Goal: Feedback & Contribution: Submit feedback/report problem

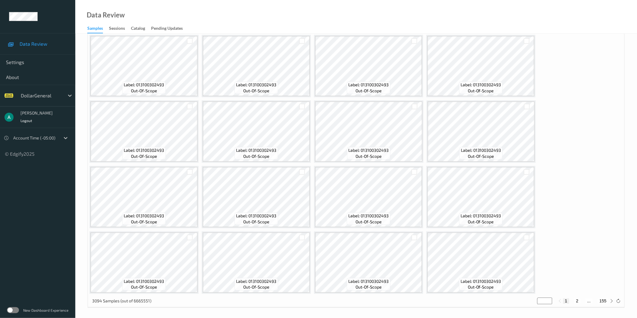
scroll to position [191, 0]
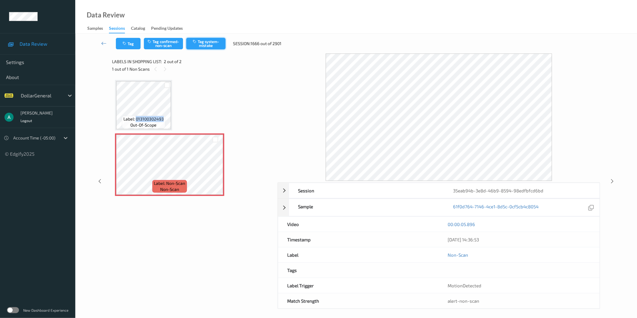
click at [200, 41] on button "Tag system-mistake" at bounding box center [205, 43] width 39 height 11
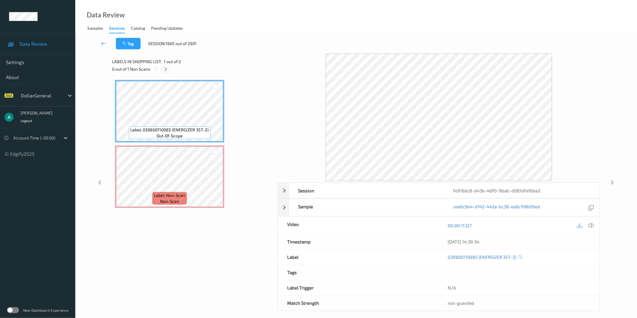
click at [166, 69] on icon at bounding box center [165, 69] width 5 height 5
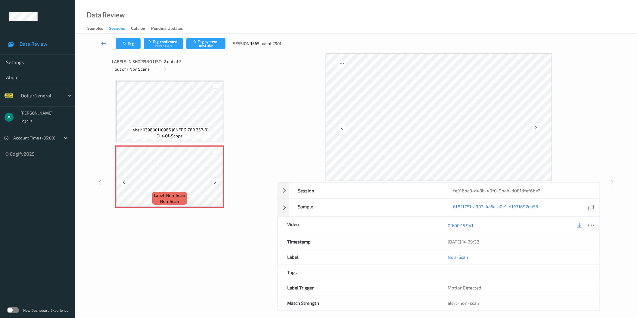
click at [216, 179] on icon at bounding box center [215, 181] width 5 height 5
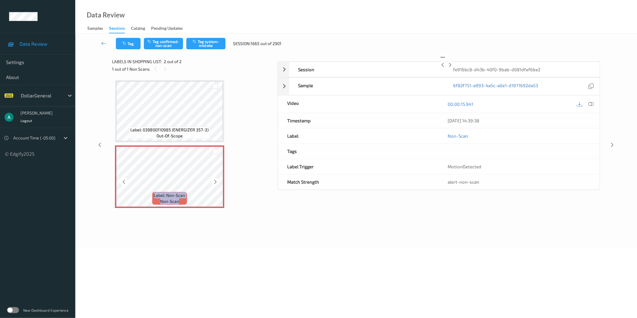
click at [216, 179] on icon at bounding box center [215, 181] width 5 height 5
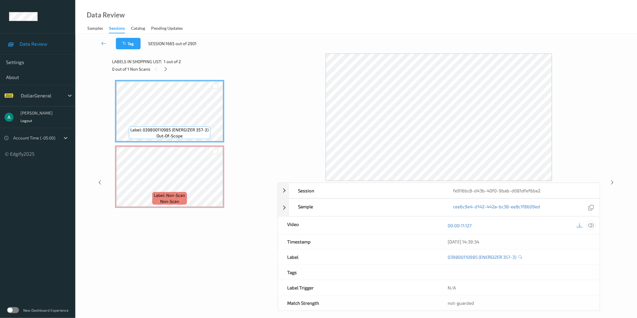
click at [589, 224] on icon at bounding box center [590, 225] width 5 height 5
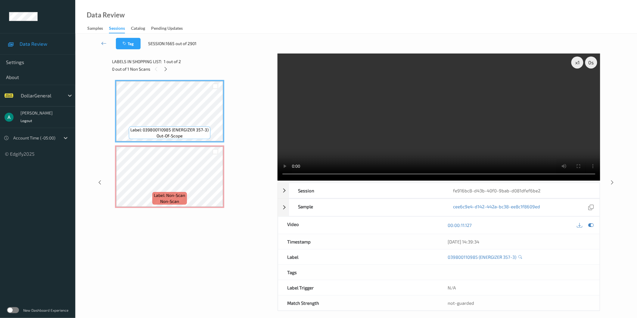
click at [380, 115] on video at bounding box center [439, 117] width 323 height 127
click at [399, 124] on video at bounding box center [439, 117] width 323 height 127
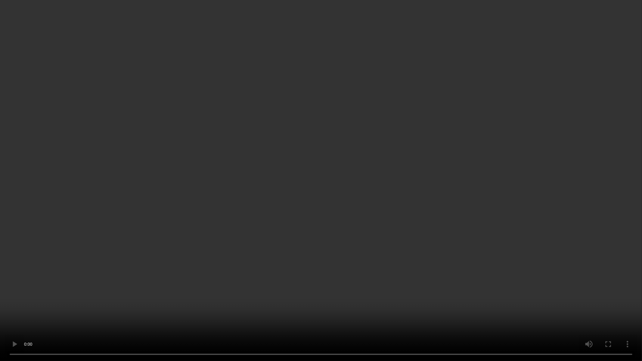
click at [278, 207] on video at bounding box center [321, 180] width 642 height 361
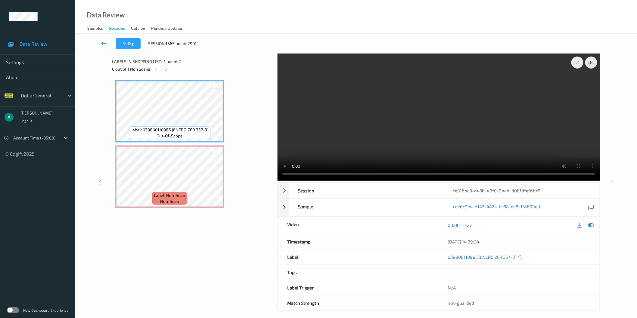
click at [365, 116] on video at bounding box center [439, 117] width 323 height 127
click at [449, 118] on video at bounding box center [439, 117] width 323 height 127
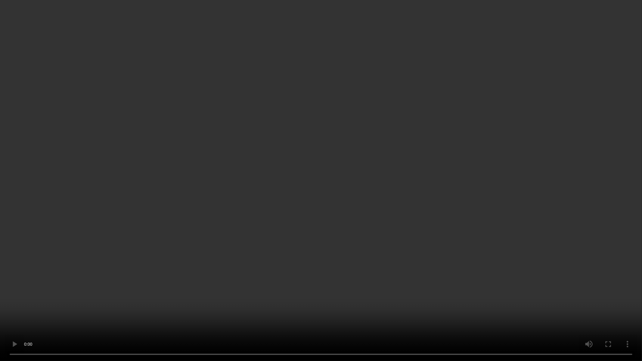
click at [265, 229] on video at bounding box center [321, 180] width 642 height 361
click at [461, 180] on video at bounding box center [321, 180] width 642 height 361
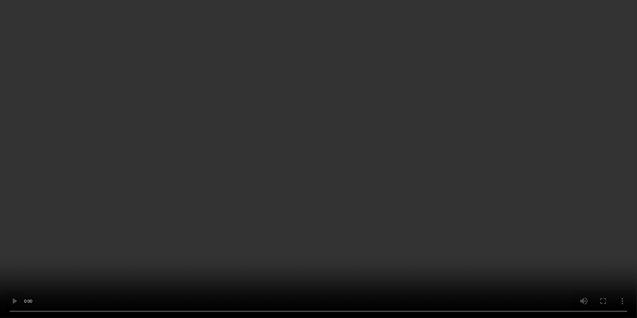
click at [573, 62] on div "x 1" at bounding box center [577, 63] width 12 height 12
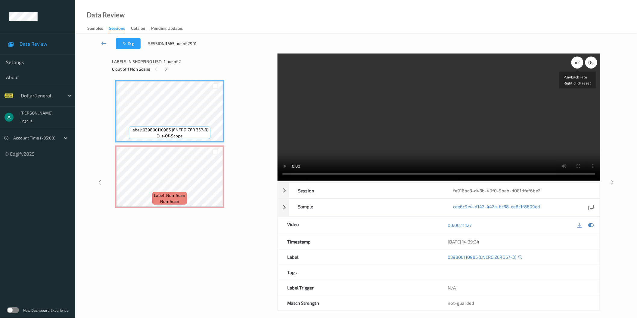
click at [573, 62] on div "x 2" at bounding box center [577, 63] width 12 height 12
click at [573, 62] on div "x 4" at bounding box center [577, 63] width 12 height 12
click at [519, 79] on video at bounding box center [439, 117] width 323 height 127
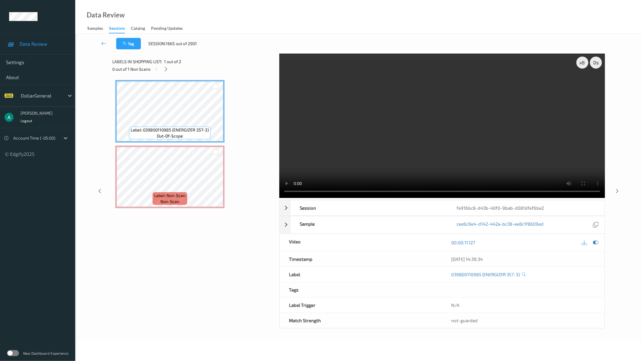
click at [443, 198] on video at bounding box center [442, 126] width 326 height 144
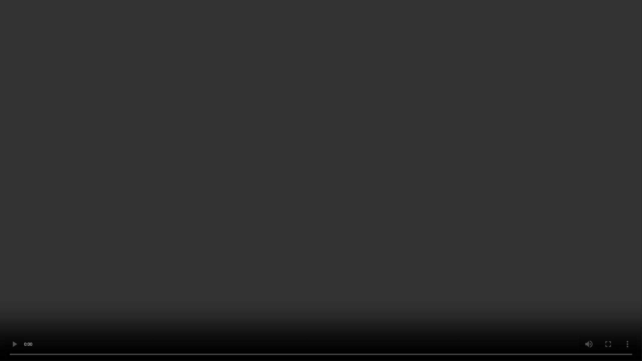
click at [263, 204] on video at bounding box center [321, 180] width 642 height 361
click at [305, 185] on video at bounding box center [321, 180] width 642 height 361
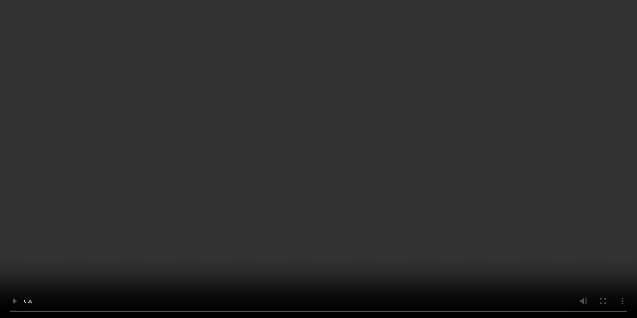
click at [374, 113] on video at bounding box center [318, 159] width 637 height 318
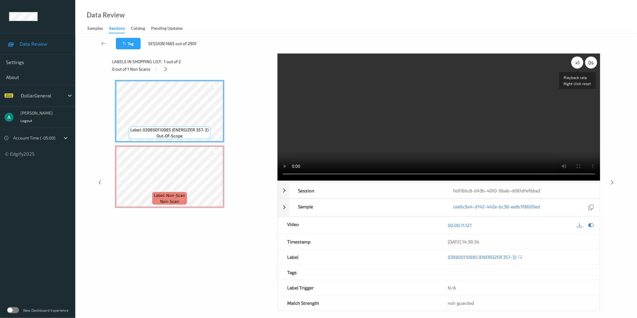
click at [579, 63] on div "x 1" at bounding box center [577, 63] width 12 height 12
click at [579, 63] on div "x 2" at bounding box center [577, 63] width 12 height 12
click at [483, 103] on video at bounding box center [439, 117] width 323 height 127
click at [419, 98] on video at bounding box center [439, 117] width 323 height 127
click at [505, 95] on video at bounding box center [439, 117] width 323 height 127
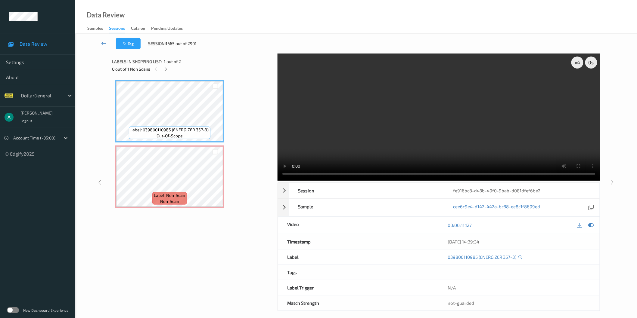
click at [505, 95] on video at bounding box center [439, 117] width 323 height 127
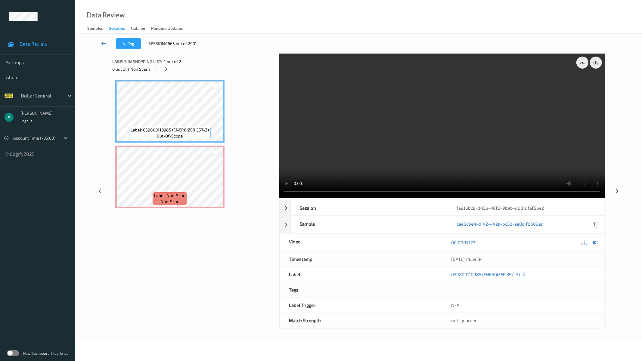
click at [335, 198] on video at bounding box center [442, 126] width 326 height 144
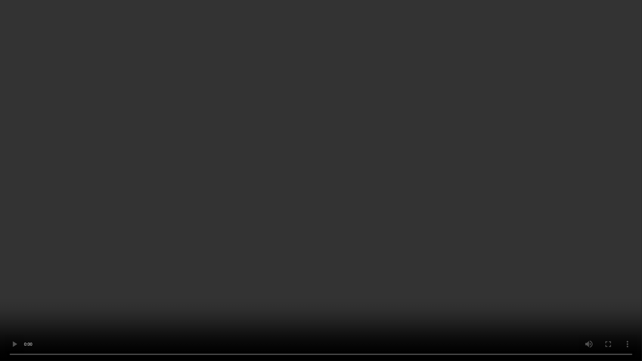
click at [362, 196] on video at bounding box center [321, 180] width 642 height 361
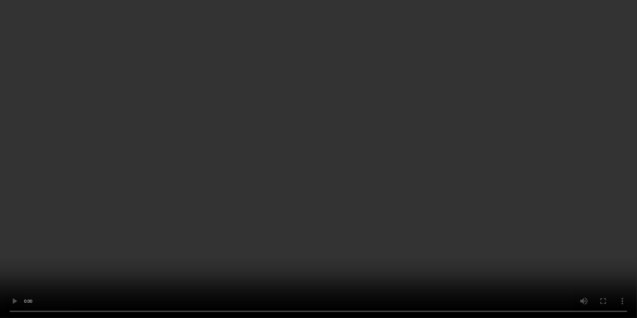
click at [381, 109] on video at bounding box center [318, 159] width 637 height 318
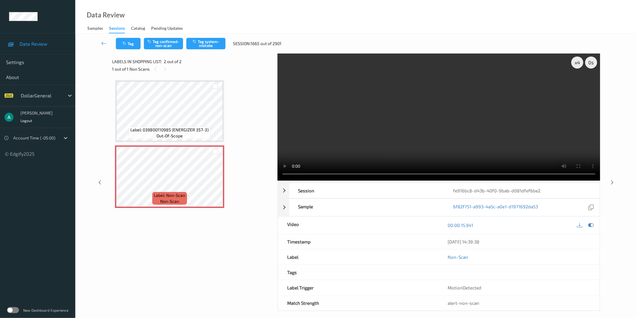
click at [205, 37] on div "Tag Tag confirmed-non-scan Tag system-mistake Session: 1665 out of 2901" at bounding box center [356, 44] width 537 height 20
click at [206, 42] on button "Tag system-mistake" at bounding box center [205, 43] width 39 height 11
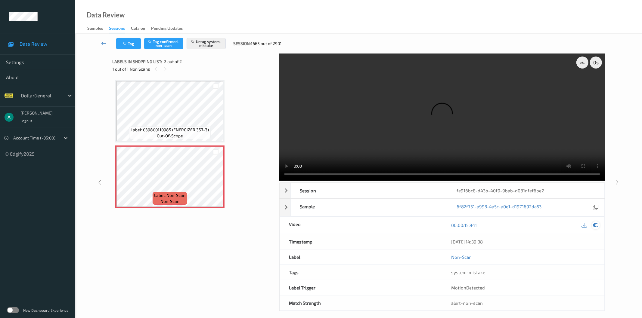
click at [597, 223] on icon at bounding box center [595, 225] width 5 height 5
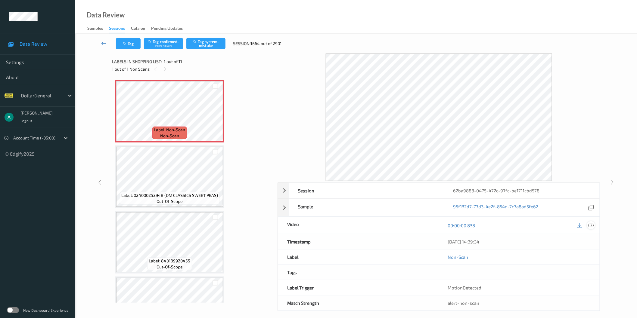
click at [594, 227] on div at bounding box center [591, 226] width 8 height 8
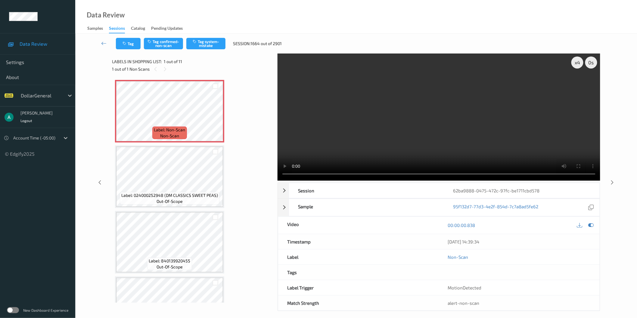
click at [432, 101] on video at bounding box center [439, 117] width 323 height 127
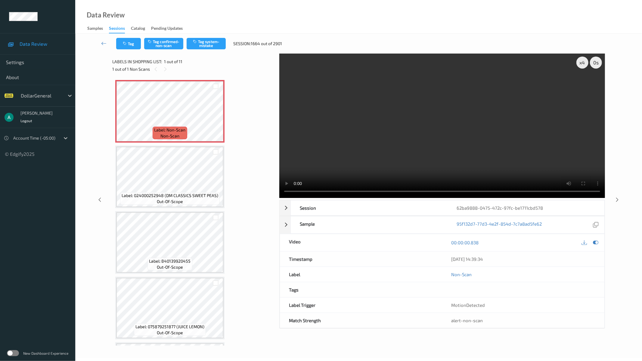
click at [362, 169] on video at bounding box center [442, 126] width 326 height 144
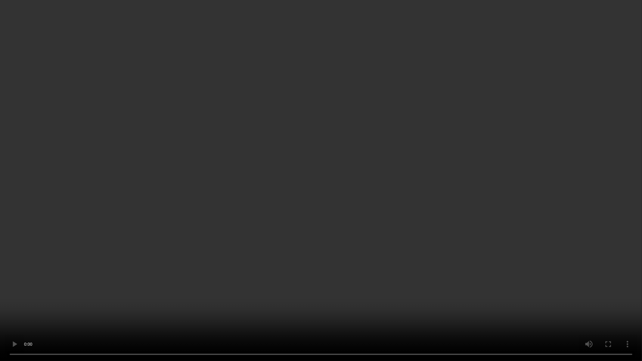
click at [278, 125] on video at bounding box center [321, 180] width 642 height 361
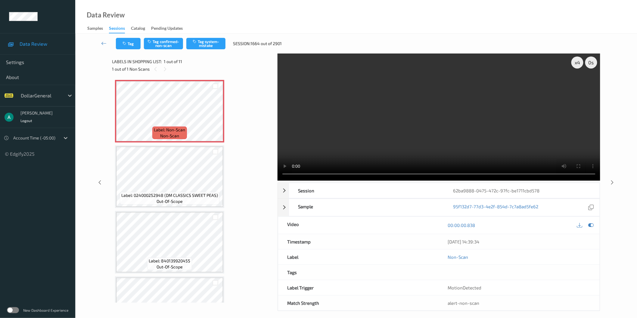
drag, startPoint x: 424, startPoint y: 106, endPoint x: 370, endPoint y: 124, distance: 57.0
click at [424, 106] on video at bounding box center [439, 117] width 323 height 127
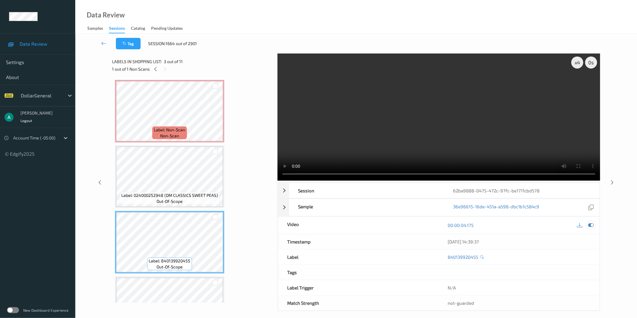
click at [589, 228] on icon at bounding box center [590, 225] width 5 height 5
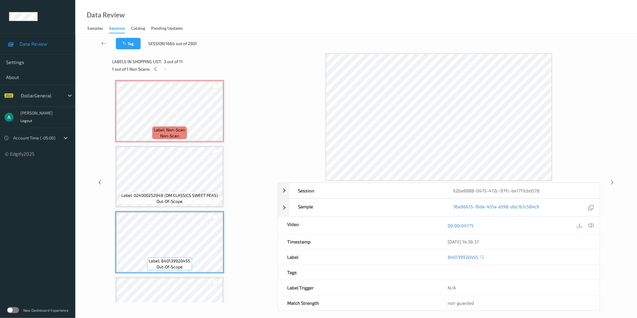
click at [223, 238] on div "Label: 840139920455 out-of-scope" at bounding box center [169, 242] width 109 height 63
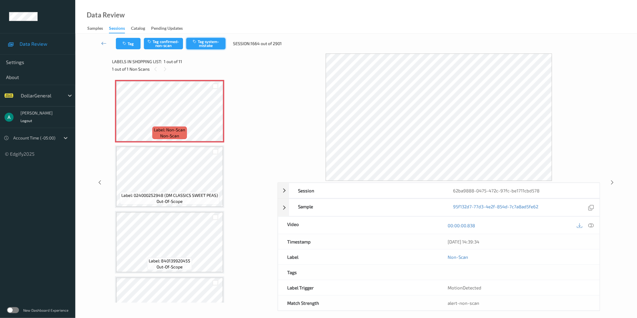
click at [204, 41] on button "Tag system-mistake" at bounding box center [205, 43] width 39 height 11
click at [203, 42] on button "Tag system-mistake" at bounding box center [205, 43] width 39 height 11
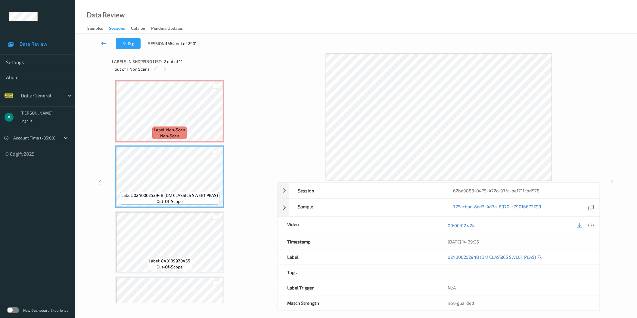
click at [182, 128] on span "Label: Non-Scan" at bounding box center [169, 130] width 31 height 6
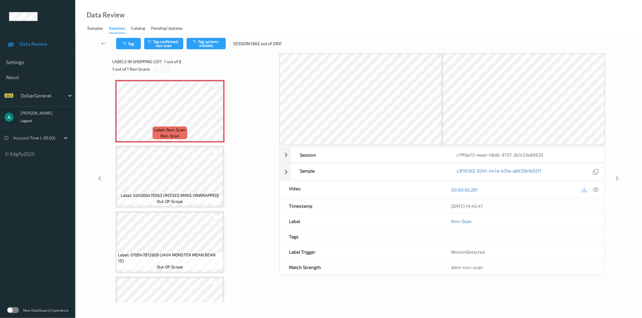
click at [166, 69] on icon at bounding box center [165, 69] width 5 height 5
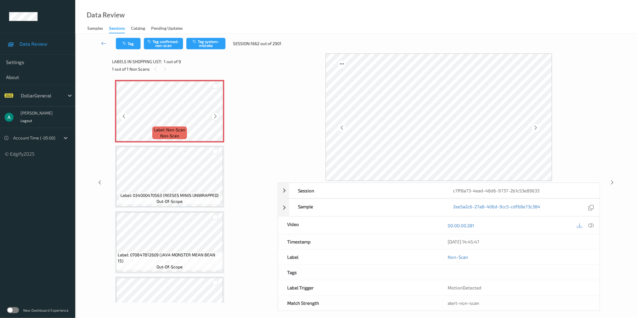
click at [214, 115] on icon at bounding box center [215, 116] width 5 height 5
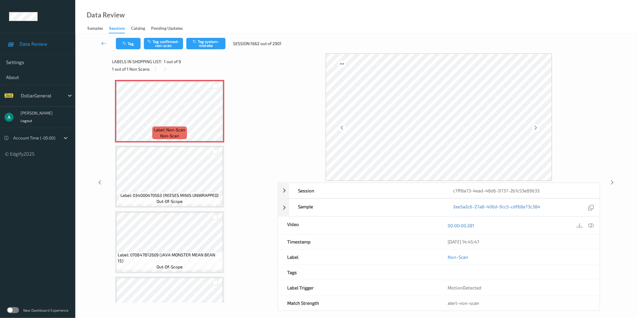
click at [591, 226] on icon at bounding box center [590, 225] width 5 height 5
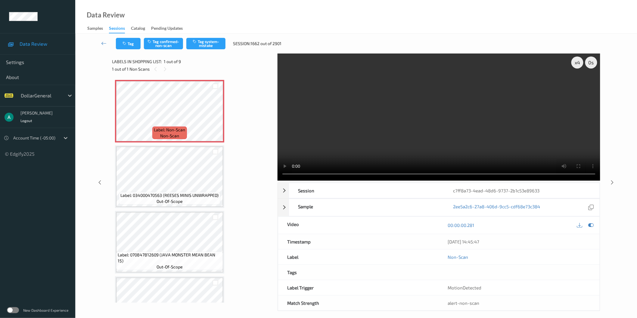
click at [405, 117] on video at bounding box center [439, 117] width 323 height 127
click at [404, 110] on video at bounding box center [439, 117] width 323 height 127
click at [209, 45] on button "Tag system-mistake" at bounding box center [205, 43] width 39 height 11
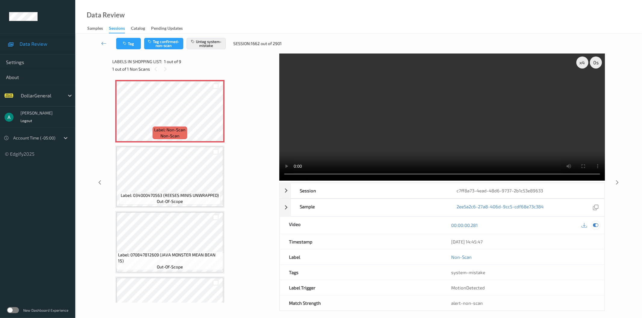
click at [597, 223] on icon at bounding box center [595, 225] width 5 height 5
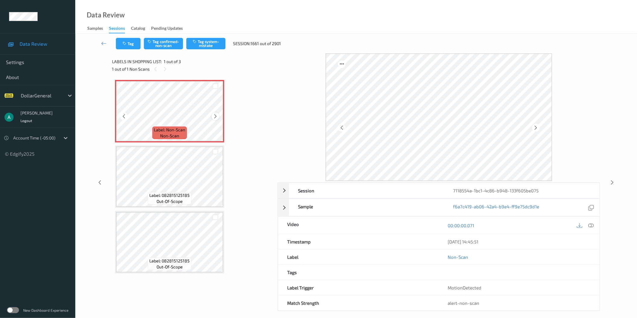
click at [216, 114] on icon at bounding box center [215, 116] width 5 height 5
click at [592, 224] on icon at bounding box center [590, 225] width 5 height 5
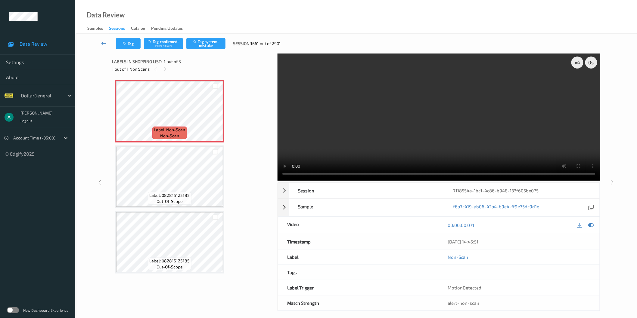
click at [390, 102] on video at bounding box center [439, 117] width 323 height 127
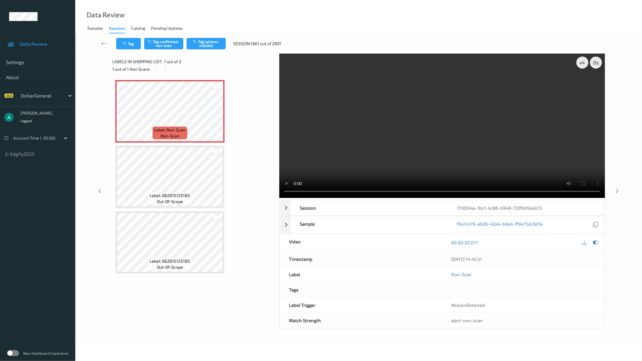
click at [315, 134] on video at bounding box center [442, 126] width 326 height 144
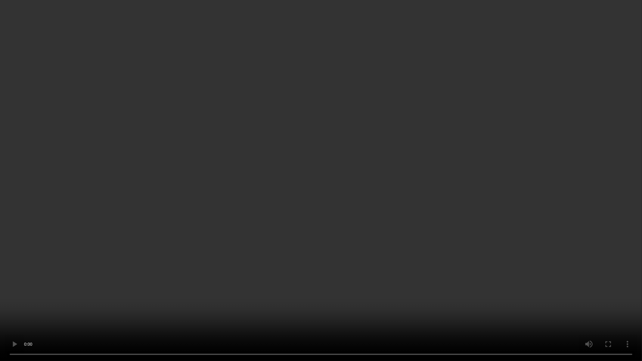
click at [400, 122] on video at bounding box center [321, 180] width 642 height 361
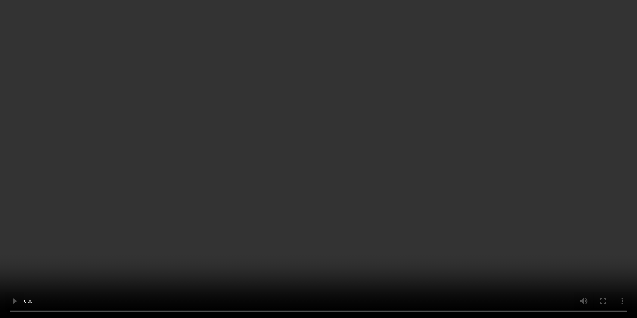
click at [384, 84] on video at bounding box center [318, 159] width 637 height 318
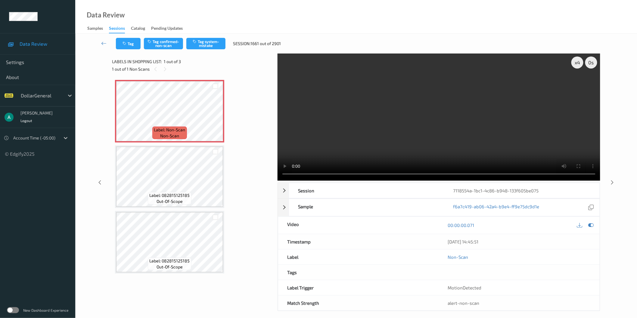
click at [384, 111] on video at bounding box center [439, 117] width 323 height 127
click at [591, 224] on icon at bounding box center [590, 225] width 5 height 5
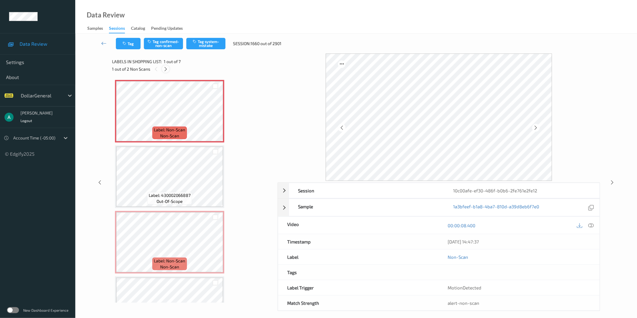
click at [169, 70] on div at bounding box center [166, 69] width 8 height 8
click at [590, 225] on icon at bounding box center [590, 225] width 5 height 5
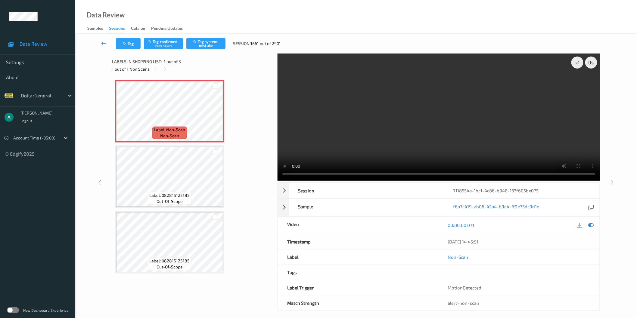
click at [385, 100] on video at bounding box center [439, 117] width 323 height 127
click at [589, 224] on icon at bounding box center [590, 225] width 5 height 5
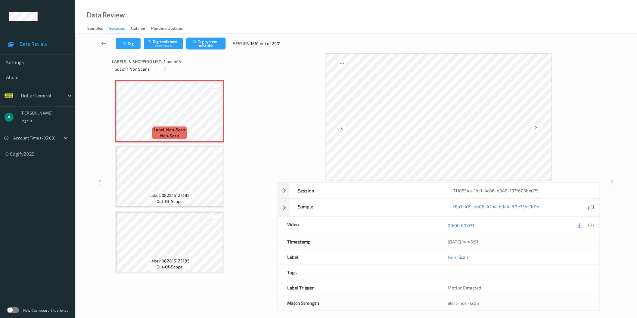
click at [206, 43] on button "Tag system-mistake" at bounding box center [205, 43] width 39 height 11
click at [165, 66] on div at bounding box center [166, 69] width 8 height 8
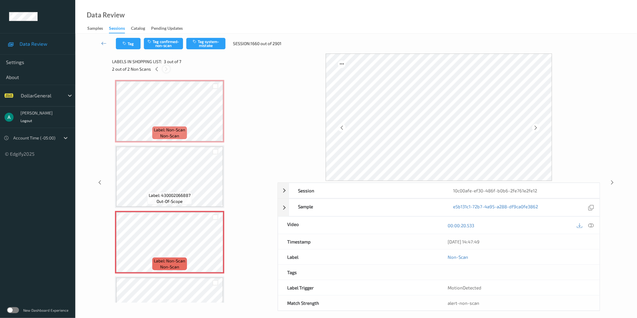
scroll to position [68, 0]
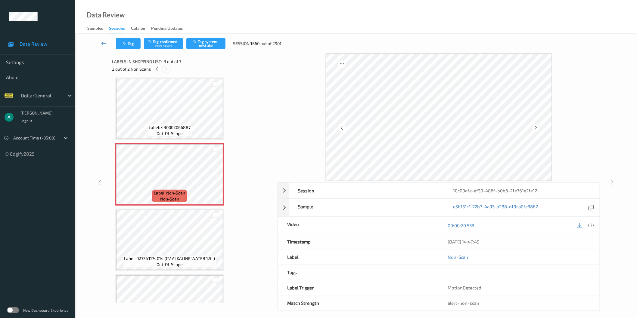
click at [165, 66] on div at bounding box center [167, 69] width 8 height 8
click at [180, 128] on span "Label: 430002066887" at bounding box center [170, 128] width 42 height 6
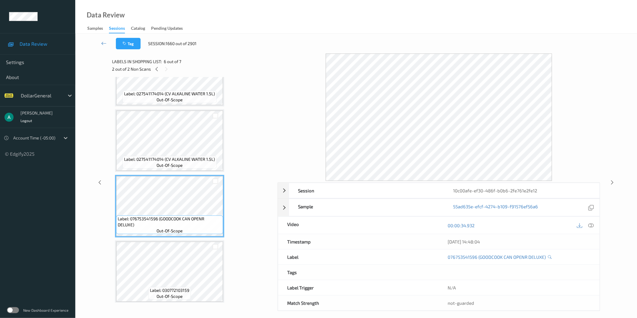
scroll to position [0, 0]
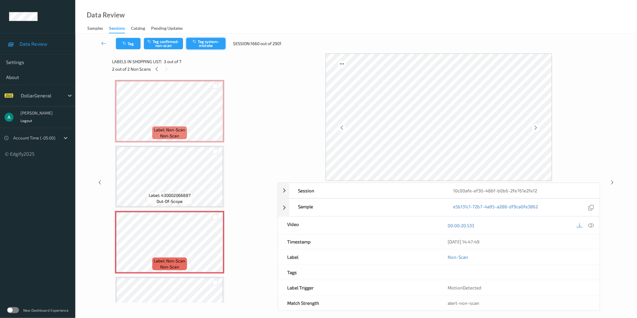
click at [207, 46] on button "Tag system-mistake" at bounding box center [205, 43] width 39 height 11
click at [181, 127] on div "Label: Non-Scan non-scan" at bounding box center [169, 133] width 34 height 13
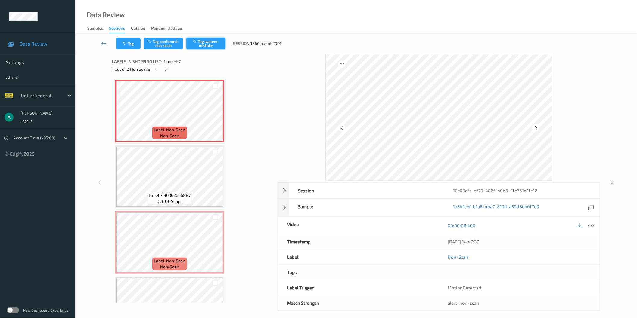
click at [211, 41] on button "Tag system-mistake" at bounding box center [205, 43] width 39 height 11
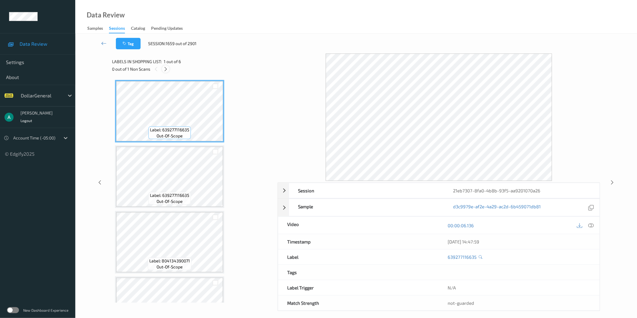
click at [166, 67] on icon at bounding box center [165, 69] width 5 height 5
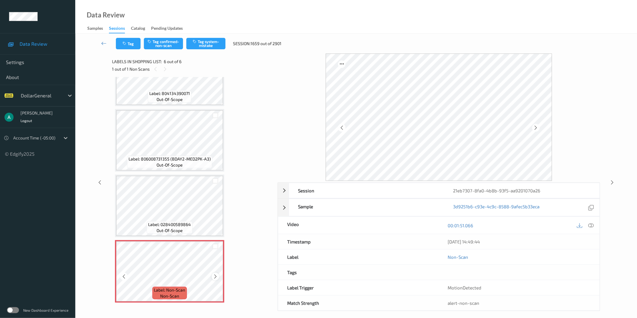
click at [216, 274] on icon at bounding box center [215, 276] width 5 height 5
click at [217, 274] on icon at bounding box center [215, 276] width 5 height 5
click at [179, 222] on span "Label: 028400589864" at bounding box center [169, 225] width 43 height 6
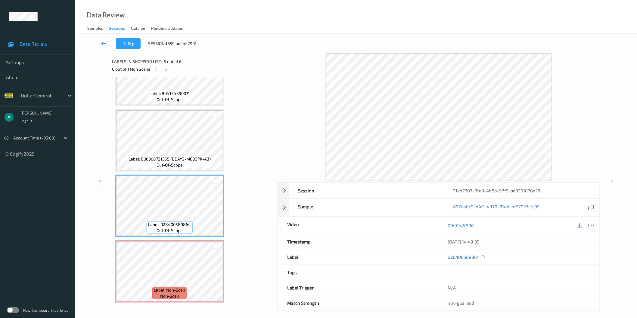
click at [593, 227] on icon at bounding box center [590, 225] width 5 height 5
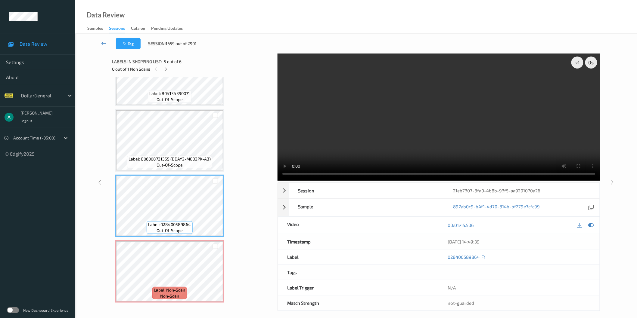
click at [443, 96] on video at bounding box center [439, 117] width 323 height 127
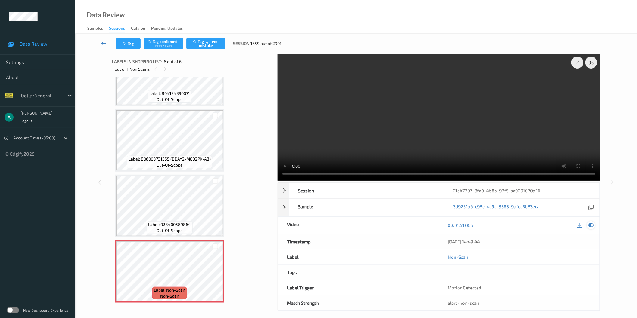
click at [594, 226] on div at bounding box center [591, 226] width 8 height 8
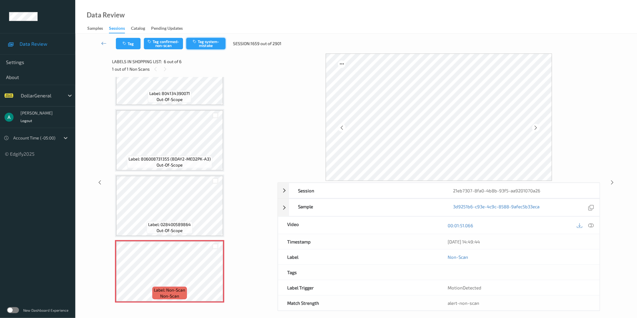
click at [212, 43] on button "Tag system-mistake" at bounding box center [205, 43] width 39 height 11
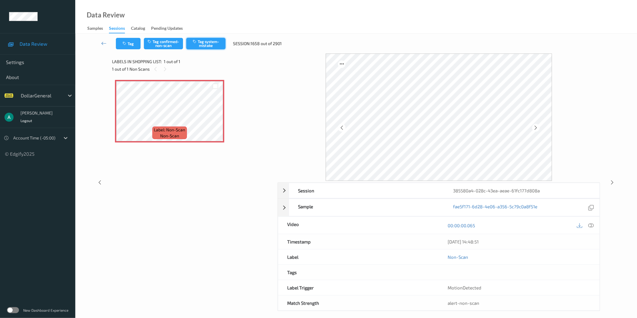
click at [213, 45] on button "Tag system-mistake" at bounding box center [205, 43] width 39 height 11
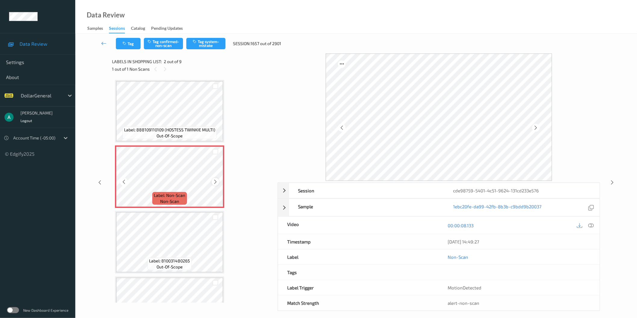
click at [216, 182] on icon at bounding box center [215, 181] width 5 height 5
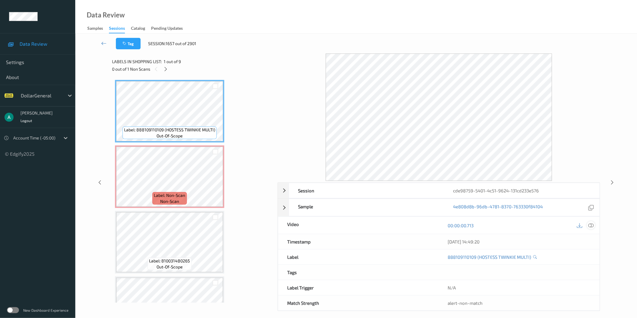
click at [589, 225] on icon at bounding box center [590, 225] width 5 height 5
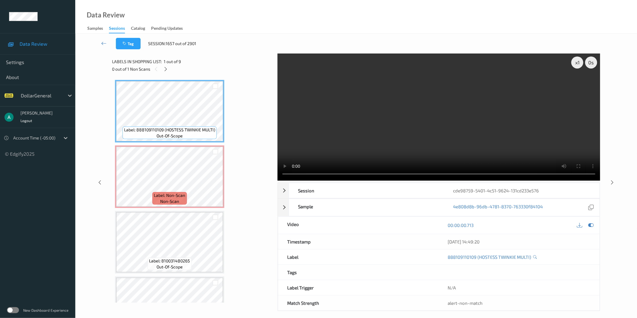
click at [411, 116] on video at bounding box center [439, 117] width 323 height 127
click at [408, 111] on video at bounding box center [439, 117] width 323 height 127
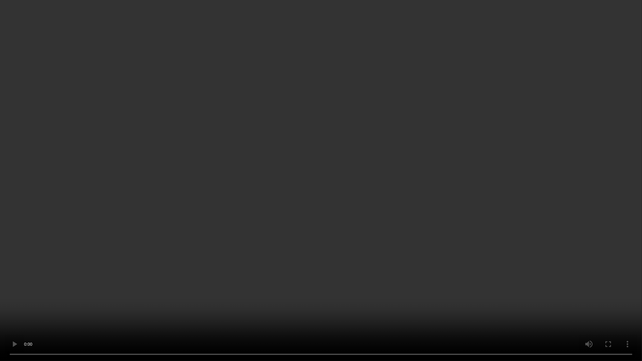
click at [299, 203] on video at bounding box center [321, 180] width 642 height 361
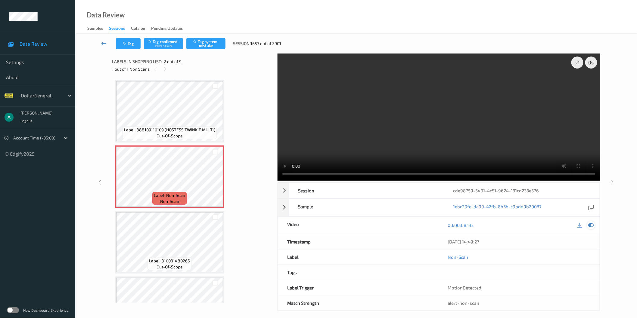
click at [591, 225] on icon at bounding box center [590, 225] width 5 height 5
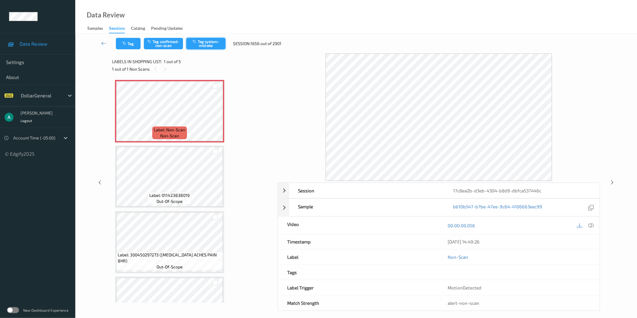
click at [213, 41] on button "Tag system-mistake" at bounding box center [205, 43] width 39 height 11
click at [205, 44] on button "Tag system-mistake" at bounding box center [205, 43] width 39 height 11
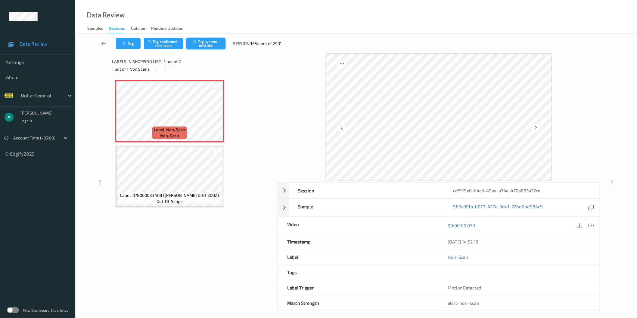
click at [209, 42] on button "Tag system-mistake" at bounding box center [205, 43] width 39 height 11
click at [205, 41] on button "Tag system-mistake" at bounding box center [205, 43] width 39 height 11
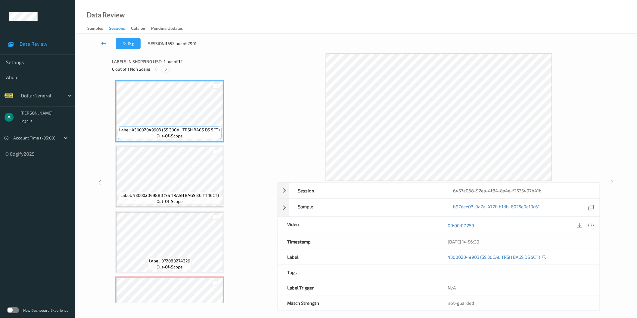
click at [166, 69] on icon at bounding box center [165, 69] width 5 height 5
click at [166, 68] on icon at bounding box center [165, 69] width 5 height 5
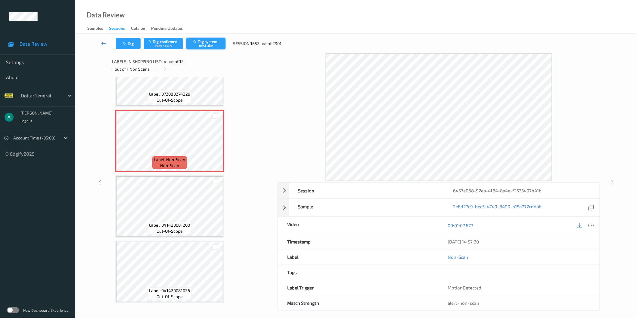
click at [207, 46] on button "Tag system-mistake" at bounding box center [205, 43] width 39 height 11
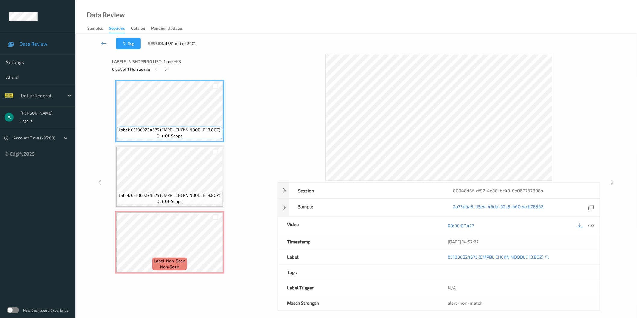
click at [174, 210] on div "Label: 051000224675 (CMPBL CHCKN NOODLE 13.8OZ) out-of-scope Label: 05100022467…" at bounding box center [192, 177] width 155 height 194
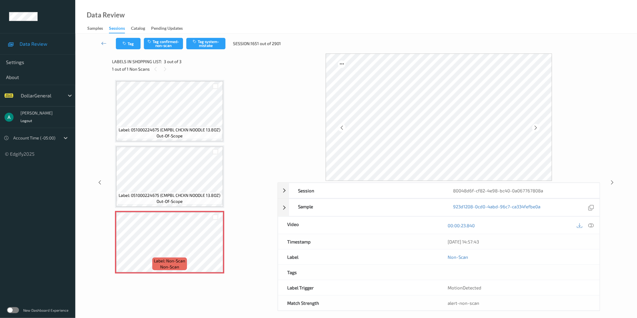
click at [226, 110] on div "Label: 051000224675 (CMPBL CHCKN NOODLE 13.8OZ) out-of-scope Label: 05100022467…" at bounding box center [192, 177] width 155 height 194
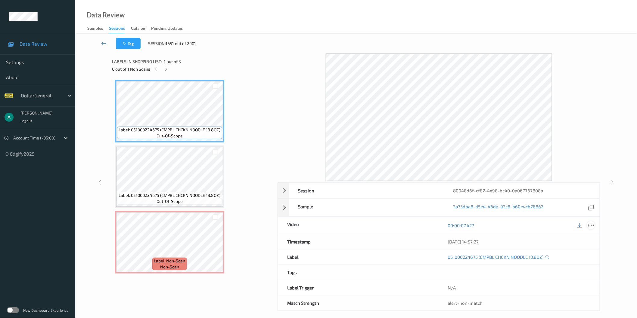
click at [591, 228] on icon at bounding box center [590, 225] width 5 height 5
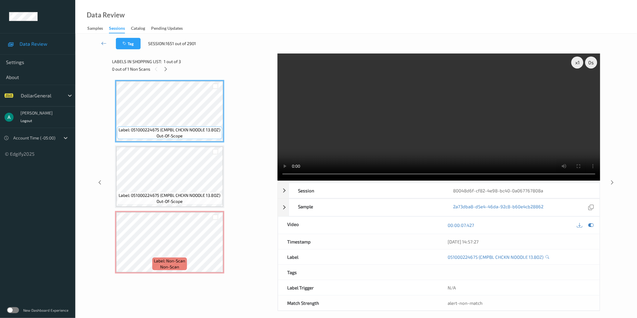
click at [389, 109] on video at bounding box center [439, 117] width 323 height 127
click at [576, 58] on div "x 1" at bounding box center [577, 63] width 12 height 12
click at [576, 59] on div "x 2" at bounding box center [577, 63] width 12 height 12
click at [164, 69] on icon at bounding box center [165, 69] width 5 height 5
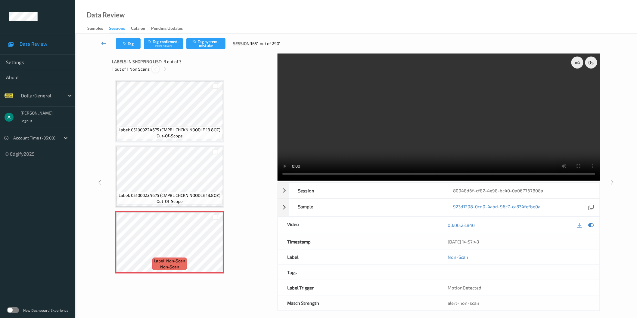
click at [155, 69] on icon at bounding box center [155, 69] width 5 height 5
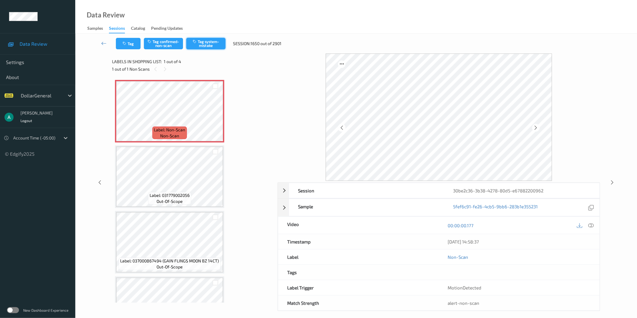
click at [208, 46] on button "Tag system-mistake" at bounding box center [205, 43] width 39 height 11
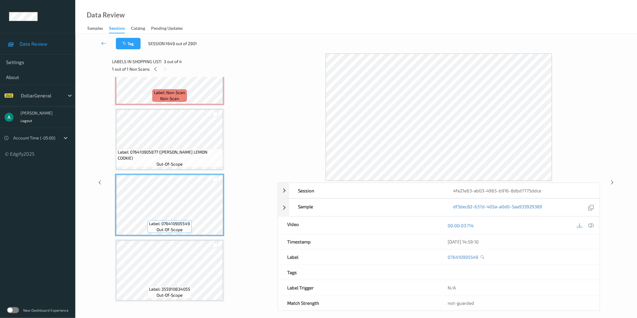
scroll to position [4, 0]
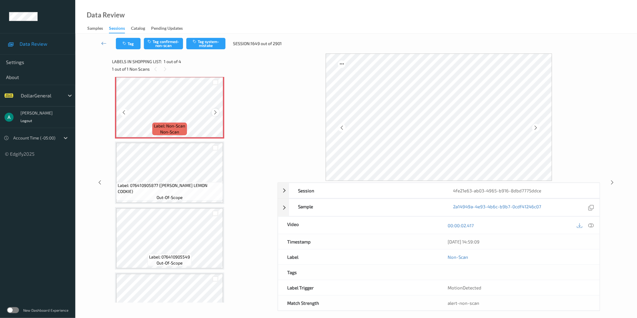
click at [217, 115] on div at bounding box center [216, 113] width 8 height 8
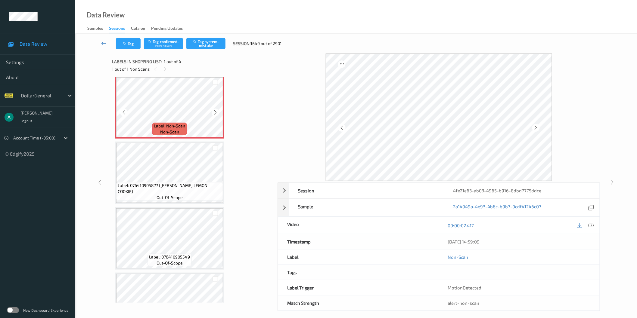
click at [217, 115] on div at bounding box center [216, 113] width 8 height 8
click at [203, 41] on button "Tag system-mistake" at bounding box center [205, 43] width 39 height 11
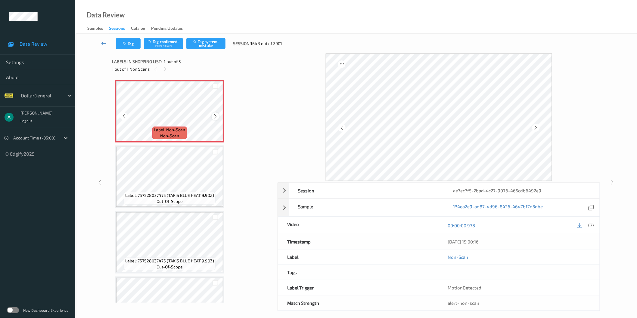
click at [215, 116] on icon at bounding box center [215, 116] width 5 height 5
click at [216, 116] on icon at bounding box center [215, 116] width 5 height 5
click at [209, 45] on button "Tag system-mistake" at bounding box center [205, 43] width 39 height 11
click at [594, 224] on icon at bounding box center [590, 225] width 5 height 5
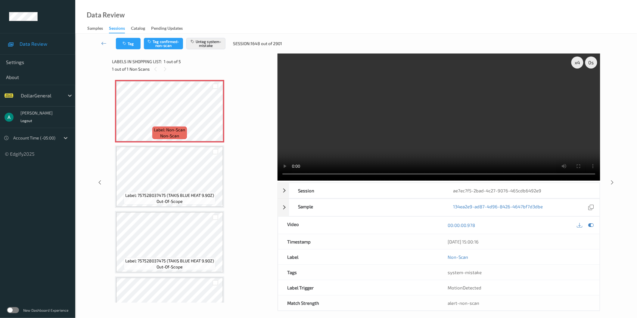
click at [404, 131] on video at bounding box center [439, 117] width 323 height 127
click at [404, 104] on video at bounding box center [439, 117] width 323 height 127
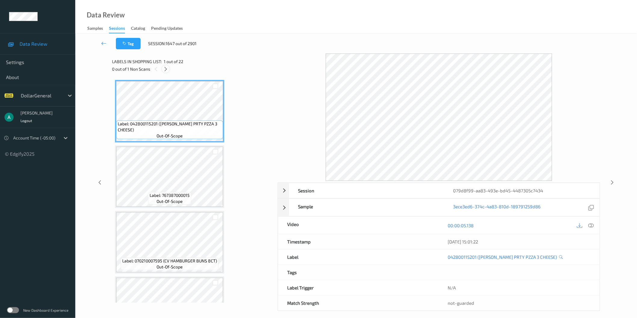
click at [165, 67] on icon at bounding box center [165, 69] width 5 height 5
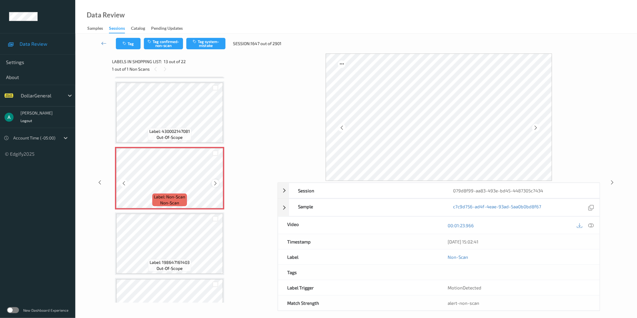
click at [218, 181] on icon at bounding box center [215, 183] width 5 height 5
click at [215, 46] on button "Tag system-mistake" at bounding box center [205, 43] width 39 height 11
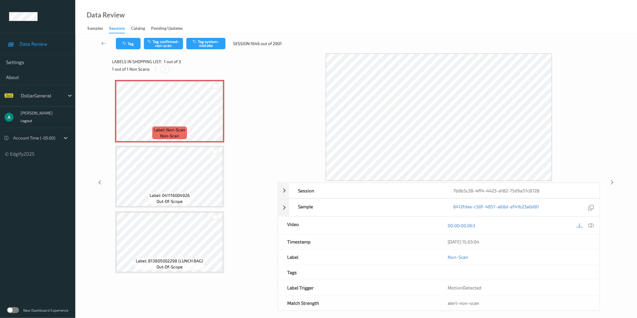
click at [167, 67] on icon at bounding box center [165, 69] width 5 height 5
click at [173, 132] on span "Label: Non-Scan" at bounding box center [169, 130] width 31 height 6
click at [594, 225] on icon at bounding box center [590, 225] width 5 height 5
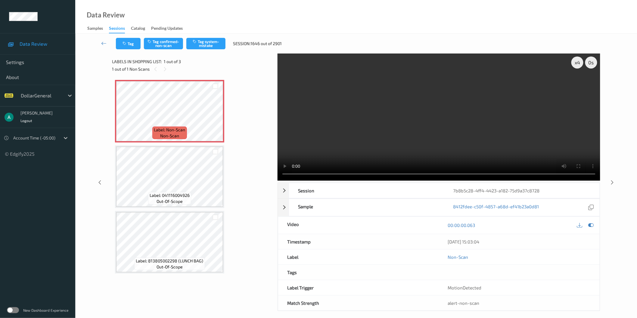
click at [439, 99] on video at bounding box center [439, 117] width 323 height 127
click at [593, 224] on icon at bounding box center [590, 225] width 5 height 5
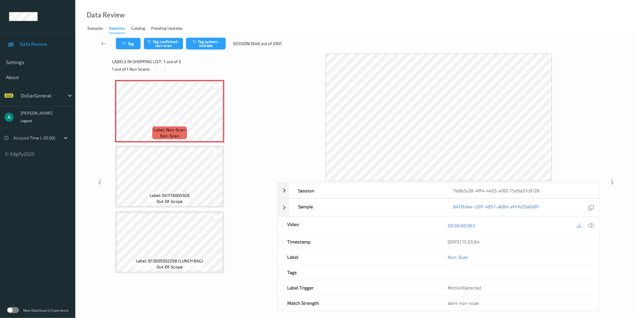
click at [207, 42] on button "Tag system-mistake" at bounding box center [205, 43] width 39 height 11
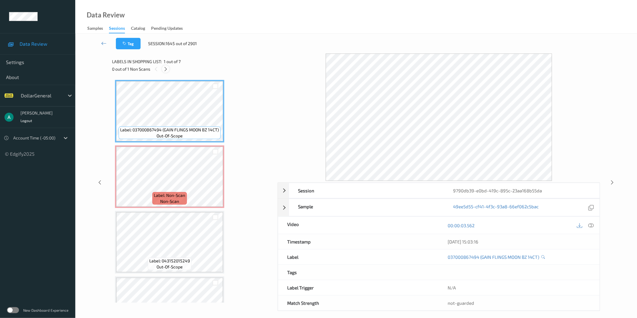
click at [166, 70] on icon at bounding box center [165, 69] width 5 height 5
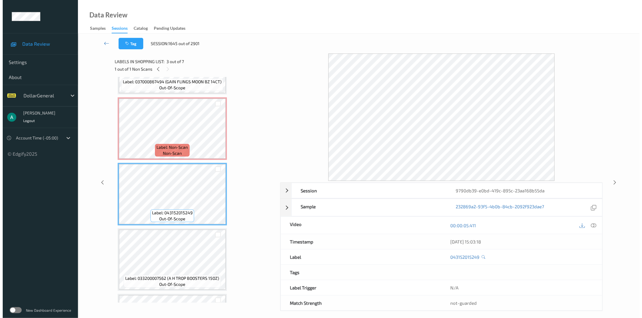
scroll to position [36, 0]
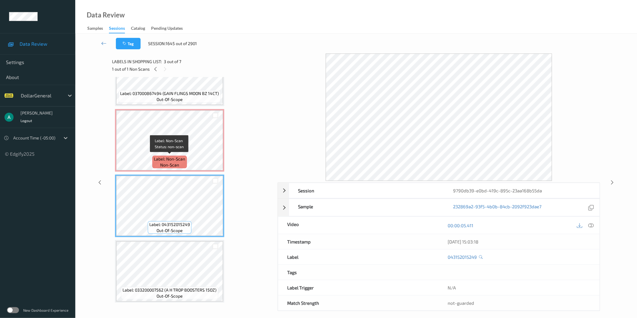
click at [185, 157] on div "Label: Non-Scan non-scan" at bounding box center [169, 162] width 34 height 13
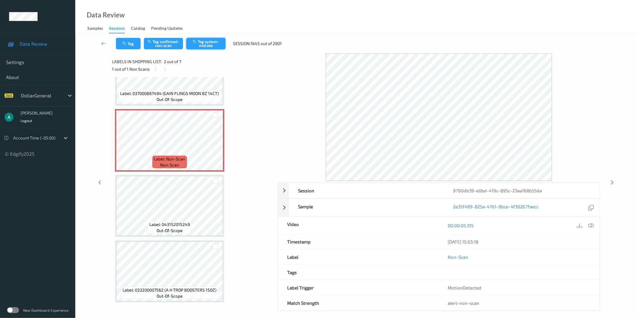
click at [207, 43] on button "Tag system-mistake" at bounding box center [205, 43] width 39 height 11
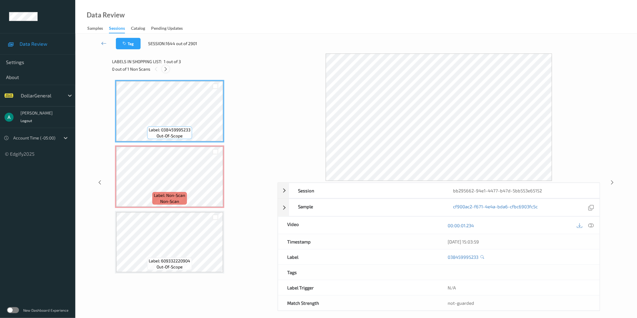
click at [166, 67] on icon at bounding box center [165, 69] width 5 height 5
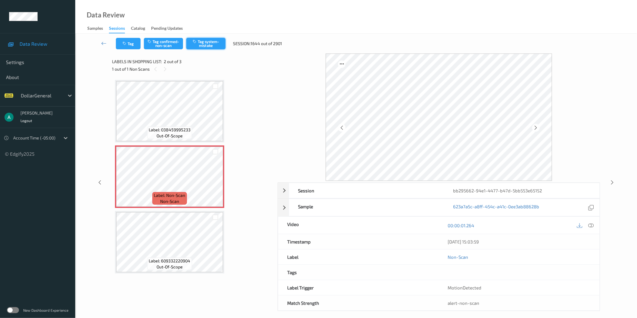
click at [208, 45] on button "Tag system-mistake" at bounding box center [205, 43] width 39 height 11
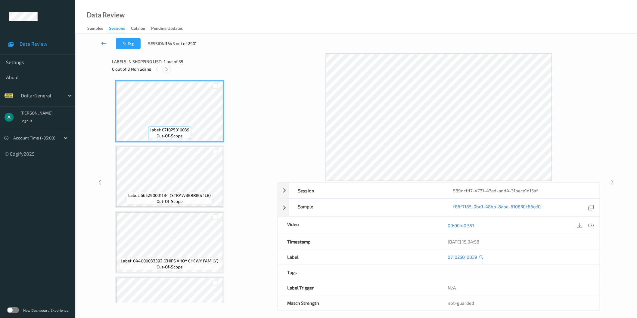
click at [166, 69] on icon at bounding box center [166, 69] width 5 height 5
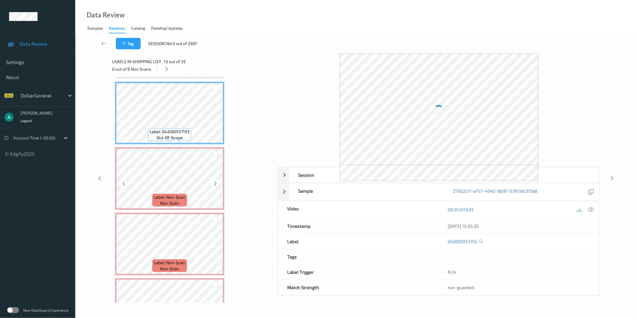
click at [186, 195] on div "Label: Non-Scan non-scan" at bounding box center [169, 200] width 34 height 13
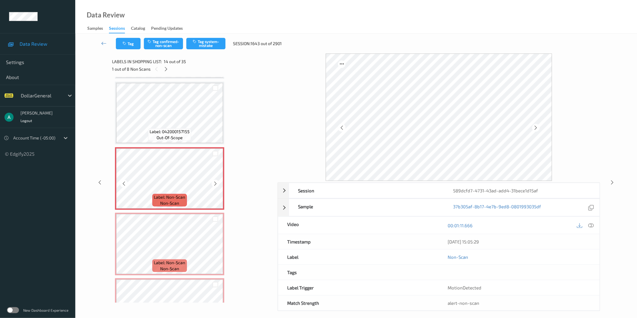
scroll to position [819, 0]
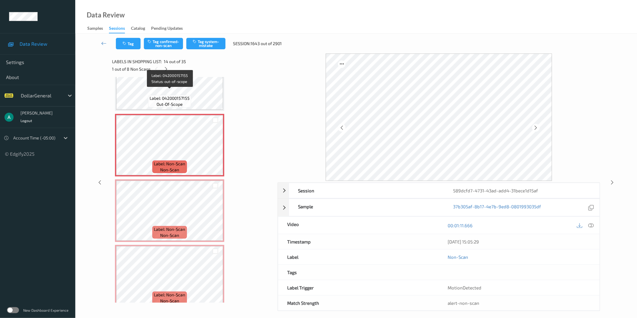
click at [175, 95] on span "Label: 042000157155" at bounding box center [170, 98] width 40 height 6
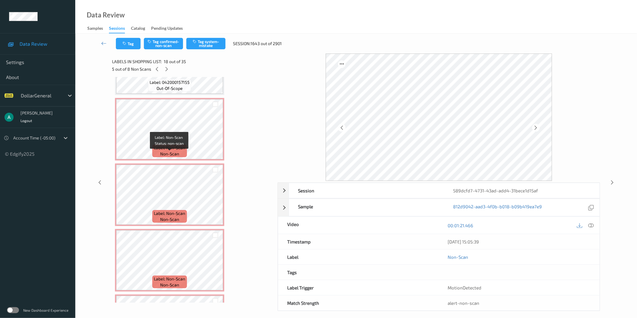
scroll to position [752, 0]
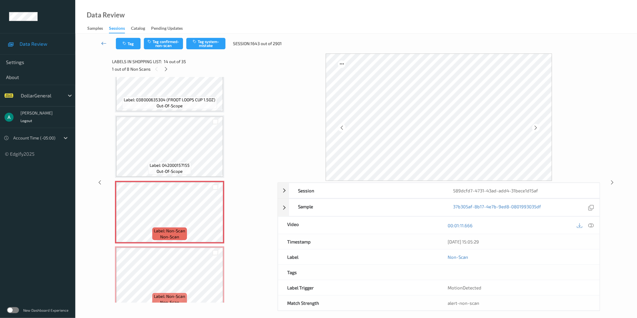
click at [101, 42] on icon at bounding box center [103, 43] width 5 height 6
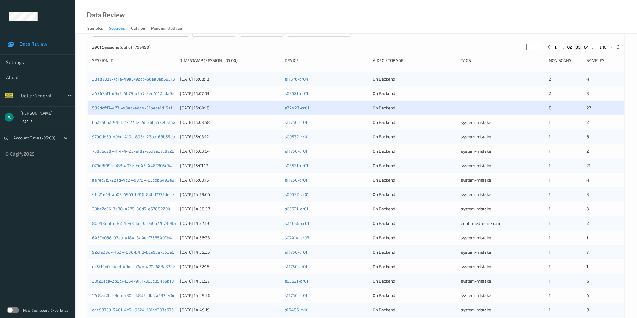
scroll to position [33, 0]
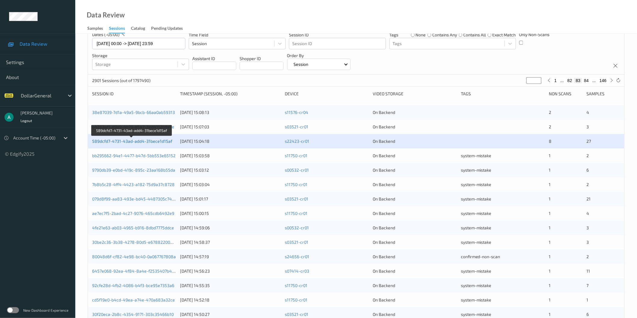
click at [138, 139] on link "589dcfd7-4731-43ad-add4-31bece1d15af" at bounding box center [132, 141] width 80 height 5
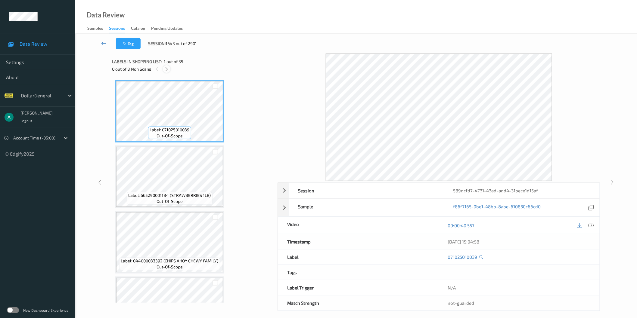
click at [167, 70] on icon at bounding box center [166, 69] width 5 height 5
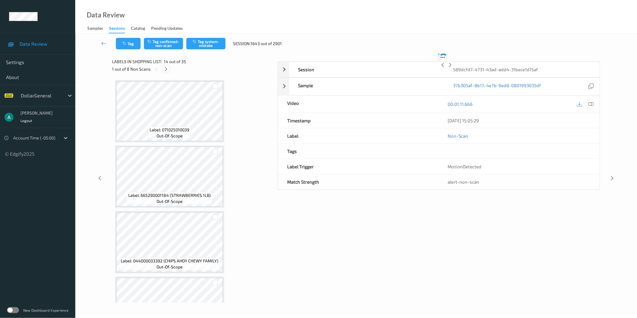
scroll to position [786, 0]
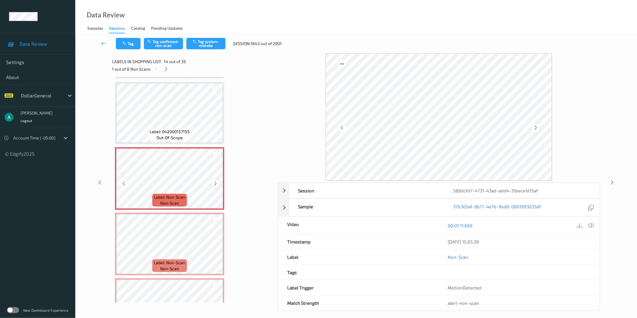
click at [216, 181] on icon at bounding box center [215, 183] width 5 height 5
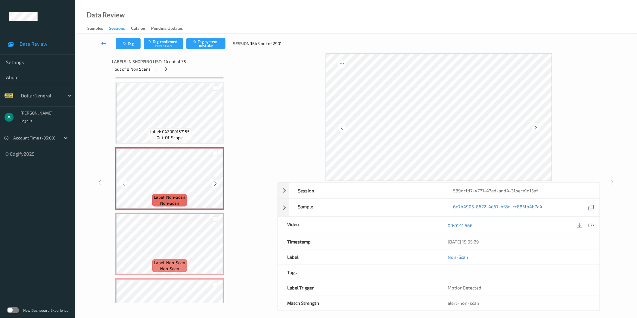
click at [216, 181] on icon at bounding box center [215, 183] width 5 height 5
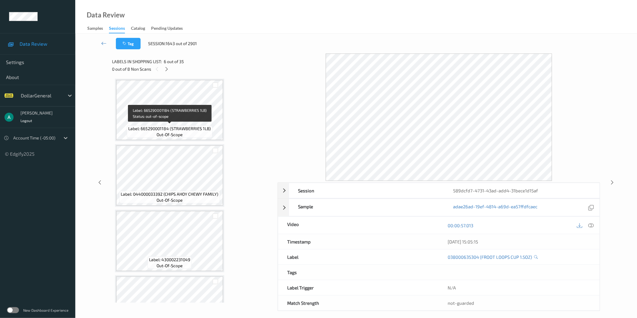
scroll to position [0, 0]
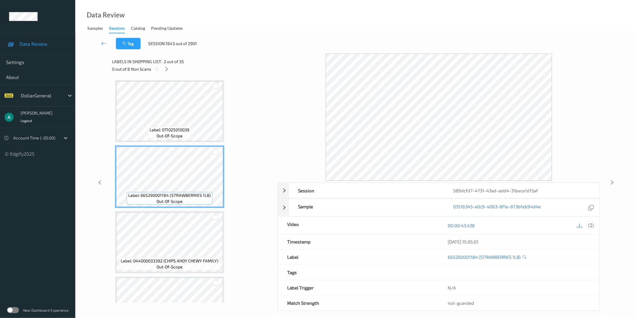
click at [595, 224] on div at bounding box center [591, 226] width 8 height 8
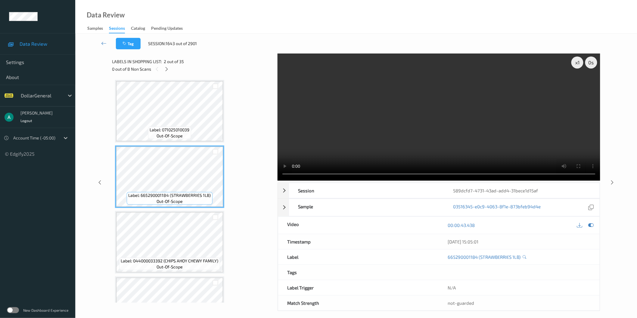
click at [386, 125] on video at bounding box center [439, 117] width 323 height 127
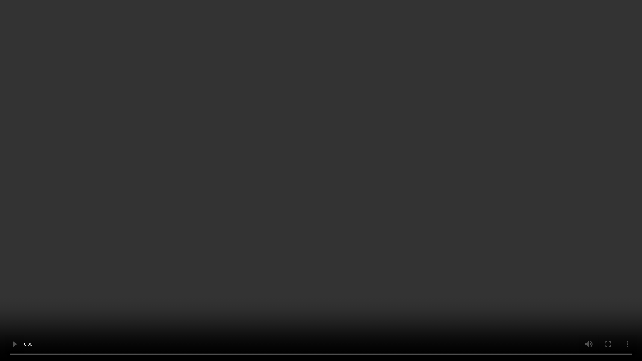
click at [301, 161] on video at bounding box center [321, 180] width 642 height 361
click at [430, 147] on video at bounding box center [321, 180] width 642 height 361
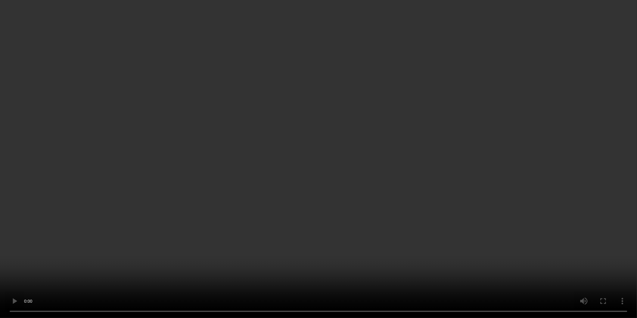
click at [573, 64] on div "x 1" at bounding box center [577, 63] width 12 height 12
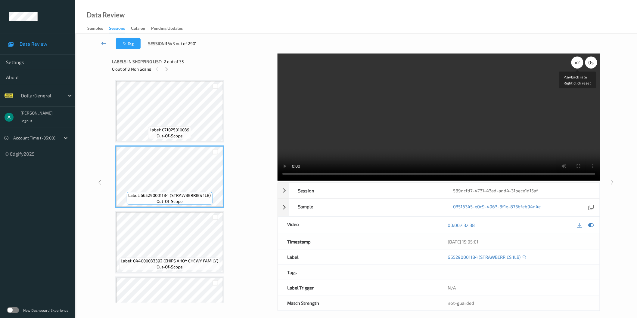
click at [573, 64] on div "x 2" at bounding box center [577, 63] width 12 height 12
click at [418, 103] on video at bounding box center [439, 117] width 323 height 127
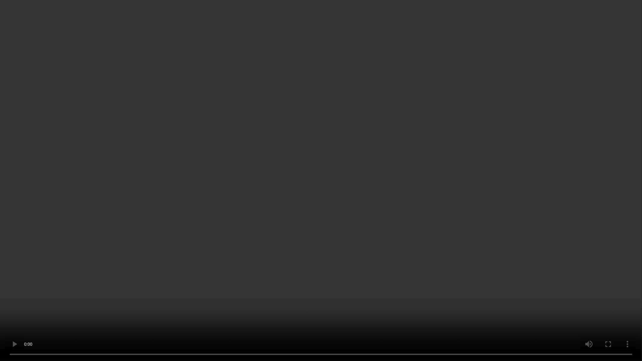
click at [328, 130] on video at bounding box center [321, 180] width 642 height 361
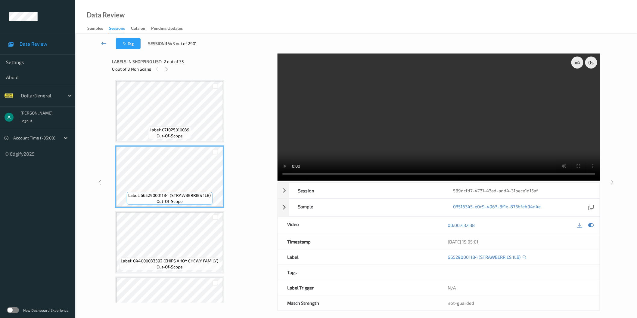
click at [332, 98] on video at bounding box center [439, 117] width 323 height 127
drag, startPoint x: 590, startPoint y: 225, endPoint x: 576, endPoint y: 218, distance: 15.8
click at [590, 225] on icon at bounding box center [590, 225] width 5 height 5
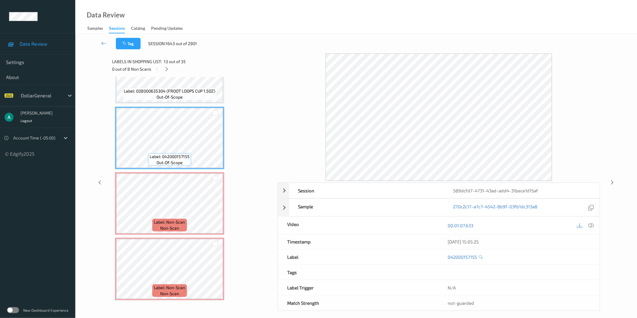
scroll to position [769, 0]
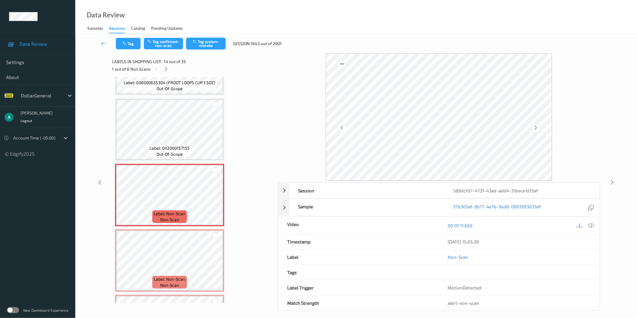
click at [202, 42] on button "Tag system-mistake" at bounding box center [205, 43] width 39 height 11
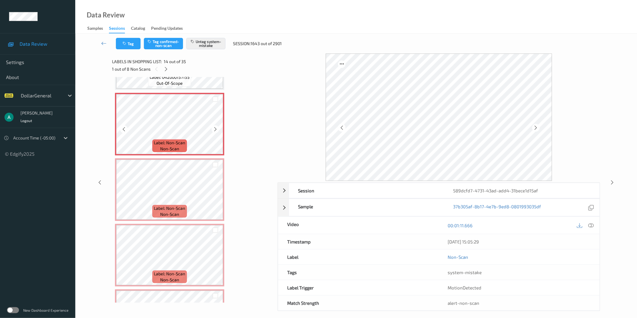
scroll to position [869, 0]
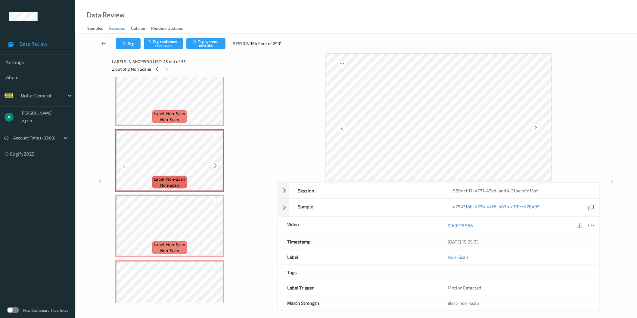
click at [215, 162] on div at bounding box center [216, 166] width 8 height 8
click at [210, 48] on button "Tag system-mistake" at bounding box center [205, 43] width 39 height 11
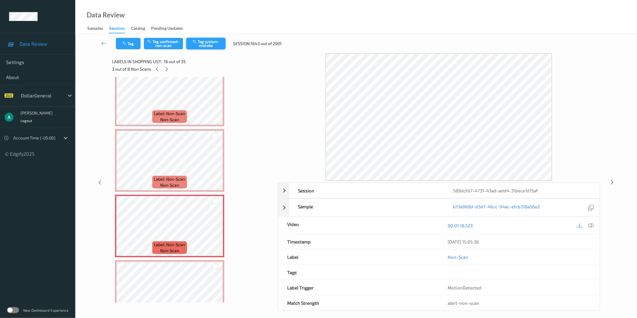
click at [214, 43] on button "Tag system-mistake" at bounding box center [205, 43] width 39 height 11
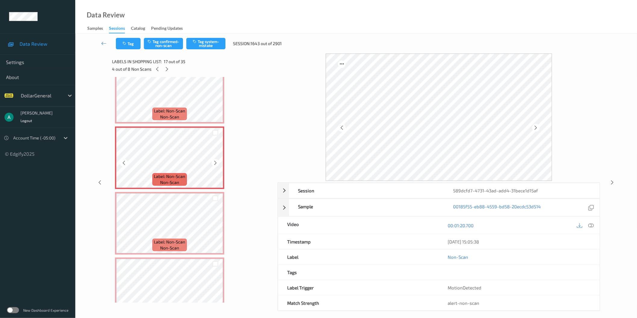
scroll to position [936, 0]
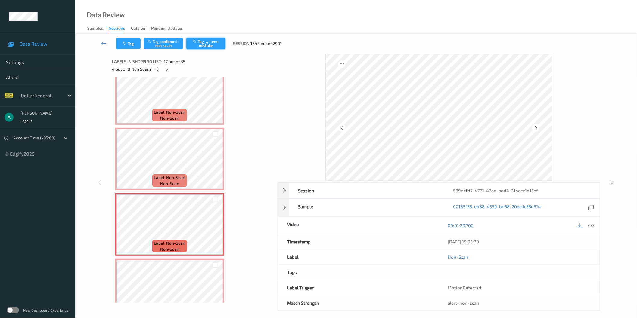
click at [208, 47] on button "Tag system-mistake" at bounding box center [205, 43] width 39 height 11
click at [168, 70] on icon at bounding box center [166, 69] width 5 height 5
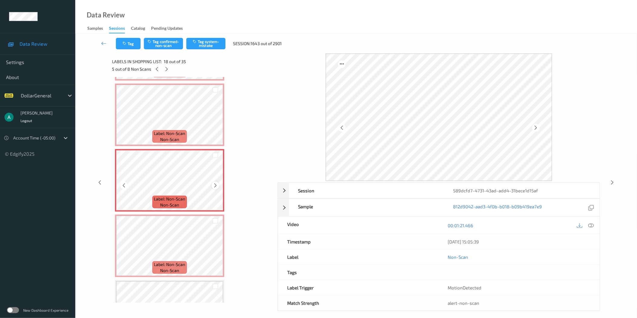
click at [215, 183] on icon at bounding box center [215, 185] width 5 height 5
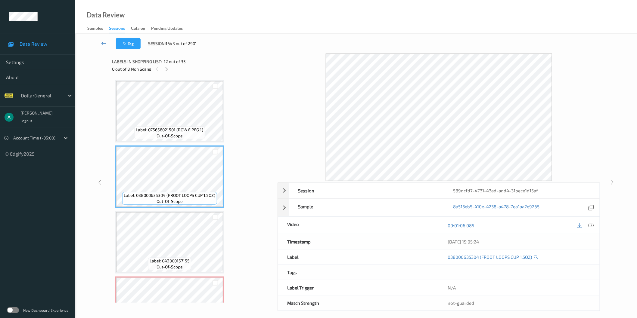
scroll to position [645, 0]
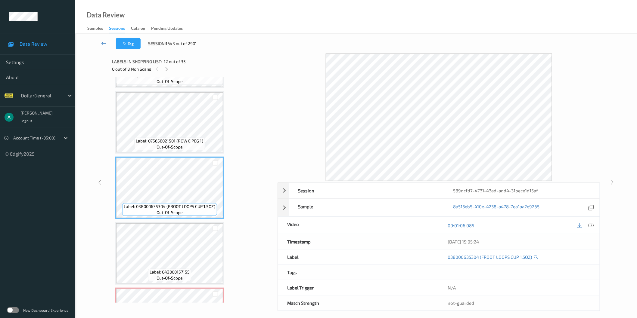
click at [183, 139] on span "Label: 075656021501 (ROW E PEG 1)" at bounding box center [169, 141] width 67 height 6
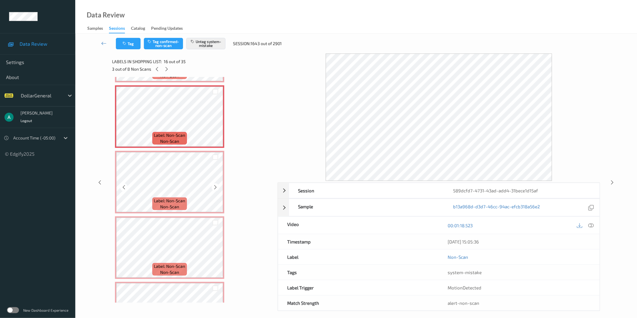
scroll to position [980, 0]
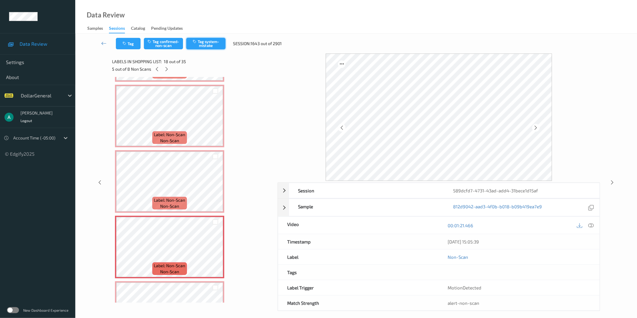
click at [210, 42] on button "Tag system-mistake" at bounding box center [205, 43] width 39 height 11
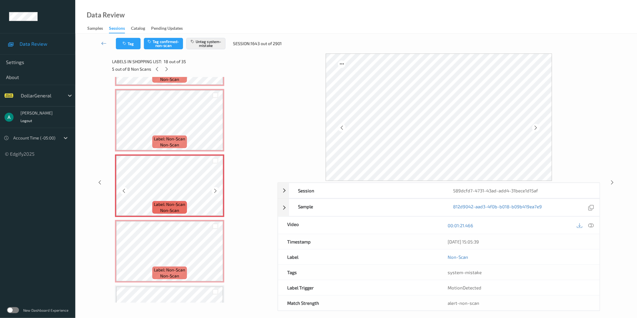
scroll to position [1046, 0]
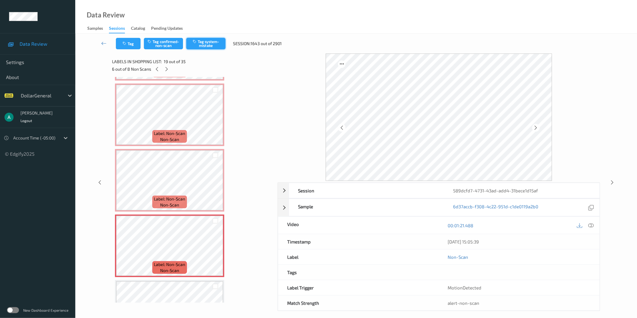
click at [203, 44] on button "Tag system-mistake" at bounding box center [205, 43] width 39 height 11
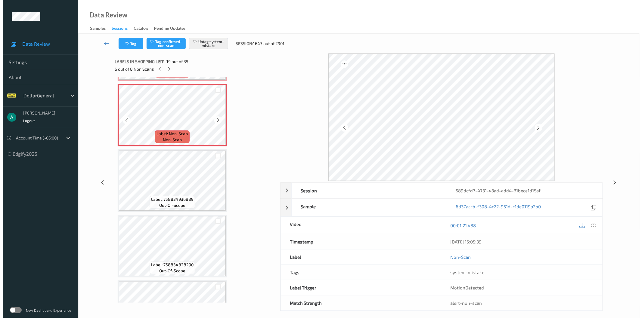
scroll to position [1180, 0]
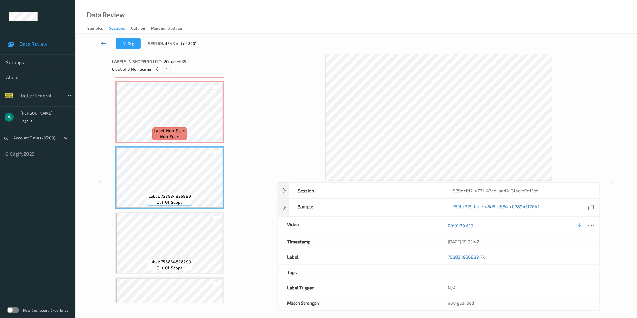
click at [166, 72] on div at bounding box center [167, 69] width 8 height 8
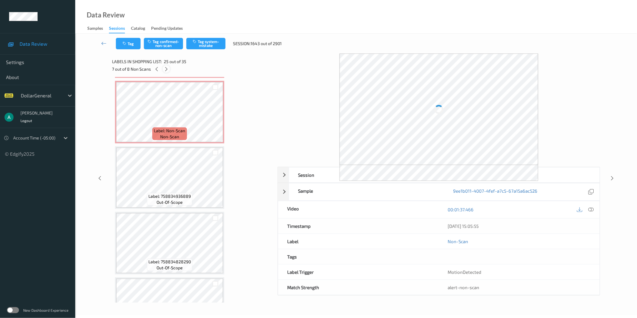
scroll to position [1503, 0]
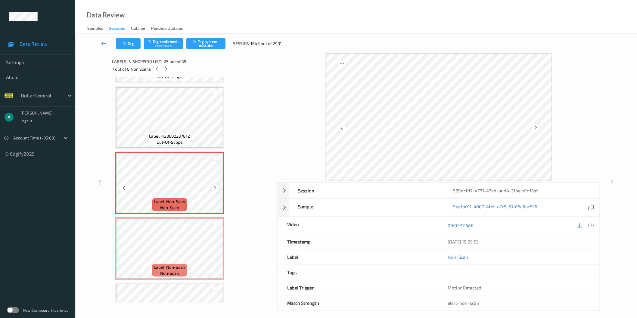
click at [214, 185] on div at bounding box center [216, 189] width 8 height 8
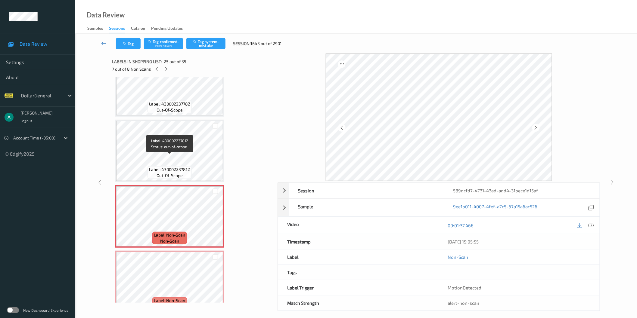
click at [170, 167] on span "Label: 430002237812" at bounding box center [169, 170] width 41 height 6
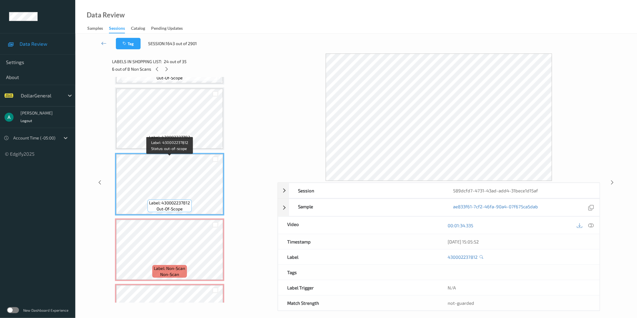
scroll to position [1403, 0]
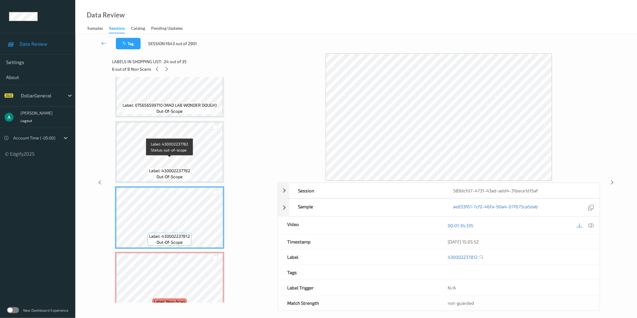
click at [171, 168] on div "Label: 430002237782 out-of-scope" at bounding box center [170, 174] width 44 height 13
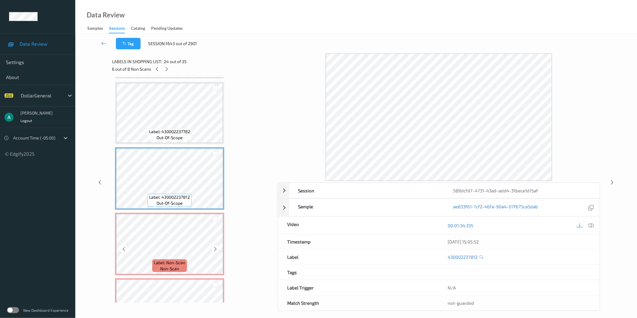
scroll to position [1470, 0]
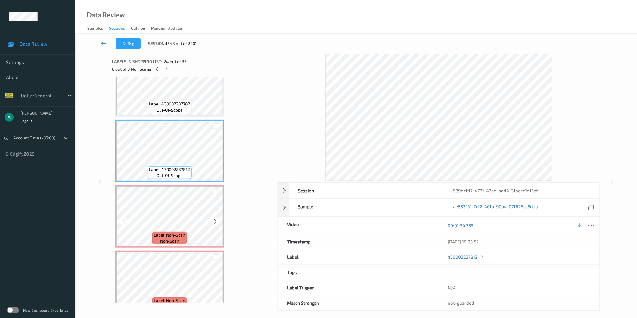
click at [170, 232] on span "Label: Non-Scan" at bounding box center [169, 235] width 31 height 6
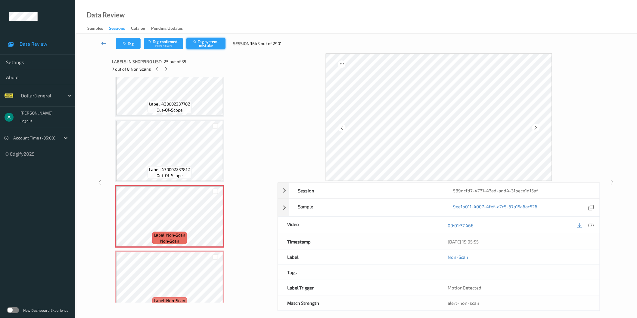
click at [214, 45] on button "Tag system-mistake" at bounding box center [205, 43] width 39 height 11
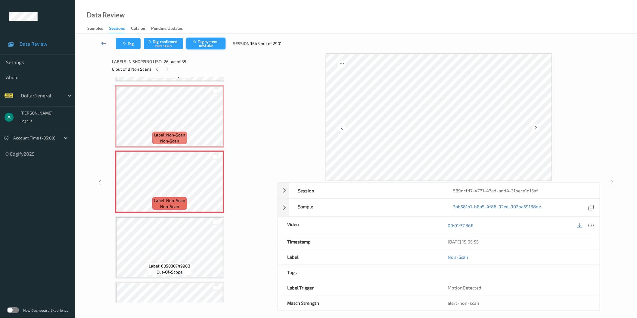
click at [208, 40] on button "Tag system-mistake" at bounding box center [205, 43] width 39 height 11
click at [213, 185] on icon at bounding box center [215, 187] width 5 height 5
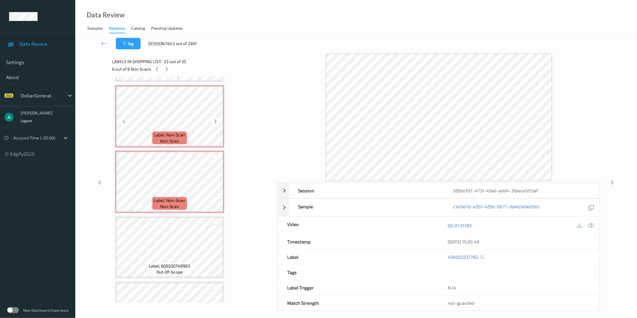
scroll to position [1670, 0]
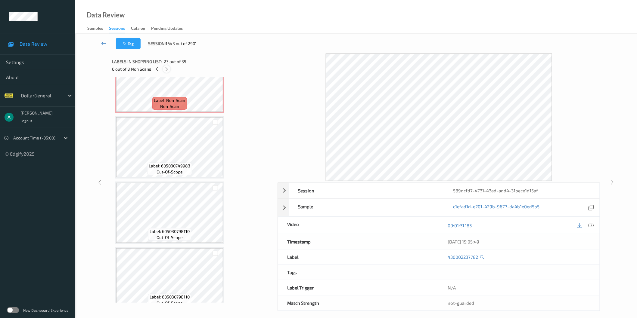
click at [168, 67] on icon at bounding box center [166, 69] width 5 height 5
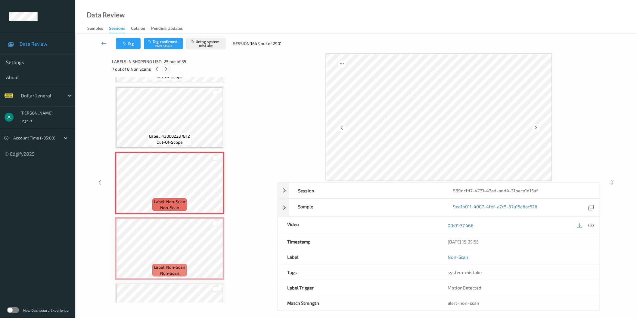
click at [168, 67] on icon at bounding box center [166, 69] width 5 height 5
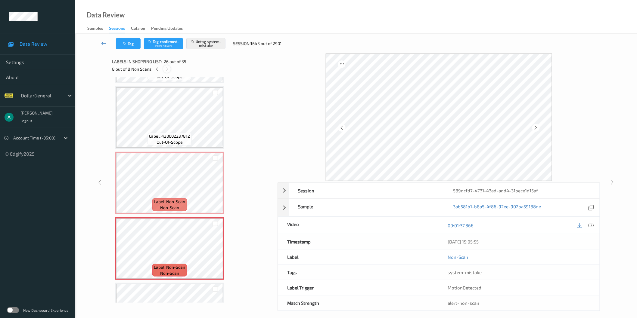
scroll to position [1568, 0]
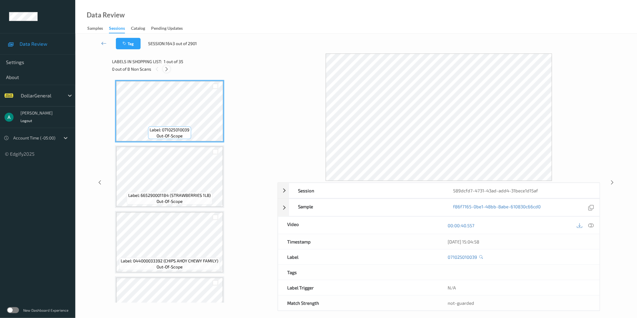
click at [165, 70] on icon at bounding box center [166, 69] width 5 height 5
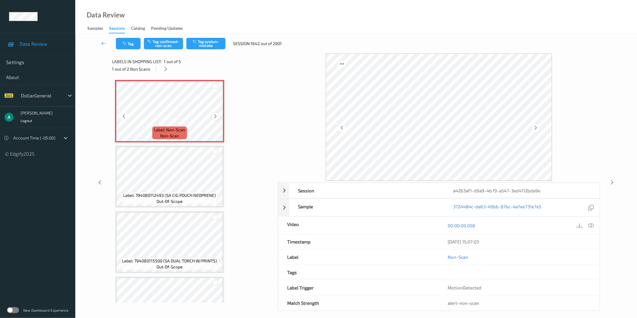
click at [216, 116] on icon at bounding box center [215, 116] width 5 height 5
click at [216, 115] on icon at bounding box center [215, 116] width 5 height 5
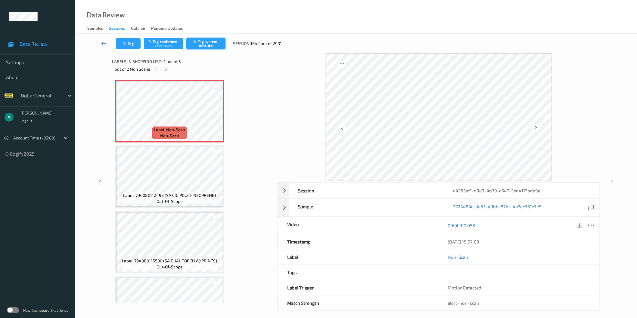
click at [207, 47] on button "Tag system-mistake" at bounding box center [205, 43] width 39 height 11
click at [166, 69] on icon at bounding box center [165, 69] width 5 height 5
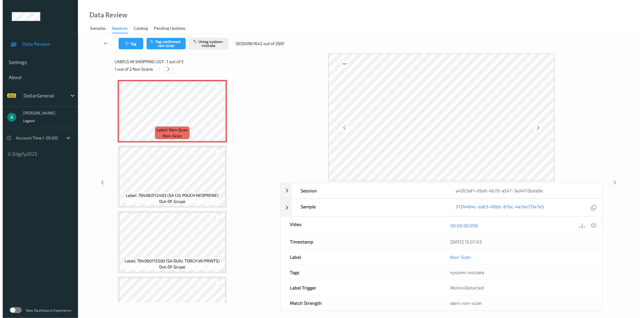
scroll to position [103, 0]
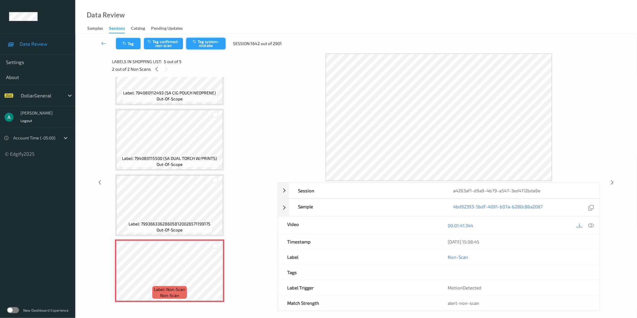
click at [214, 39] on button "Tag system-mistake" at bounding box center [205, 43] width 39 height 11
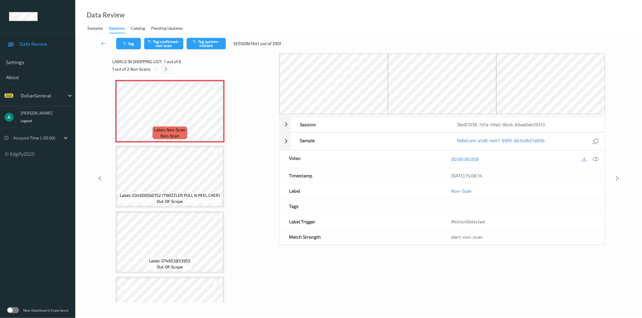
click at [166, 73] on div at bounding box center [166, 69] width 8 height 8
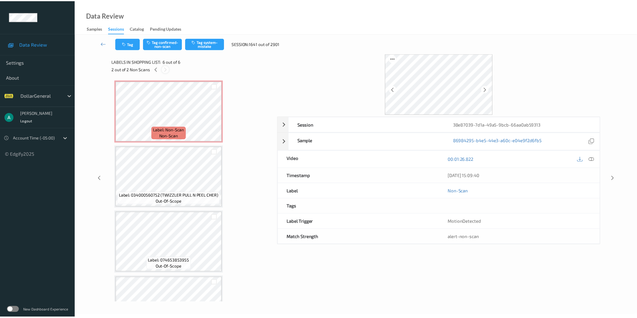
scroll to position [168, 0]
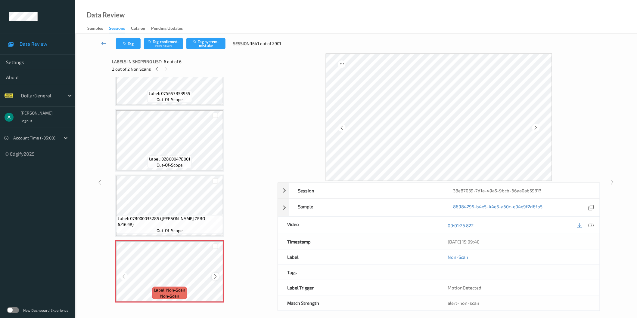
click at [214, 274] on icon at bounding box center [215, 276] width 5 height 5
click at [217, 274] on icon at bounding box center [215, 276] width 5 height 5
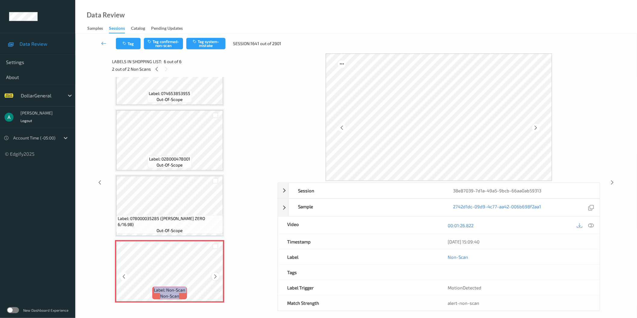
click at [217, 274] on icon at bounding box center [215, 276] width 5 height 5
click at [214, 274] on icon at bounding box center [215, 276] width 5 height 5
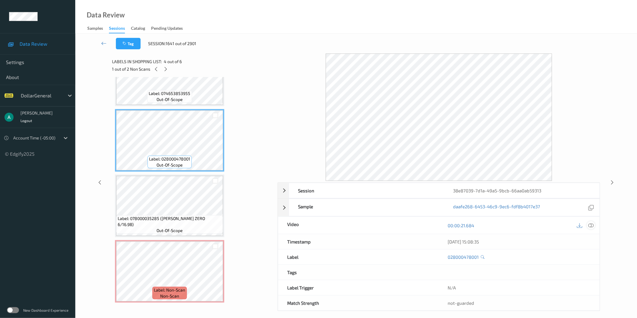
click at [590, 226] on icon at bounding box center [590, 225] width 5 height 5
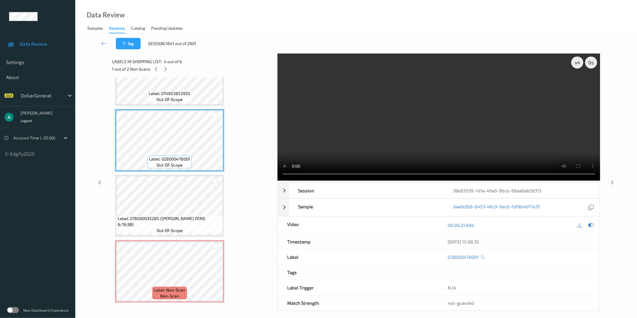
click at [359, 136] on video at bounding box center [439, 117] width 323 height 127
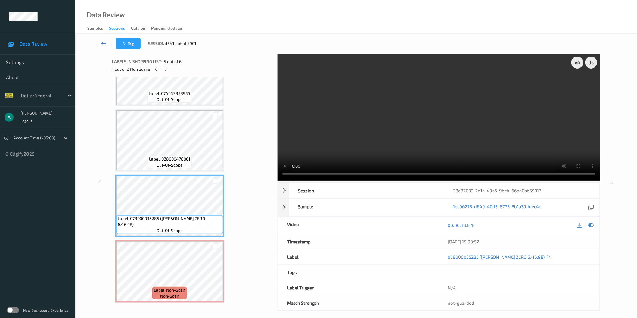
click at [430, 135] on video at bounding box center [439, 117] width 323 height 127
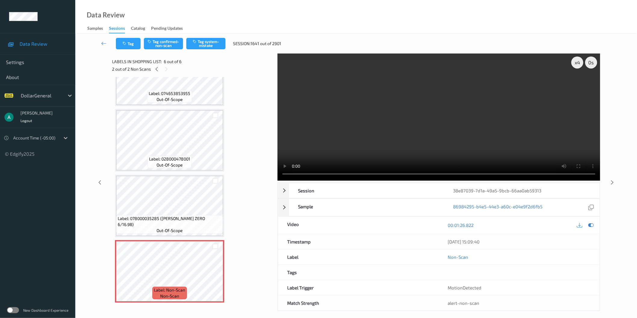
click at [374, 95] on video at bounding box center [439, 117] width 323 height 127
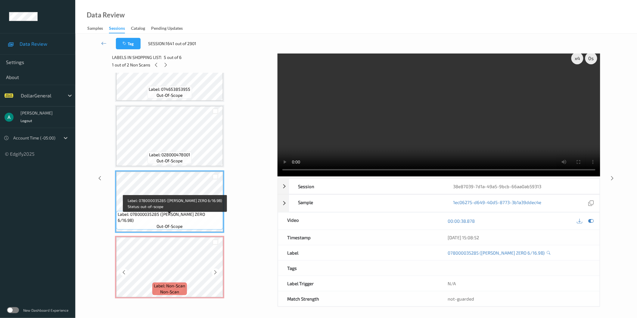
scroll to position [5, 0]
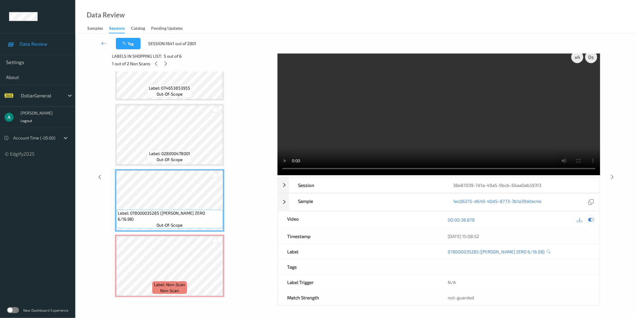
click at [592, 218] on icon at bounding box center [590, 219] width 5 height 5
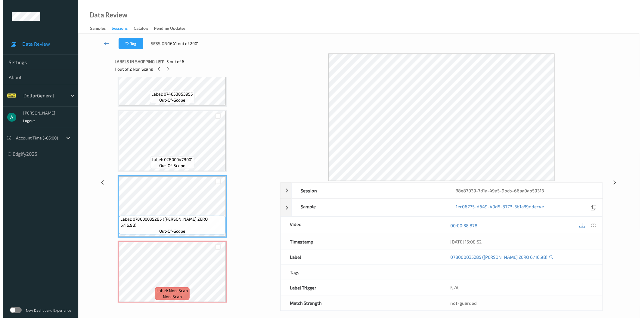
scroll to position [168, 0]
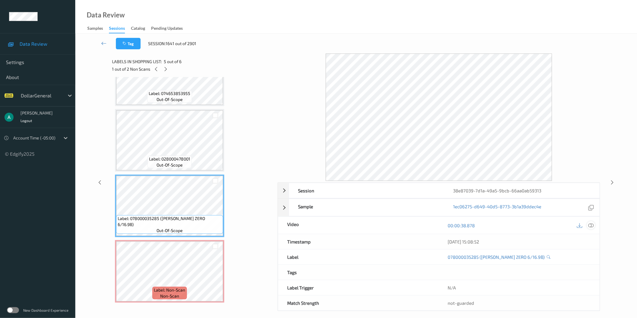
click at [588, 226] on div at bounding box center [591, 226] width 8 height 8
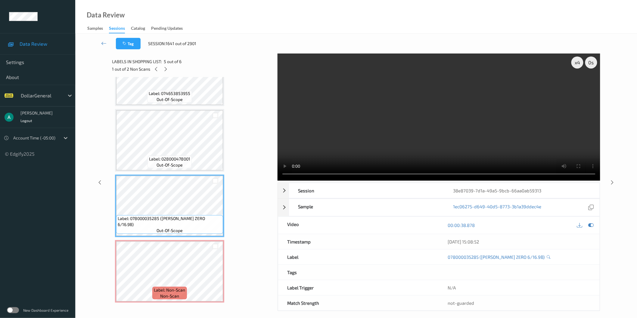
click at [493, 89] on video at bounding box center [439, 117] width 323 height 127
click at [575, 66] on div "x 1" at bounding box center [577, 63] width 12 height 12
click at [575, 66] on div "x 2" at bounding box center [577, 63] width 12 height 12
click at [408, 97] on video at bounding box center [439, 117] width 323 height 127
click at [425, 119] on video at bounding box center [439, 117] width 323 height 127
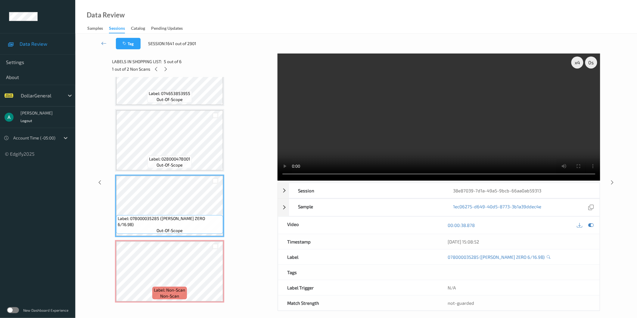
click at [437, 105] on video at bounding box center [439, 117] width 323 height 127
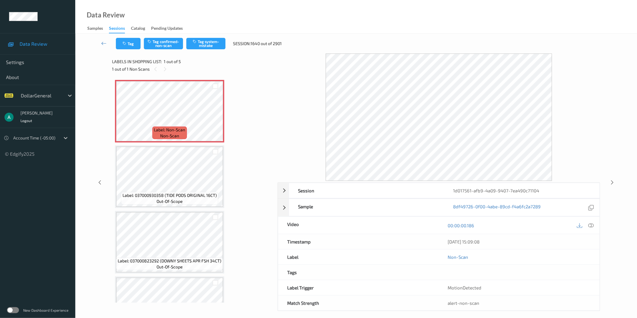
drag, startPoint x: 295, startPoint y: 132, endPoint x: 247, endPoint y: 124, distance: 49.0
click at [295, 132] on div at bounding box center [439, 118] width 323 height 128
click at [202, 37] on div "Tag Tag confirmed-non-scan Tag system-mistake Session: 1640 out of 2901" at bounding box center [356, 44] width 537 height 20
click at [206, 47] on button "Tag system-mistake" at bounding box center [205, 43] width 39 height 11
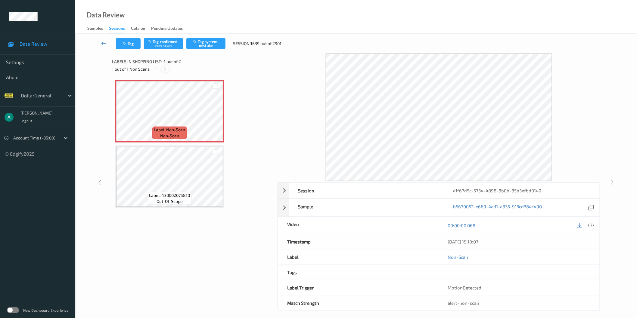
click at [166, 68] on icon at bounding box center [165, 69] width 5 height 5
click at [154, 71] on icon at bounding box center [155, 69] width 5 height 5
click at [166, 70] on icon at bounding box center [165, 69] width 5 height 5
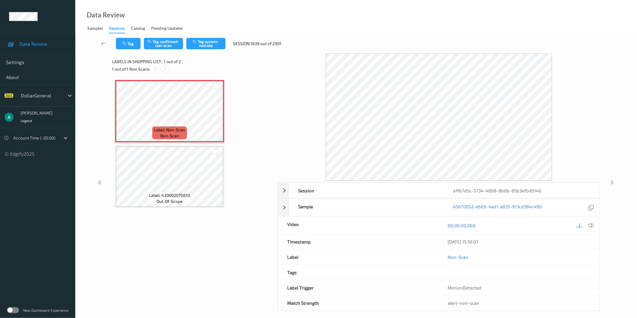
click at [166, 70] on icon at bounding box center [165, 69] width 5 height 5
click at [213, 44] on button "Tag system-mistake" at bounding box center [205, 43] width 39 height 11
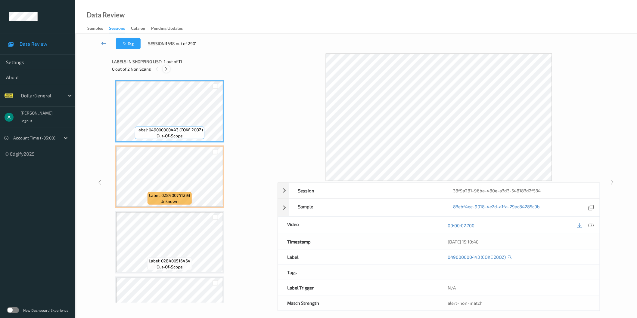
click at [167, 68] on icon at bounding box center [166, 69] width 5 height 5
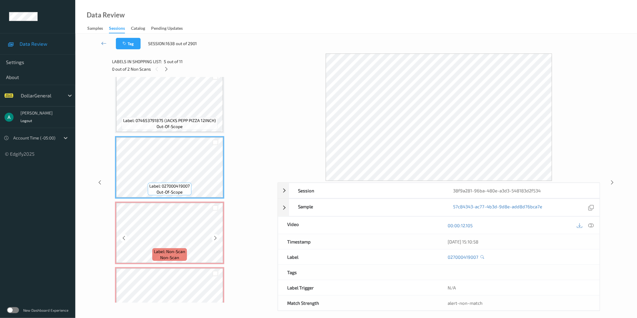
scroll to position [234, 0]
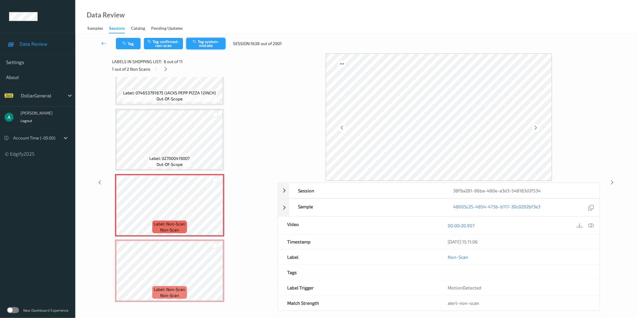
click at [215, 40] on button "Tag system-mistake" at bounding box center [205, 43] width 39 height 11
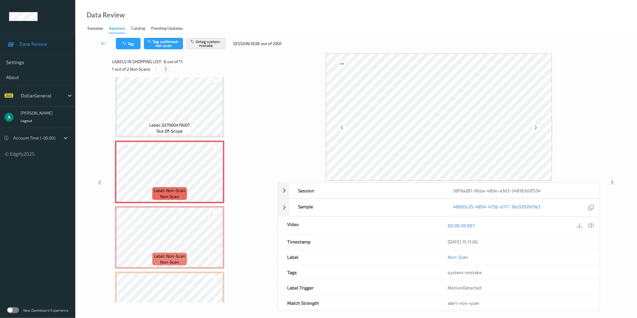
click at [165, 70] on icon at bounding box center [165, 69] width 5 height 5
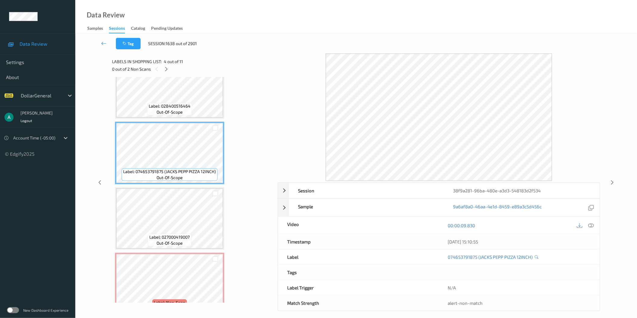
scroll to position [167, 0]
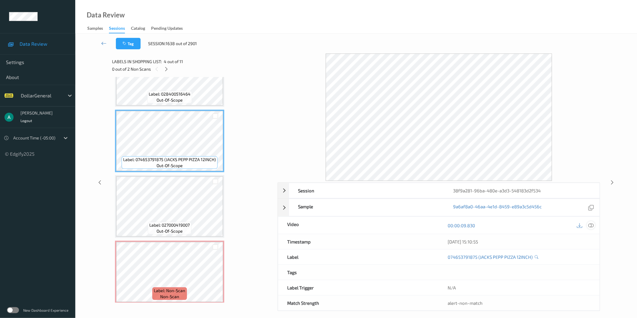
click at [591, 225] on icon at bounding box center [590, 225] width 5 height 5
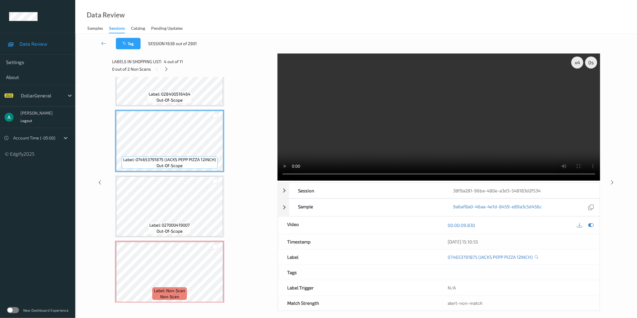
click at [411, 113] on video at bounding box center [439, 117] width 323 height 127
click at [456, 114] on video at bounding box center [439, 117] width 323 height 127
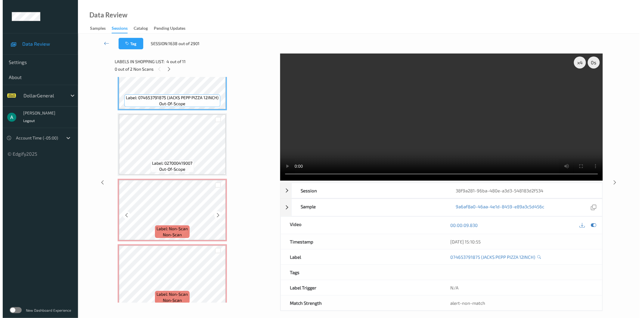
scroll to position [234, 0]
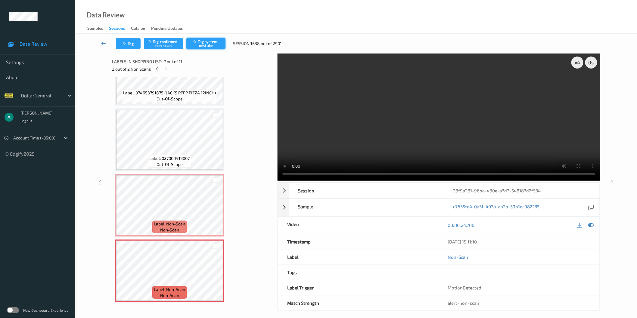
click at [209, 44] on button "Tag system-mistake" at bounding box center [205, 43] width 39 height 11
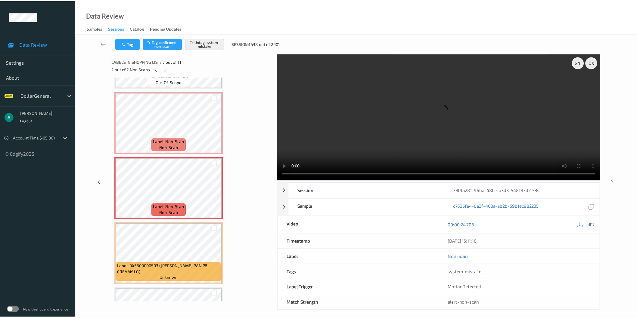
scroll to position [334, 0]
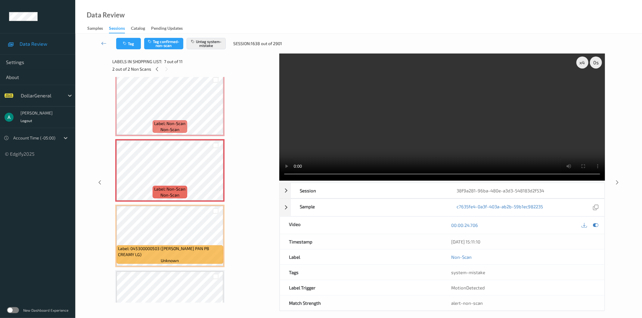
click at [92, 158] on div "x 4 0 s Session 38f9a281-96ba-480e-a3d3-548183d2f534 Session ID 38f9a281-96ba-4…" at bounding box center [359, 183] width 542 height 258
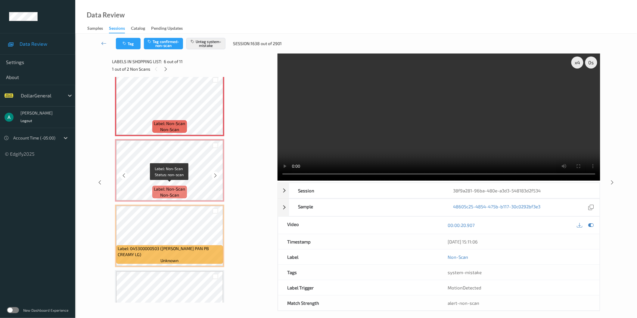
click at [164, 192] on span "non-scan" at bounding box center [169, 195] width 19 height 6
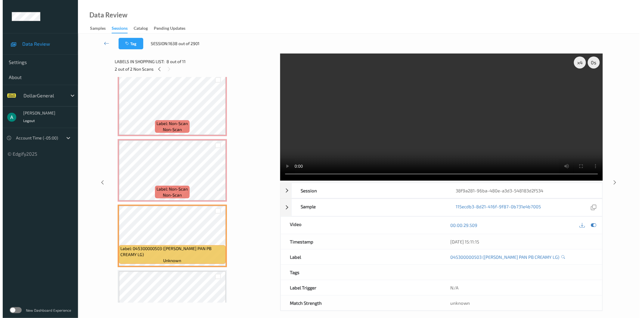
scroll to position [401, 0]
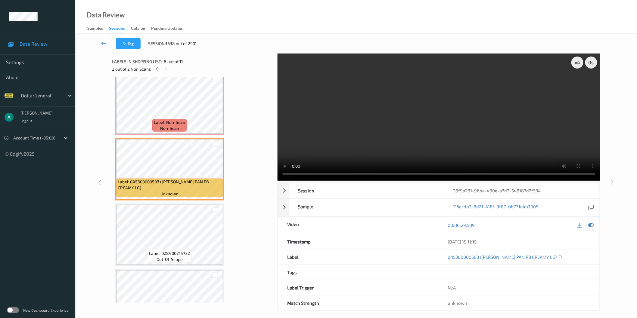
click at [589, 227] on icon at bounding box center [590, 225] width 5 height 5
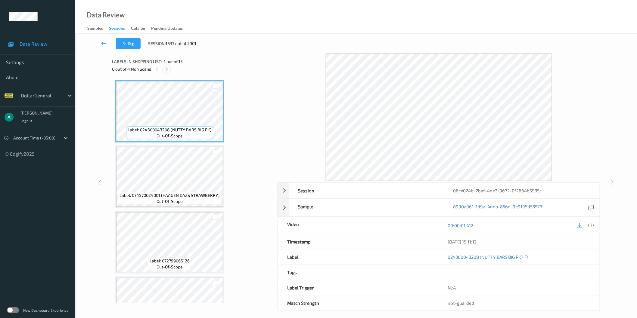
click at [169, 70] on icon at bounding box center [166, 69] width 5 height 5
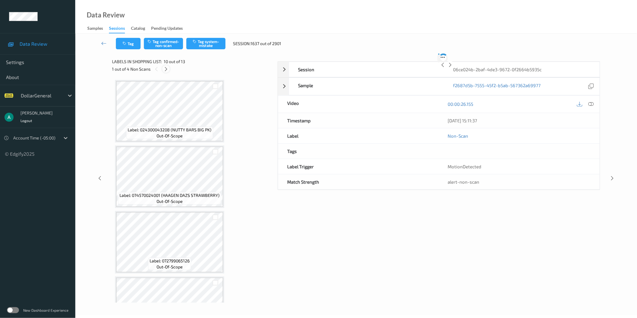
scroll to position [525, 0]
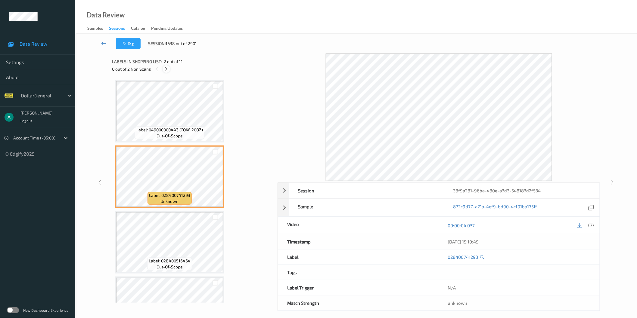
click at [169, 66] on div at bounding box center [167, 69] width 8 height 8
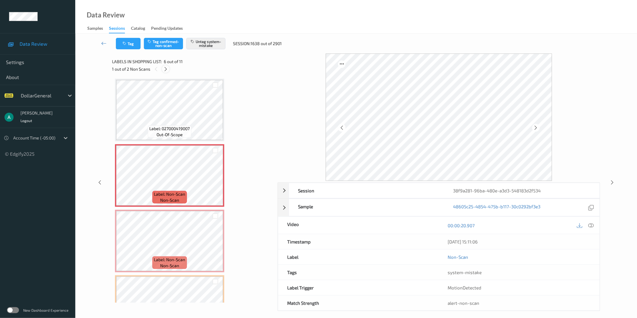
click at [166, 68] on icon at bounding box center [165, 69] width 5 height 5
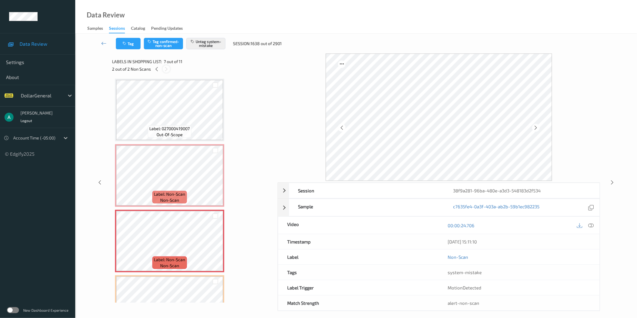
scroll to position [329, 0]
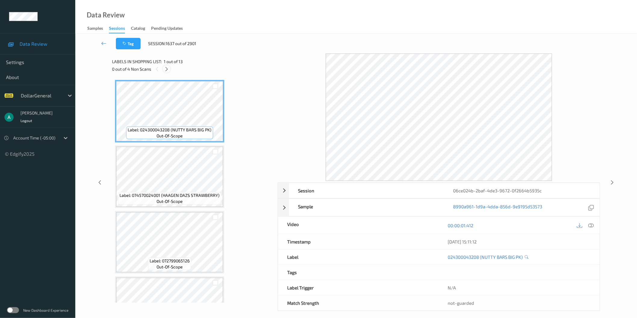
click at [167, 70] on icon at bounding box center [166, 69] width 5 height 5
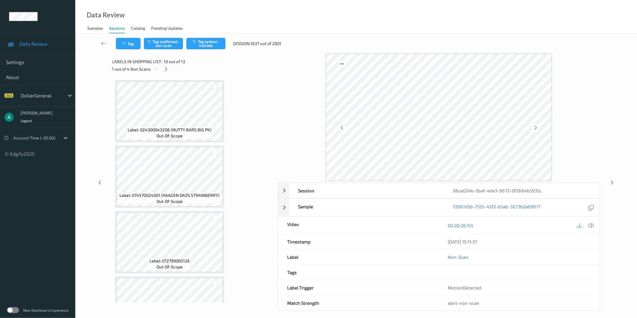
scroll to position [525, 0]
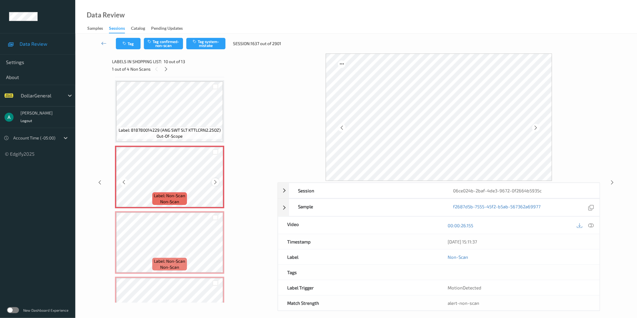
click at [213, 180] on icon at bounding box center [215, 182] width 5 height 5
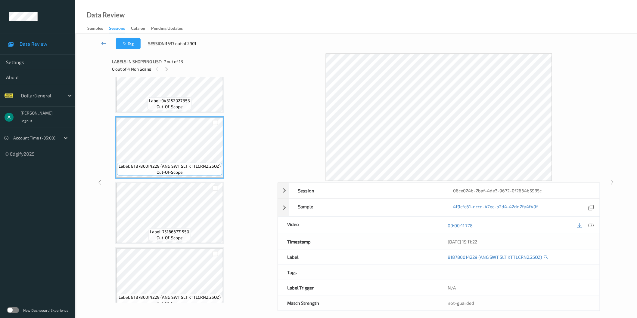
scroll to position [324, 0]
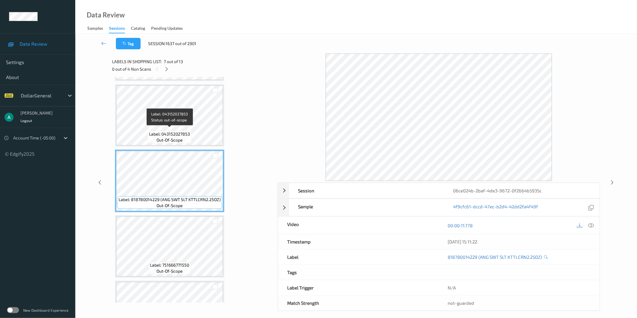
click at [179, 137] on span "out-of-scope" at bounding box center [170, 140] width 26 height 6
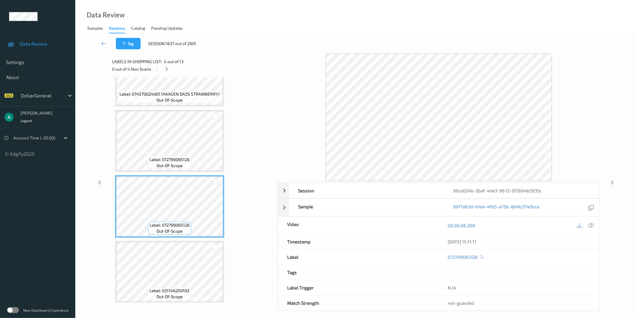
scroll to position [90, 0]
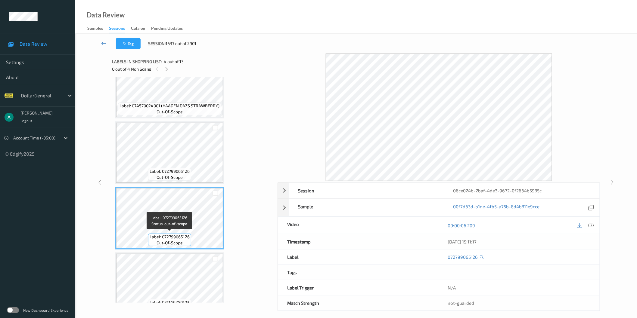
click at [182, 241] on span "out-of-scope" at bounding box center [170, 243] width 26 height 6
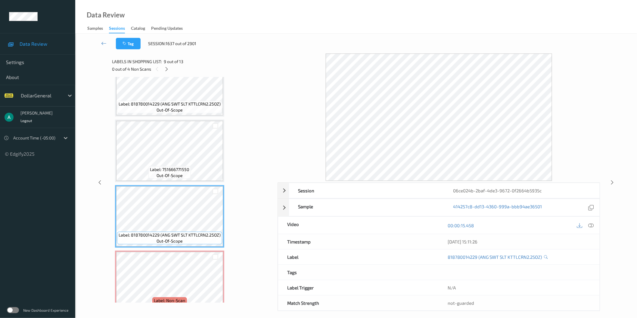
scroll to position [435, 0]
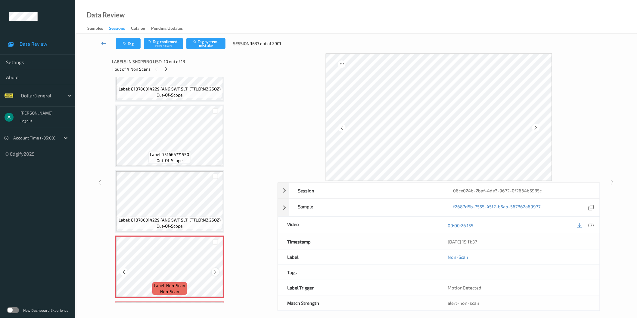
click at [215, 270] on icon at bounding box center [215, 272] width 5 height 5
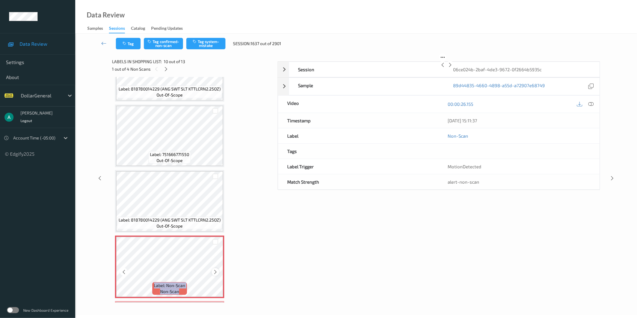
click at [216, 270] on icon at bounding box center [215, 272] width 5 height 5
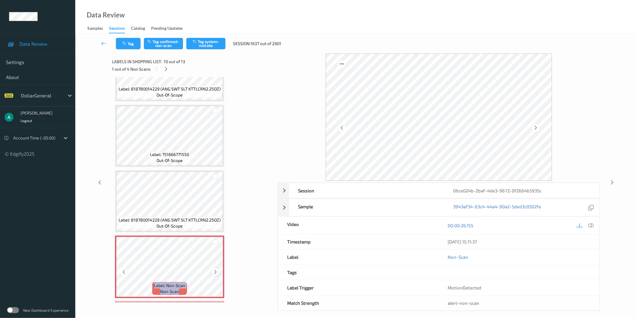
click at [216, 270] on icon at bounding box center [215, 272] width 5 height 5
click at [217, 269] on div at bounding box center [216, 273] width 8 height 8
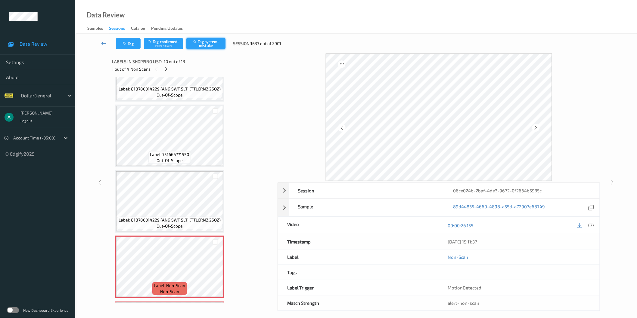
click at [210, 44] on button "Tag system-mistake" at bounding box center [205, 43] width 39 height 11
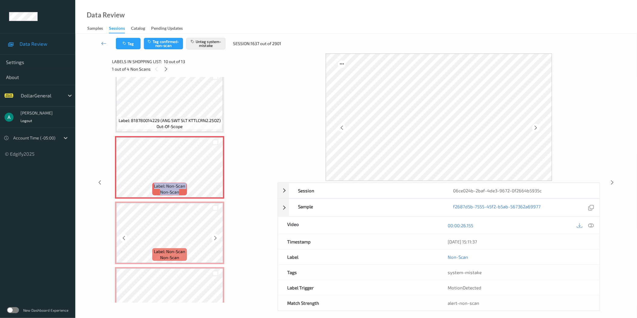
scroll to position [535, 0]
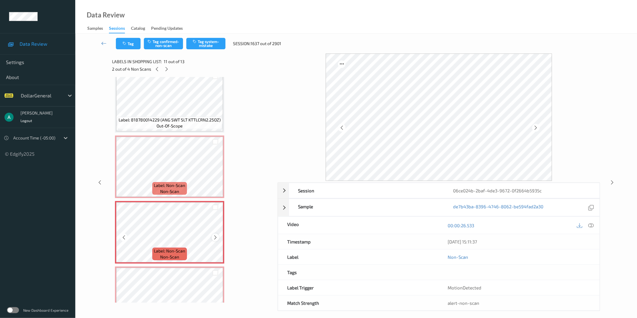
click at [214, 235] on icon at bounding box center [215, 237] width 5 height 5
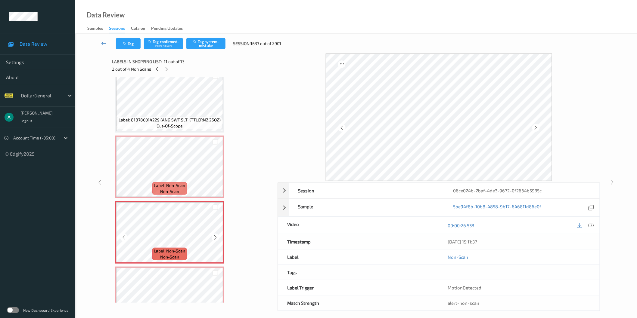
click at [214, 235] on icon at bounding box center [215, 237] width 5 height 5
click at [203, 43] on button "Tag system-mistake" at bounding box center [205, 43] width 39 height 11
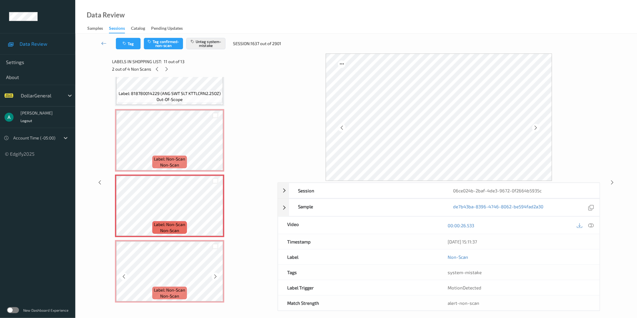
scroll to position [602, 0]
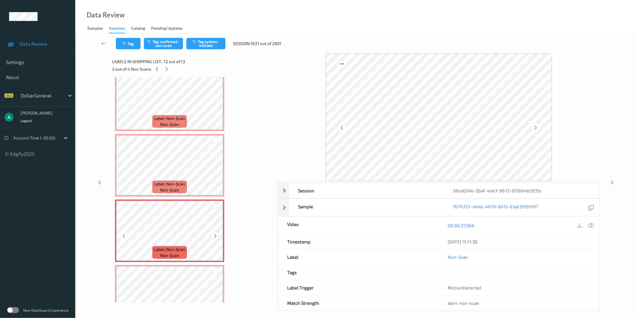
click at [213, 234] on icon at bounding box center [215, 236] width 5 height 5
click at [207, 46] on button "Tag system-mistake" at bounding box center [205, 43] width 39 height 11
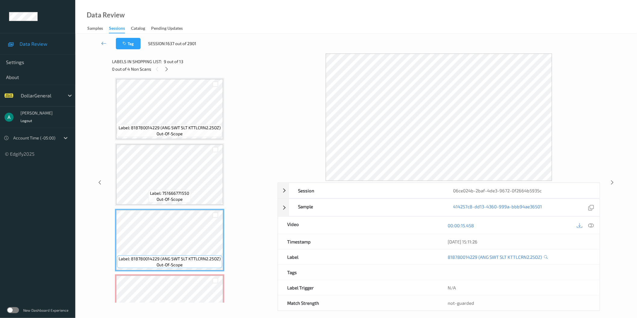
scroll to position [390, 0]
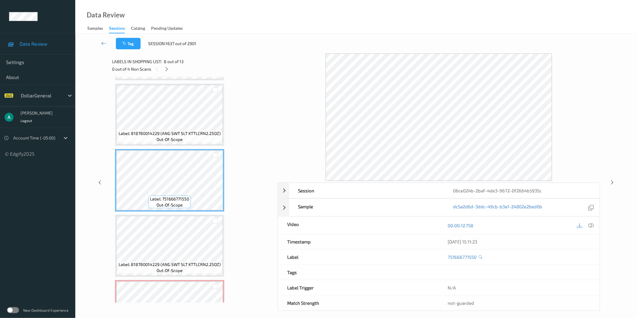
click at [186, 208] on div "Label: 751666771550 out-of-scope" at bounding box center [169, 180] width 109 height 63
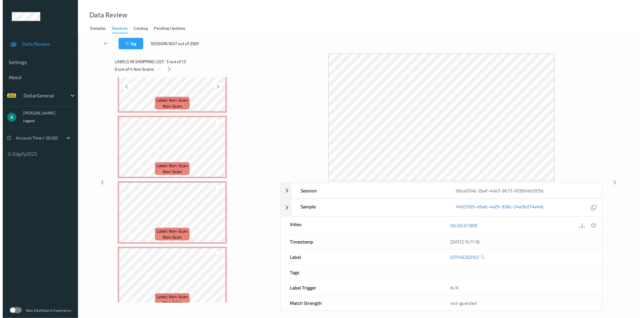
scroll to position [624, 0]
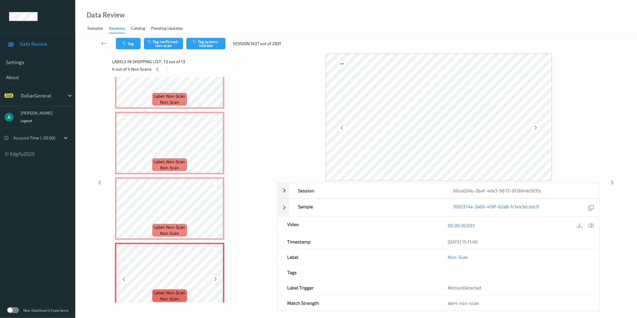
click at [217, 277] on icon at bounding box center [215, 279] width 5 height 5
click at [218, 277] on icon at bounding box center [215, 279] width 5 height 5
click at [218, 276] on div at bounding box center [216, 280] width 8 height 8
click at [219, 276] on div at bounding box center [216, 280] width 8 height 8
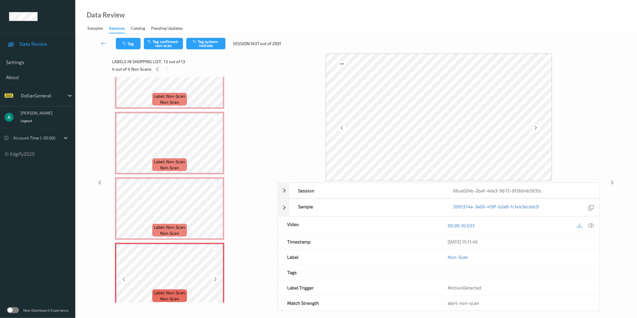
click at [219, 276] on div at bounding box center [216, 280] width 8 height 8
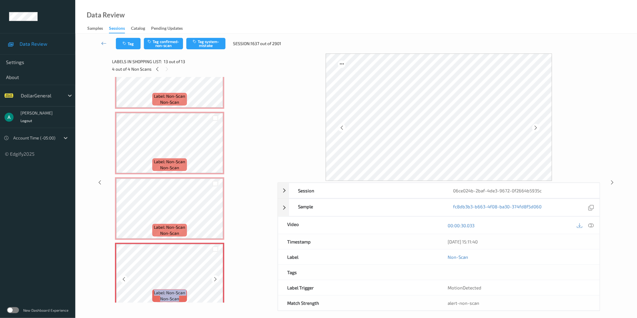
click at [219, 276] on div at bounding box center [216, 280] width 8 height 8
click at [592, 225] on icon at bounding box center [590, 225] width 5 height 5
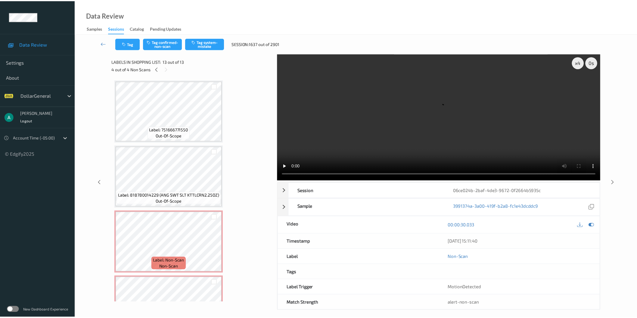
scroll to position [424, 0]
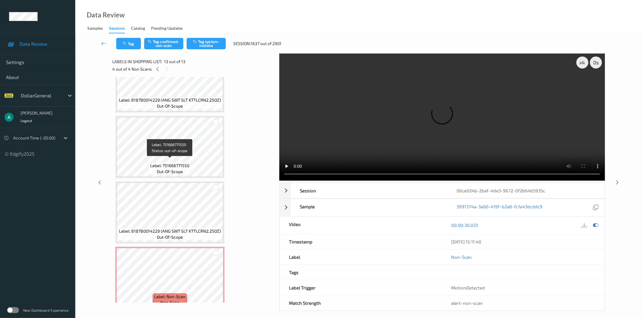
click at [172, 163] on div "Label: 751666771550 out-of-scope" at bounding box center [170, 169] width 42 height 13
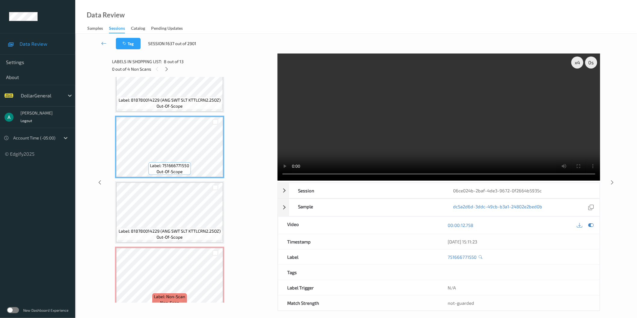
click at [350, 137] on video at bounding box center [439, 117] width 323 height 127
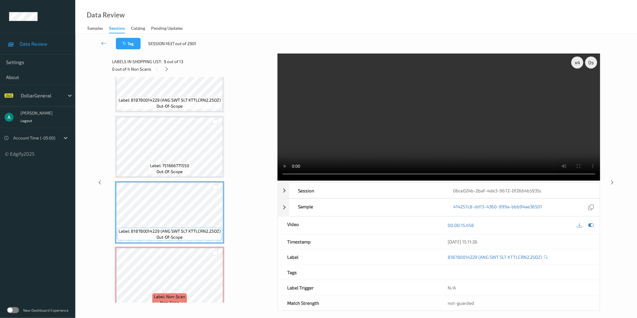
click at [588, 224] on icon at bounding box center [590, 225] width 5 height 5
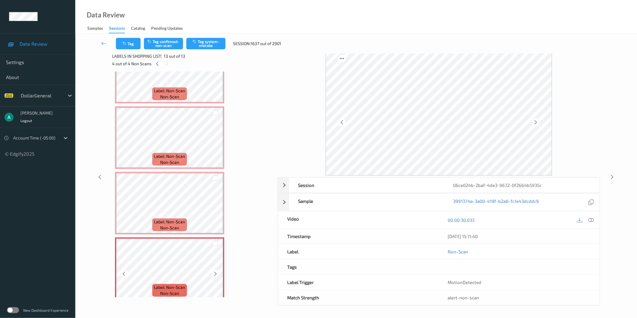
scroll to position [0, 0]
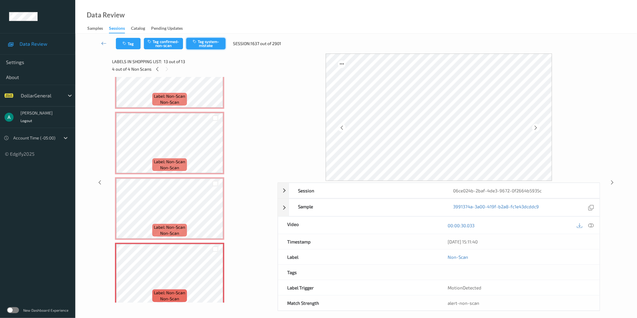
click at [211, 41] on button "Tag system-mistake" at bounding box center [205, 43] width 39 height 11
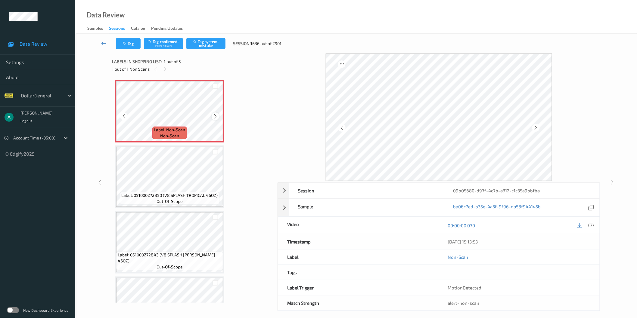
click at [218, 116] on icon at bounding box center [215, 116] width 5 height 5
click at [588, 227] on div at bounding box center [591, 226] width 8 height 8
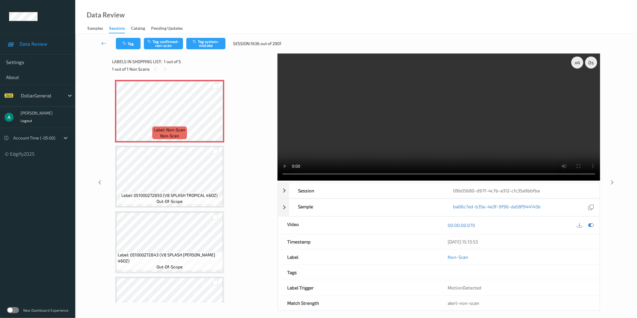
click at [354, 103] on video at bounding box center [439, 117] width 323 height 127
click at [589, 225] on icon at bounding box center [590, 225] width 5 height 5
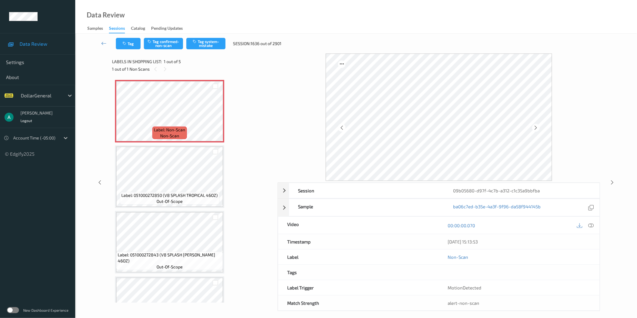
click at [206, 37] on div "Tag Tag confirmed-non-scan Tag system-mistake Session: 1636 out of 2901" at bounding box center [356, 44] width 537 height 20
click at [201, 41] on button "Tag system-mistake" at bounding box center [205, 43] width 39 height 11
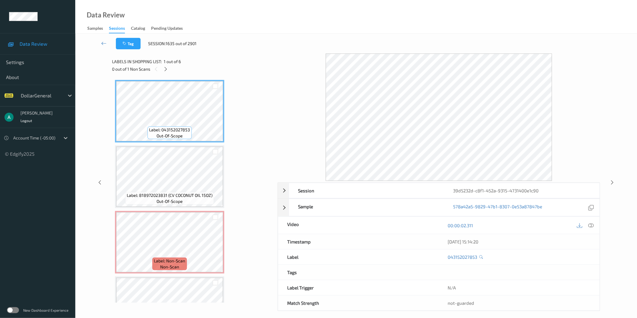
click at [169, 65] on div "Labels in shopping list: 1 out of 6" at bounding box center [192, 62] width 161 height 8
click at [166, 67] on icon at bounding box center [165, 69] width 5 height 5
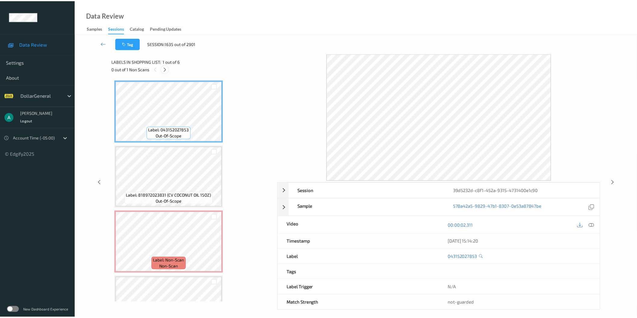
scroll to position [68, 0]
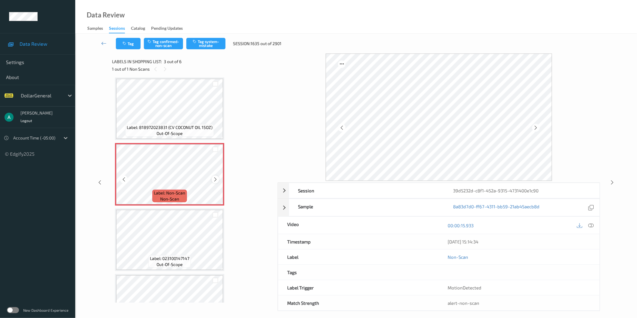
click at [217, 176] on div at bounding box center [216, 180] width 8 height 8
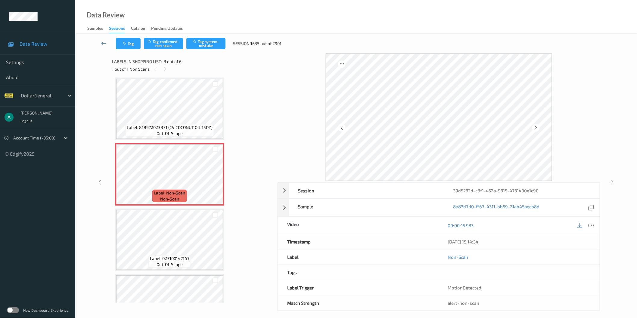
click at [179, 132] on span "out-of-scope" at bounding box center [170, 134] width 26 height 6
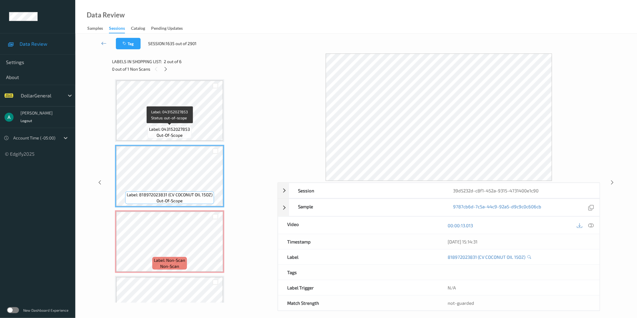
scroll to position [0, 0]
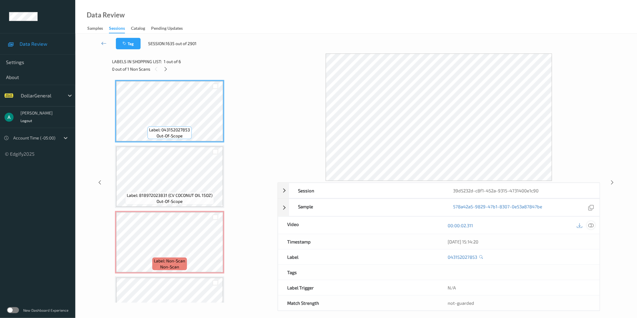
click at [592, 222] on div at bounding box center [591, 226] width 8 height 8
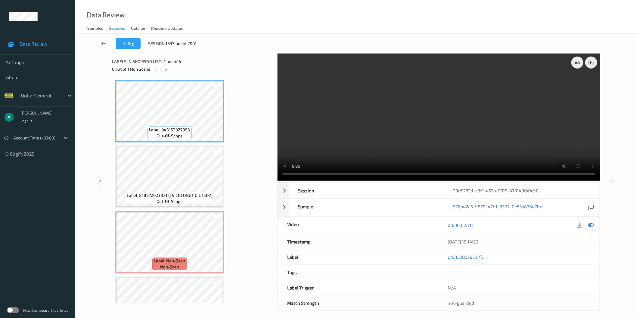
click at [417, 110] on video at bounding box center [439, 117] width 323 height 127
click at [575, 63] on div "x 1" at bounding box center [577, 63] width 12 height 12
click at [399, 109] on video at bounding box center [439, 117] width 323 height 127
click at [592, 225] on icon at bounding box center [590, 225] width 5 height 5
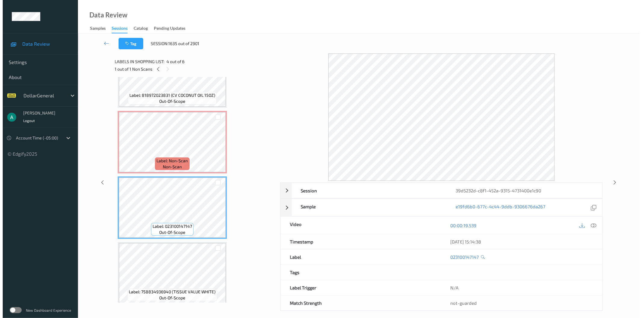
scroll to position [134, 0]
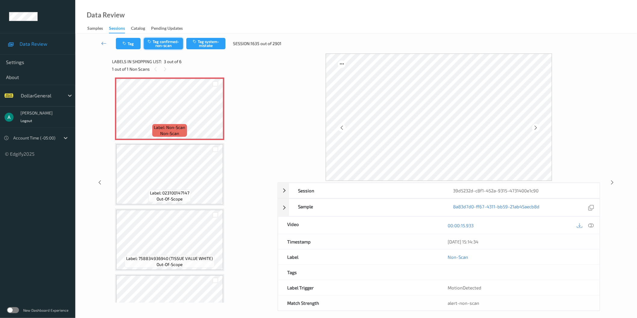
click at [166, 43] on button "Tag confirmed-non-scan" at bounding box center [163, 43] width 39 height 11
click at [161, 47] on button "Untag confirmed-non-scan" at bounding box center [163, 43] width 39 height 11
click at [210, 42] on button "Tag system-mistake" at bounding box center [205, 43] width 39 height 11
click at [176, 125] on span "Label: Non-Scan" at bounding box center [169, 128] width 31 height 6
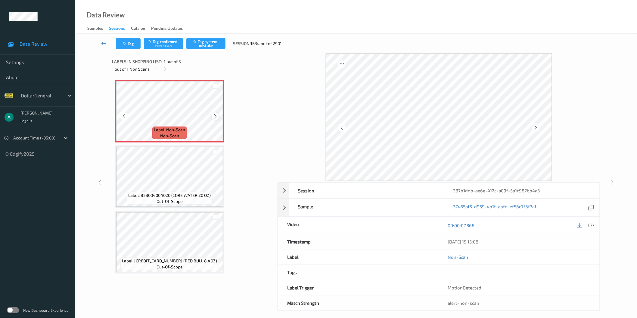
click at [216, 117] on icon at bounding box center [215, 116] width 5 height 5
click at [214, 117] on icon at bounding box center [215, 116] width 5 height 5
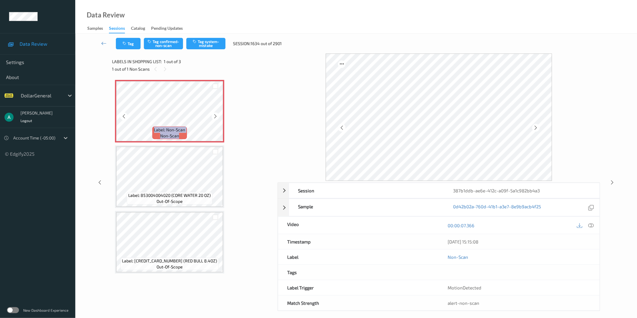
click at [214, 117] on icon at bounding box center [215, 116] width 5 height 5
click at [592, 222] on div at bounding box center [591, 226] width 8 height 8
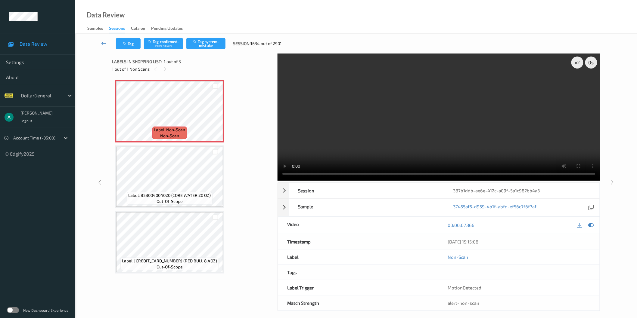
click at [385, 116] on video at bounding box center [439, 117] width 323 height 127
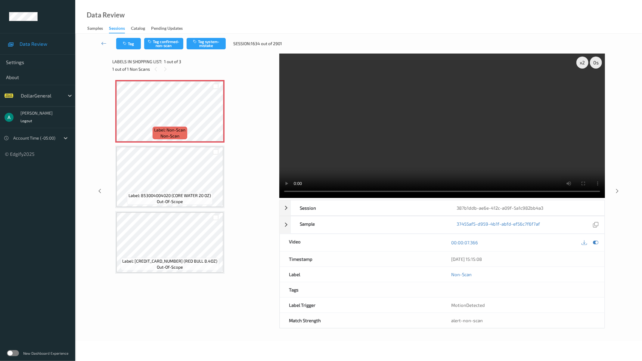
click at [348, 163] on video at bounding box center [442, 126] width 326 height 144
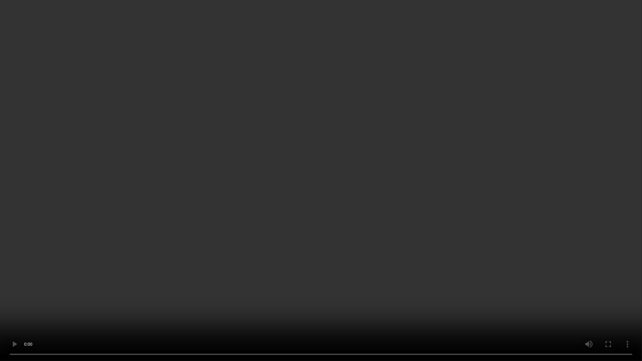
click at [80, 318] on video at bounding box center [321, 180] width 642 height 361
click at [228, 216] on video at bounding box center [321, 180] width 642 height 361
click at [76, 318] on video at bounding box center [321, 180] width 642 height 361
click at [197, 255] on video at bounding box center [321, 180] width 642 height 361
click at [366, 173] on video at bounding box center [321, 180] width 642 height 361
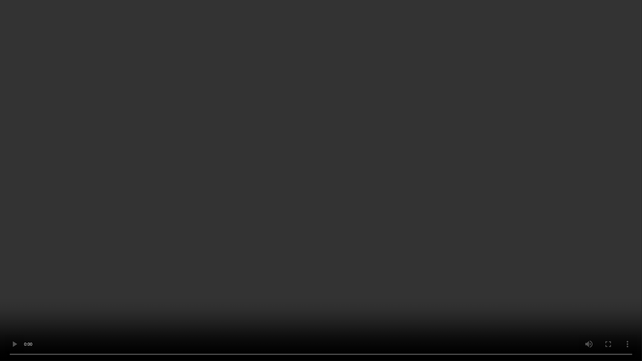
click at [367, 173] on video at bounding box center [321, 180] width 642 height 361
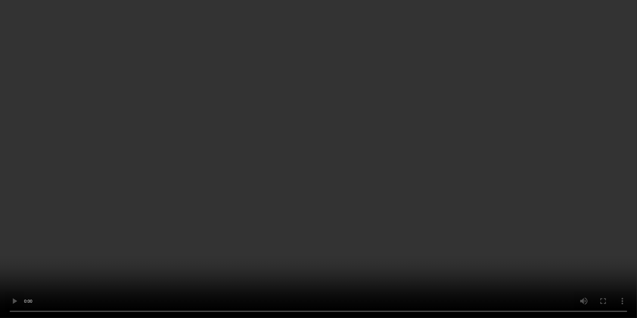
click at [405, 118] on video at bounding box center [318, 159] width 637 height 318
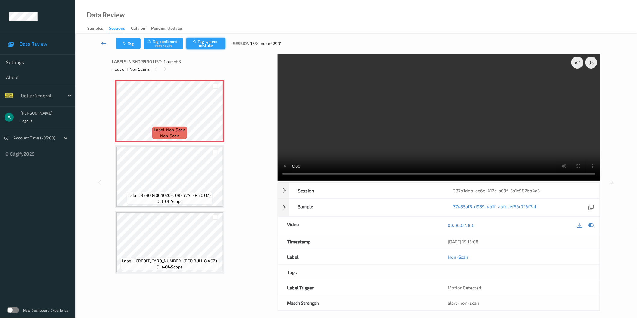
click at [204, 40] on button "Tag system-mistake" at bounding box center [205, 43] width 39 height 11
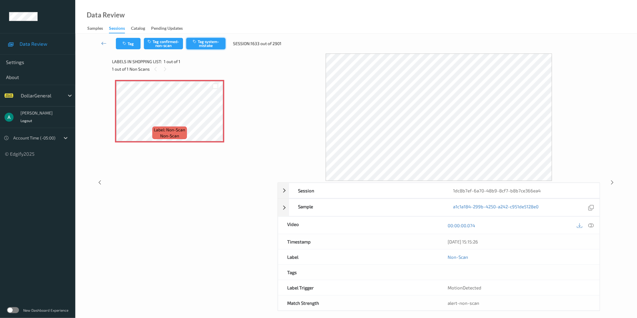
click at [206, 43] on button "Tag system-mistake" at bounding box center [205, 43] width 39 height 11
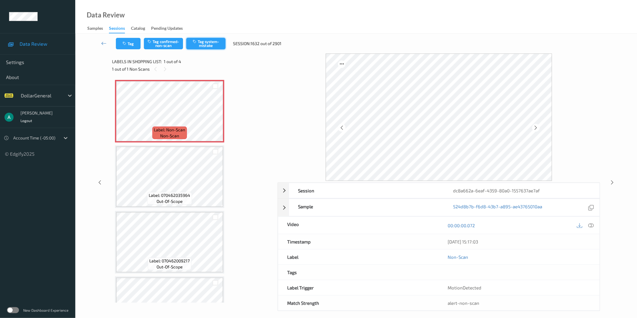
click at [206, 42] on button "Tag system-mistake" at bounding box center [205, 43] width 39 height 11
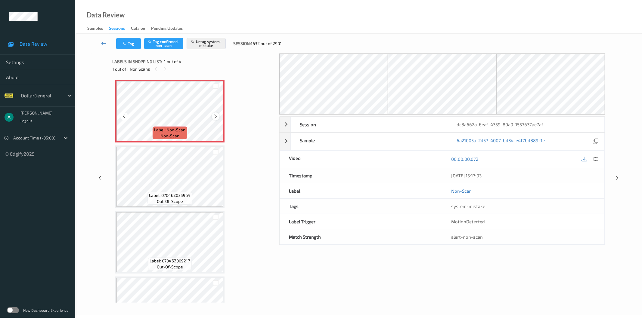
click at [216, 114] on icon at bounding box center [215, 116] width 5 height 5
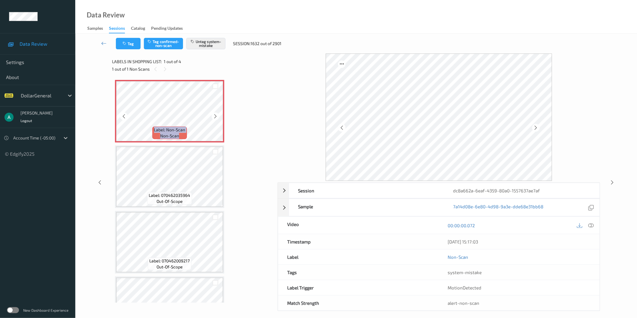
click at [216, 114] on icon at bounding box center [215, 116] width 5 height 5
click at [212, 46] on button "Tag system-mistake" at bounding box center [205, 43] width 39 height 11
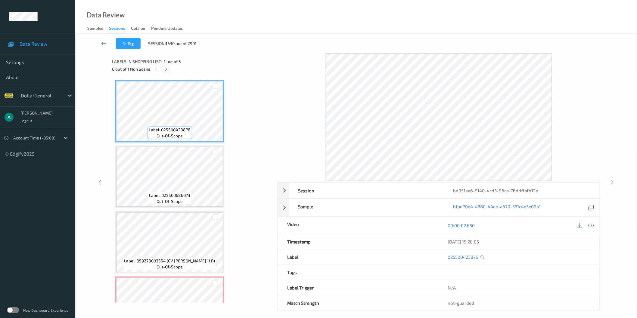
click at [165, 67] on icon at bounding box center [165, 69] width 5 height 5
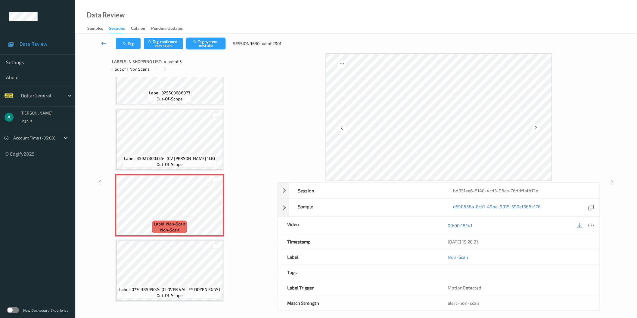
click at [217, 47] on button "Tag system-mistake" at bounding box center [205, 43] width 39 height 11
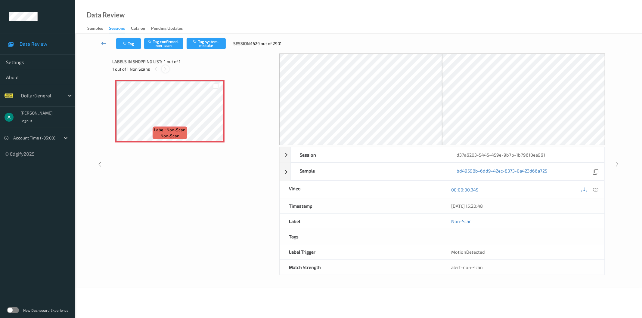
click at [168, 70] on div at bounding box center [166, 69] width 8 height 8
click at [180, 130] on span "Label: Non-Scan" at bounding box center [169, 130] width 31 height 6
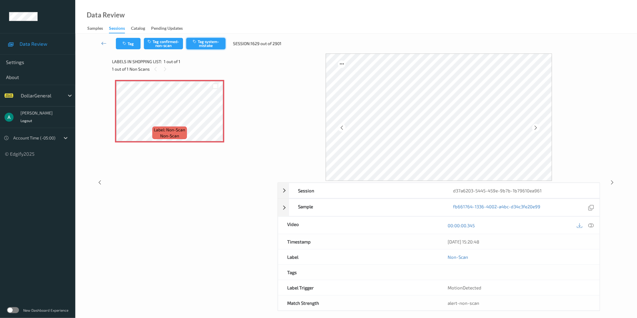
click at [210, 44] on button "Tag system-mistake" at bounding box center [205, 43] width 39 height 11
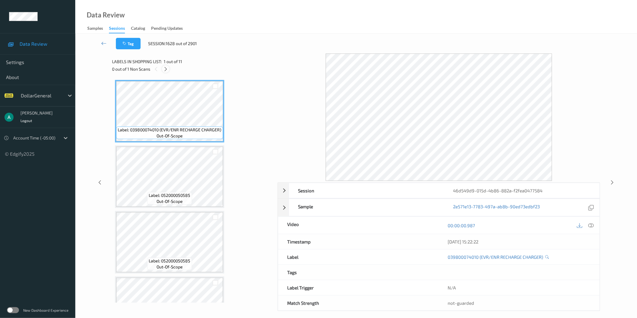
click at [164, 73] on div at bounding box center [166, 69] width 8 height 8
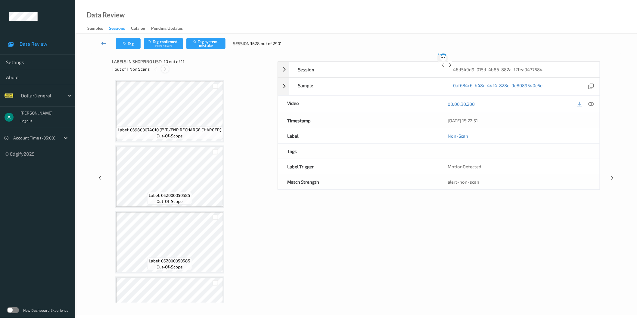
scroll to position [494, 0]
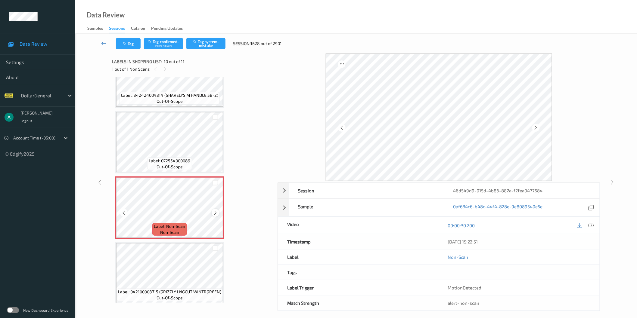
click at [214, 209] on div at bounding box center [216, 213] width 8 height 8
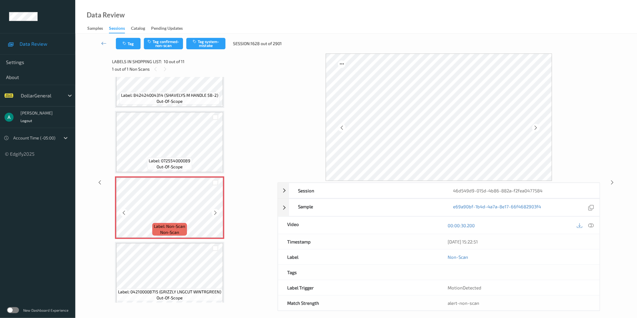
click at [214, 209] on div at bounding box center [216, 213] width 8 height 8
click at [216, 210] on icon at bounding box center [215, 212] width 5 height 5
click at [214, 210] on icon at bounding box center [215, 212] width 5 height 5
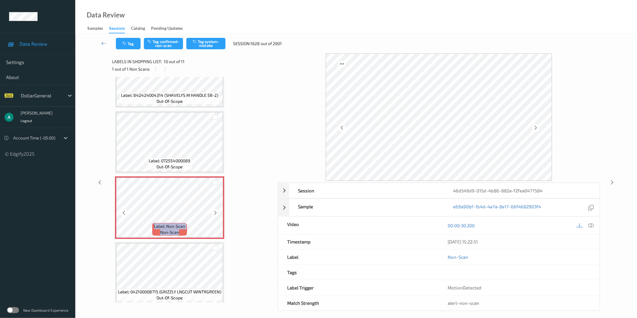
click at [214, 210] on icon at bounding box center [215, 212] width 5 height 5
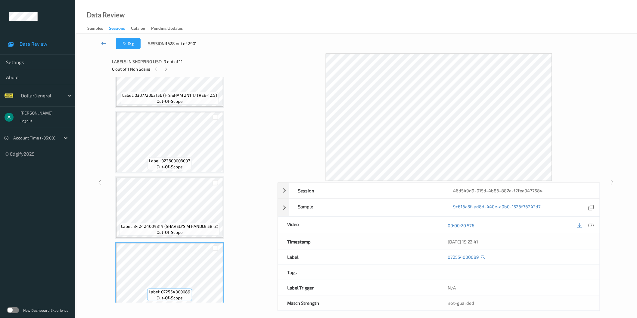
scroll to position [360, 0]
click at [176, 172] on div "Label: 022600003007 out-of-scope" at bounding box center [169, 145] width 109 height 63
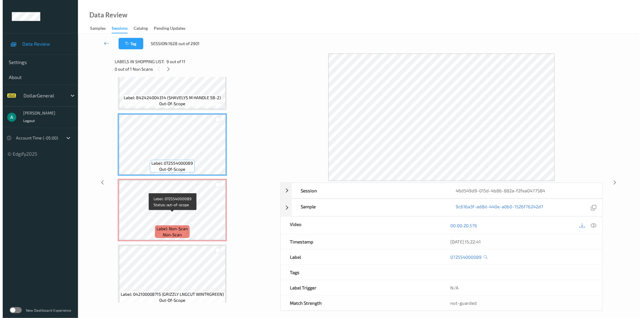
scroll to position [494, 0]
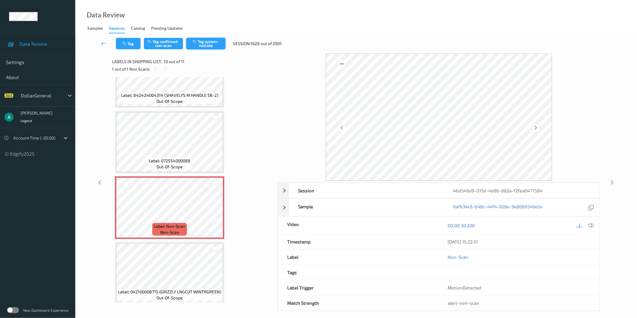
click at [208, 42] on button "Tag system-mistake" at bounding box center [205, 43] width 39 height 11
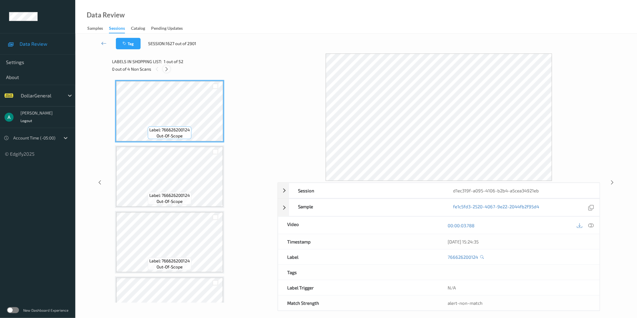
click at [166, 68] on icon at bounding box center [166, 69] width 5 height 5
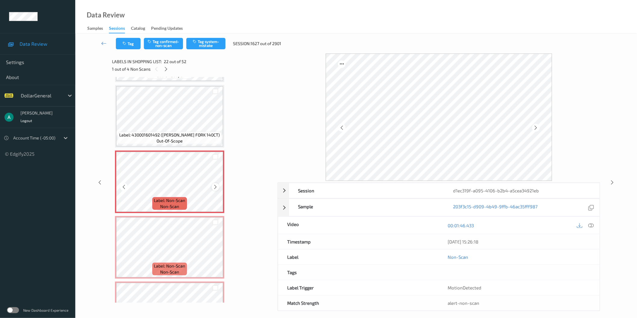
click at [213, 185] on icon at bounding box center [215, 187] width 5 height 5
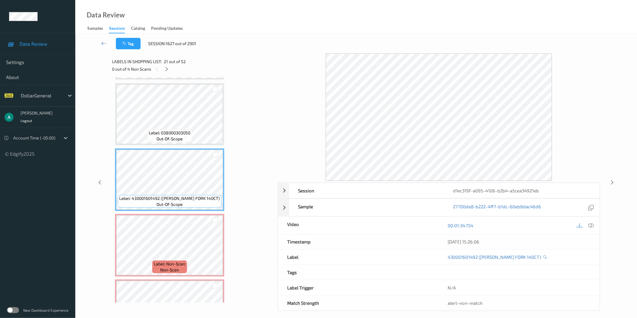
scroll to position [1274, 0]
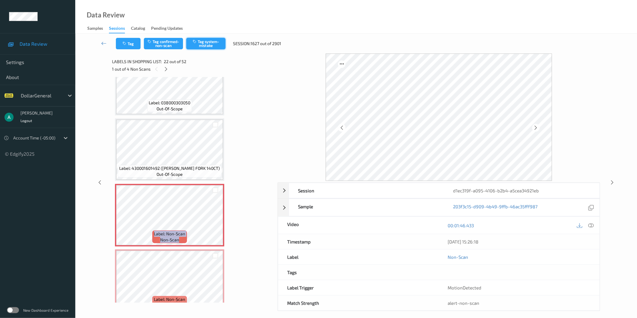
click at [216, 44] on button "Tag system-mistake" at bounding box center [205, 43] width 39 height 11
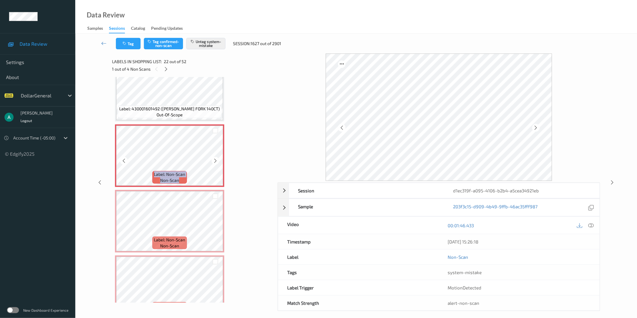
scroll to position [1341, 0]
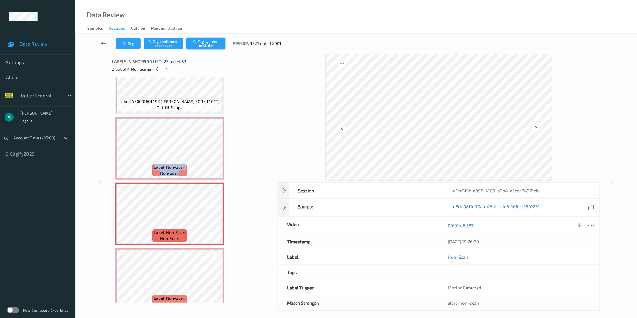
click at [218, 41] on button "Tag system-mistake" at bounding box center [205, 43] width 39 height 11
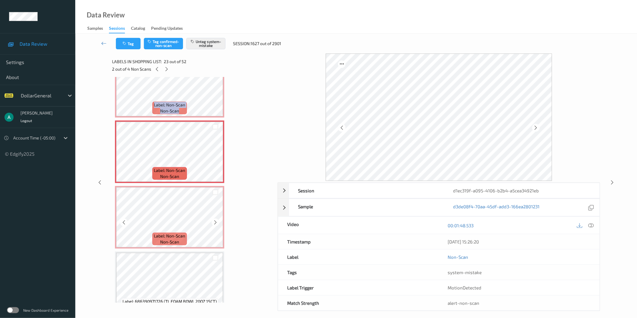
scroll to position [1408, 0]
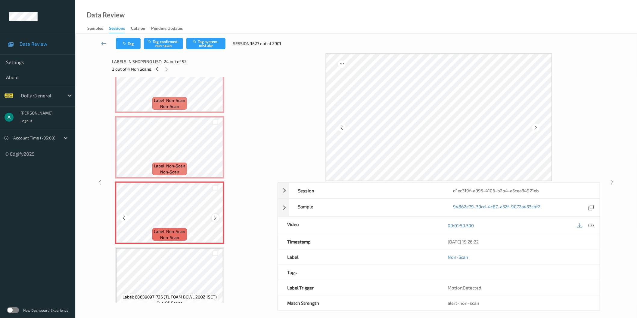
click at [217, 216] on icon at bounding box center [215, 218] width 5 height 5
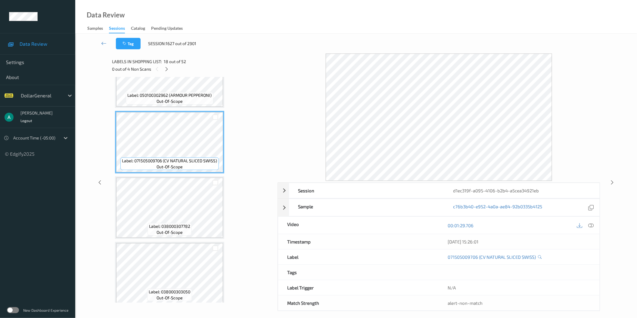
scroll to position [1073, 0]
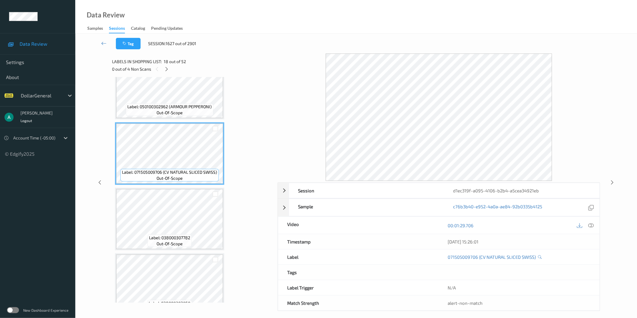
click at [180, 110] on span "out-of-scope" at bounding box center [170, 113] width 26 height 6
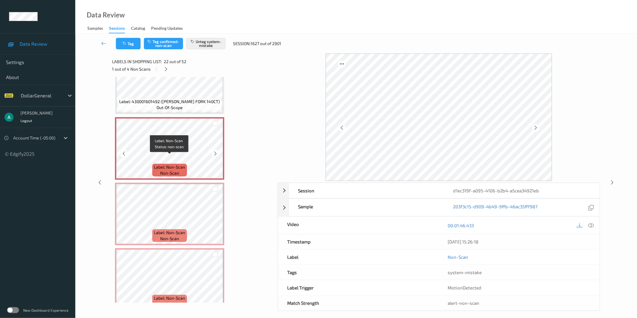
scroll to position [1307, 0]
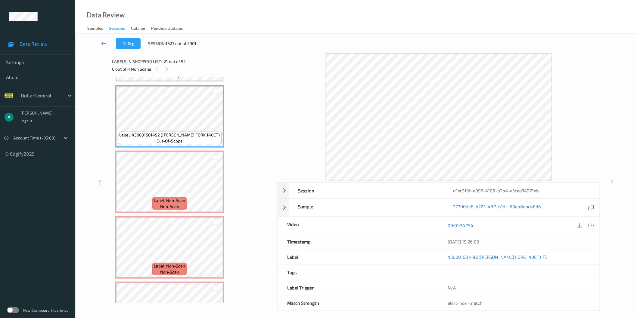
click at [592, 223] on icon at bounding box center [590, 225] width 5 height 5
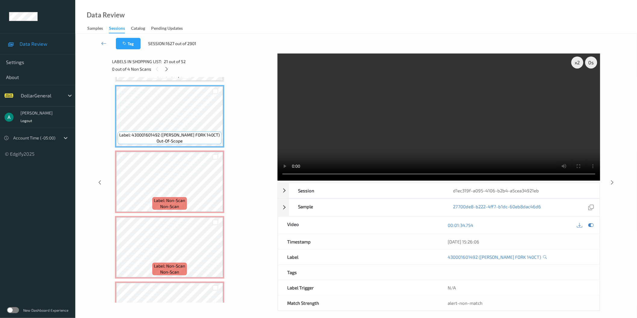
click at [449, 123] on video at bounding box center [439, 117] width 323 height 127
click at [451, 121] on video at bounding box center [439, 117] width 323 height 127
click at [420, 138] on video at bounding box center [439, 117] width 323 height 127
click at [512, 80] on video at bounding box center [439, 117] width 323 height 127
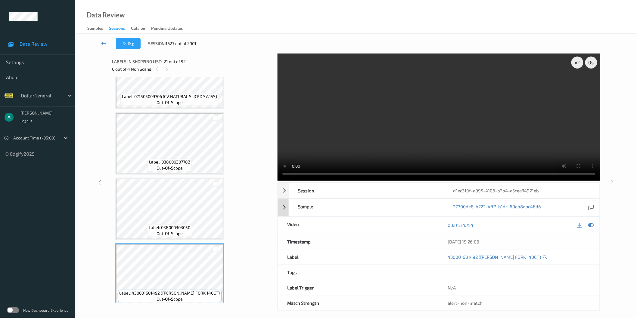
scroll to position [1140, 0]
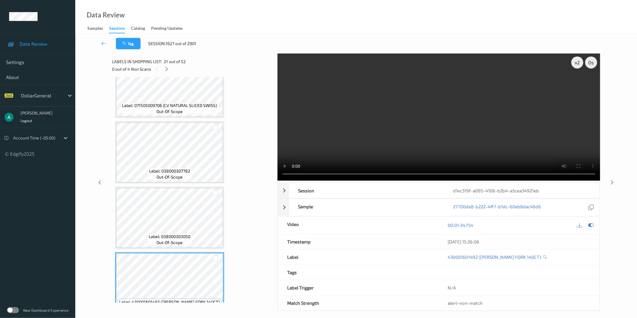
click at [592, 223] on icon at bounding box center [590, 225] width 5 height 5
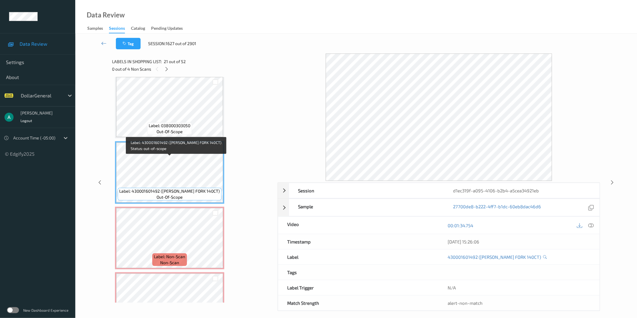
scroll to position [1241, 0]
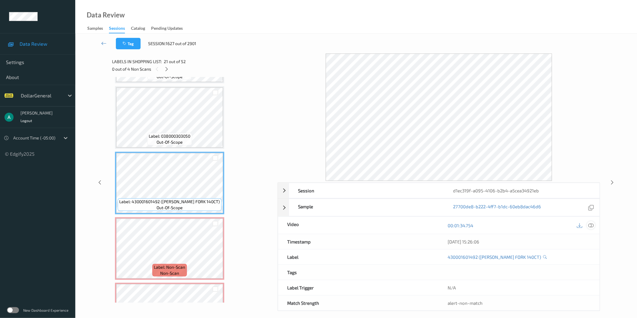
click at [594, 225] on icon at bounding box center [590, 225] width 5 height 5
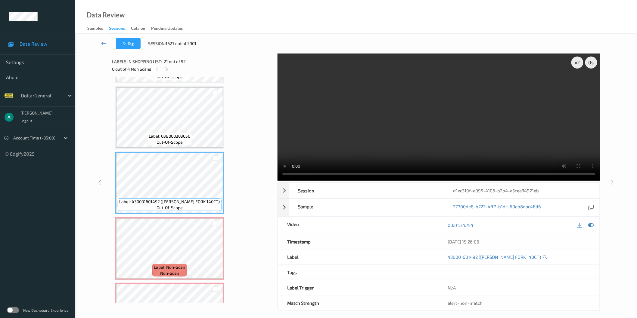
click at [418, 116] on video at bounding box center [439, 117] width 323 height 127
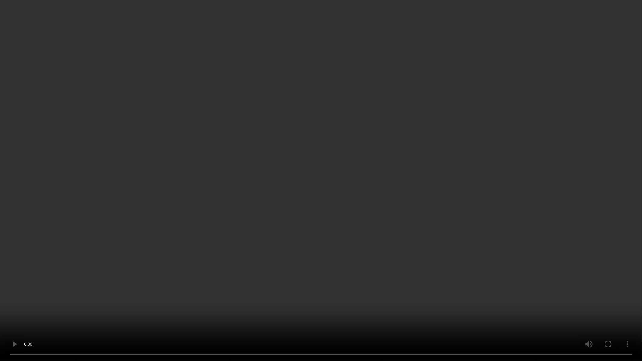
click at [360, 166] on video at bounding box center [321, 180] width 642 height 361
click at [361, 166] on video at bounding box center [321, 180] width 642 height 361
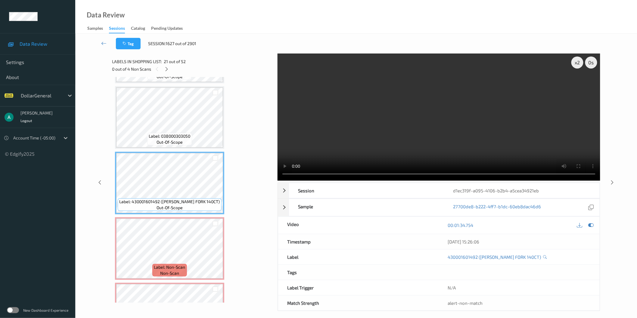
click at [595, 223] on div at bounding box center [586, 226] width 20 height 8
click at [594, 226] on div at bounding box center [591, 226] width 8 height 8
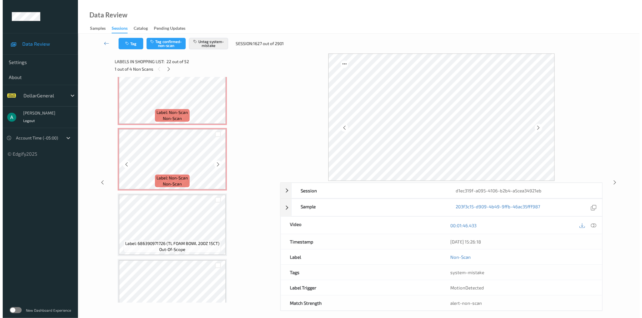
scroll to position [1474, 0]
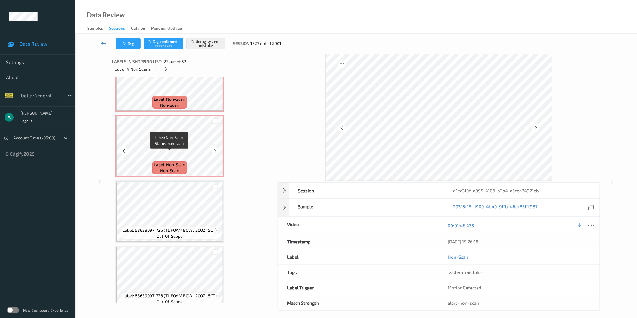
click at [179, 162] on span "Label: Non-Scan" at bounding box center [169, 165] width 31 height 6
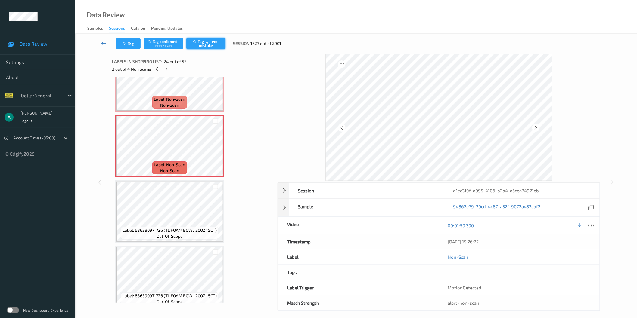
click at [215, 47] on button "Tag system-mistake" at bounding box center [205, 43] width 39 height 11
click at [166, 65] on div "Labels in shopping list: 24 out of 52" at bounding box center [192, 62] width 161 height 8
click at [164, 68] on icon at bounding box center [166, 69] width 5 height 5
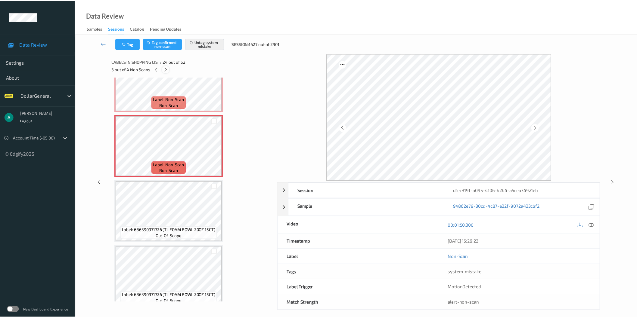
scroll to position [1960, 0]
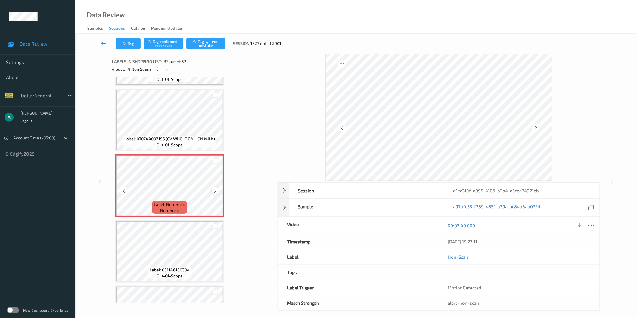
click at [217, 188] on icon at bounding box center [215, 190] width 5 height 5
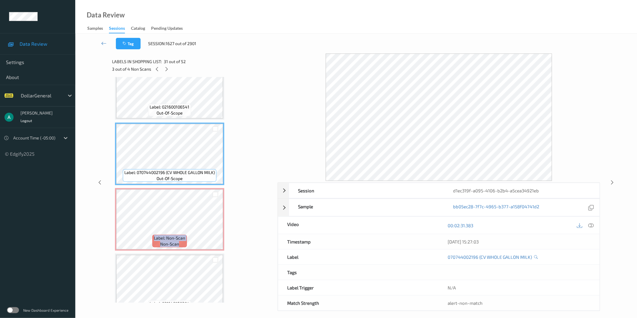
scroll to position [1893, 0]
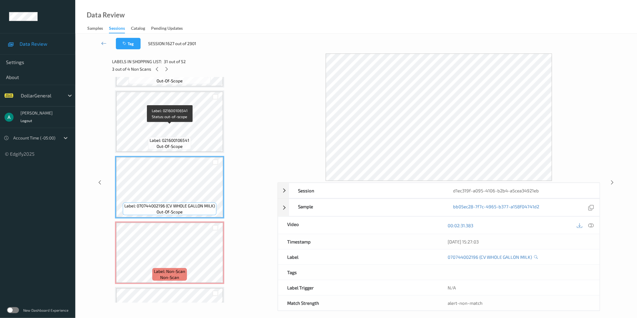
click at [178, 138] on span "Label: 021600106541" at bounding box center [170, 141] width 40 height 6
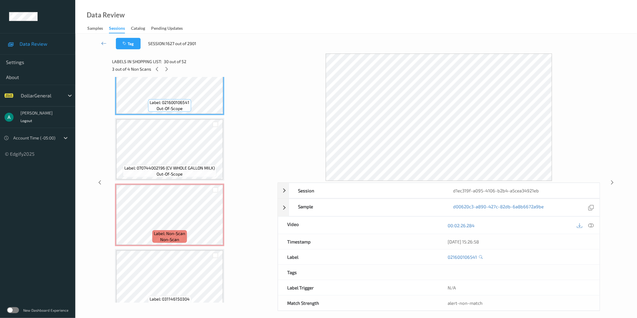
scroll to position [1960, 0]
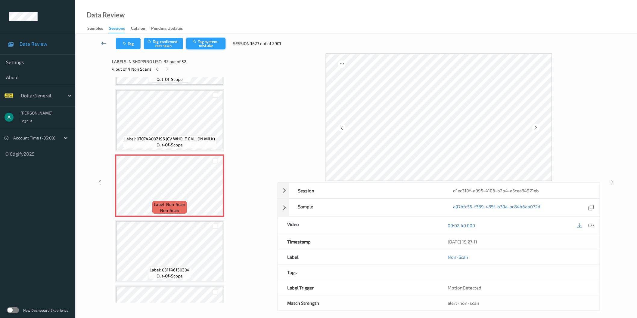
click at [208, 42] on button "Tag system-mistake" at bounding box center [205, 43] width 39 height 11
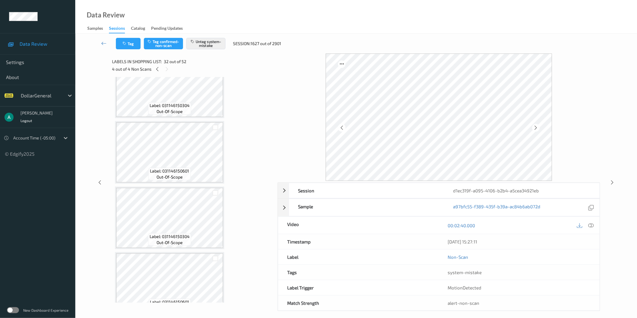
scroll to position [2127, 0]
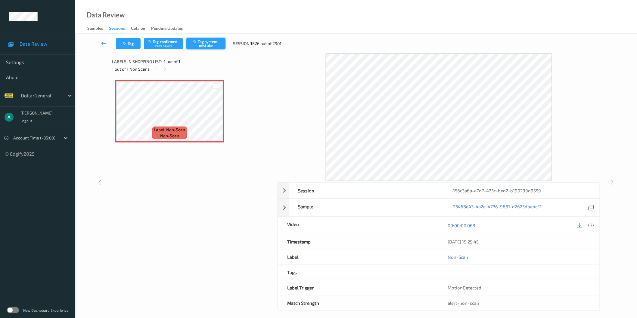
click at [207, 44] on button "Tag system-mistake" at bounding box center [205, 43] width 39 height 11
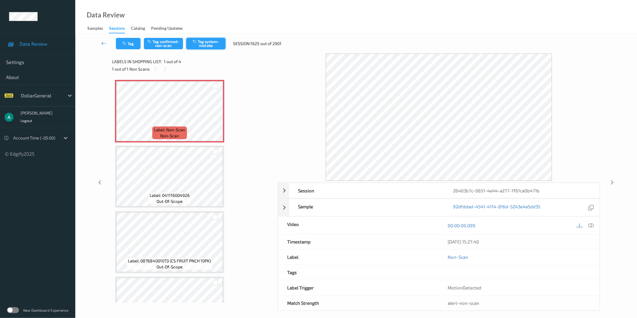
click at [205, 41] on button "Tag system-mistake" at bounding box center [205, 43] width 39 height 11
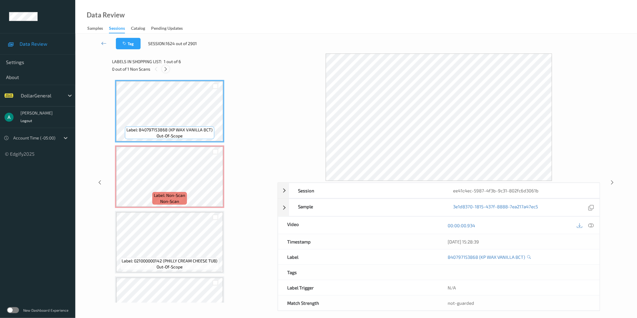
click at [167, 70] on icon at bounding box center [165, 69] width 5 height 5
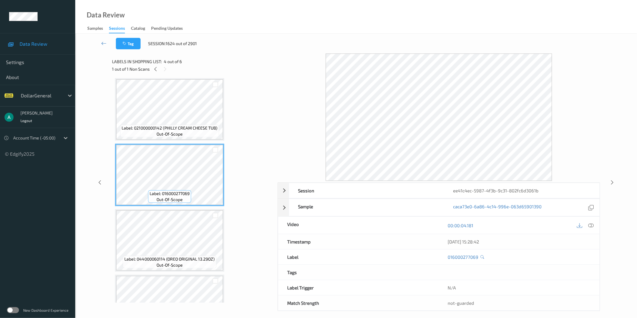
scroll to position [134, 0]
click at [185, 125] on span "Label: 021000000142 (PHILLY CREAM CHEESE TUB)" at bounding box center [170, 128] width 96 height 6
click at [594, 229] on div at bounding box center [586, 226] width 20 height 8
click at [591, 227] on icon at bounding box center [590, 225] width 5 height 5
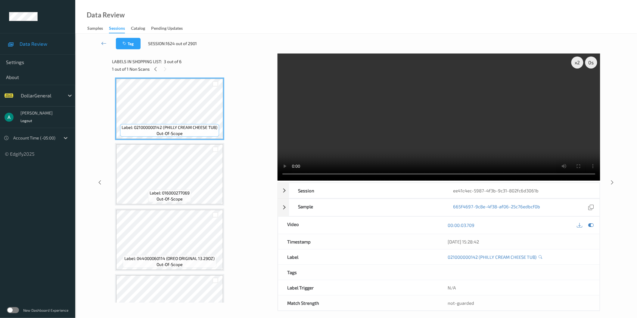
click at [384, 133] on video at bounding box center [439, 117] width 323 height 127
click at [396, 113] on video at bounding box center [439, 117] width 323 height 127
click at [155, 70] on icon at bounding box center [155, 69] width 5 height 5
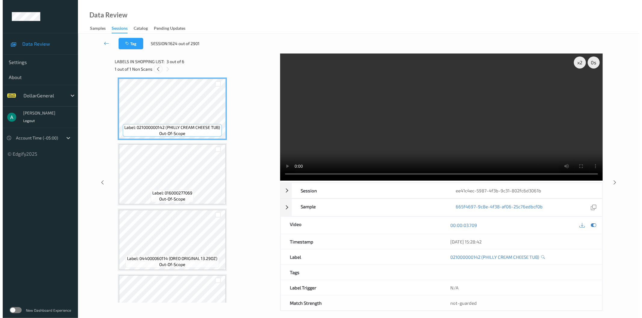
scroll to position [3, 0]
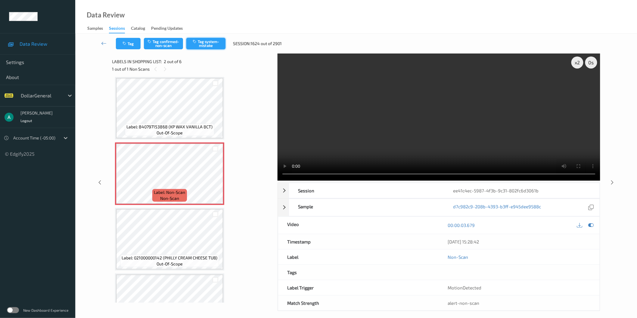
click at [210, 40] on button "Tag system-mistake" at bounding box center [205, 43] width 39 height 11
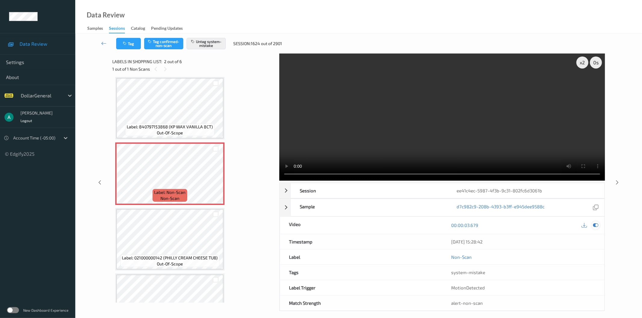
click at [595, 223] on icon at bounding box center [595, 225] width 5 height 5
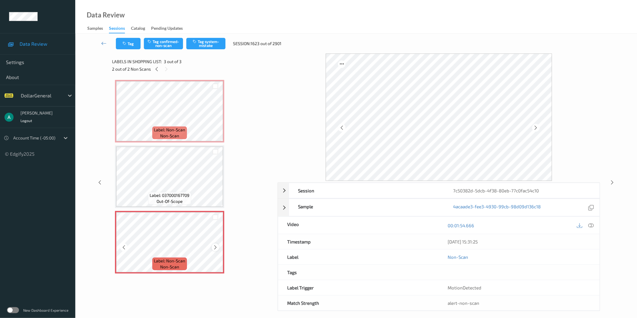
click at [216, 246] on icon at bounding box center [215, 247] width 5 height 5
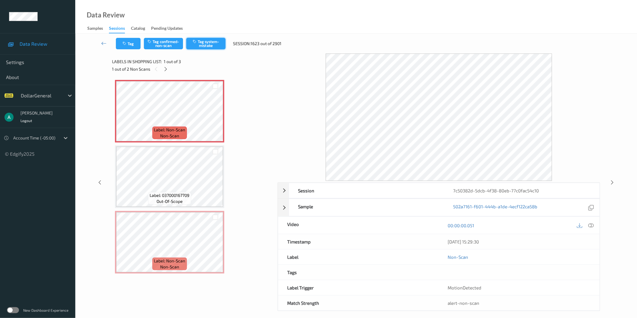
click at [199, 44] on button "Tag system-mistake" at bounding box center [205, 43] width 39 height 11
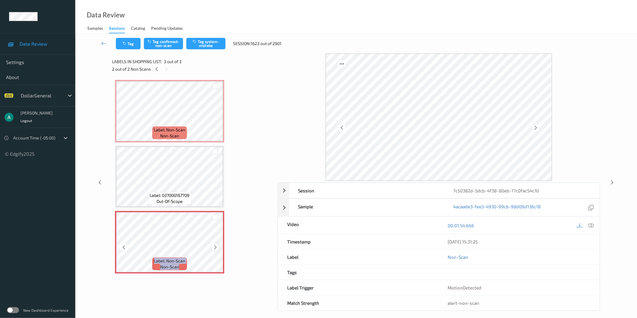
click at [215, 246] on icon at bounding box center [215, 247] width 5 height 5
click at [216, 246] on icon at bounding box center [215, 247] width 5 height 5
click at [588, 227] on div at bounding box center [591, 226] width 8 height 8
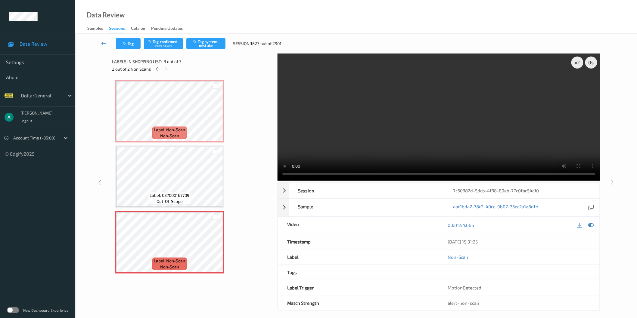
click at [377, 110] on video at bounding box center [439, 117] width 323 height 127
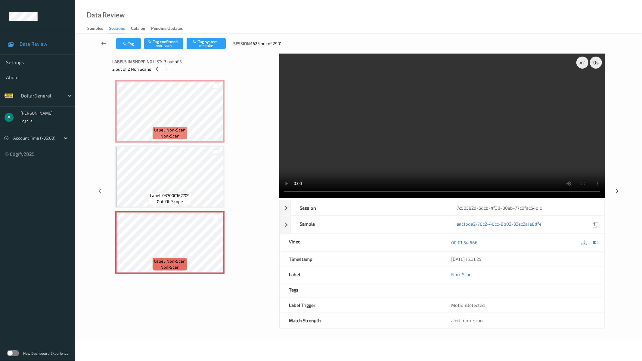
click at [377, 139] on video at bounding box center [442, 126] width 326 height 144
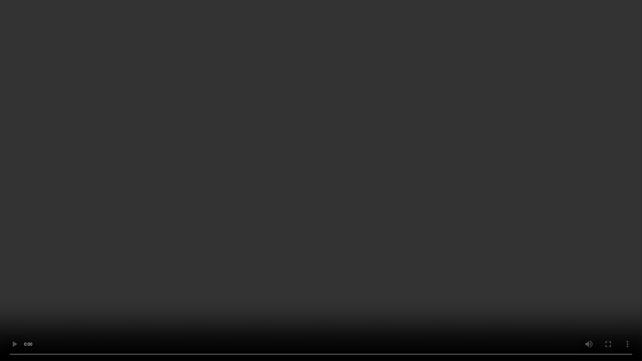
click at [359, 181] on video at bounding box center [321, 180] width 642 height 361
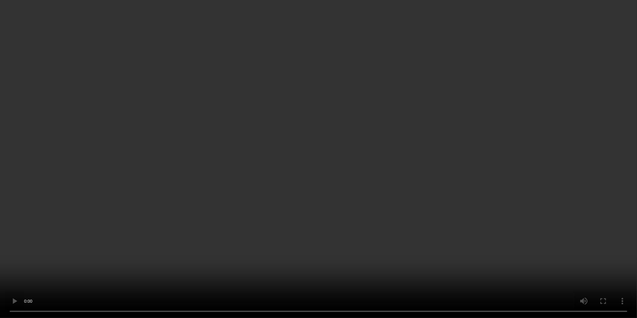
click at [576, 65] on div "x 1" at bounding box center [577, 63] width 12 height 12
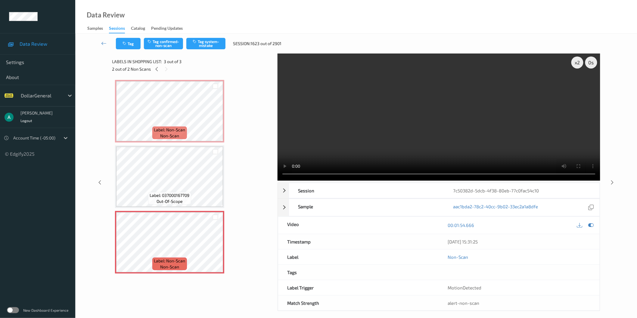
click at [507, 103] on video at bounding box center [439, 117] width 323 height 127
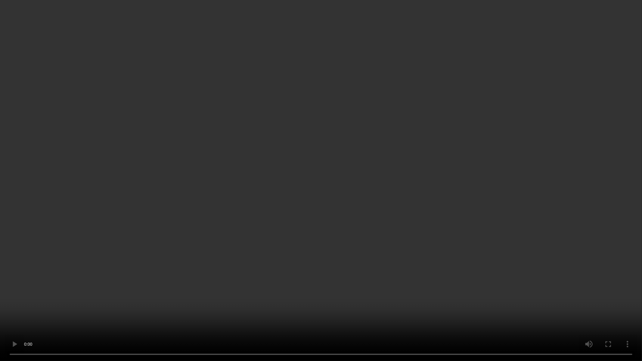
click at [340, 128] on video at bounding box center [321, 180] width 642 height 361
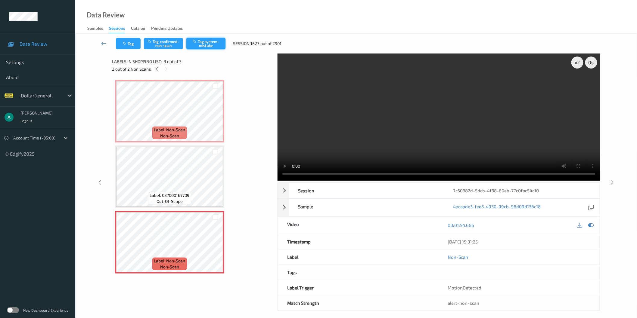
click at [211, 45] on button "Tag system-mistake" at bounding box center [205, 43] width 39 height 11
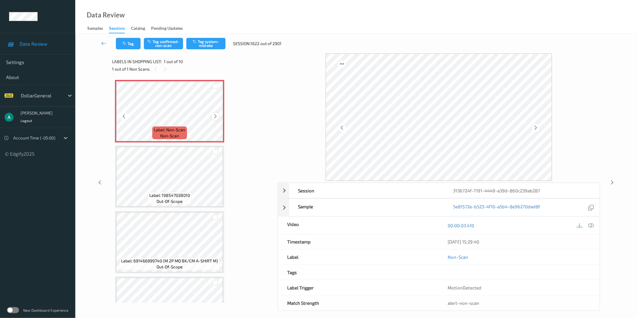
click at [214, 114] on icon at bounding box center [215, 116] width 5 height 5
click at [216, 113] on div at bounding box center [216, 117] width 8 height 8
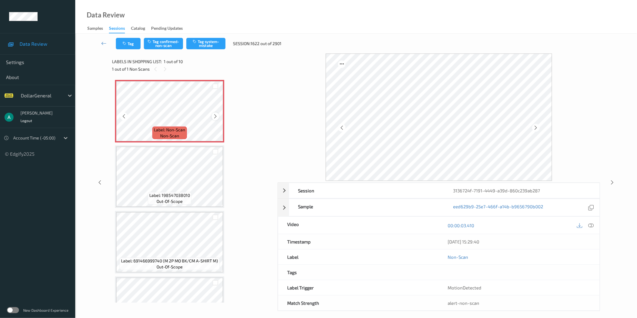
click at [215, 115] on icon at bounding box center [215, 116] width 5 height 5
click at [215, 114] on icon at bounding box center [215, 116] width 5 height 5
click at [216, 116] on icon at bounding box center [215, 116] width 5 height 5
click at [215, 115] on icon at bounding box center [215, 116] width 5 height 5
click at [215, 113] on div at bounding box center [216, 117] width 8 height 8
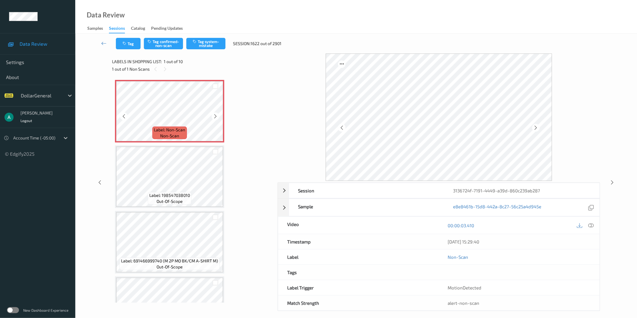
click at [215, 114] on icon at bounding box center [215, 116] width 5 height 5
click at [208, 43] on button "Tag system-mistake" at bounding box center [205, 43] width 39 height 11
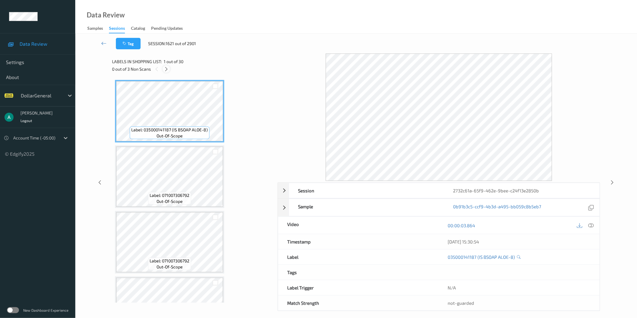
click at [167, 68] on icon at bounding box center [166, 69] width 5 height 5
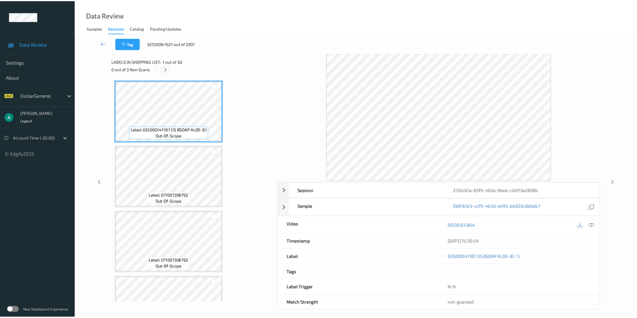
scroll to position [916, 0]
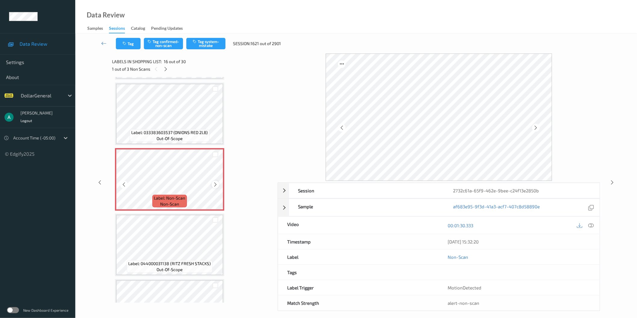
click at [214, 182] on icon at bounding box center [215, 184] width 5 height 5
click at [218, 181] on div at bounding box center [216, 185] width 8 height 8
click at [217, 181] on div at bounding box center [216, 185] width 8 height 8
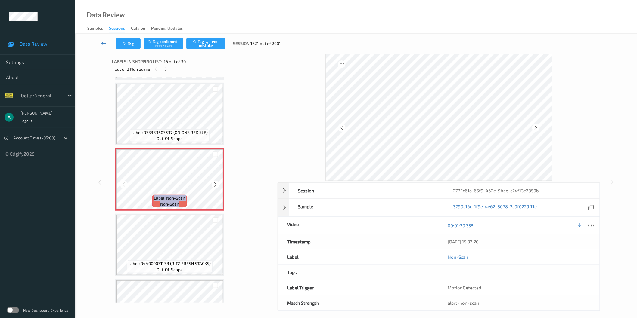
click at [217, 181] on div at bounding box center [216, 185] width 8 height 8
click at [217, 182] on icon at bounding box center [215, 184] width 5 height 5
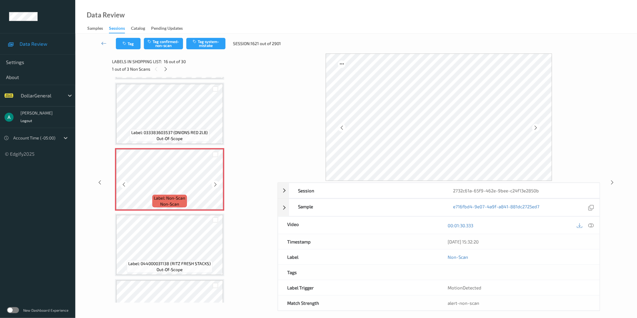
click at [217, 182] on icon at bounding box center [215, 184] width 5 height 5
click at [211, 47] on button "Tag system-mistake" at bounding box center [205, 43] width 39 height 11
click at [165, 68] on icon at bounding box center [165, 69] width 5 height 5
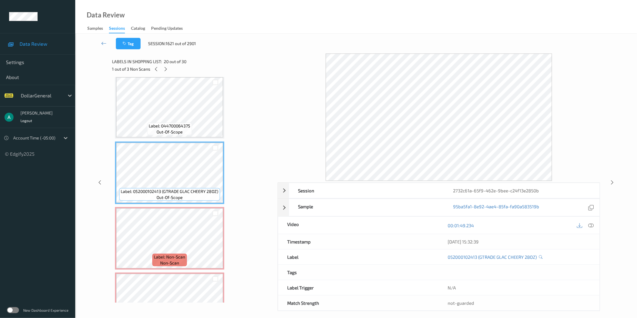
scroll to position [1175, 0]
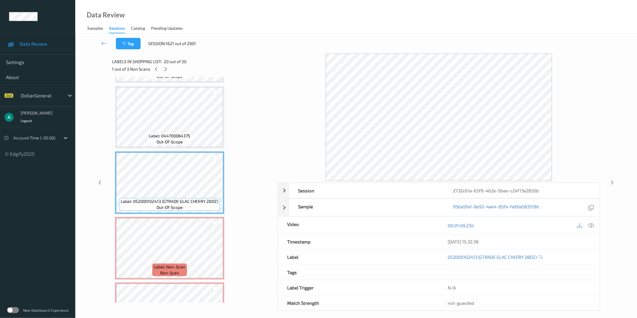
click at [184, 133] on span "Label: 044700064375" at bounding box center [170, 136] width 42 height 6
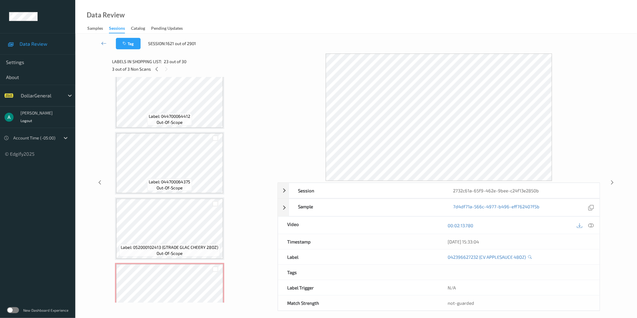
scroll to position [1108, 0]
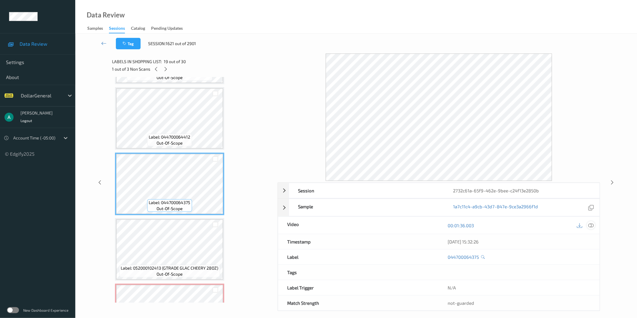
click at [588, 226] on div at bounding box center [591, 226] width 8 height 8
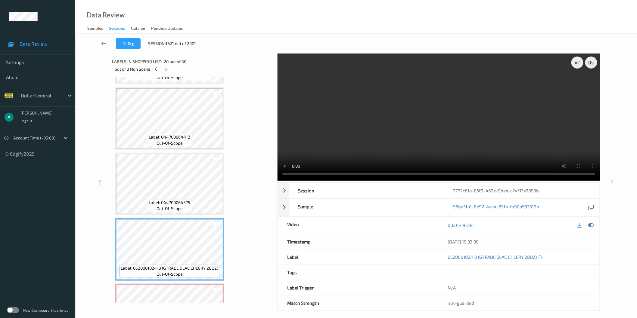
click at [423, 116] on video at bounding box center [439, 117] width 323 height 127
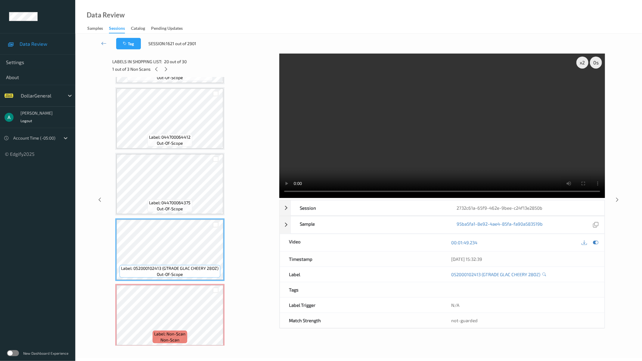
click at [395, 140] on video at bounding box center [442, 126] width 326 height 144
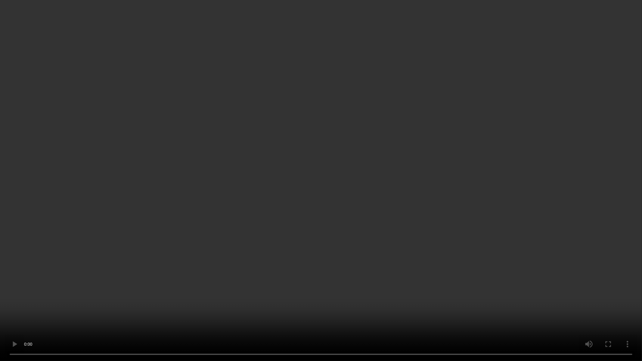
click at [404, 113] on video at bounding box center [321, 180] width 642 height 361
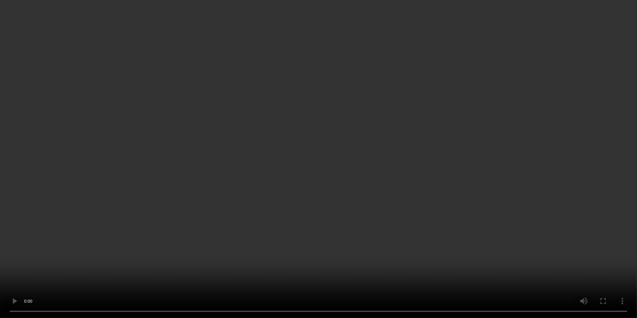
click at [594, 102] on div at bounding box center [591, 98] width 8 height 8
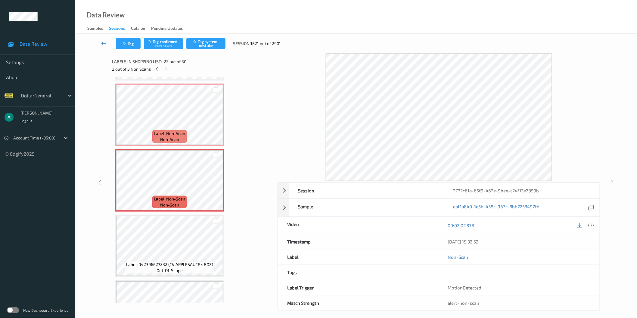
scroll to position [1299, 0]
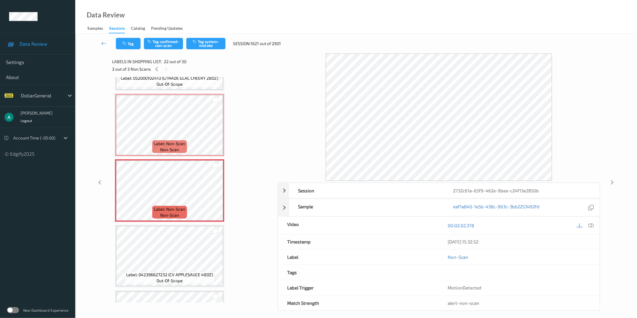
click at [178, 132] on div "Label: Non-Scan non-scan" at bounding box center [169, 125] width 109 height 63
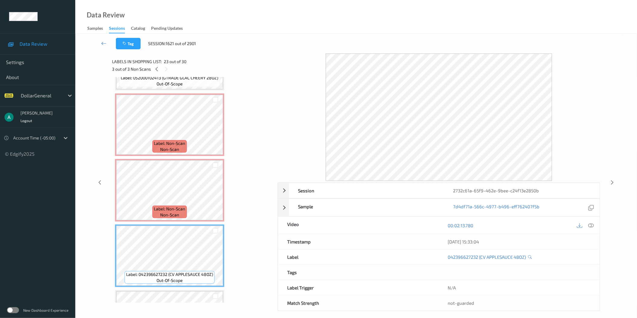
scroll to position [1198, 0]
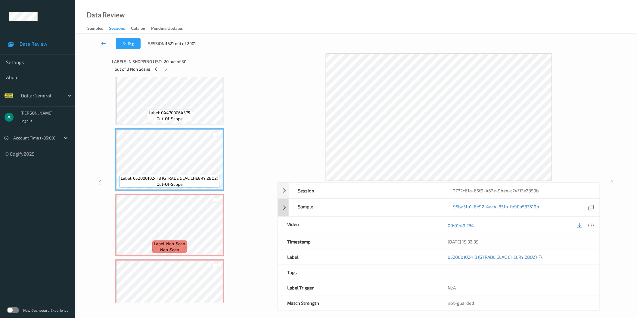
drag, startPoint x: 590, startPoint y: 227, endPoint x: 569, endPoint y: 211, distance: 26.4
click at [590, 227] on icon at bounding box center [590, 225] width 5 height 5
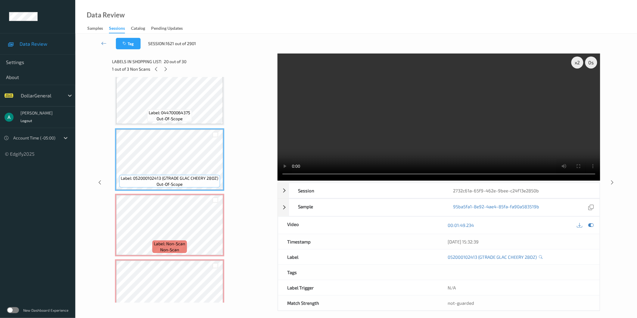
click at [432, 113] on video at bounding box center [439, 117] width 323 height 127
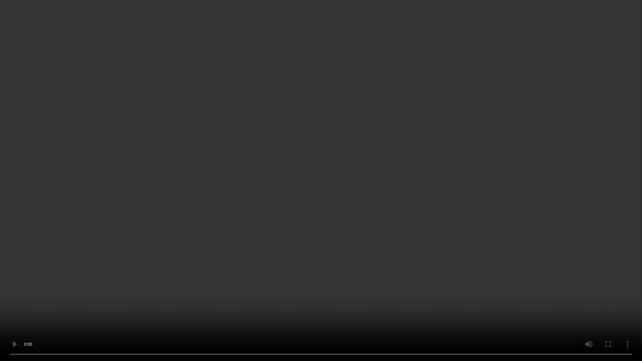
click at [414, 138] on video at bounding box center [321, 180] width 642 height 361
click at [319, 261] on video at bounding box center [321, 180] width 642 height 361
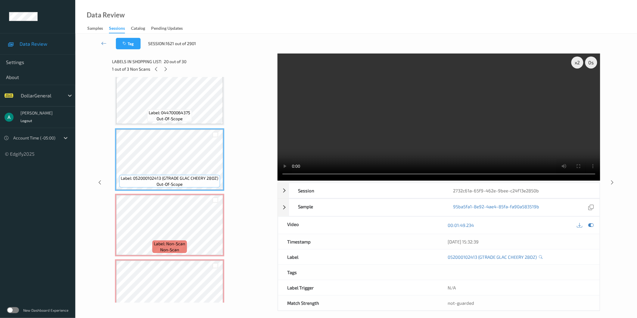
click at [189, 110] on span "Label: 044700064375" at bounding box center [170, 113] width 42 height 6
click at [400, 125] on video at bounding box center [439, 117] width 323 height 127
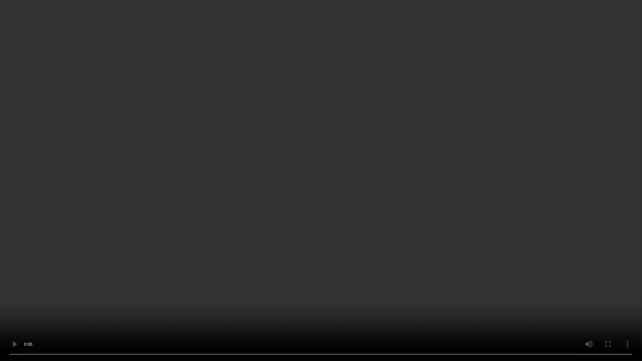
click at [440, 217] on video at bounding box center [321, 180] width 642 height 361
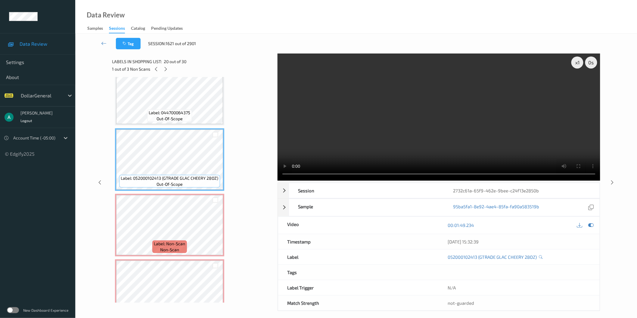
click at [419, 105] on video at bounding box center [439, 117] width 323 height 127
drag, startPoint x: 419, startPoint y: 105, endPoint x: 419, endPoint y: 133, distance: 28.3
click at [419, 104] on video at bounding box center [439, 117] width 323 height 127
click at [439, 117] on video at bounding box center [439, 117] width 323 height 127
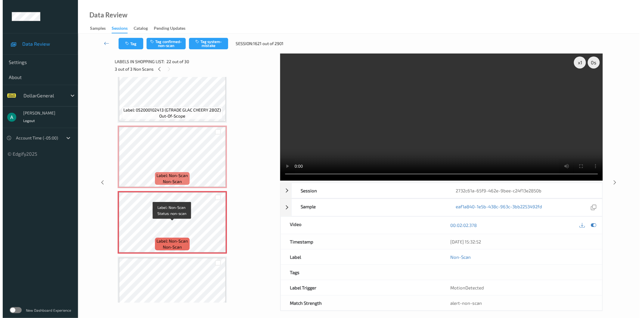
scroll to position [1265, 0]
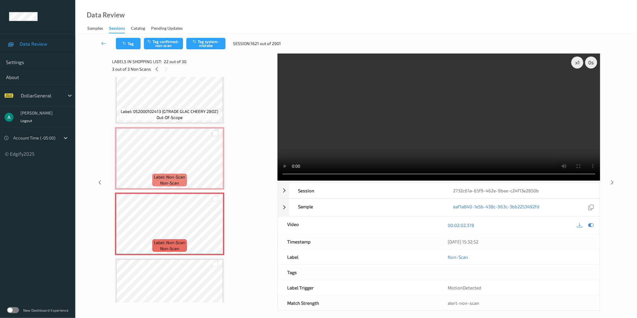
click at [214, 131] on div at bounding box center [216, 134] width 6 height 6
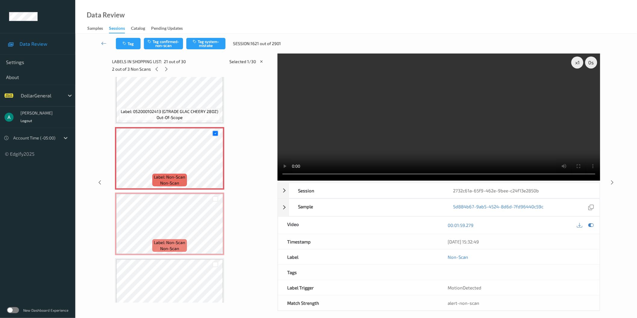
click at [212, 194] on div at bounding box center [215, 199] width 15 height 10
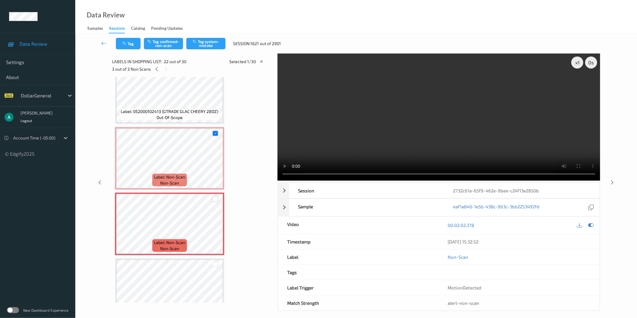
click at [214, 197] on div at bounding box center [216, 200] width 6 height 6
click at [207, 38] on button "Tag system-mistake" at bounding box center [205, 43] width 39 height 11
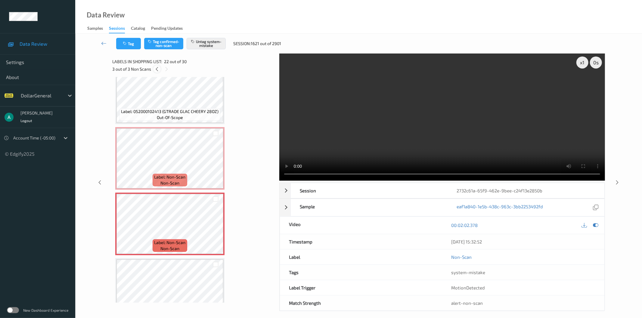
click at [157, 70] on icon at bounding box center [156, 69] width 5 height 5
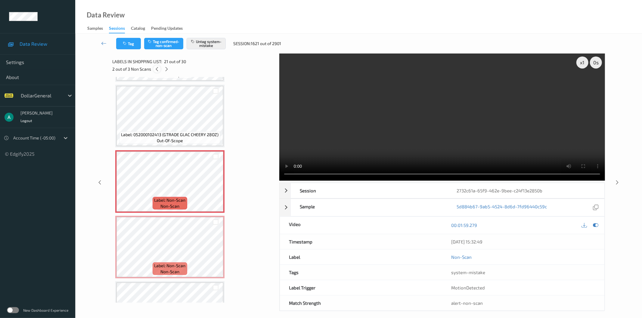
click at [157, 70] on icon at bounding box center [156, 69] width 5 height 5
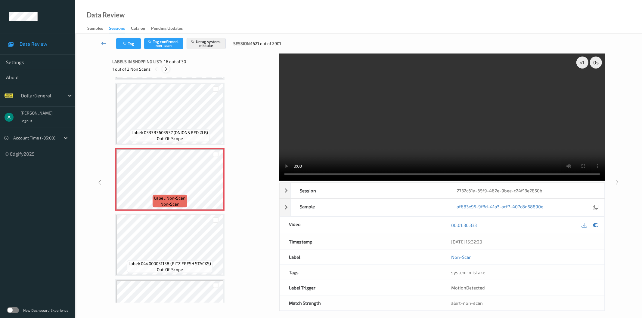
click at [167, 71] on icon at bounding box center [165, 69] width 5 height 5
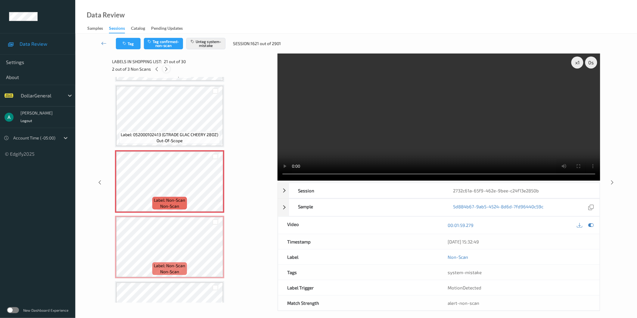
click at [167, 71] on icon at bounding box center [166, 69] width 5 height 5
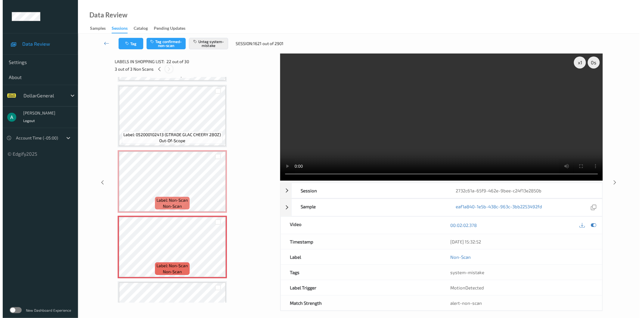
scroll to position [1307, 0]
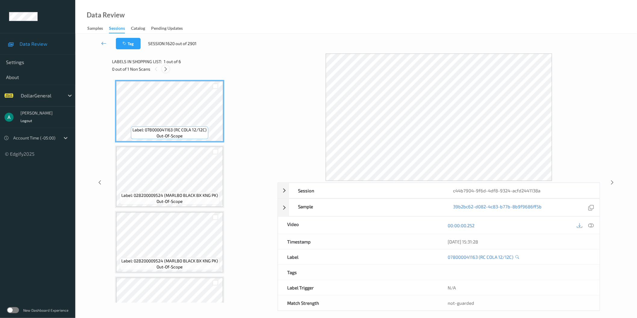
click at [167, 68] on icon at bounding box center [165, 69] width 5 height 5
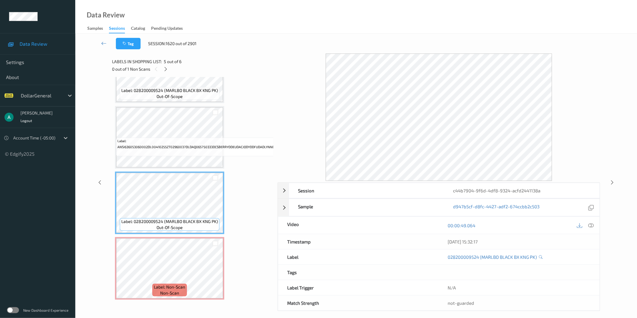
scroll to position [137, 0]
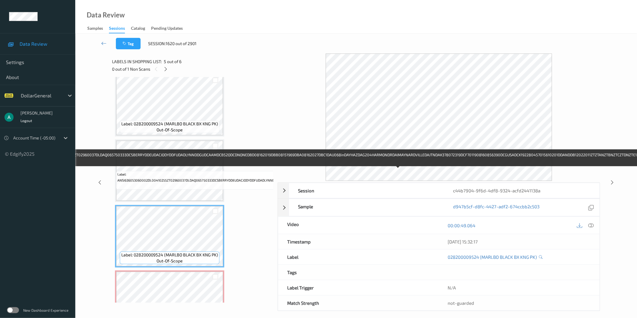
click at [179, 172] on span "Label: ANSI636053060002DL00410255ZT02960037DLDAQ065750333DCSBERRYDDEUDACJODYDDF…" at bounding box center [396, 178] width 559 height 12
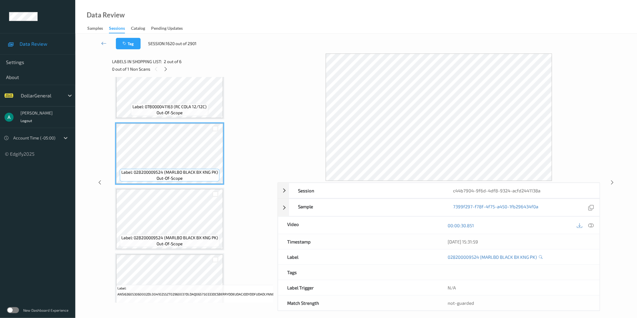
scroll to position [33, 0]
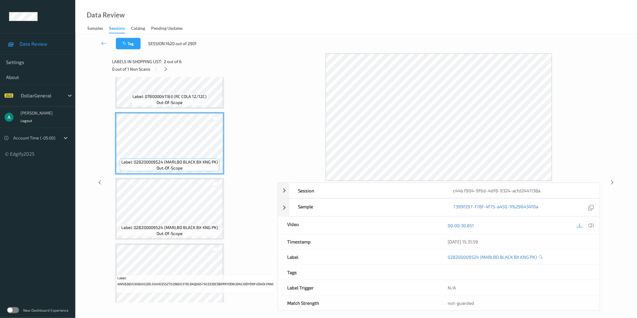
click at [594, 225] on div at bounding box center [591, 226] width 8 height 8
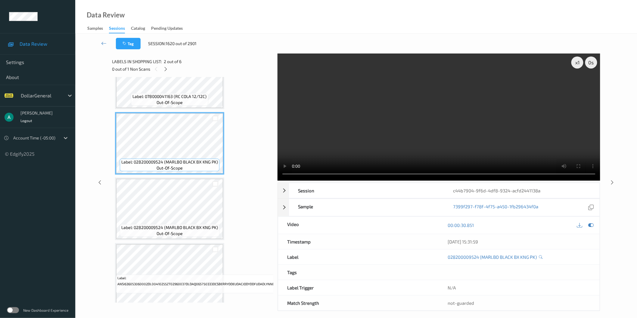
click at [379, 130] on video at bounding box center [439, 117] width 323 height 127
click at [467, 104] on video at bounding box center [439, 117] width 323 height 127
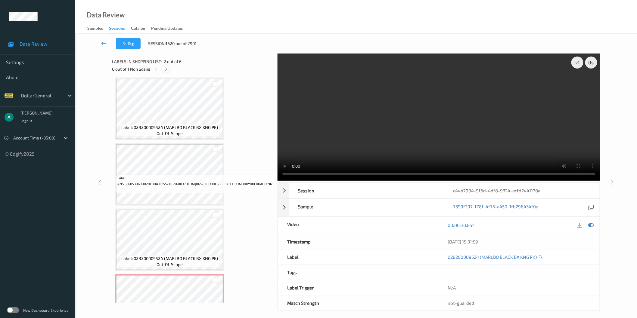
click at [167, 70] on icon at bounding box center [165, 69] width 5 height 5
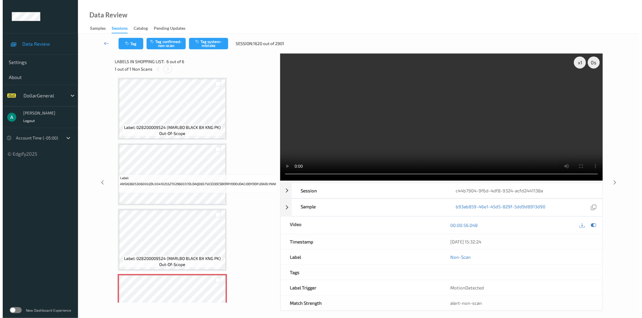
scroll to position [171, 0]
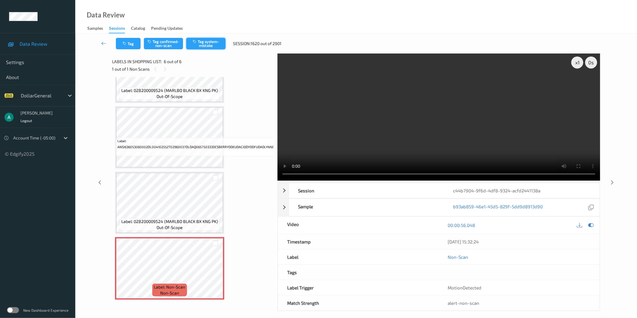
click at [205, 46] on button "Tag system-mistake" at bounding box center [205, 43] width 39 height 11
click at [592, 230] on div at bounding box center [586, 226] width 20 height 8
click at [591, 229] on div at bounding box center [591, 226] width 8 height 8
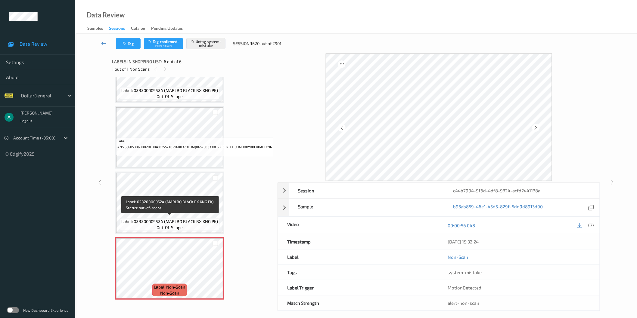
click at [176, 219] on span "Label: 028200009524 (MARLBO BLACK BX KNG PK)" at bounding box center [169, 222] width 97 height 6
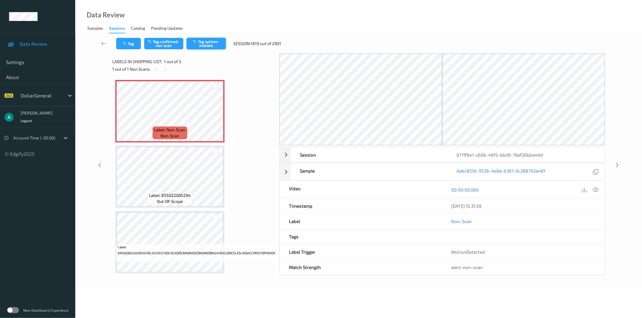
click at [207, 42] on button "Tag system-mistake" at bounding box center [206, 43] width 39 height 11
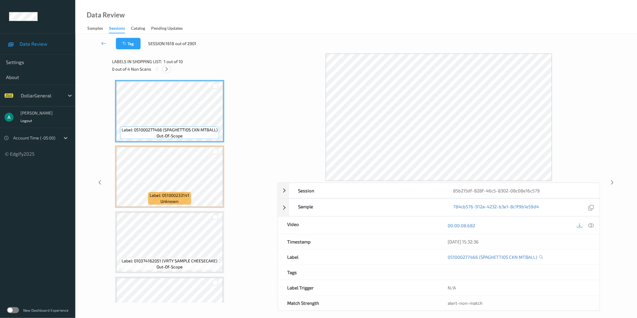
click at [166, 70] on icon at bounding box center [166, 69] width 5 height 5
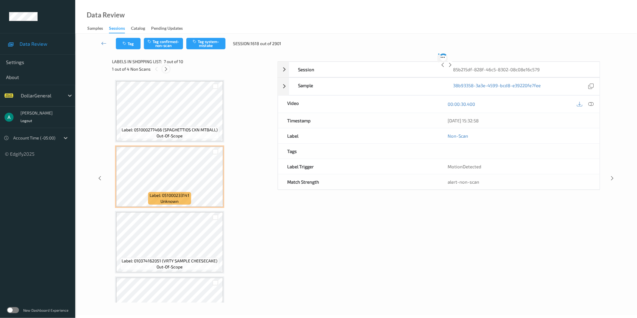
scroll to position [329, 0]
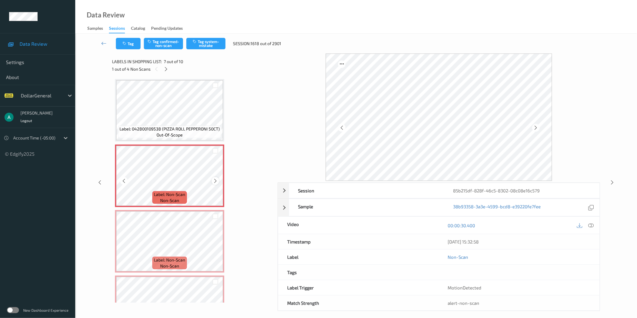
click at [215, 179] on icon at bounding box center [215, 181] width 5 height 5
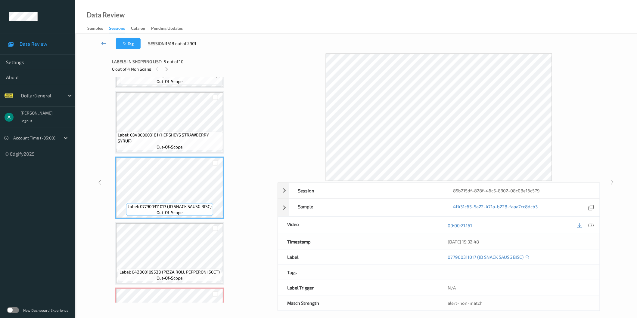
scroll to position [161, 0]
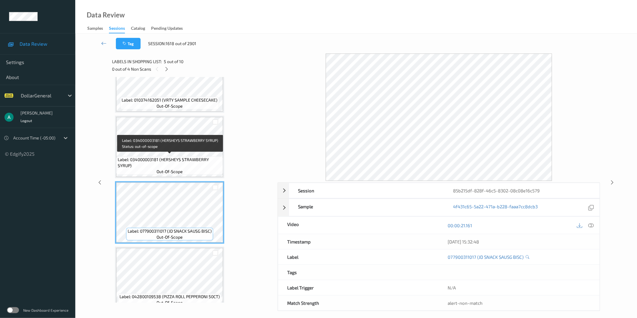
click at [188, 157] on span "Label: 034000003181 (HERSHEYS STRAWBERRY SYRUP)" at bounding box center [170, 163] width 104 height 12
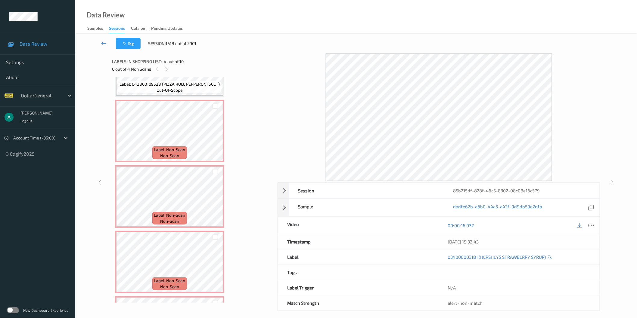
scroll to position [362, 0]
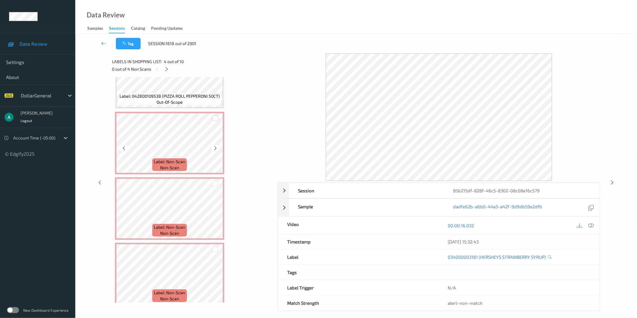
click at [214, 116] on div at bounding box center [216, 119] width 6 height 6
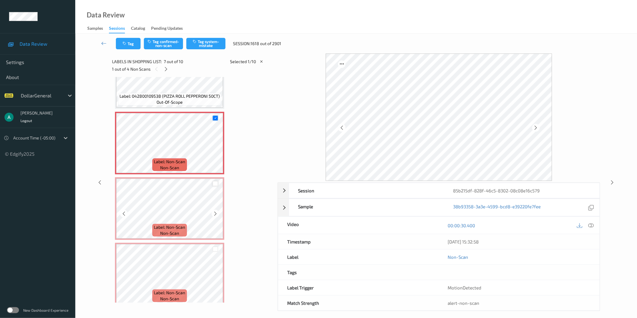
click at [215, 181] on div at bounding box center [216, 184] width 6 height 6
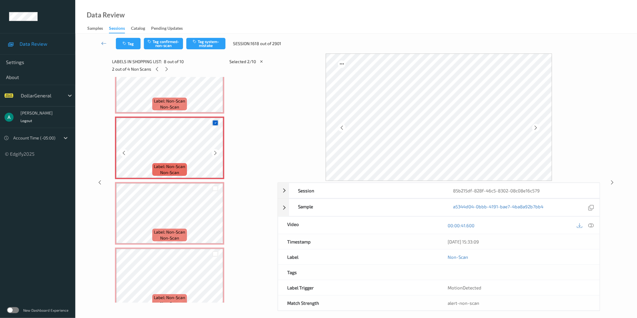
scroll to position [429, 0]
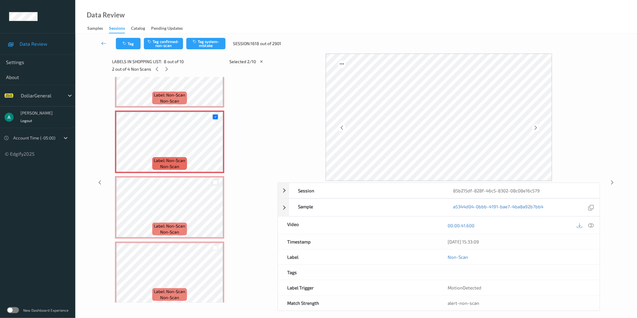
click at [215, 180] on div at bounding box center [216, 183] width 6 height 6
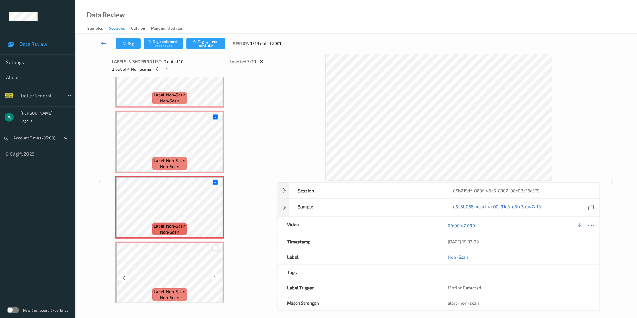
click at [216, 246] on div at bounding box center [216, 249] width 6 height 6
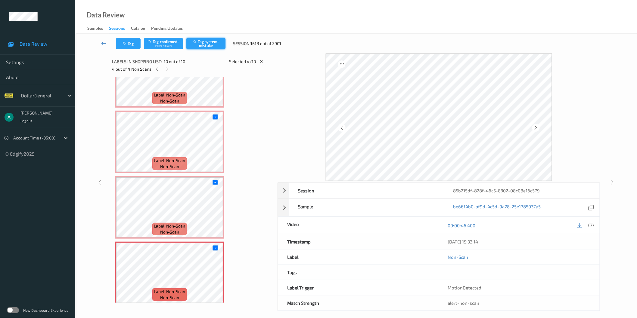
click at [207, 48] on button "Tag system-mistake" at bounding box center [205, 43] width 39 height 11
click at [158, 70] on icon at bounding box center [157, 69] width 5 height 5
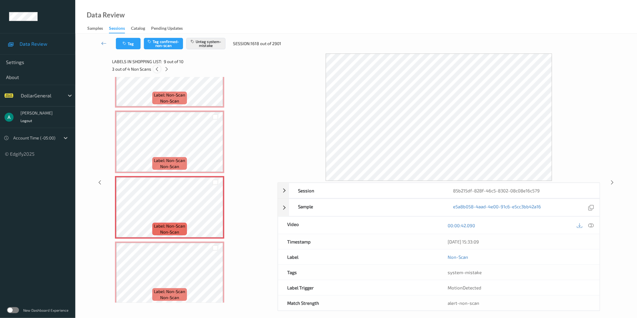
click at [158, 70] on icon at bounding box center [156, 69] width 5 height 5
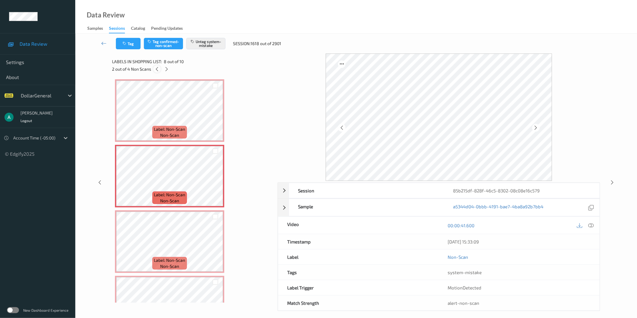
click at [158, 70] on icon at bounding box center [156, 69] width 5 height 5
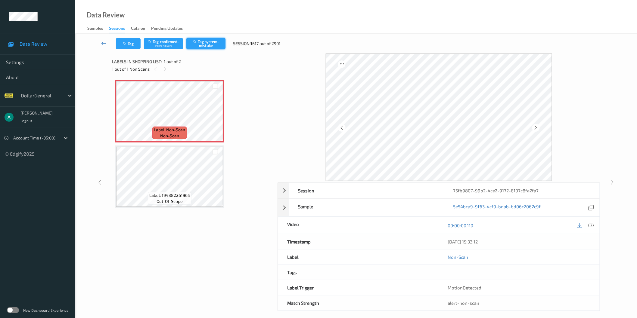
click at [202, 41] on button "Tag system-mistake" at bounding box center [205, 43] width 39 height 11
click at [207, 41] on button "Tag system-mistake" at bounding box center [205, 43] width 39 height 11
click at [209, 39] on button "Tag system-mistake" at bounding box center [205, 43] width 39 height 11
click at [100, 46] on link at bounding box center [104, 43] width 24 height 11
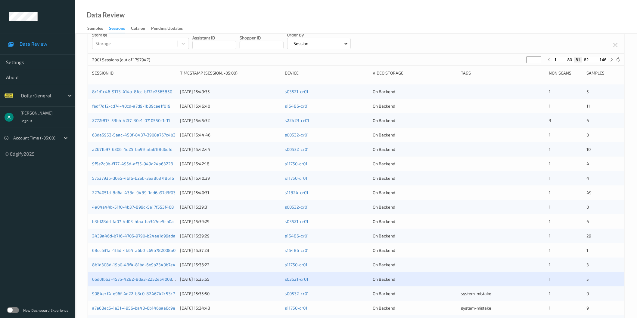
scroll to position [134, 0]
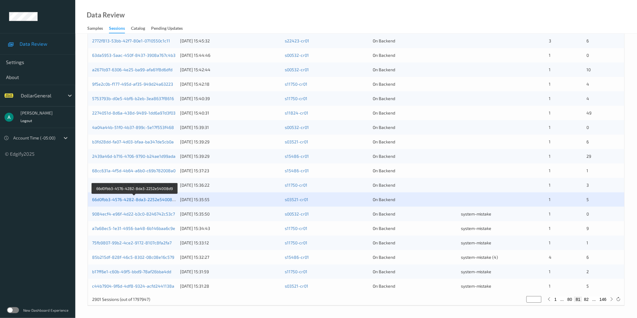
click at [152, 199] on link "66d0fbb3-4576-4282-8da3-2252e54008d9" at bounding box center [134, 199] width 85 height 5
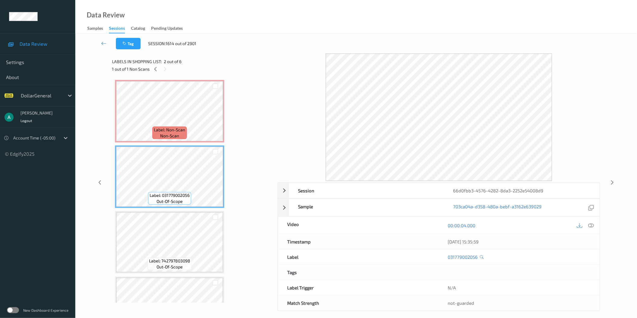
click at [172, 131] on span "Label: Non-Scan" at bounding box center [169, 130] width 31 height 6
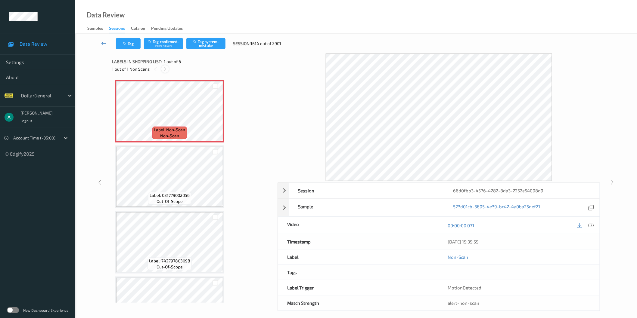
click at [167, 70] on icon at bounding box center [165, 69] width 5 height 5
click at [157, 69] on icon at bounding box center [155, 69] width 5 height 5
click at [166, 71] on icon at bounding box center [165, 69] width 5 height 5
click at [211, 37] on div "Tag Tag confirmed-non-scan Tag system-mistake Session: 1614 out of 2901" at bounding box center [356, 44] width 537 height 20
click at [212, 41] on button "Tag system-mistake" at bounding box center [205, 43] width 39 height 11
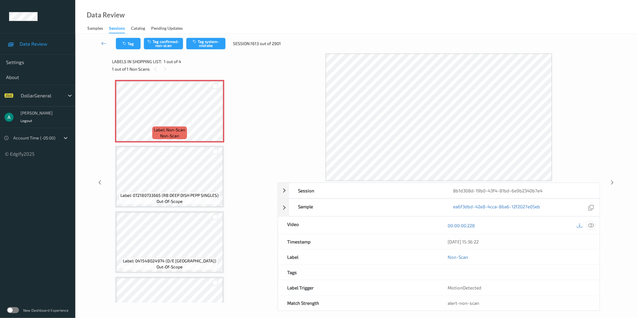
click at [593, 226] on icon at bounding box center [590, 225] width 5 height 5
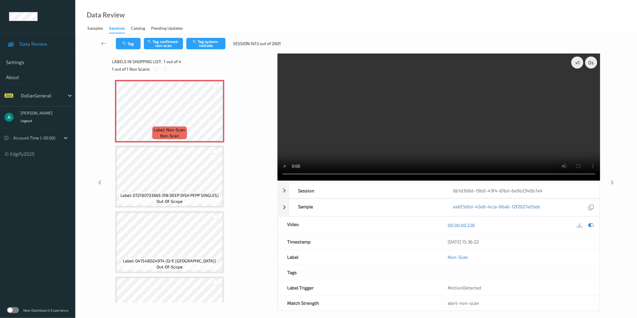
click at [246, 174] on div "x 1 0 s Session 8b1d308d-19b0-43f4-81bd-6e9b2340b7e4 Session ID 8b1d308d-19b0-4…" at bounding box center [356, 183] width 488 height 258
click at [402, 130] on video at bounding box center [439, 117] width 323 height 127
click at [460, 112] on video at bounding box center [439, 117] width 323 height 127
click at [209, 39] on button "Tag system-mistake" at bounding box center [205, 43] width 39 height 11
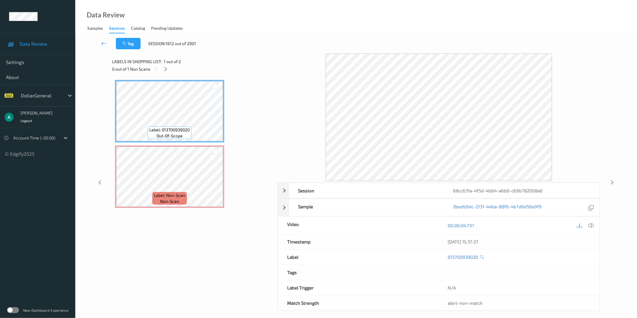
click at [173, 128] on span "Label: 013700939020" at bounding box center [170, 130] width 40 height 6
click at [589, 224] on icon at bounding box center [590, 225] width 5 height 5
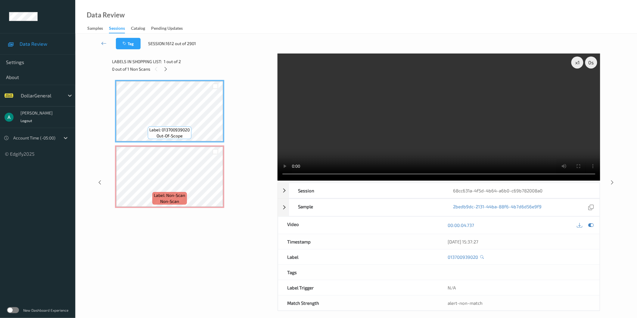
click at [340, 129] on video at bounding box center [439, 117] width 323 height 127
click at [576, 64] on div "x 1" at bounding box center [577, 63] width 12 height 12
click at [577, 64] on div "x 2" at bounding box center [577, 63] width 12 height 12
click at [492, 92] on video at bounding box center [439, 117] width 323 height 127
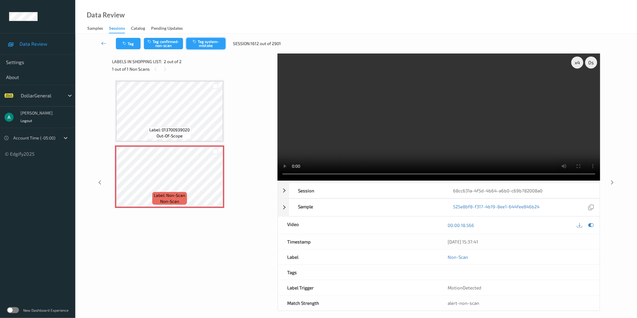
click at [216, 46] on button "Tag system-mistake" at bounding box center [205, 43] width 39 height 11
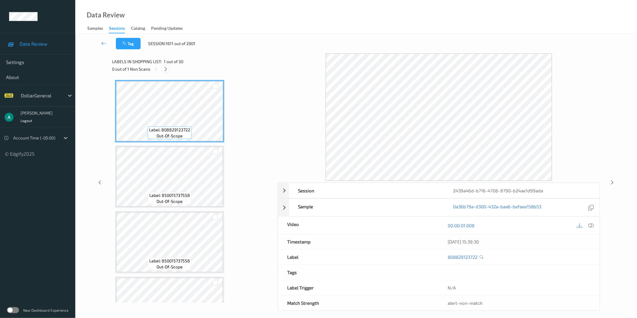
click at [164, 67] on icon at bounding box center [165, 69] width 5 height 5
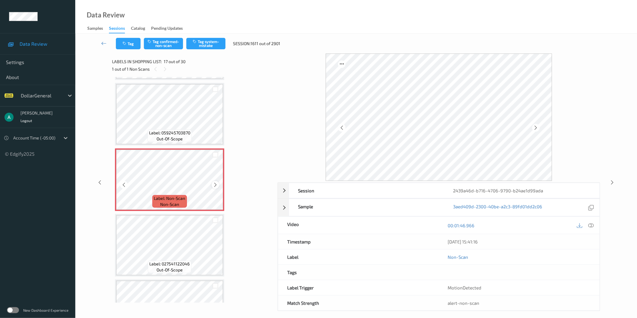
click at [215, 182] on icon at bounding box center [215, 184] width 5 height 5
click at [220, 46] on button "Tag system-mistake" at bounding box center [205, 43] width 39 height 11
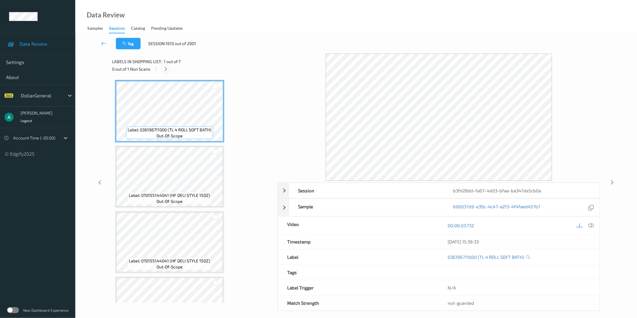
click at [168, 71] on icon at bounding box center [165, 69] width 5 height 5
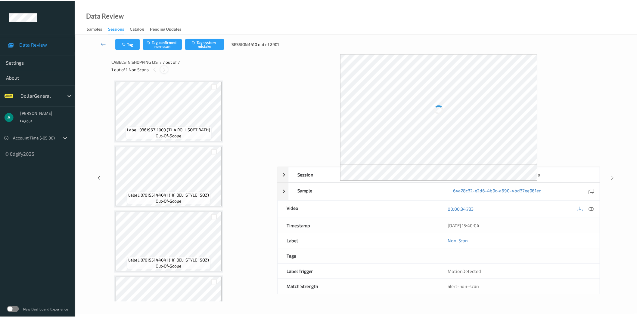
scroll to position [233, 0]
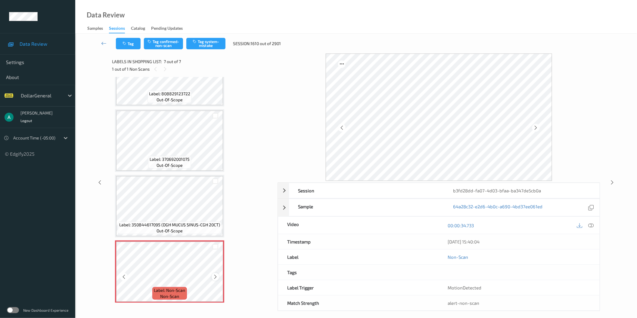
click at [215, 275] on icon at bounding box center [215, 277] width 5 height 5
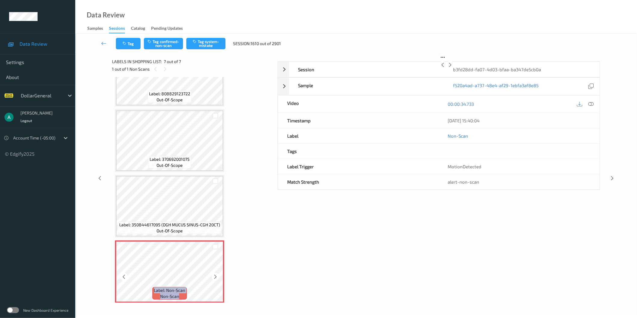
click at [215, 275] on icon at bounding box center [215, 277] width 5 height 5
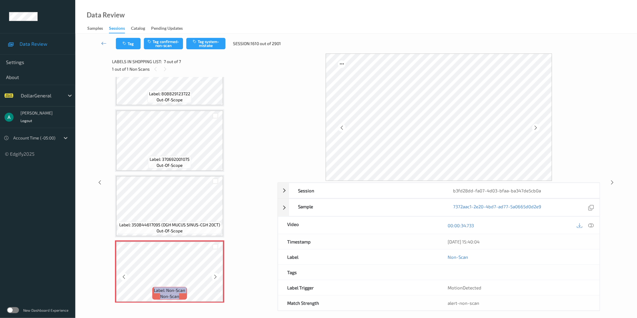
click at [215, 275] on icon at bounding box center [215, 277] width 5 height 5
click at [213, 275] on icon at bounding box center [215, 277] width 5 height 5
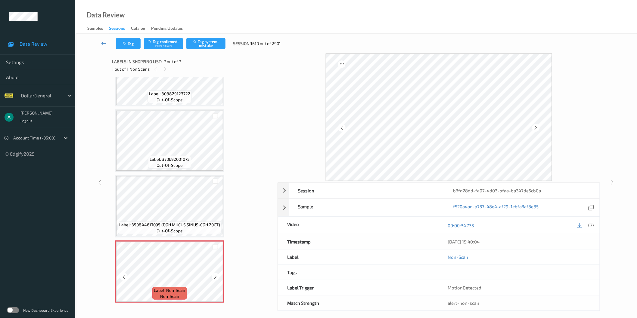
click at [213, 275] on icon at bounding box center [215, 277] width 5 height 5
click at [214, 275] on icon at bounding box center [215, 277] width 5 height 5
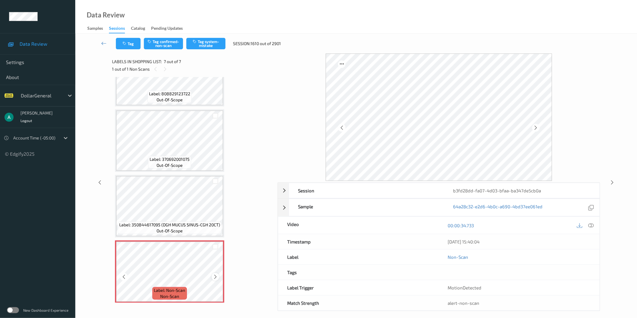
click at [217, 275] on icon at bounding box center [215, 277] width 5 height 5
click at [216, 275] on icon at bounding box center [215, 277] width 5 height 5
click at [213, 276] on icon at bounding box center [215, 277] width 5 height 5
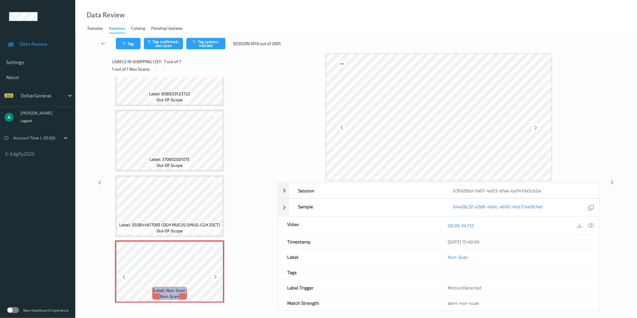
click at [213, 276] on icon at bounding box center [215, 277] width 5 height 5
click at [217, 275] on icon at bounding box center [215, 277] width 5 height 5
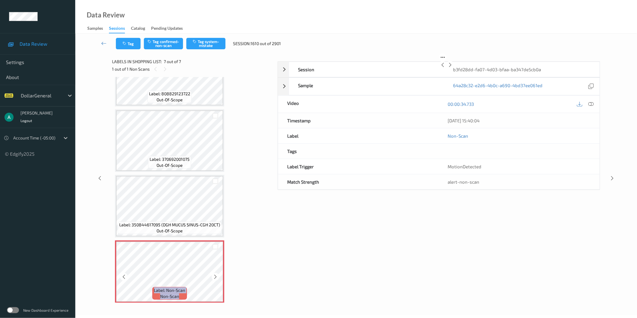
scroll to position [0, 0]
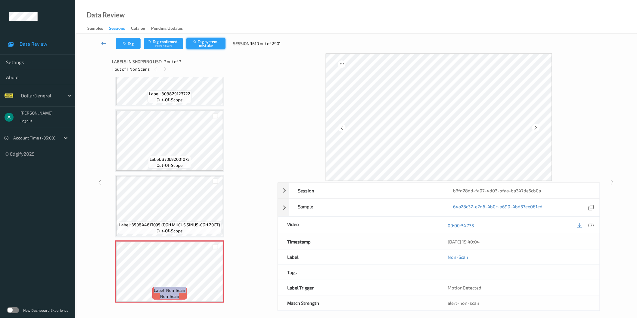
click at [205, 43] on button "Tag system-mistake" at bounding box center [205, 43] width 39 height 11
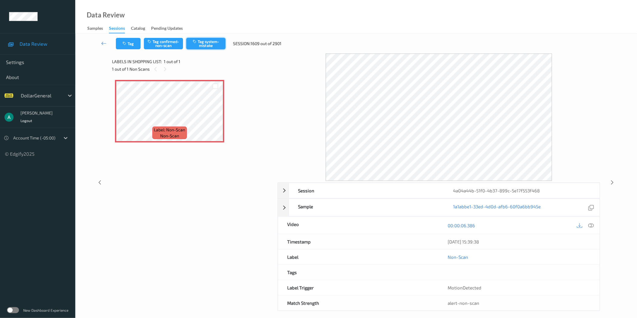
click at [211, 44] on button "Tag system-mistake" at bounding box center [205, 43] width 39 height 11
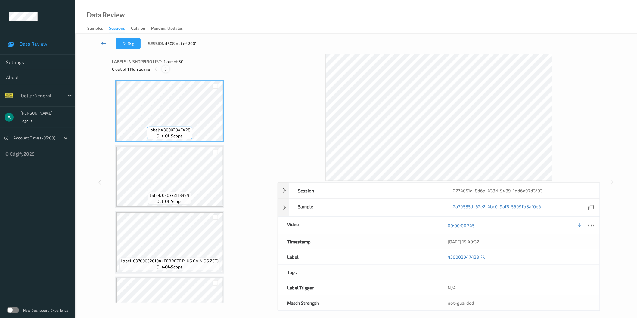
click at [164, 69] on icon at bounding box center [165, 69] width 5 height 5
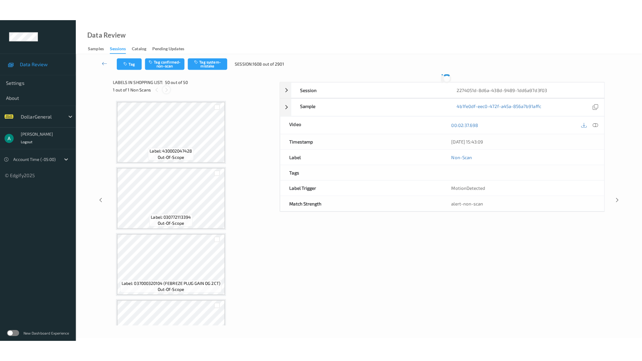
scroll to position [3038, 0]
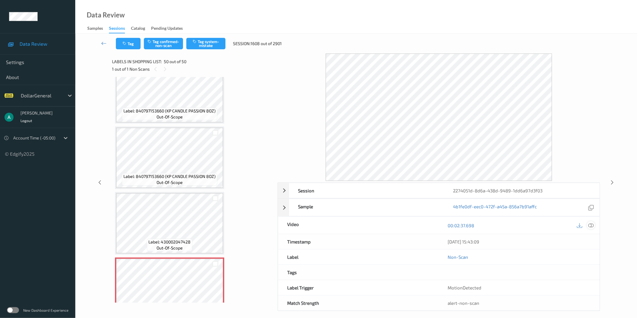
click at [592, 225] on icon at bounding box center [590, 225] width 5 height 5
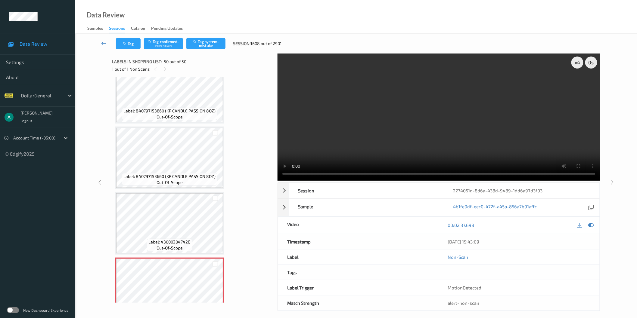
click at [333, 92] on video at bounding box center [439, 117] width 323 height 127
drag, startPoint x: 333, startPoint y: 92, endPoint x: 333, endPoint y: 121, distance: 29.2
click at [333, 92] on video at bounding box center [439, 117] width 323 height 127
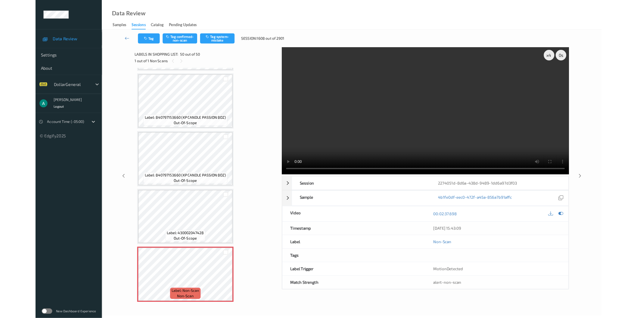
scroll to position [2995, 0]
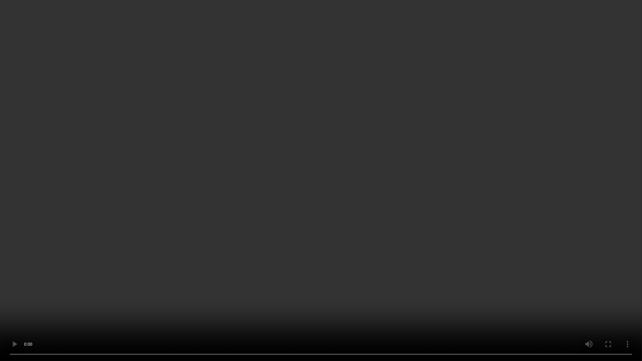
click at [371, 173] on video at bounding box center [321, 180] width 642 height 361
click at [241, 219] on video at bounding box center [321, 180] width 642 height 361
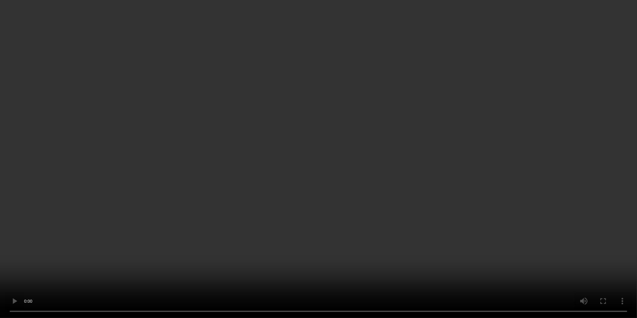
scroll to position [3038, 0]
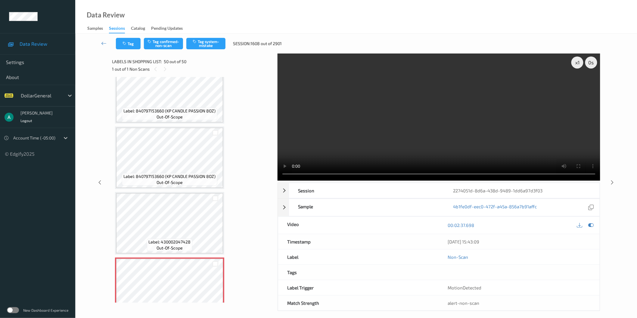
click at [473, 121] on video at bounding box center [439, 117] width 323 height 127
drag, startPoint x: 595, startPoint y: 228, endPoint x: 592, endPoint y: 226, distance: 3.5
click at [592, 226] on div at bounding box center [586, 226] width 20 height 8
click at [591, 225] on icon at bounding box center [590, 225] width 5 height 5
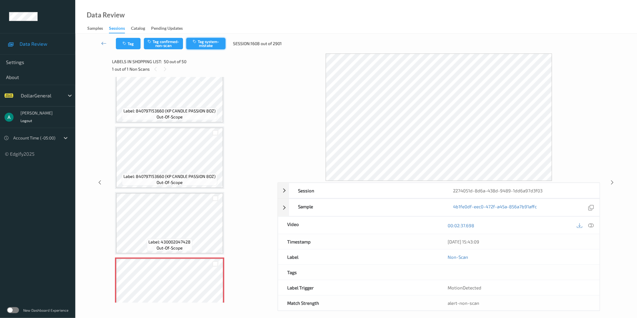
click at [210, 46] on button "Tag system-mistake" at bounding box center [205, 43] width 39 height 11
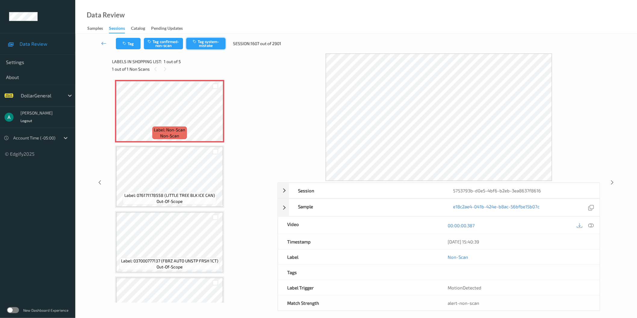
click at [208, 38] on button "Tag system-mistake" at bounding box center [205, 43] width 39 height 11
click at [209, 40] on button "Tag system-mistake" at bounding box center [205, 43] width 39 height 11
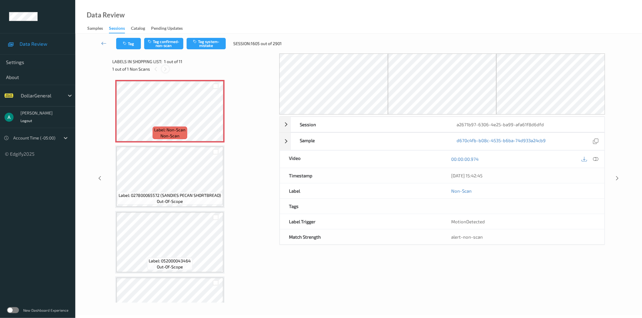
click at [165, 70] on icon at bounding box center [165, 69] width 5 height 5
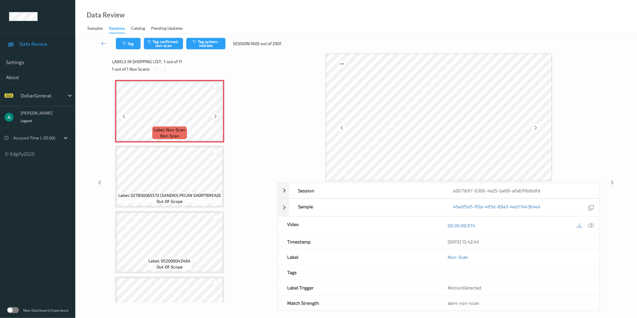
click at [214, 114] on icon at bounding box center [215, 116] width 5 height 5
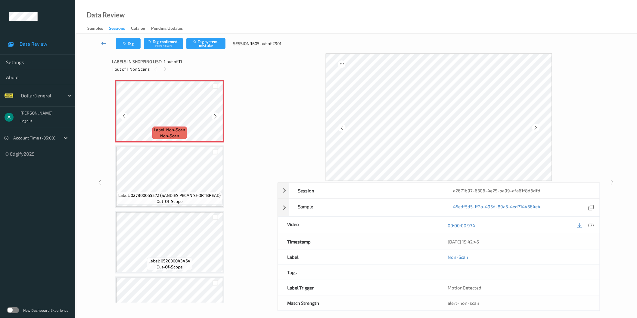
click at [214, 114] on icon at bounding box center [215, 116] width 5 height 5
click at [214, 117] on icon at bounding box center [215, 116] width 5 height 5
click at [213, 46] on button "Tag system-mistake" at bounding box center [205, 43] width 39 height 11
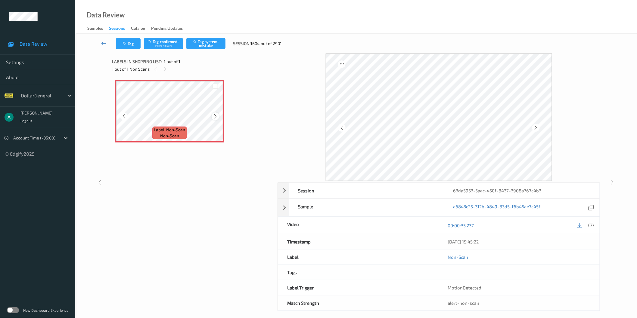
click at [211, 113] on div "Label: Non-Scan non-scan" at bounding box center [169, 111] width 109 height 63
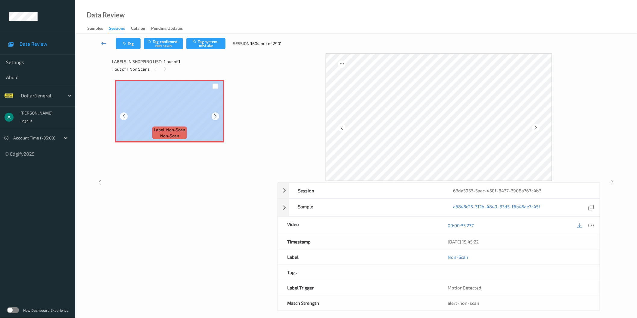
click at [213, 114] on icon at bounding box center [215, 116] width 5 height 5
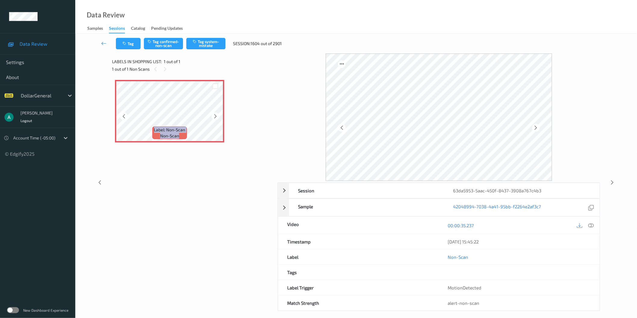
click at [213, 114] on icon at bounding box center [215, 116] width 5 height 5
click at [205, 34] on div "Tag Tag confirmed-non-scan Tag system-mistake Session: 1604 out of 2901" at bounding box center [356, 44] width 537 height 20
click at [205, 42] on button "Tag system-mistake" at bounding box center [205, 43] width 39 height 11
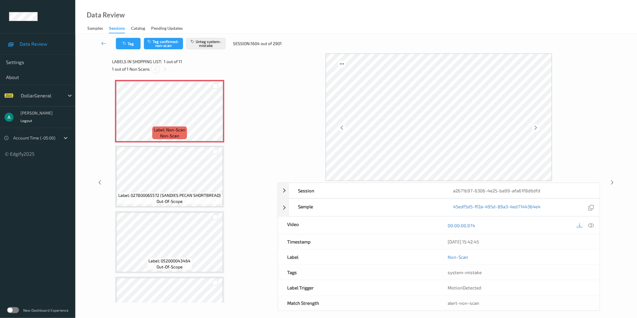
click at [155, 69] on icon at bounding box center [155, 69] width 5 height 5
click at [166, 68] on icon at bounding box center [165, 69] width 5 height 5
click at [216, 113] on div at bounding box center [216, 117] width 8 height 8
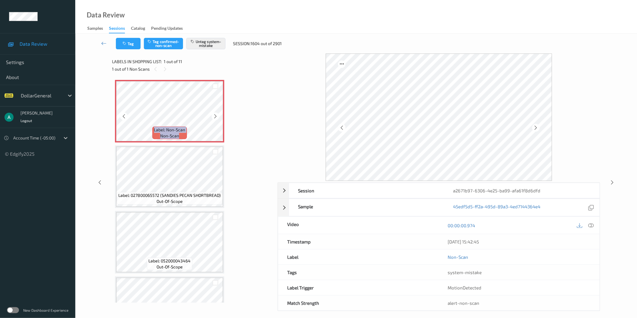
click at [216, 113] on div at bounding box center [216, 117] width 8 height 8
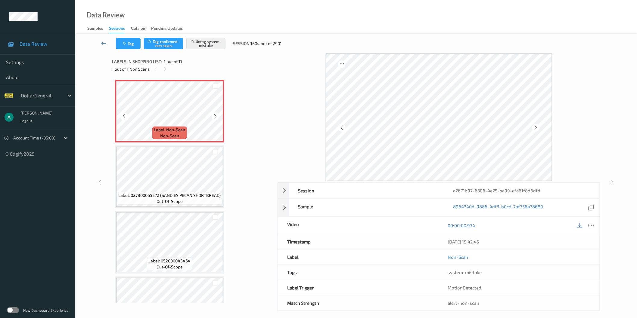
click at [216, 113] on div at bounding box center [216, 117] width 8 height 8
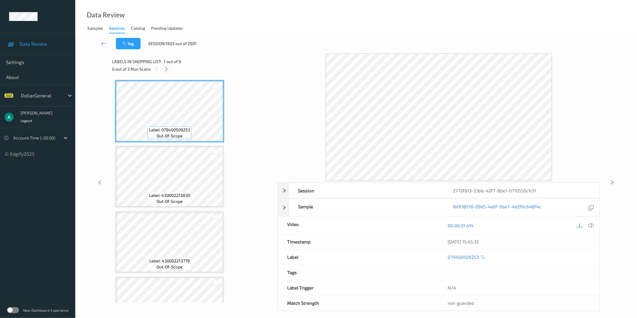
click at [166, 67] on icon at bounding box center [166, 69] width 5 height 5
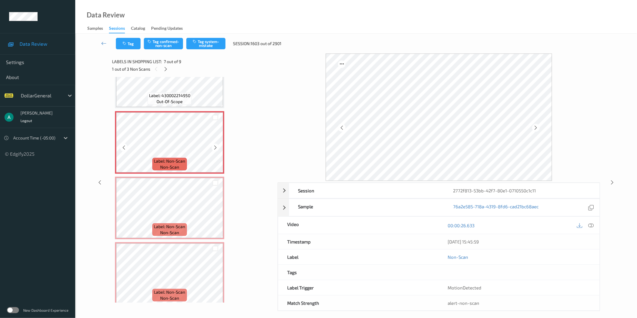
scroll to position [363, 0]
click at [184, 95] on span "Label: 430002214950" at bounding box center [169, 95] width 41 height 6
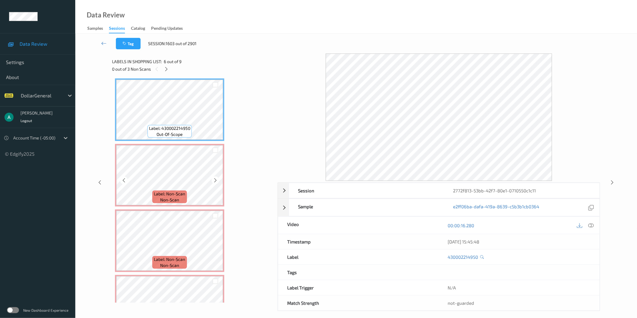
scroll to position [330, 0]
click at [166, 68] on icon at bounding box center [166, 69] width 5 height 5
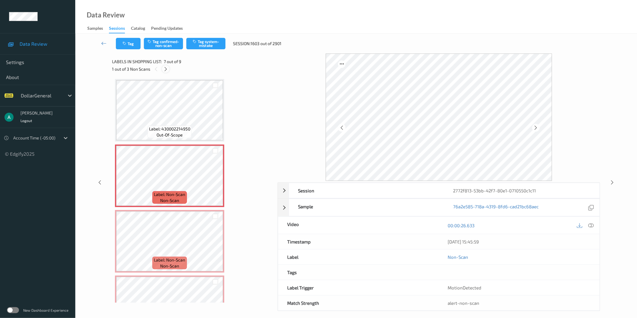
click at [166, 68] on icon at bounding box center [165, 69] width 5 height 5
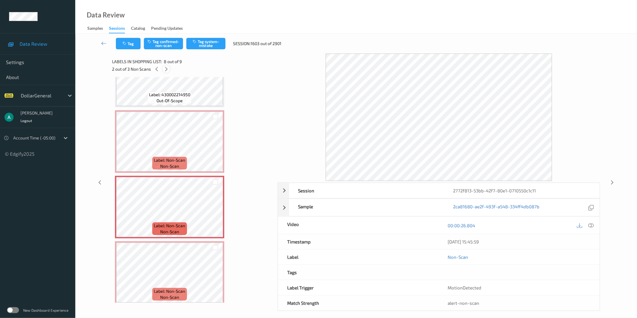
click at [167, 68] on icon at bounding box center [166, 69] width 5 height 5
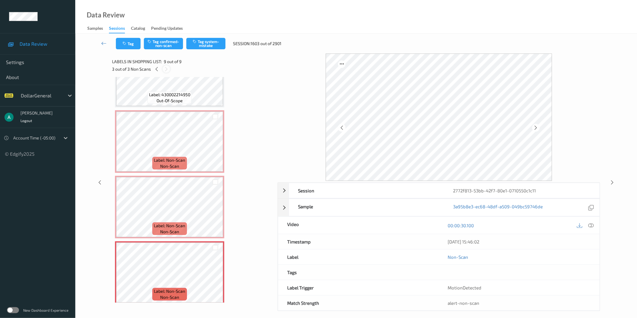
click at [167, 68] on icon at bounding box center [166, 69] width 5 height 5
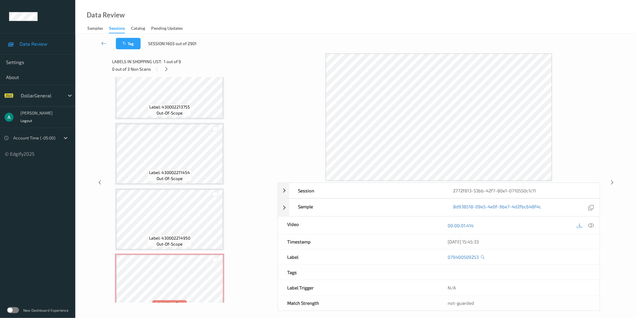
scroll to position [363, 0]
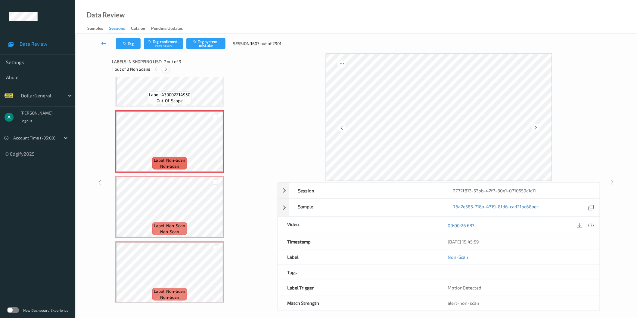
click at [164, 70] on icon at bounding box center [165, 69] width 5 height 5
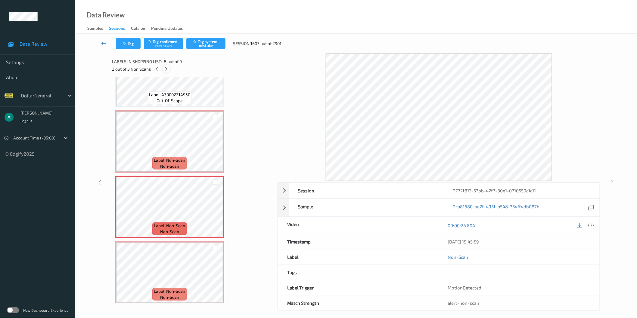
click at [164, 70] on icon at bounding box center [166, 69] width 5 height 5
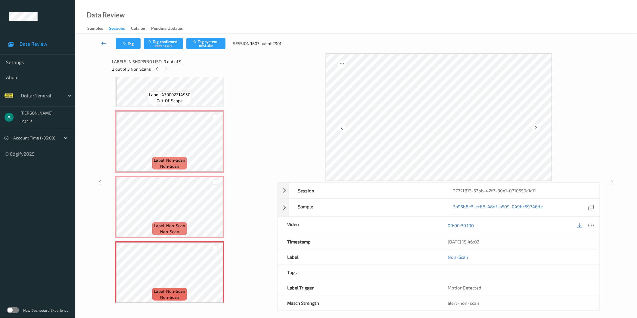
click at [184, 176] on div "Label: Non-Scan non-scan" at bounding box center [169, 207] width 109 height 63
click at [215, 275] on icon at bounding box center [215, 277] width 5 height 5
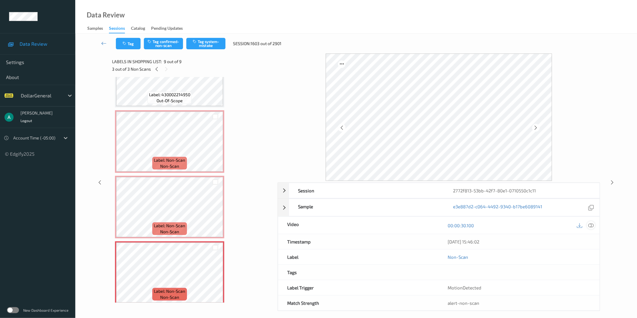
click at [589, 226] on icon at bounding box center [590, 225] width 5 height 5
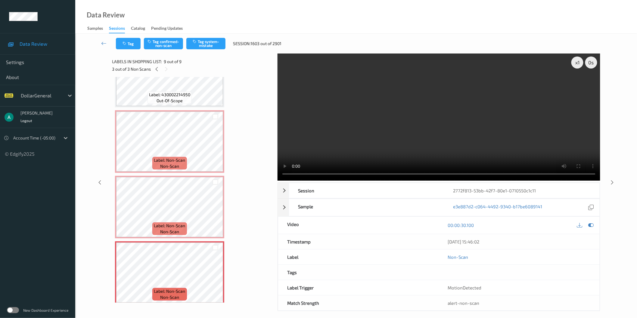
click at [344, 110] on video at bounding box center [439, 117] width 323 height 127
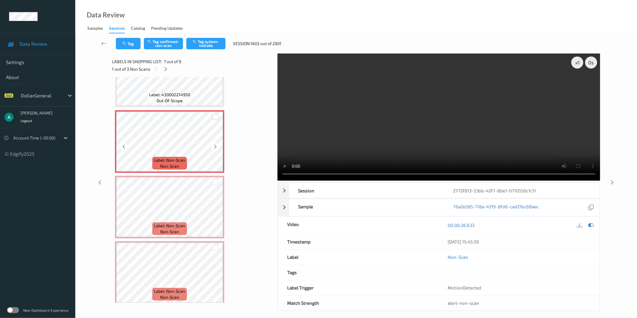
click at [215, 114] on div at bounding box center [216, 117] width 6 height 6
click at [215, 180] on div at bounding box center [216, 183] width 6 height 6
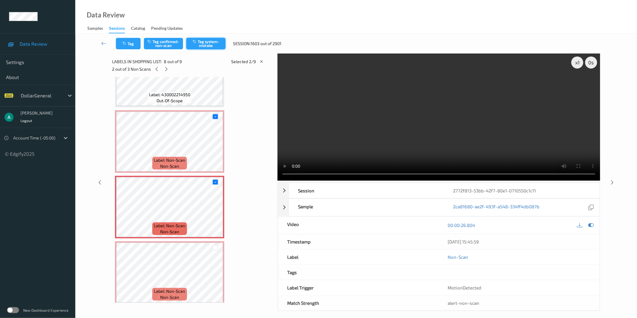
click at [205, 41] on button "Tag system-mistake" at bounding box center [205, 43] width 39 height 11
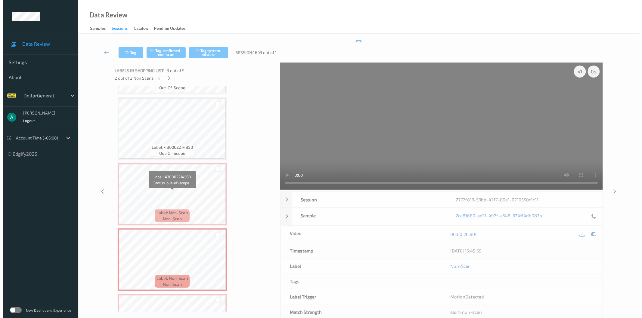
scroll to position [263, 0]
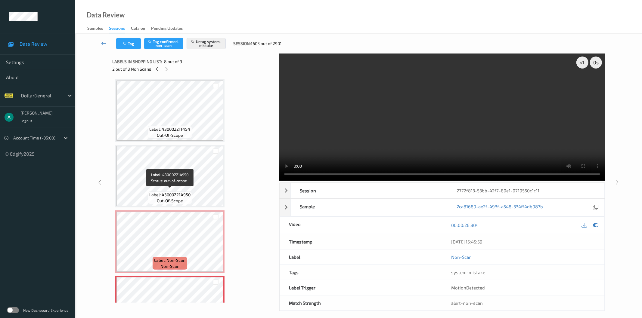
click at [177, 192] on span "Label: 430002214950" at bounding box center [169, 195] width 41 height 6
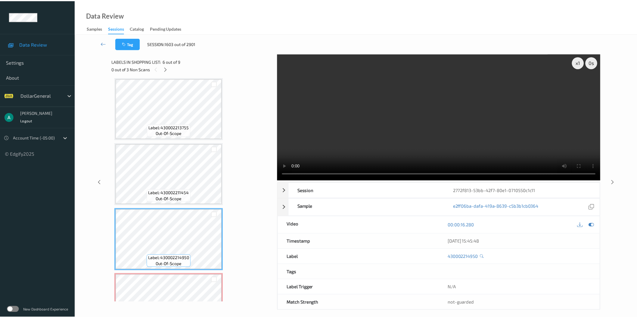
scroll to position [196, 0]
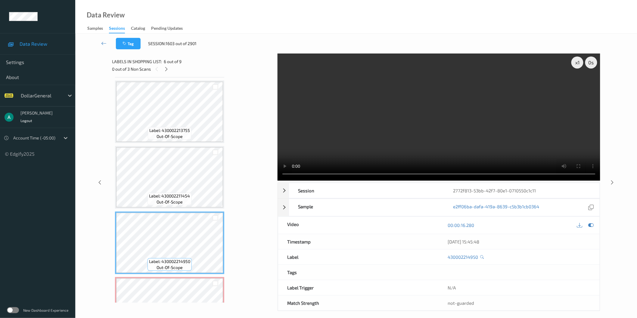
click at [595, 143] on video at bounding box center [439, 117] width 323 height 127
click at [591, 229] on div at bounding box center [591, 226] width 8 height 8
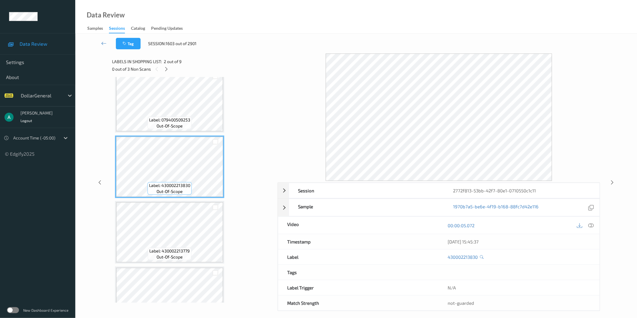
scroll to position [0, 0]
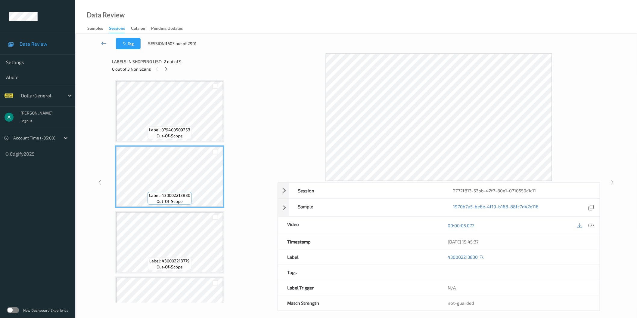
click at [181, 134] on span "out-of-scope" at bounding box center [170, 136] width 26 height 6
click at [181, 128] on span "Label: 079400509253" at bounding box center [169, 130] width 41 height 6
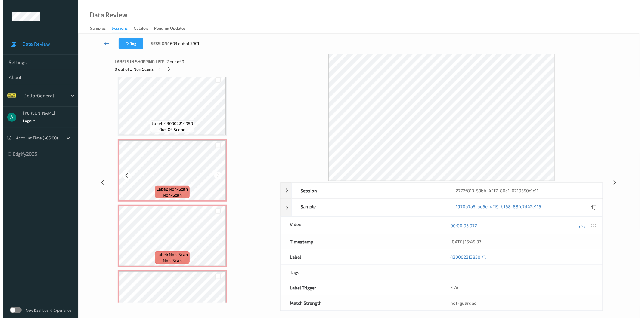
scroll to position [363, 0]
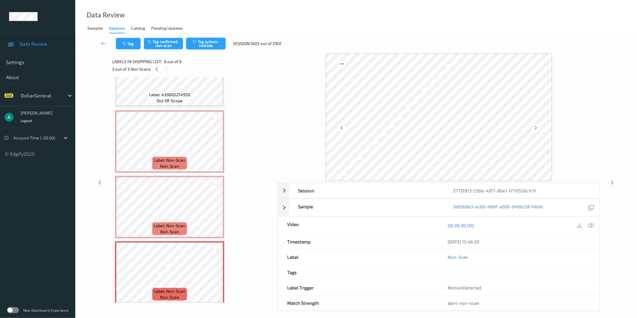
click at [207, 47] on button "Tag system-mistake" at bounding box center [205, 43] width 39 height 11
click at [174, 223] on span "Label: Non-Scan" at bounding box center [169, 226] width 31 height 6
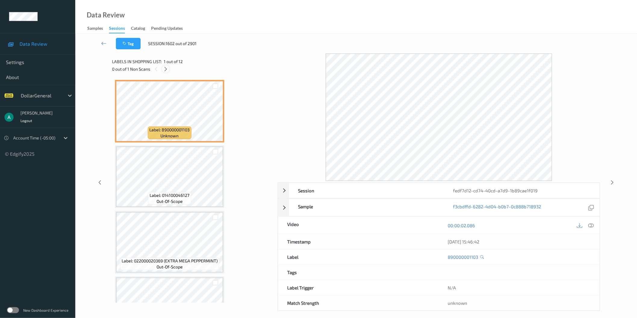
click at [165, 69] on icon at bounding box center [165, 69] width 5 height 5
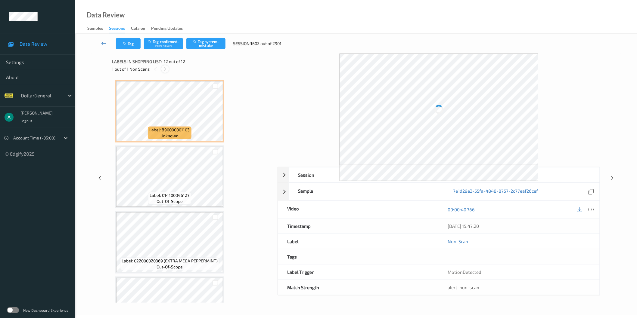
scroll to position [559, 0]
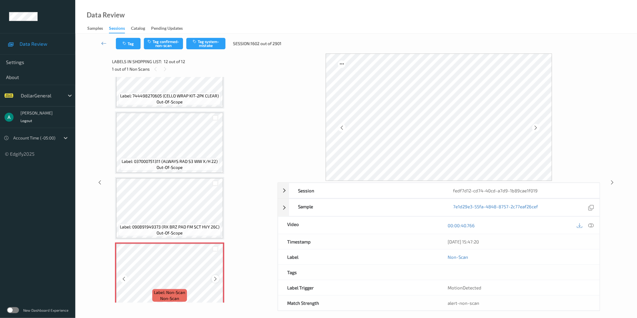
click at [215, 277] on icon at bounding box center [215, 279] width 5 height 5
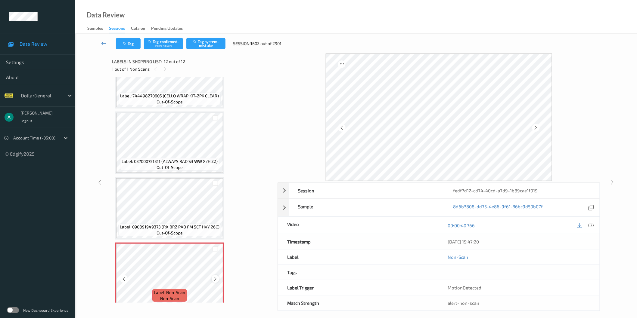
click at [214, 277] on icon at bounding box center [215, 279] width 5 height 5
click at [213, 277] on icon at bounding box center [215, 279] width 5 height 5
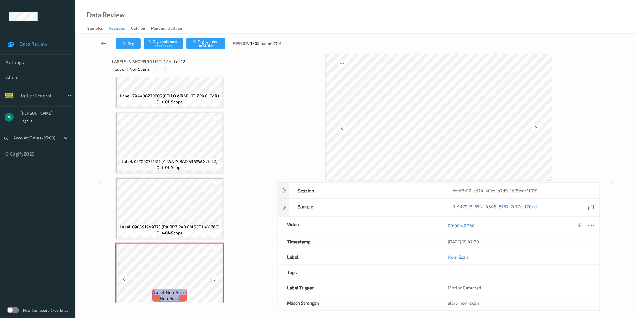
click at [216, 275] on div at bounding box center [216, 279] width 8 height 8
click at [205, 40] on button "Tag system-mistake" at bounding box center [205, 43] width 39 height 11
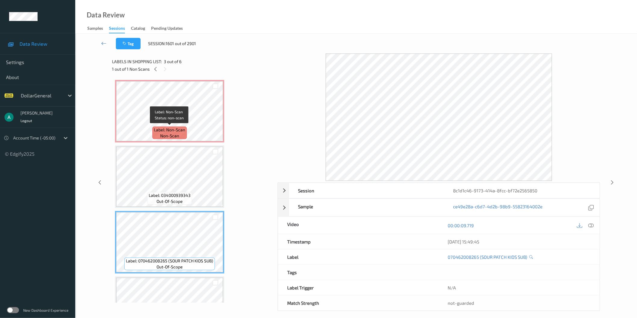
click at [180, 128] on span "Label: Non-Scan" at bounding box center [169, 130] width 31 height 6
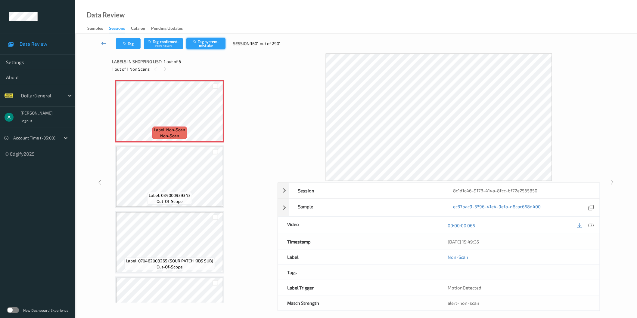
click at [207, 45] on button "Tag system-mistake" at bounding box center [205, 43] width 39 height 11
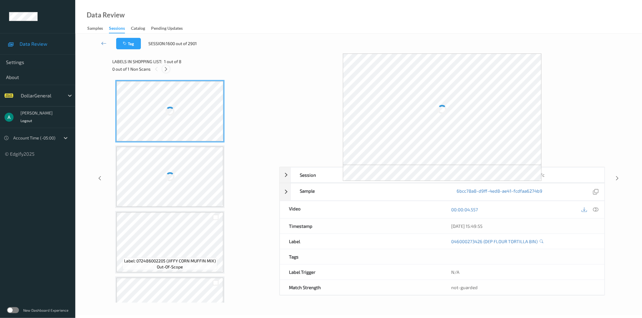
click at [164, 68] on icon at bounding box center [165, 69] width 5 height 5
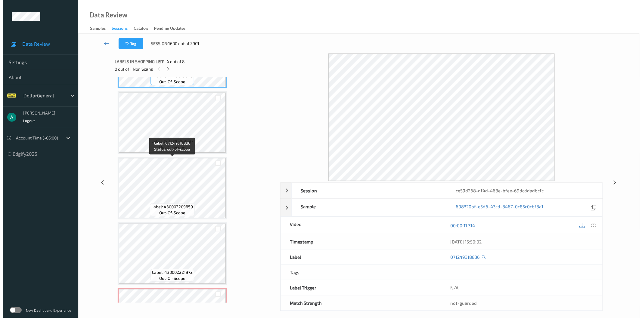
scroll to position [298, 0]
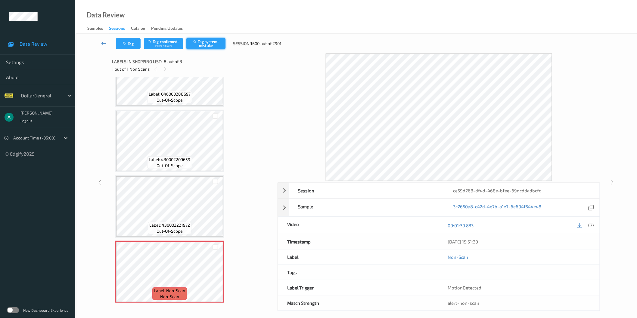
click at [205, 44] on button "Tag system-mistake" at bounding box center [205, 43] width 39 height 11
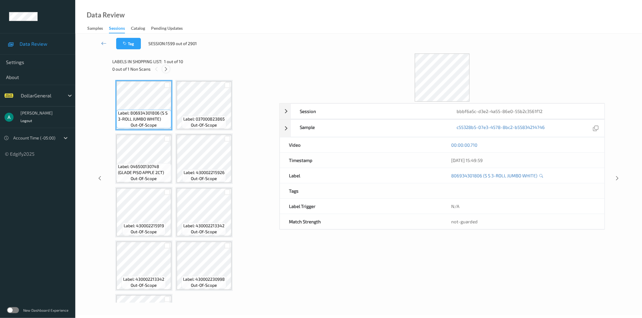
click at [166, 67] on icon at bounding box center [165, 69] width 5 height 5
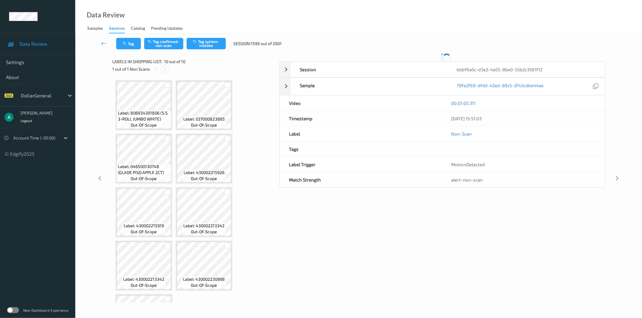
scroll to position [107, 0]
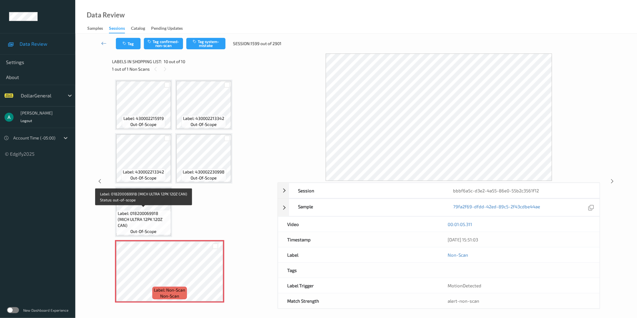
click at [154, 212] on span "Label: 018200069918 (MICH ULTRA 12PK 12OZ CAN)" at bounding box center [144, 220] width 52 height 18
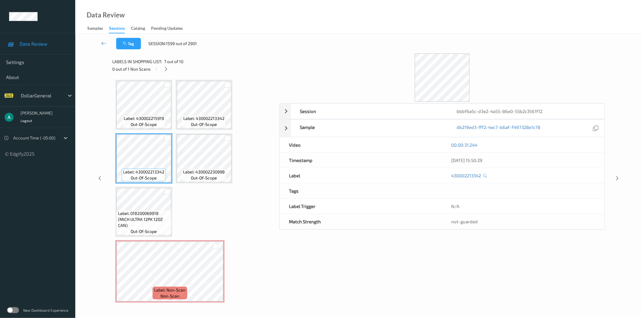
scroll to position [0, 0]
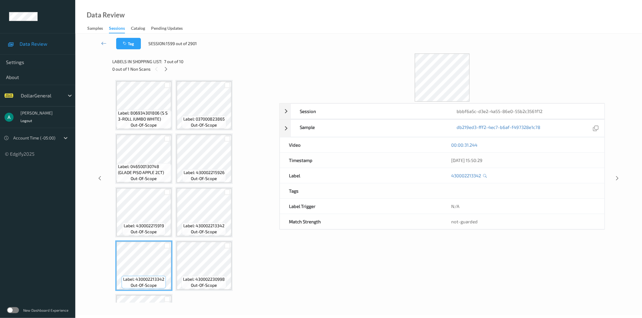
click at [140, 113] on span "Label: 806934301806 (S S 3-ROLL JUMBO WHITE)" at bounding box center [144, 116] width 52 height 12
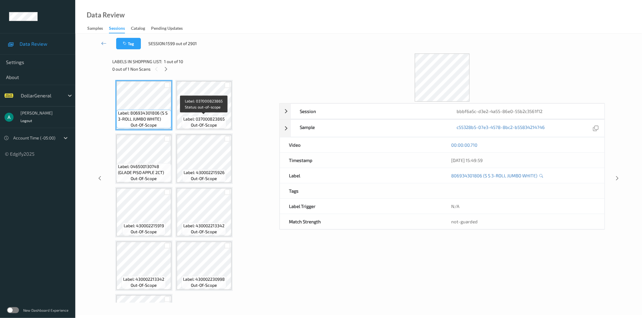
click at [188, 120] on span "Label: 037000823865" at bounding box center [204, 119] width 42 height 6
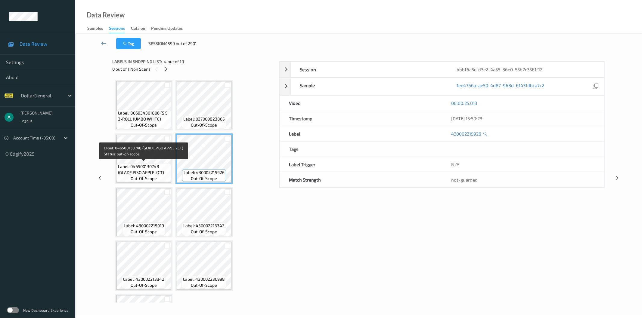
click at [160, 166] on span "Label: 046500130748 (GLADE PISO APPLE 2CT)" at bounding box center [144, 170] width 52 height 12
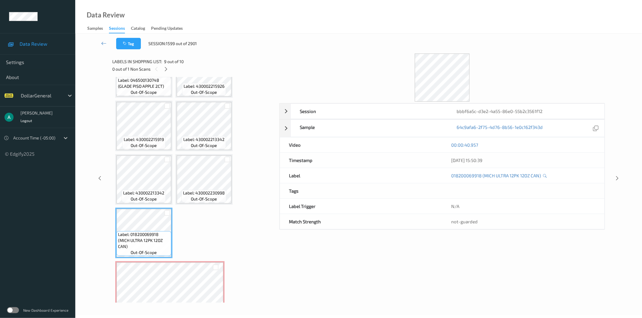
scroll to position [107, 0]
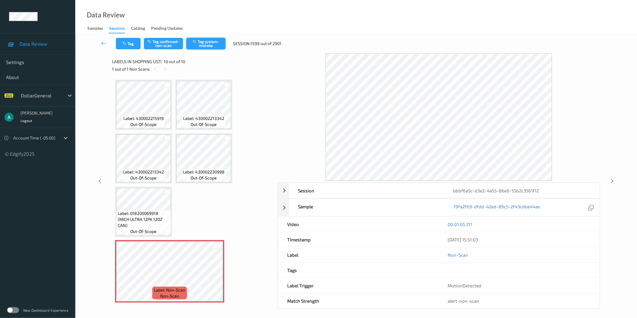
click at [205, 42] on button "Tag system-mistake" at bounding box center [205, 43] width 39 height 11
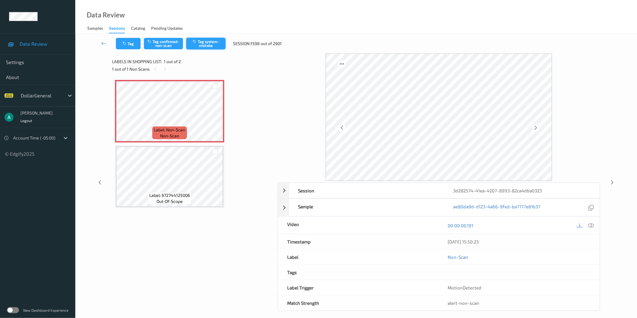
click at [208, 41] on button "Tag system-mistake" at bounding box center [205, 43] width 39 height 11
click at [210, 43] on button "Tag system-mistake" at bounding box center [205, 43] width 39 height 11
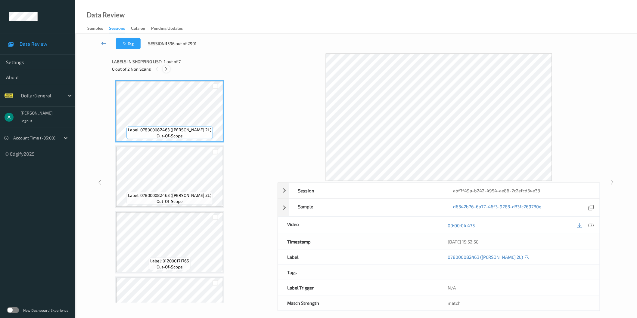
click at [166, 70] on icon at bounding box center [166, 69] width 5 height 5
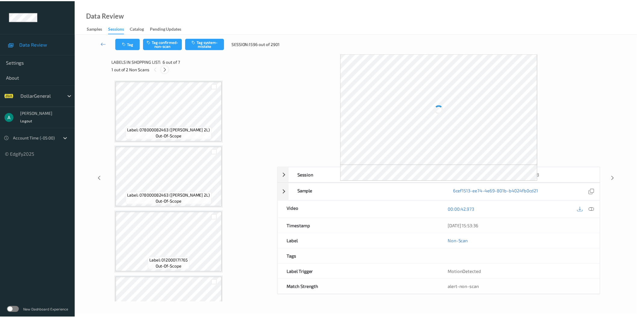
scroll to position [233, 0]
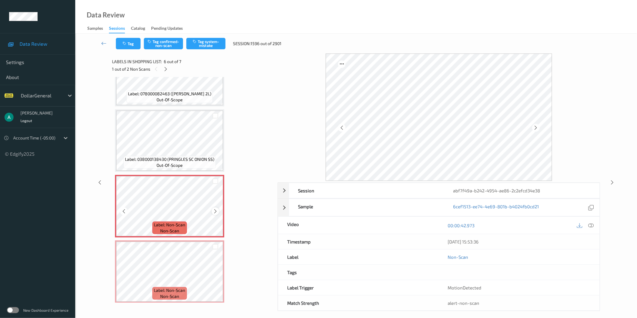
click at [213, 209] on icon at bounding box center [215, 211] width 5 height 5
click at [214, 179] on div at bounding box center [216, 182] width 6 height 6
click at [217, 242] on div at bounding box center [215, 247] width 15 height 10
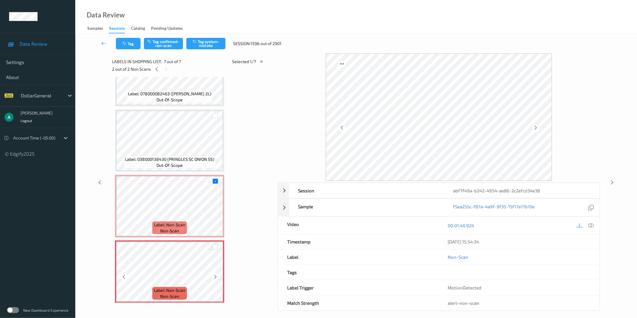
click at [214, 244] on div at bounding box center [216, 247] width 6 height 6
click at [205, 43] on button "Tag system-mistake" at bounding box center [205, 43] width 39 height 11
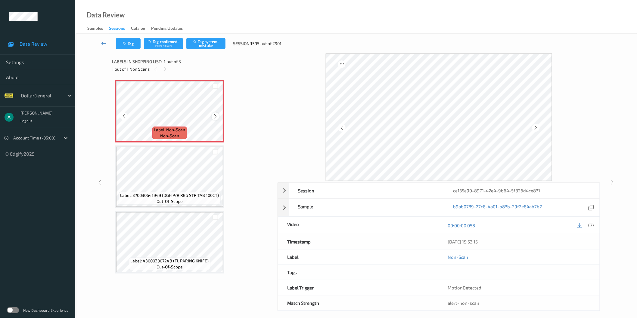
click at [218, 114] on icon at bounding box center [215, 116] width 5 height 5
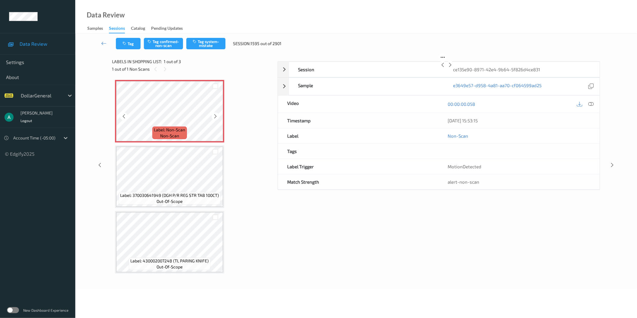
click at [218, 114] on icon at bounding box center [215, 116] width 5 height 5
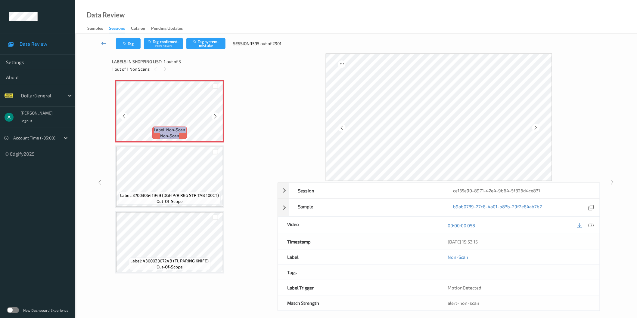
click at [218, 114] on icon at bounding box center [215, 116] width 5 height 5
click at [213, 42] on button "Tag system-mistake" at bounding box center [205, 43] width 39 height 11
click at [206, 45] on button "Tag system-mistake" at bounding box center [205, 43] width 39 height 11
click at [211, 38] on button "Tag system-mistake" at bounding box center [205, 43] width 39 height 11
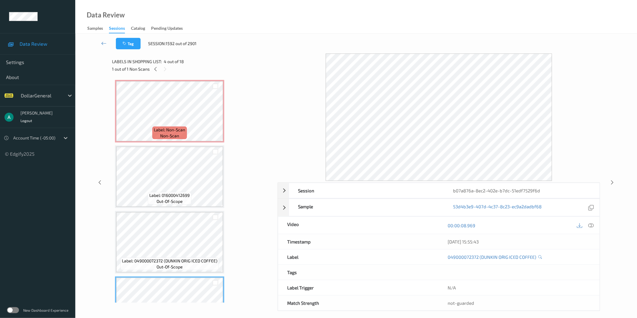
click at [173, 133] on span "non-scan" at bounding box center [169, 136] width 19 height 6
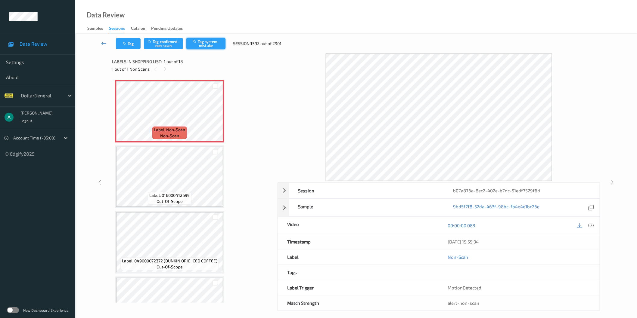
click at [213, 44] on button "Tag system-mistake" at bounding box center [205, 43] width 39 height 11
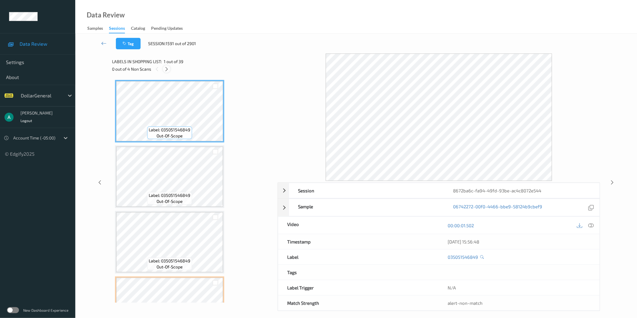
click at [167, 69] on icon at bounding box center [166, 69] width 5 height 5
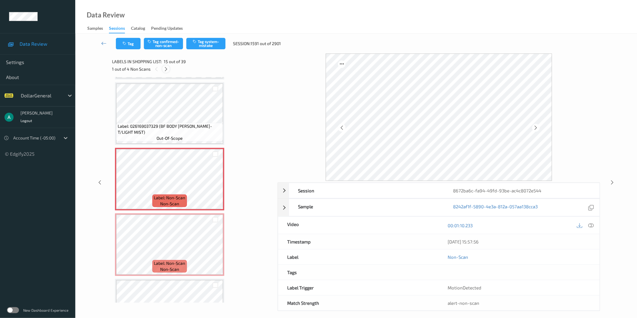
click at [167, 70] on icon at bounding box center [165, 69] width 5 height 5
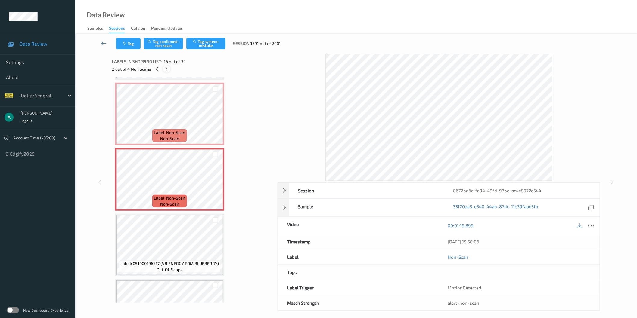
click at [167, 70] on icon at bounding box center [166, 69] width 5 height 5
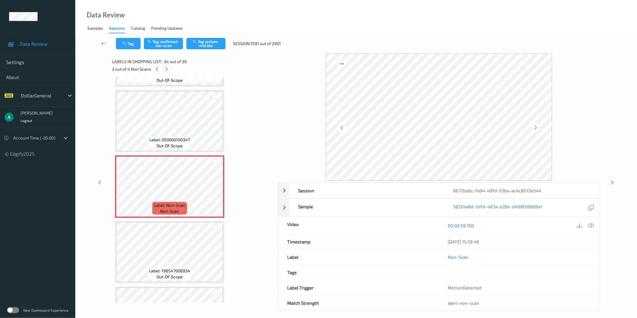
click at [167, 70] on icon at bounding box center [166, 69] width 5 height 5
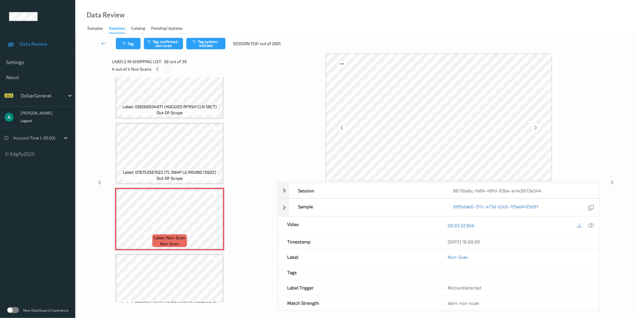
click at [167, 70] on icon at bounding box center [166, 69] width 5 height 5
click at [160, 68] on icon at bounding box center [157, 69] width 5 height 5
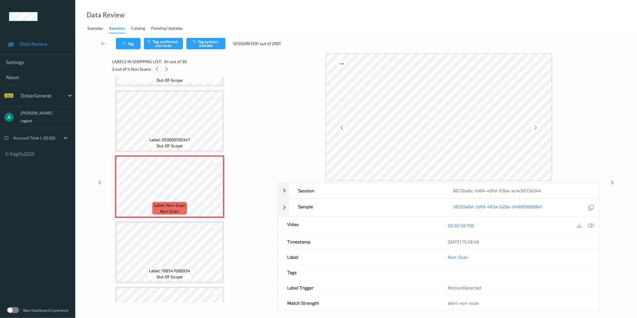
click at [160, 68] on div at bounding box center [157, 69] width 8 height 8
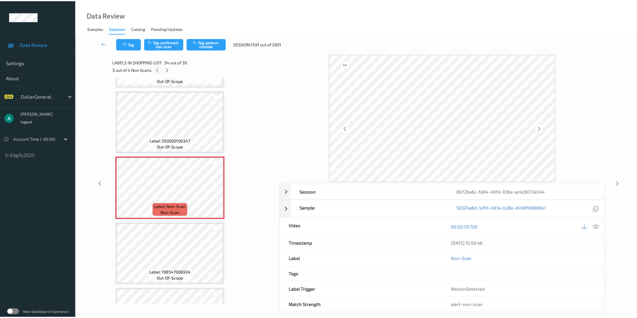
scroll to position [916, 0]
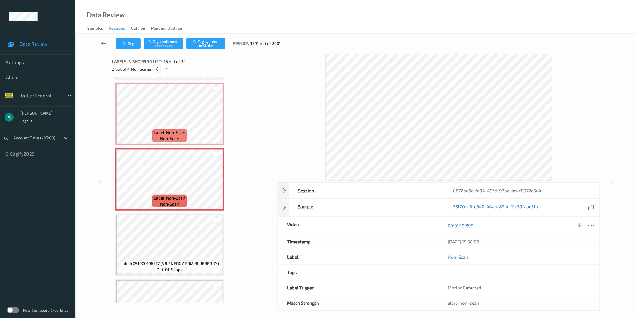
click at [158, 68] on icon at bounding box center [156, 69] width 5 height 5
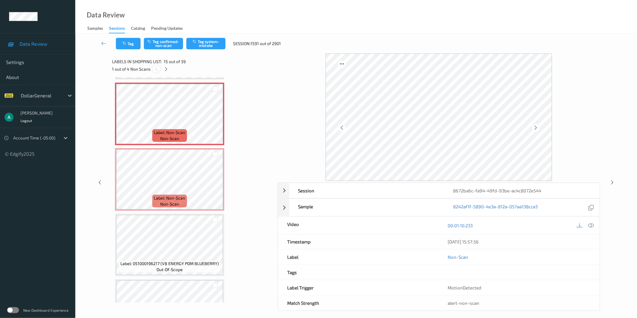
scroll to position [851, 0]
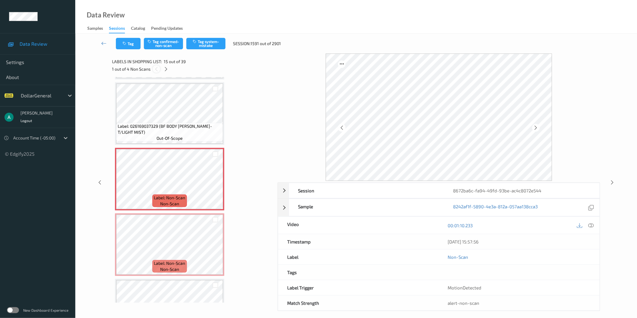
click at [158, 68] on icon at bounding box center [156, 69] width 5 height 5
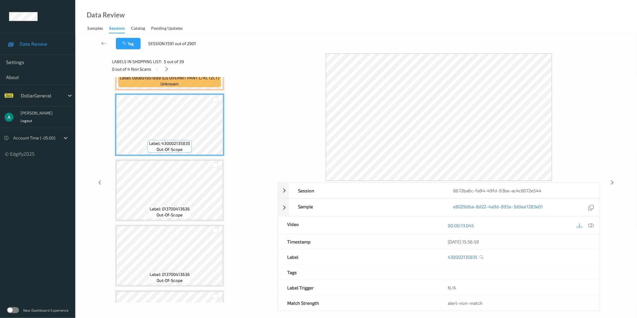
scroll to position [267, 0]
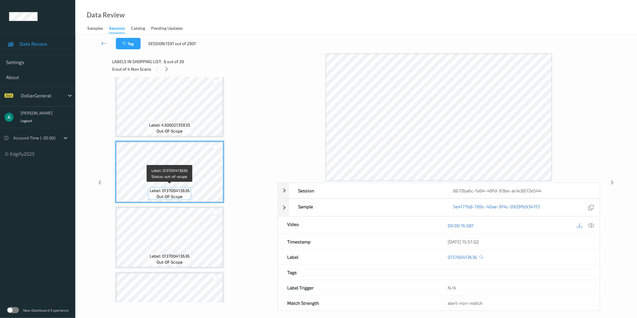
click at [170, 188] on span "Label: 013700413636" at bounding box center [170, 191] width 40 height 6
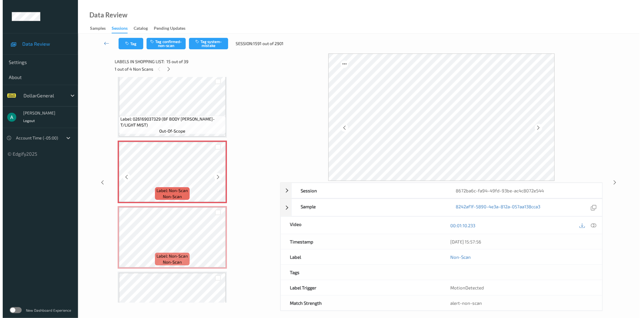
scroll to position [869, 0]
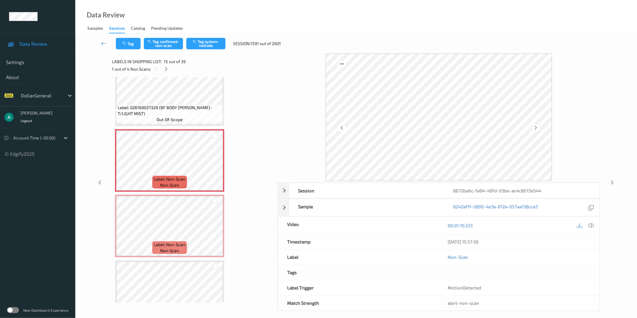
click at [589, 230] on div "00:01:10.233" at bounding box center [519, 225] width 161 height 17
click at [587, 224] on div at bounding box center [591, 226] width 8 height 8
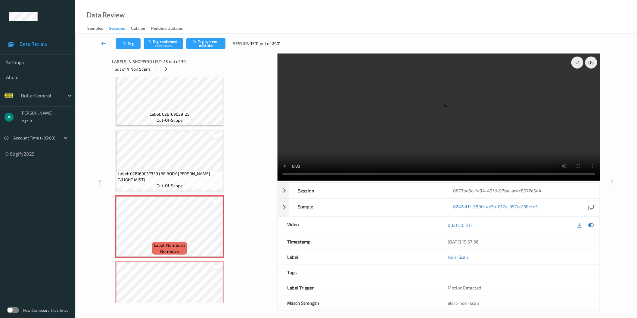
scroll to position [803, 0]
click at [356, 139] on video at bounding box center [439, 117] width 323 height 127
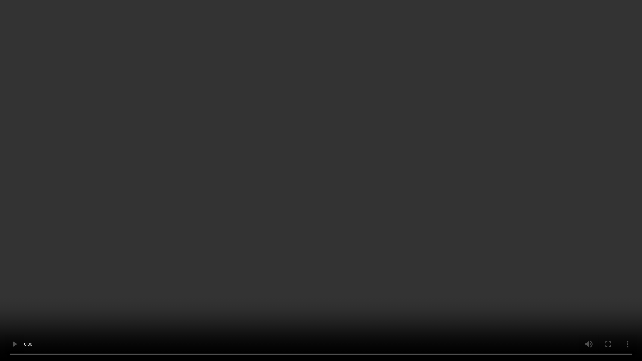
click at [350, 164] on video at bounding box center [321, 180] width 642 height 361
click at [356, 167] on video at bounding box center [321, 180] width 642 height 361
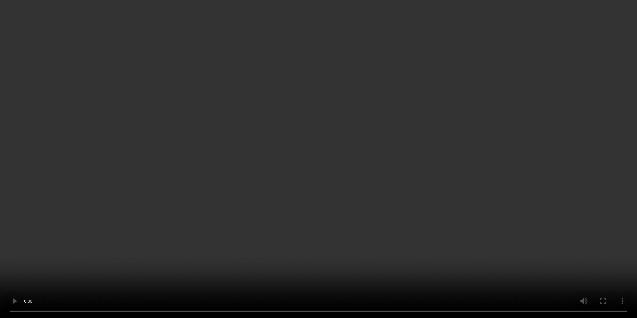
scroll to position [702, 0]
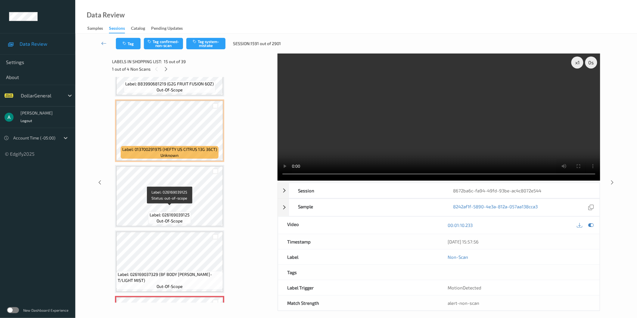
click at [177, 212] on span "Label: 026169039125" at bounding box center [170, 215] width 40 height 6
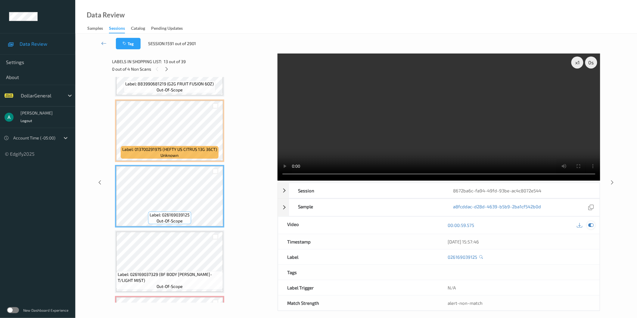
click at [593, 224] on icon at bounding box center [590, 225] width 5 height 5
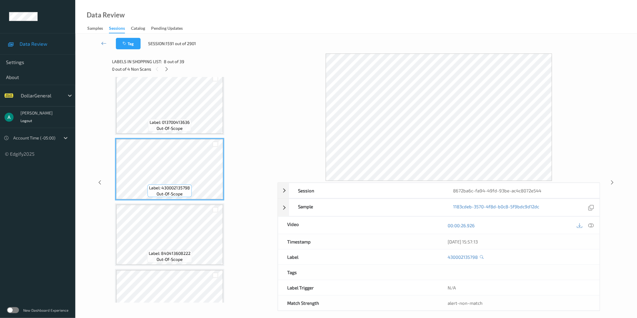
scroll to position [368, 0]
click at [184, 121] on span "Label: 013700413636" at bounding box center [170, 124] width 40 height 6
click at [184, 122] on span "Label: 430002135835" at bounding box center [169, 125] width 41 height 6
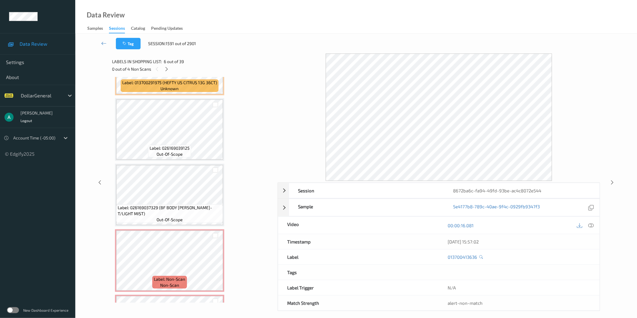
scroll to position [803, 0]
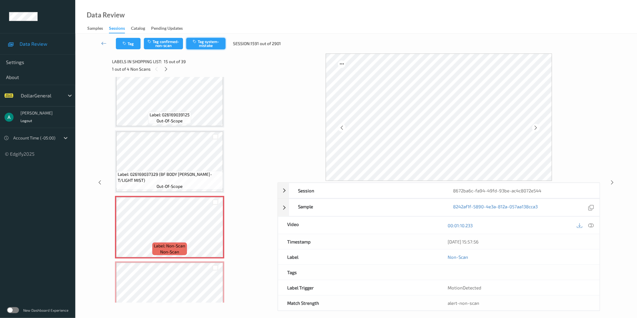
click at [205, 40] on button "Tag system-mistake" at bounding box center [205, 43] width 39 height 11
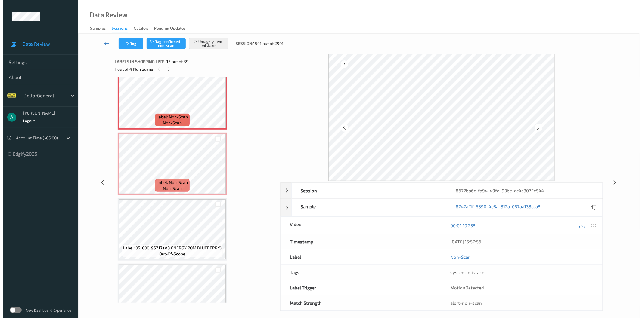
scroll to position [936, 0]
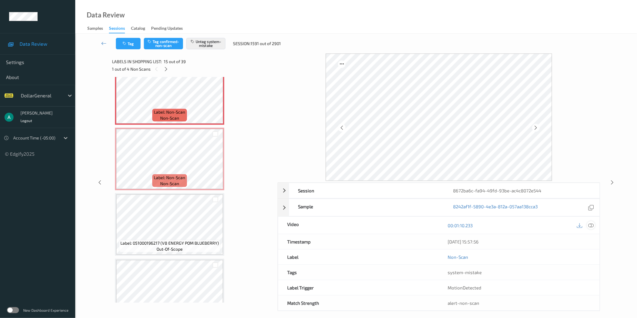
click at [590, 226] on icon at bounding box center [590, 225] width 5 height 5
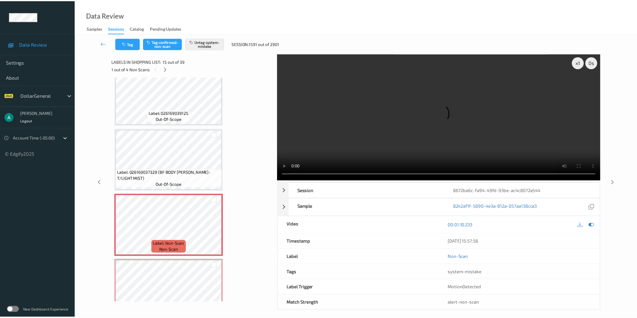
scroll to position [803, 0]
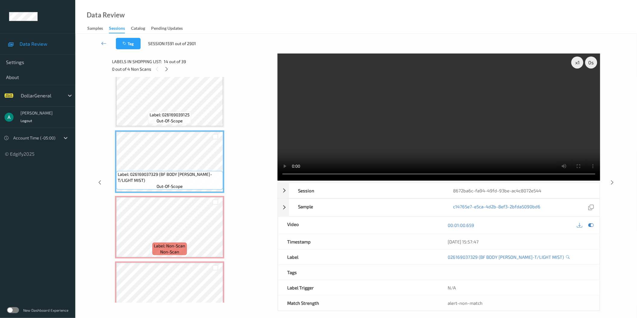
click at [403, 110] on video at bounding box center [439, 117] width 323 height 127
click at [361, 119] on video at bounding box center [439, 117] width 323 height 127
click at [387, 113] on video at bounding box center [439, 117] width 323 height 127
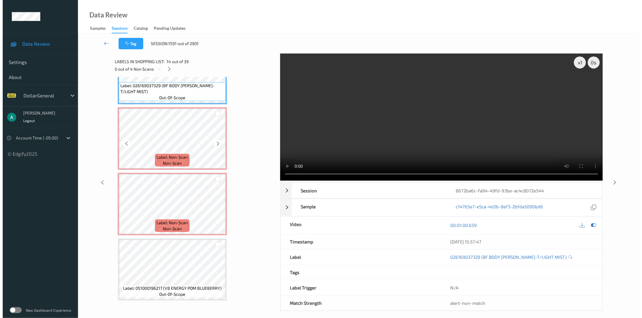
scroll to position [903, 0]
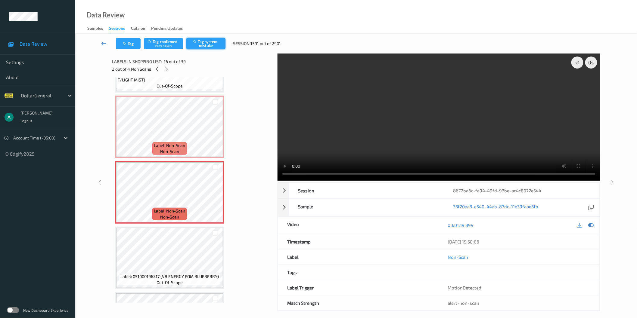
click at [214, 41] on button "Tag system-mistake" at bounding box center [205, 43] width 39 height 11
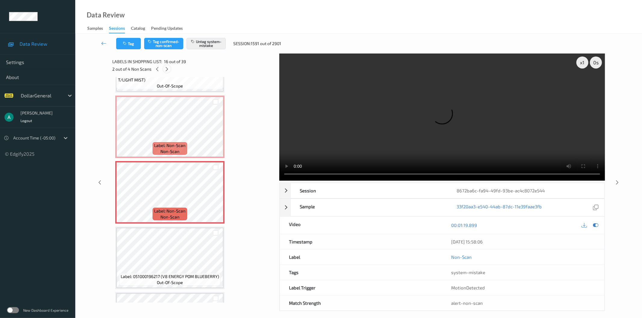
click at [170, 70] on div at bounding box center [167, 69] width 8 height 8
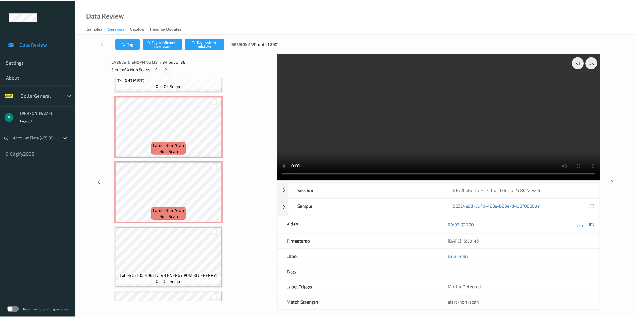
scroll to position [2090, 0]
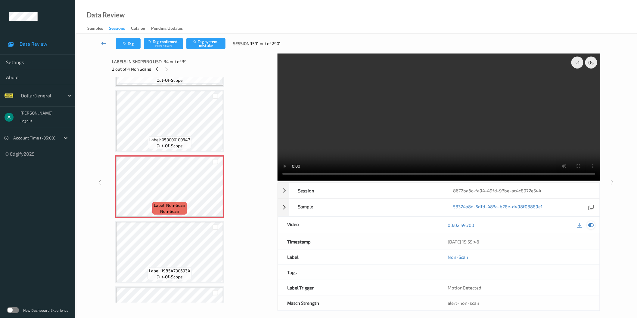
click at [595, 146] on video at bounding box center [439, 117] width 323 height 127
click at [594, 225] on div at bounding box center [591, 226] width 8 height 8
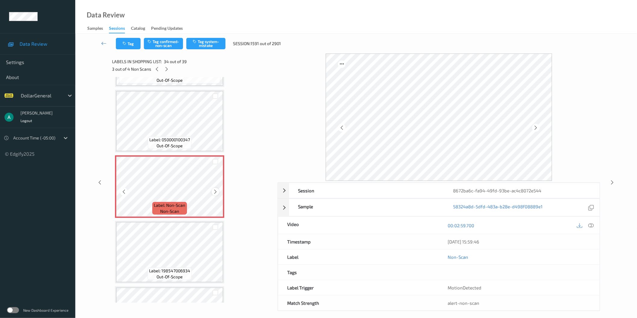
click at [216, 189] on icon at bounding box center [215, 191] width 5 height 5
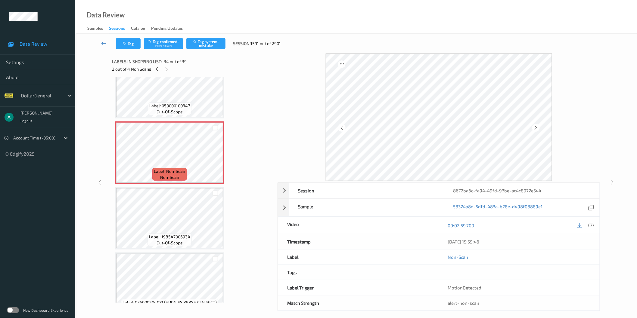
scroll to position [2123, 0]
click at [205, 42] on button "Tag system-mistake" at bounding box center [205, 43] width 39 height 11
click at [166, 70] on icon at bounding box center [166, 69] width 5 height 5
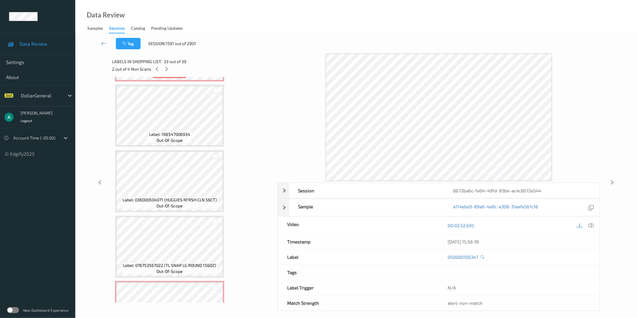
scroll to position [2320, 0]
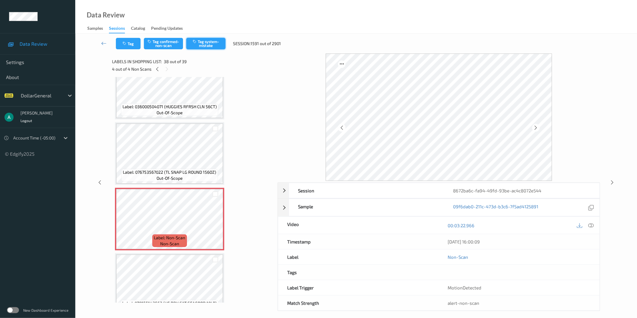
click at [205, 46] on button "Tag system-mistake" at bounding box center [205, 43] width 39 height 11
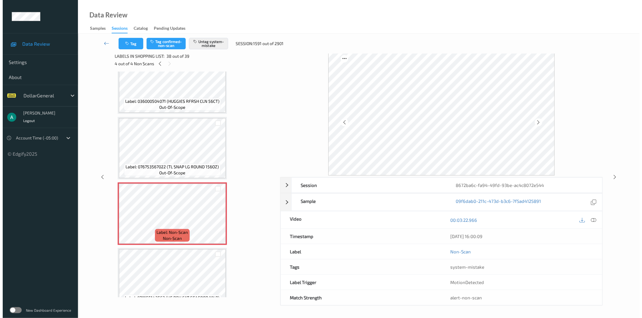
scroll to position [0, 0]
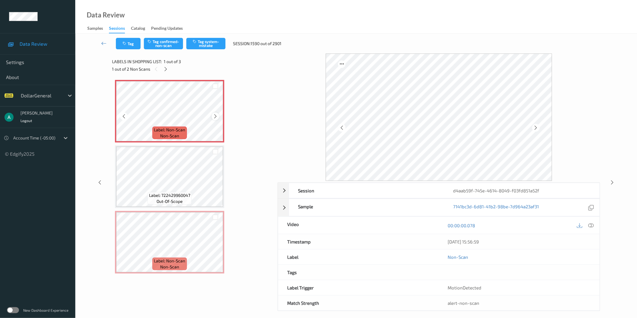
click at [216, 114] on icon at bounding box center [215, 116] width 5 height 5
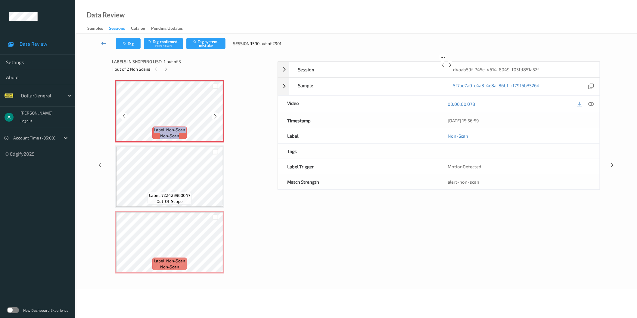
click at [216, 114] on icon at bounding box center [215, 116] width 5 height 5
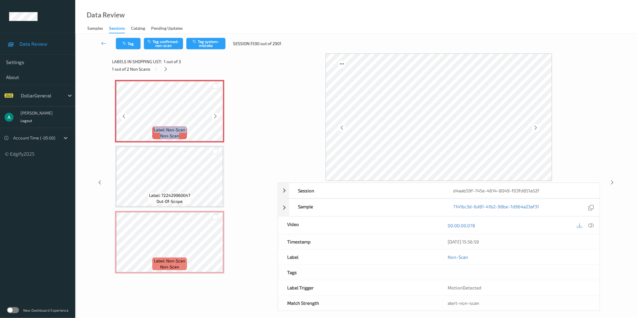
click at [216, 114] on icon at bounding box center [215, 116] width 5 height 5
click at [588, 226] on div at bounding box center [591, 226] width 8 height 8
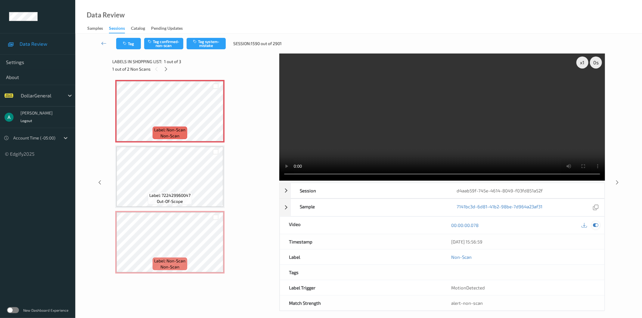
click at [597, 222] on div at bounding box center [596, 226] width 8 height 8
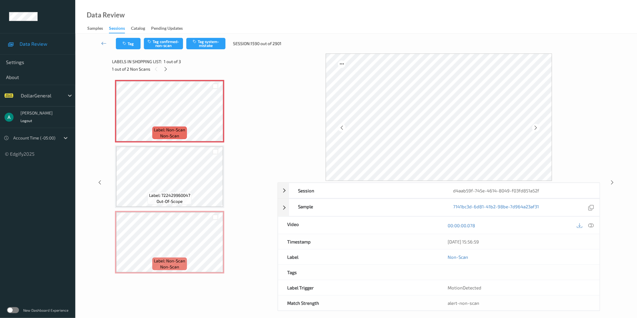
click at [208, 37] on div "Tag Tag confirmed-non-scan Tag system-mistake Session: 1590 out of 2901" at bounding box center [356, 44] width 537 height 20
click at [207, 41] on button "Tag system-mistake" at bounding box center [205, 43] width 39 height 11
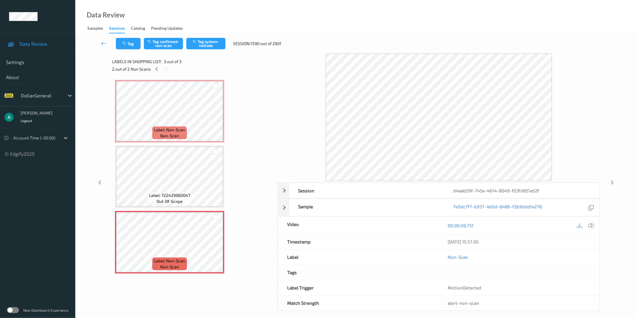
click at [592, 224] on icon at bounding box center [590, 225] width 5 height 5
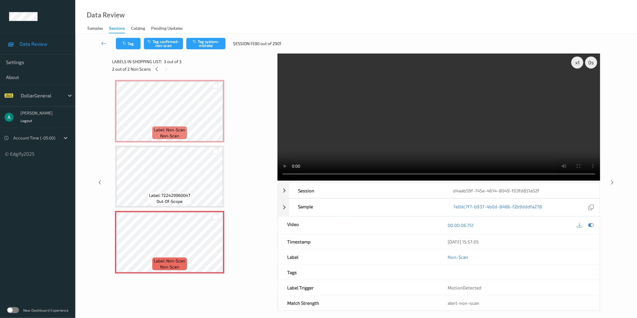
click at [360, 124] on video at bounding box center [439, 117] width 323 height 127
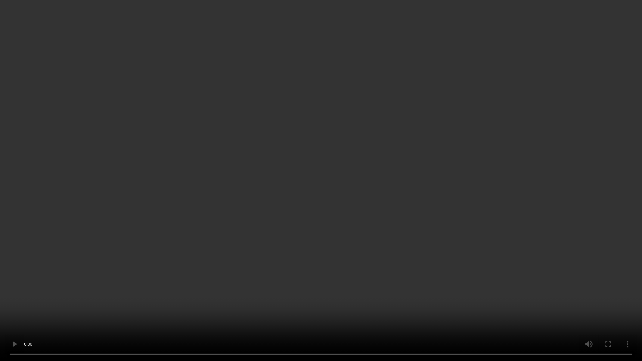
click at [351, 156] on video at bounding box center [321, 180] width 642 height 361
click at [349, 156] on video at bounding box center [321, 180] width 642 height 361
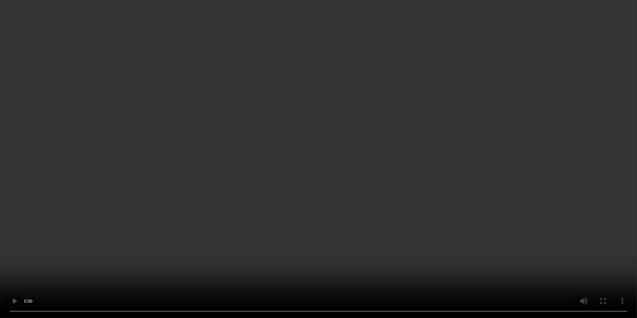
click at [407, 114] on video at bounding box center [318, 159] width 637 height 318
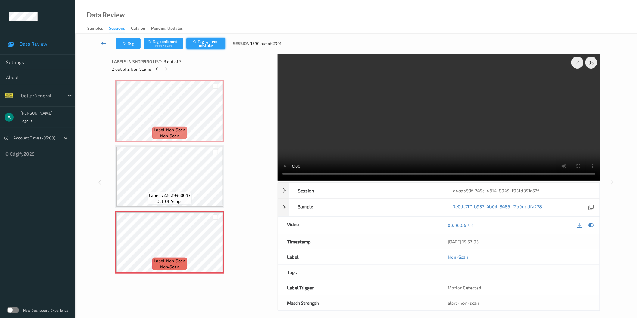
click at [209, 38] on button "Tag system-mistake" at bounding box center [205, 43] width 39 height 11
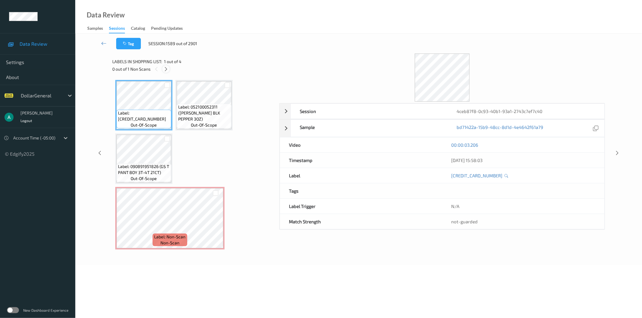
click at [166, 69] on icon at bounding box center [165, 69] width 5 height 5
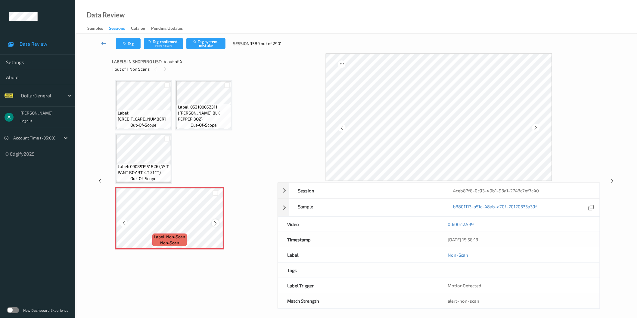
click at [215, 220] on div at bounding box center [216, 224] width 8 height 8
click at [215, 225] on div at bounding box center [216, 224] width 8 height 8
click at [208, 43] on button "Tag system-mistake" at bounding box center [205, 43] width 39 height 11
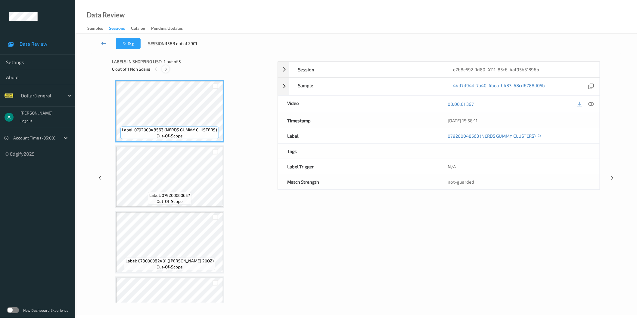
click at [166, 70] on icon at bounding box center [165, 69] width 5 height 5
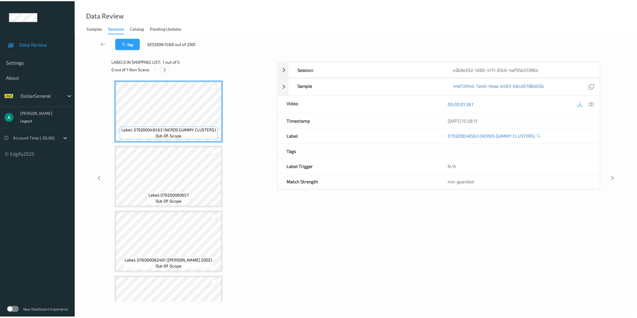
scroll to position [103, 0]
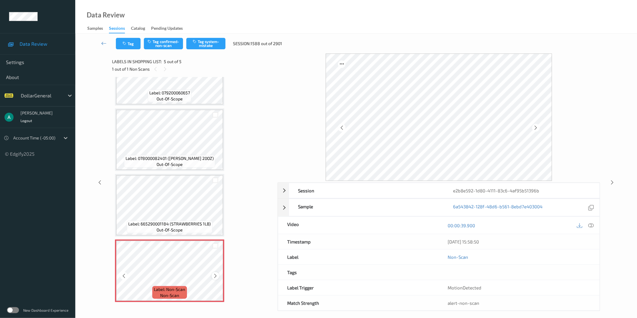
click at [215, 274] on icon at bounding box center [215, 276] width 5 height 5
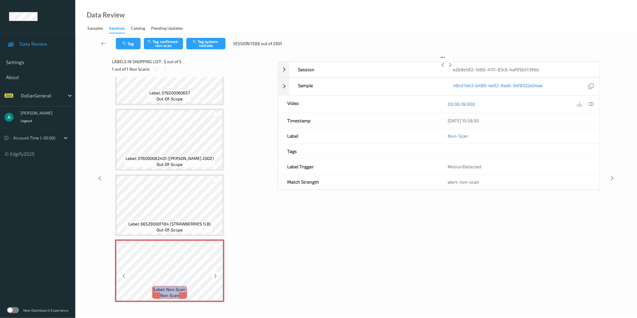
click at [215, 274] on icon at bounding box center [215, 276] width 5 height 5
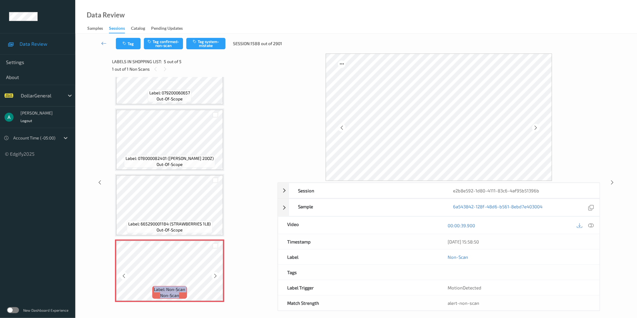
click at [215, 274] on icon at bounding box center [215, 276] width 5 height 5
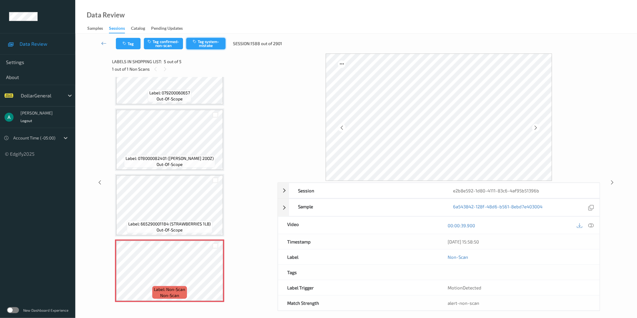
click at [210, 39] on button "Tag system-mistake" at bounding box center [205, 43] width 39 height 11
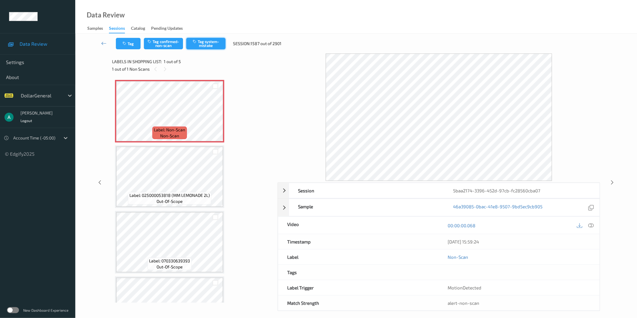
click at [217, 43] on button "Tag system-mistake" at bounding box center [205, 43] width 39 height 11
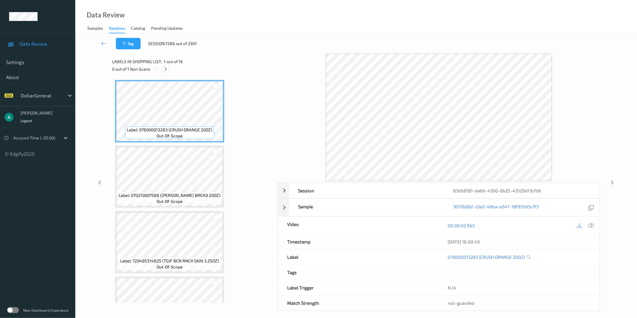
click at [165, 69] on icon at bounding box center [165, 69] width 5 height 5
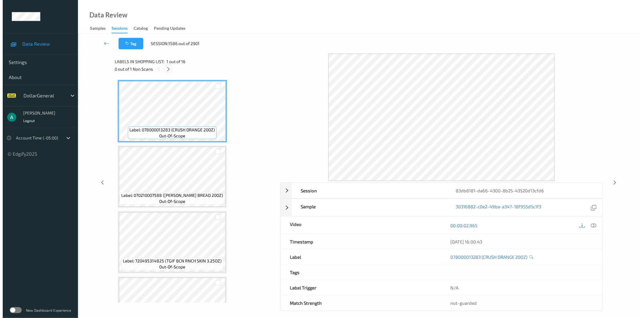
scroll to position [820, 0]
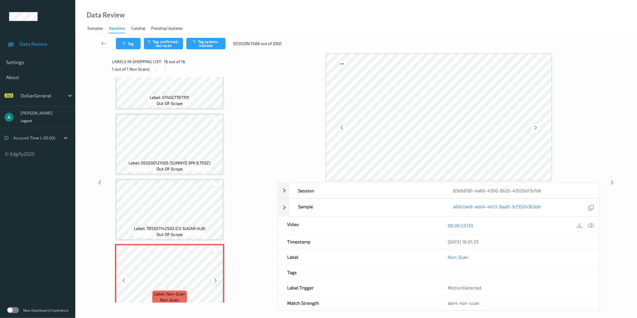
click at [217, 278] on icon at bounding box center [215, 280] width 5 height 5
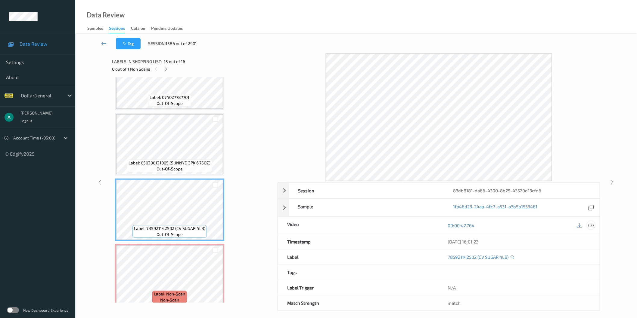
click at [589, 225] on icon at bounding box center [590, 225] width 5 height 5
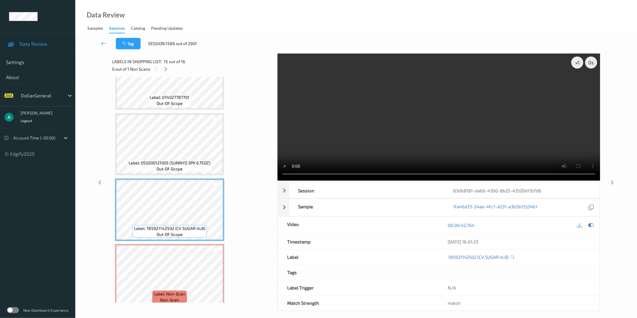
click at [361, 145] on video at bounding box center [439, 117] width 323 height 127
click at [593, 227] on icon at bounding box center [590, 225] width 5 height 5
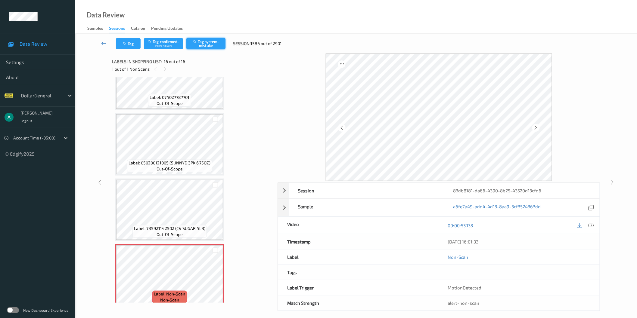
click at [209, 41] on button "Tag system-mistake" at bounding box center [205, 43] width 39 height 11
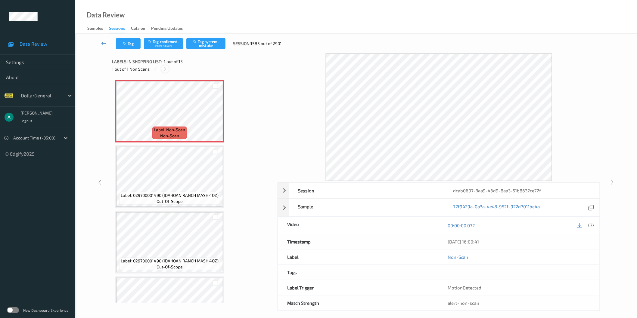
click at [166, 67] on icon at bounding box center [165, 69] width 5 height 5
click at [172, 128] on span "Label: Non-Scan" at bounding box center [169, 130] width 31 height 6
click at [211, 43] on button "Tag system-mistake" at bounding box center [205, 43] width 39 height 11
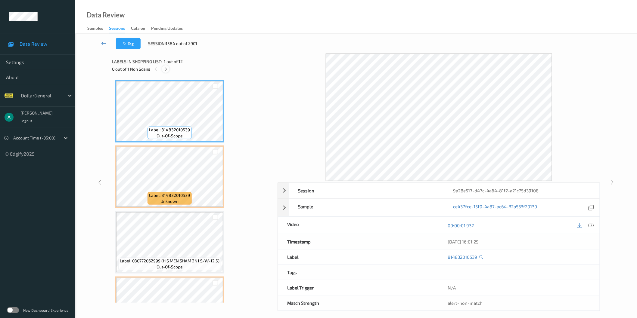
click at [168, 71] on icon at bounding box center [165, 69] width 5 height 5
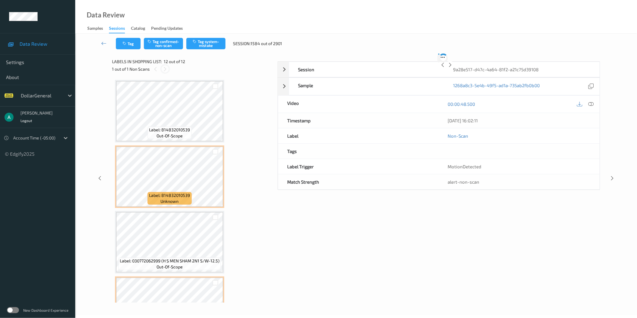
scroll to position [559, 0]
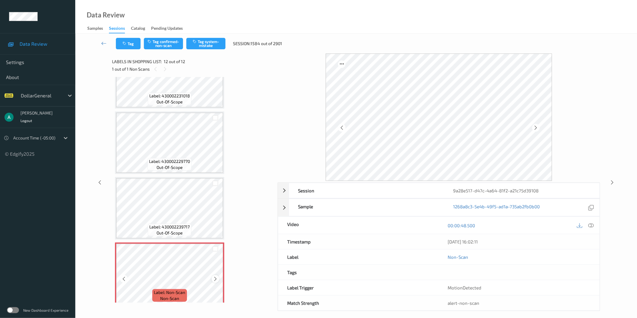
click at [215, 277] on icon at bounding box center [215, 279] width 5 height 5
click at [190, 224] on div "Label: 430002239717 out-of-scope" at bounding box center [169, 230] width 43 height 13
click at [210, 45] on button "Tag system-mistake" at bounding box center [205, 43] width 39 height 11
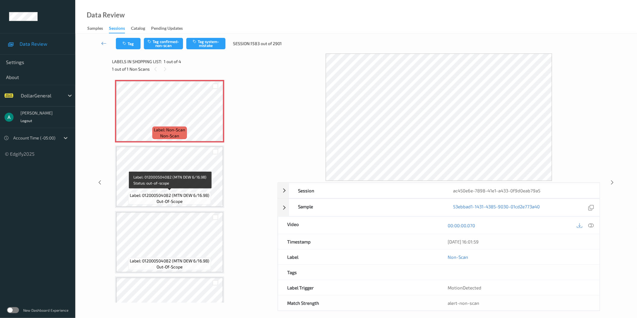
click at [183, 193] on span "Label: 012000504082 (MTN DEW 6/16.9B)" at bounding box center [169, 196] width 79 height 6
click at [216, 39] on button "Tag system-mistake" at bounding box center [205, 43] width 39 height 11
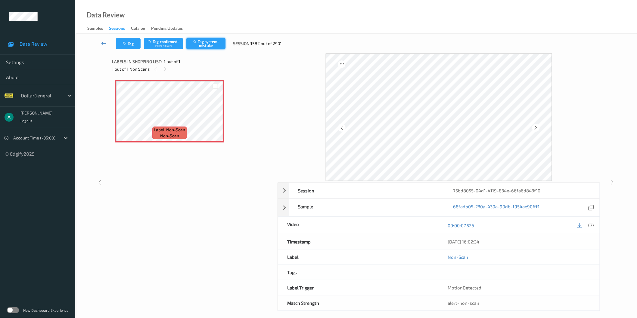
click at [210, 45] on button "Tag system-mistake" at bounding box center [205, 43] width 39 height 11
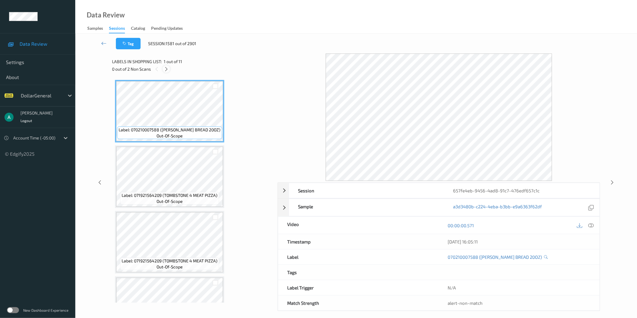
click at [165, 71] on icon at bounding box center [166, 69] width 5 height 5
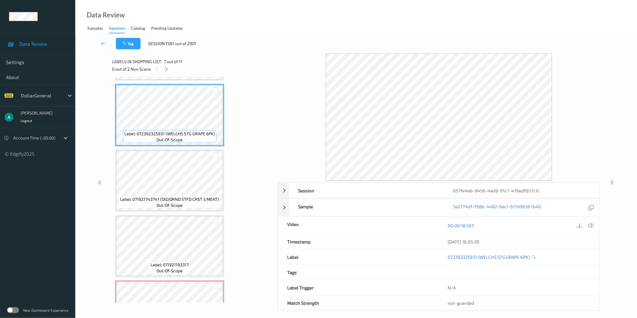
scroll to position [494, 0]
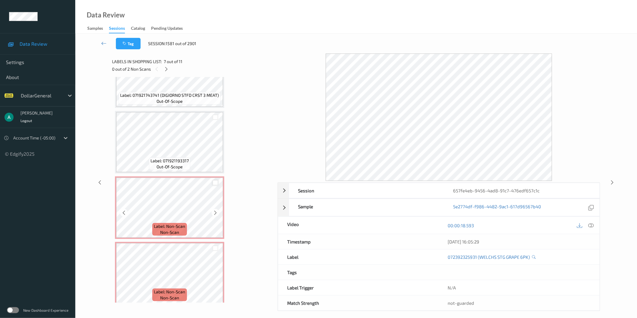
click at [217, 181] on div at bounding box center [216, 183] width 6 height 6
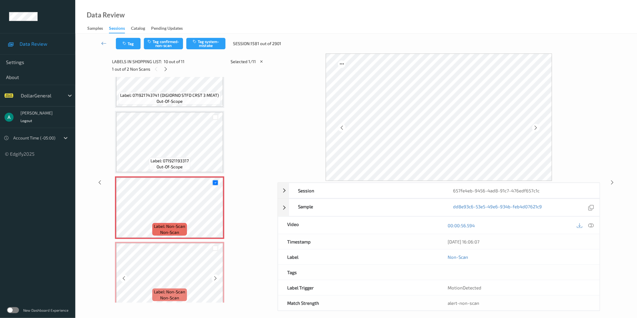
click at [218, 244] on div at bounding box center [215, 249] width 15 height 10
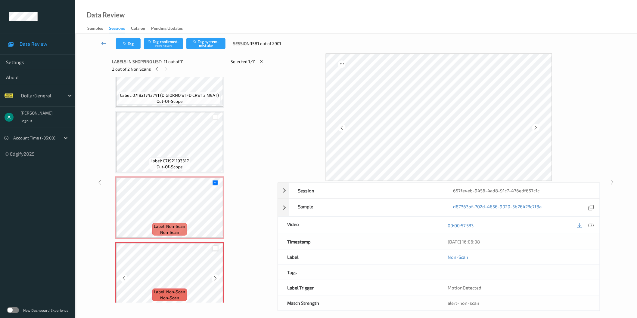
click at [213, 246] on div at bounding box center [216, 249] width 6 height 6
click at [208, 44] on button "Tag system-mistake" at bounding box center [205, 43] width 39 height 11
click at [101, 43] on icon at bounding box center [103, 43] width 5 height 6
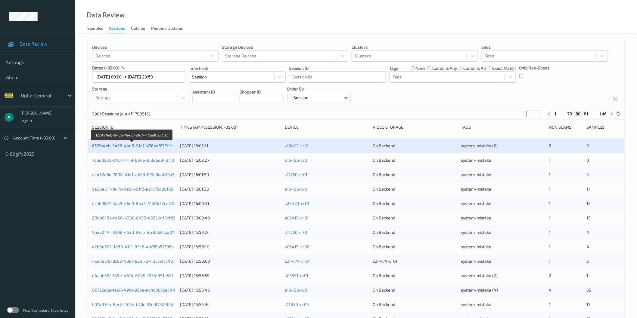
click at [140, 147] on link "657fe4eb-9456-4ad8-91c7-476edf657c1c" at bounding box center [132, 145] width 81 height 5
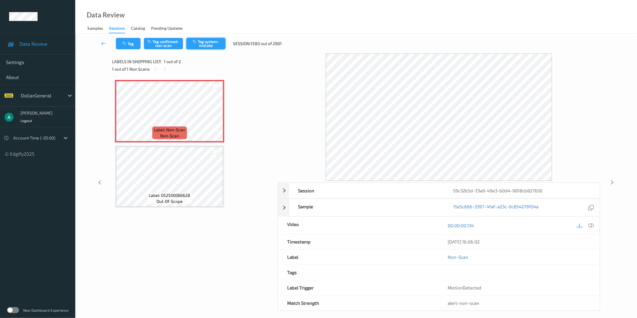
click at [207, 46] on button "Tag system-mistake" at bounding box center [205, 43] width 39 height 11
click at [214, 116] on icon at bounding box center [215, 116] width 5 height 5
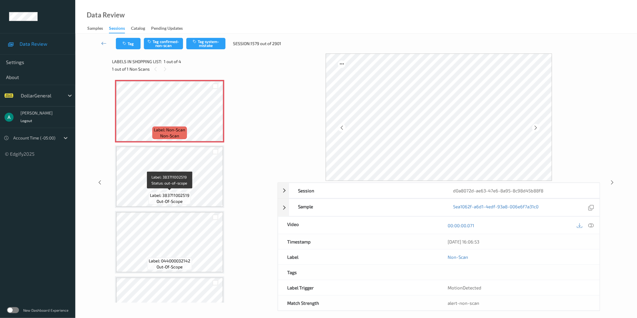
click at [179, 196] on span "Label: 383711002519" at bounding box center [169, 196] width 39 height 6
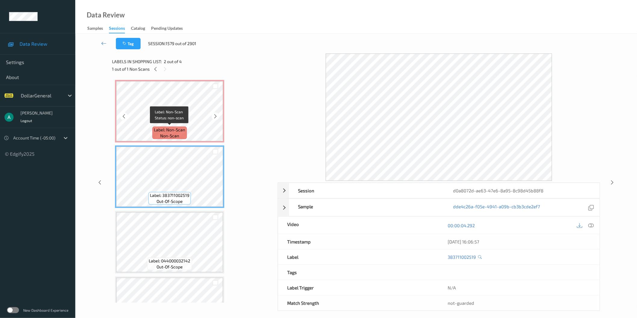
click at [186, 127] on div "Label: Non-Scan non-scan" at bounding box center [169, 133] width 34 height 13
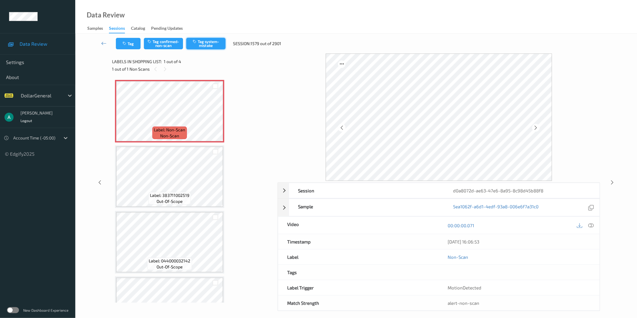
click at [207, 47] on button "Tag system-mistake" at bounding box center [205, 43] width 39 height 11
click at [167, 68] on icon at bounding box center [165, 69] width 5 height 5
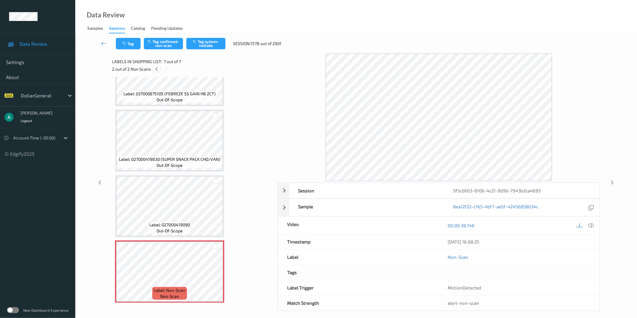
click at [153, 70] on div at bounding box center [157, 69] width 8 height 8
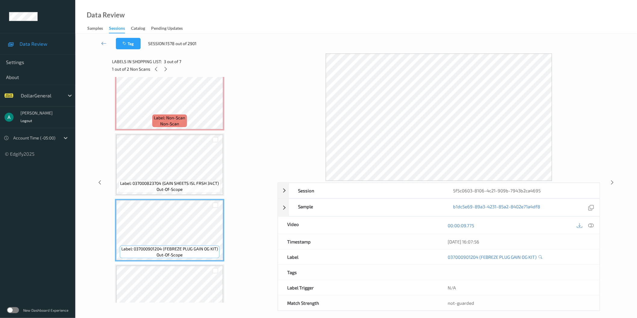
scroll to position [0, 0]
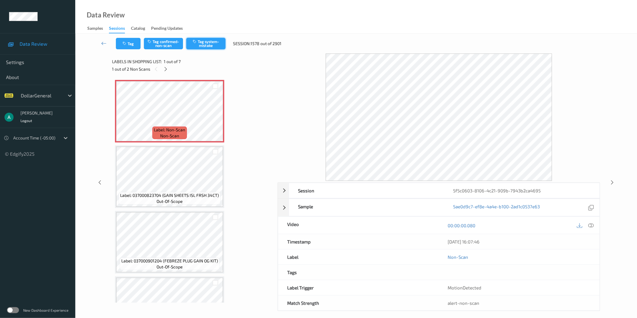
click at [215, 39] on button "Tag system-mistake" at bounding box center [205, 43] width 39 height 11
click at [167, 71] on icon at bounding box center [165, 69] width 5 height 5
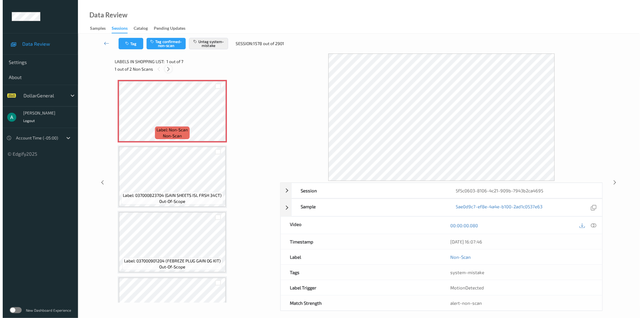
scroll to position [233, 0]
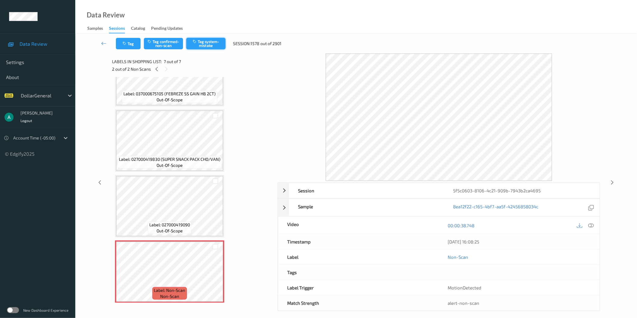
click at [211, 43] on button "Tag system-mistake" at bounding box center [205, 43] width 39 height 11
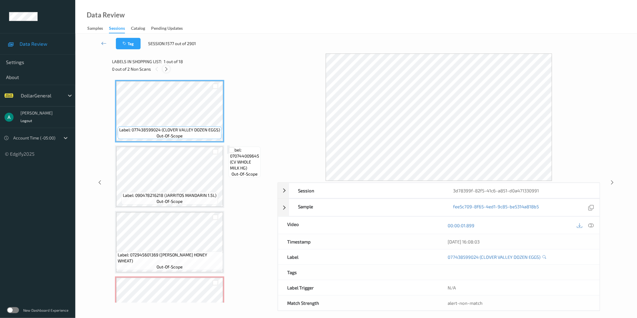
click at [165, 70] on icon at bounding box center [166, 69] width 5 height 5
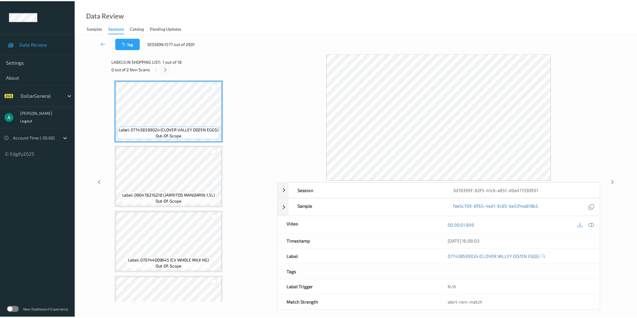
scroll to position [199, 0]
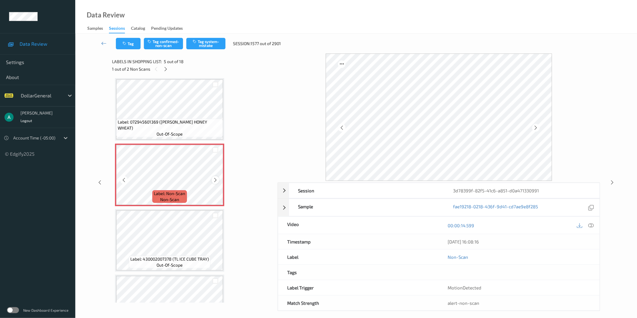
click at [214, 179] on icon at bounding box center [215, 180] width 5 height 5
click at [208, 41] on button "Tag system-mistake" at bounding box center [205, 43] width 39 height 11
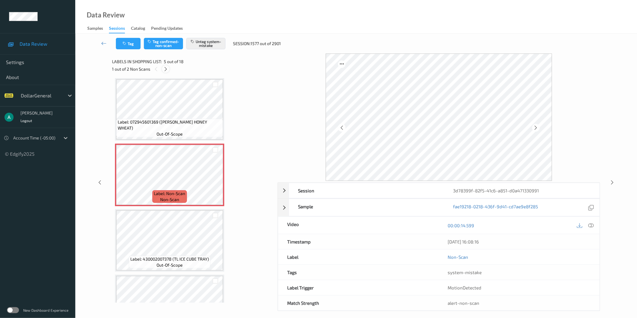
click at [166, 73] on div at bounding box center [166, 69] width 8 height 8
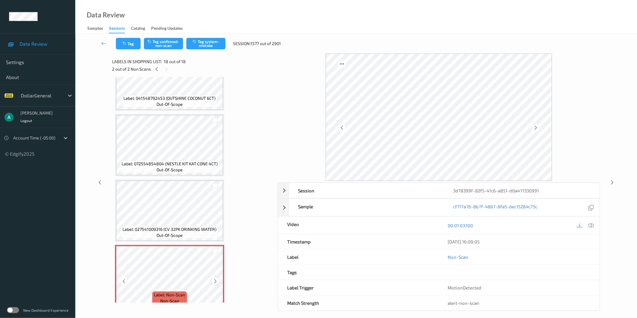
click at [216, 279] on icon at bounding box center [215, 281] width 5 height 5
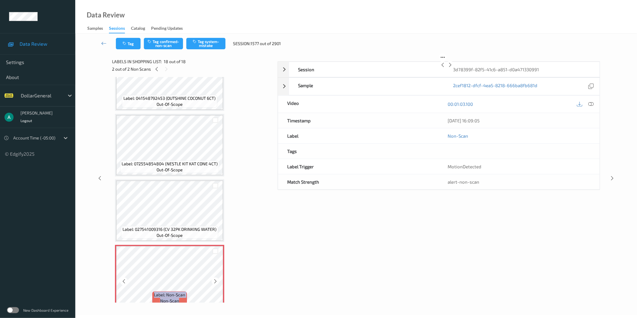
click at [216, 279] on icon at bounding box center [215, 281] width 5 height 5
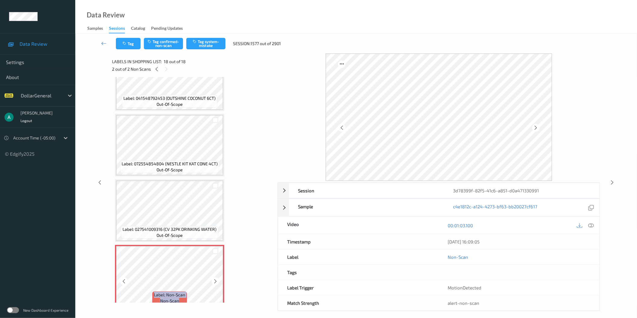
click at [216, 279] on icon at bounding box center [215, 281] width 5 height 5
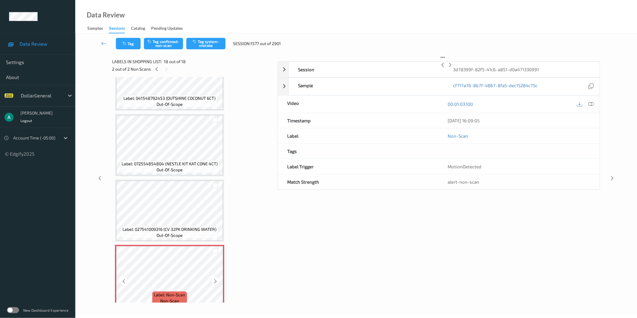
scroll to position [0, 0]
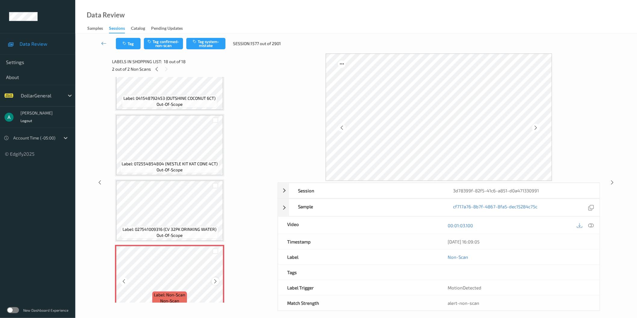
click at [216, 279] on icon at bounding box center [215, 281] width 5 height 5
click at [209, 46] on button "Tag system-mistake" at bounding box center [205, 43] width 39 height 11
click at [158, 68] on icon at bounding box center [156, 69] width 5 height 5
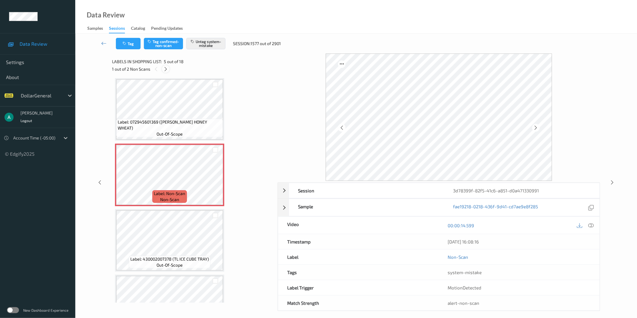
click at [168, 71] on icon at bounding box center [165, 69] width 5 height 5
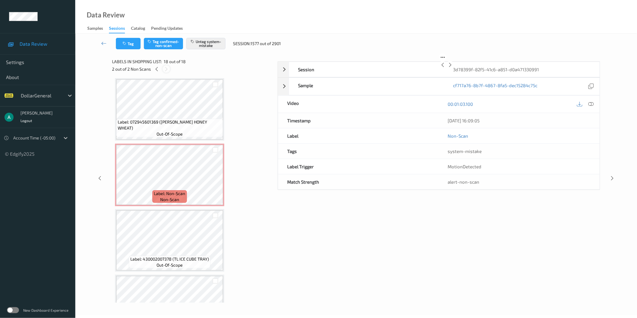
scroll to position [950, 0]
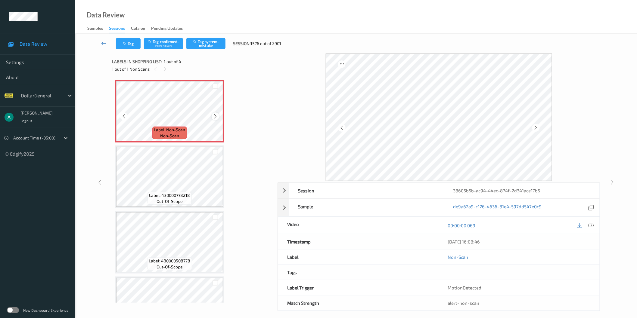
click at [216, 113] on div at bounding box center [216, 117] width 8 height 8
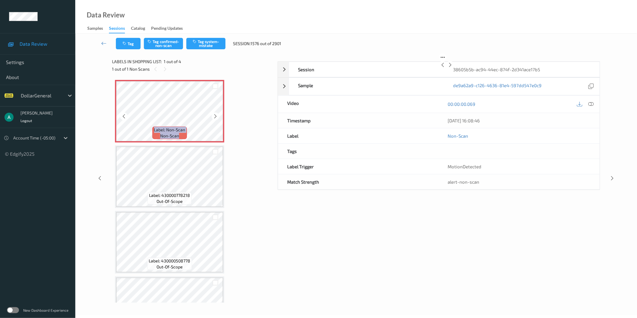
click at [216, 113] on div at bounding box center [216, 117] width 8 height 8
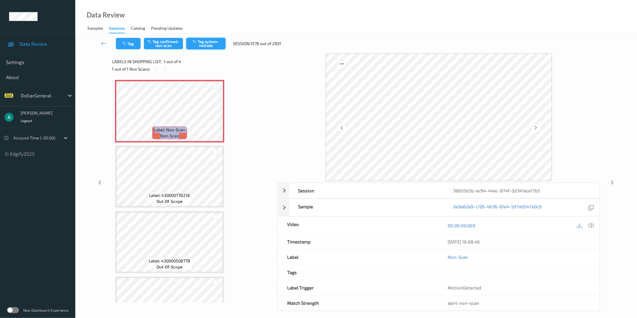
click at [203, 42] on button "Tag system-mistake" at bounding box center [205, 43] width 39 height 11
click at [207, 40] on button "Tag system-mistake" at bounding box center [205, 43] width 39 height 11
click at [211, 45] on button "Tag system-mistake" at bounding box center [205, 43] width 39 height 11
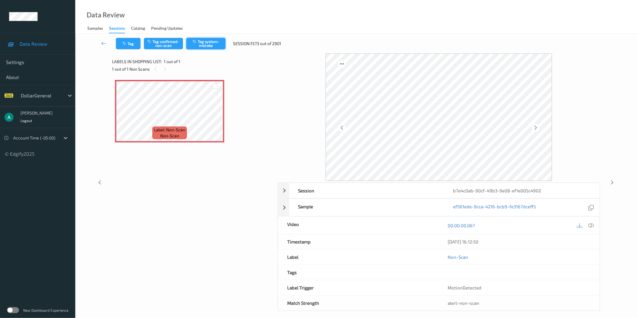
click at [210, 43] on button "Tag system-mistake" at bounding box center [205, 43] width 39 height 11
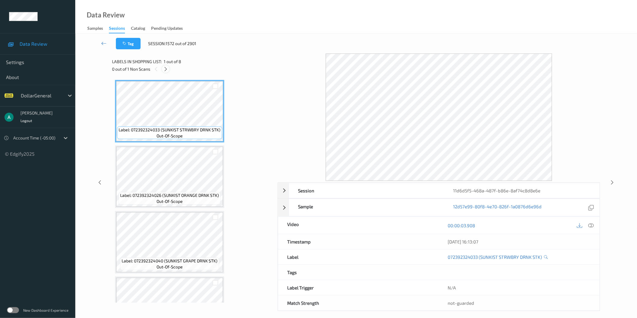
click at [167, 70] on icon at bounding box center [165, 69] width 5 height 5
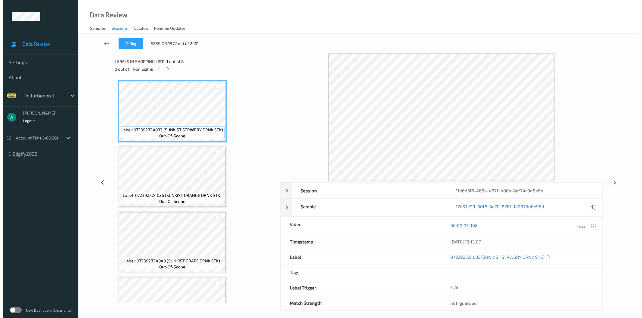
scroll to position [298, 0]
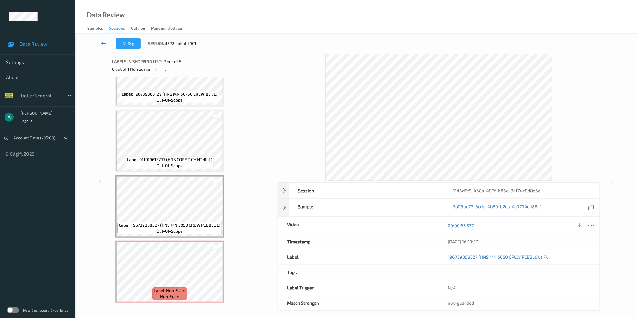
click at [176, 236] on div "Label: 072392324033 (SUNKIST STRWBRY DRNK STK) out-of-scope Label: 072392324026…" at bounding box center [192, 43] width 155 height 522
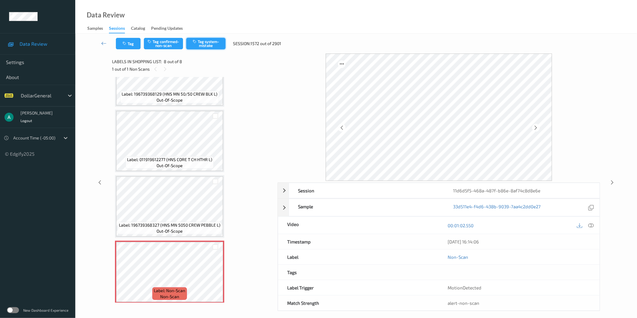
click at [209, 45] on button "Tag system-mistake" at bounding box center [205, 43] width 39 height 11
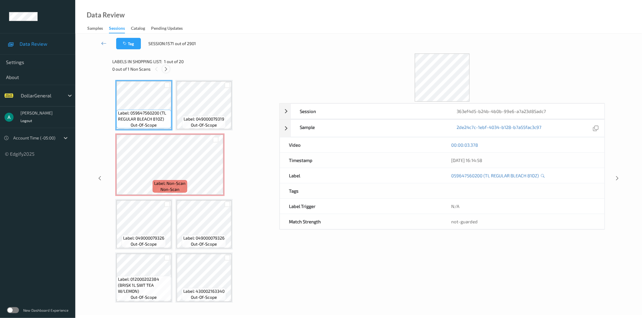
click at [166, 67] on icon at bounding box center [165, 69] width 5 height 5
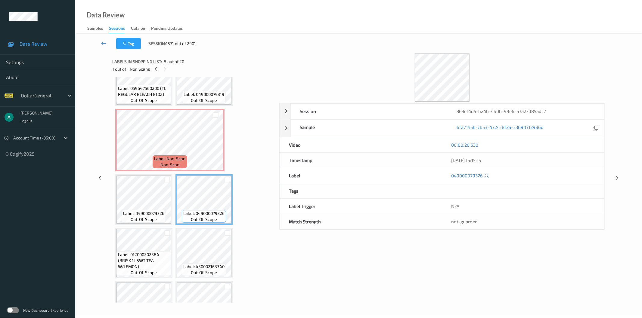
scroll to position [36, 0]
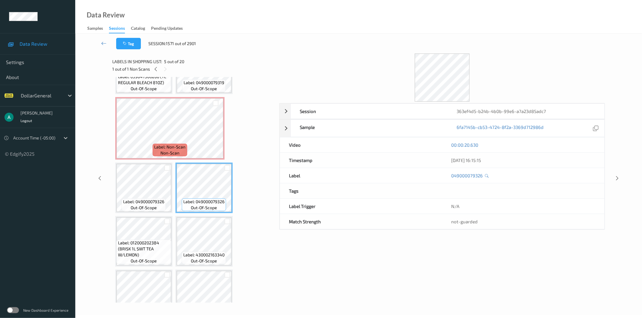
click at [160, 243] on span "Label: 012000202384 (BRISK 1L SWT TEA W/LEMON)" at bounding box center [144, 249] width 52 height 18
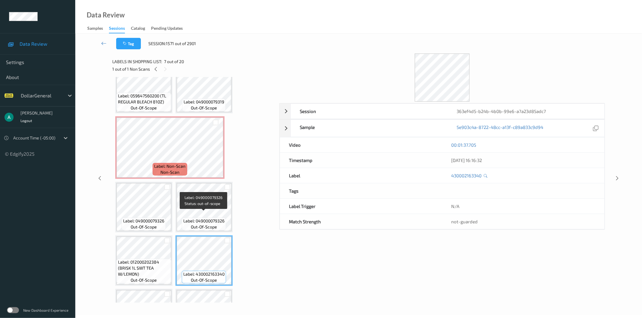
scroll to position [0, 0]
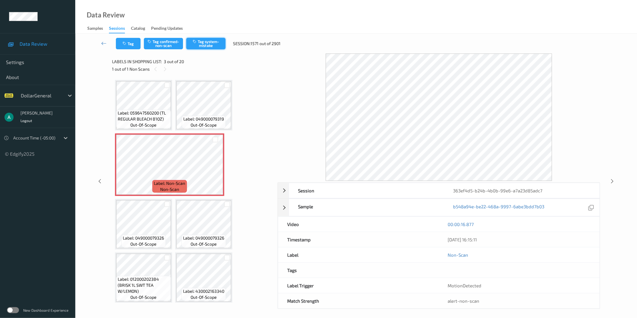
click at [207, 46] on button "Tag system-mistake" at bounding box center [205, 43] width 39 height 11
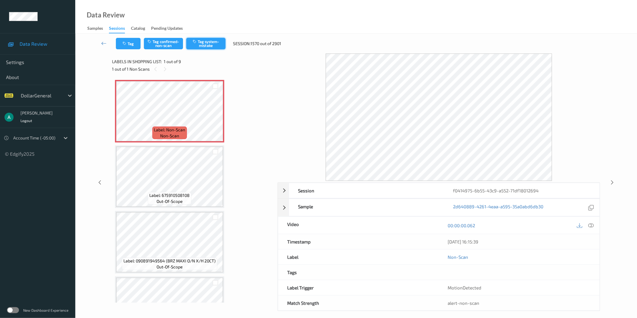
click at [198, 47] on button "Tag system-mistake" at bounding box center [205, 43] width 39 height 11
click at [166, 70] on icon at bounding box center [165, 69] width 5 height 5
click at [213, 44] on button "Tag system-mistake" at bounding box center [205, 43] width 39 height 11
click at [207, 43] on button "Tag system-mistake" at bounding box center [205, 43] width 39 height 11
click at [211, 43] on button "Tag system-mistake" at bounding box center [205, 43] width 39 height 11
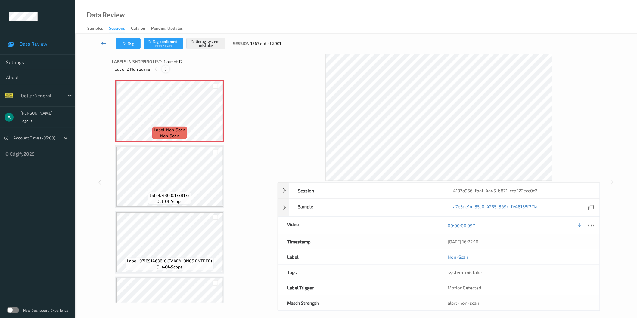
click at [163, 68] on icon at bounding box center [165, 69] width 5 height 5
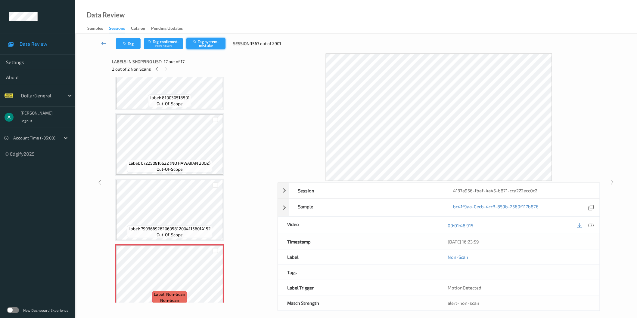
click at [207, 42] on button "Tag system-mistake" at bounding box center [205, 43] width 39 height 11
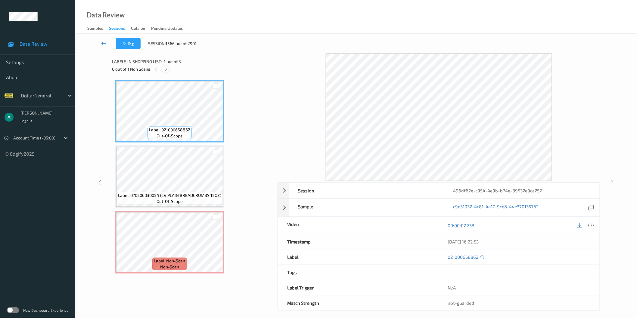
click at [169, 66] on div at bounding box center [166, 69] width 8 height 8
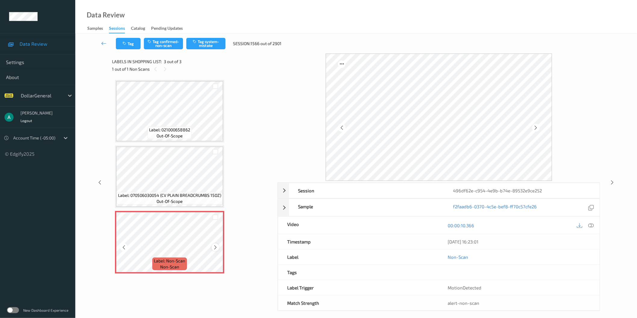
click at [213, 246] on icon at bounding box center [215, 247] width 5 height 5
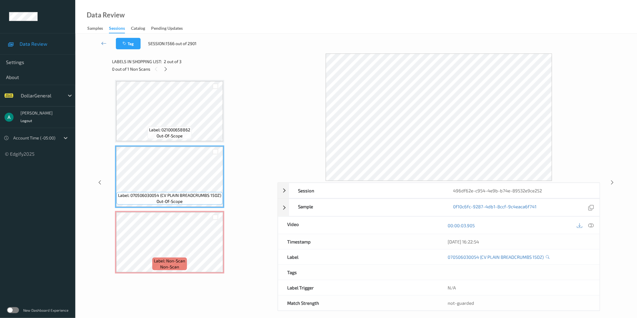
drag, startPoint x: 588, startPoint y: 227, endPoint x: 586, endPoint y: 224, distance: 4.1
click at [588, 227] on icon at bounding box center [590, 225] width 5 height 5
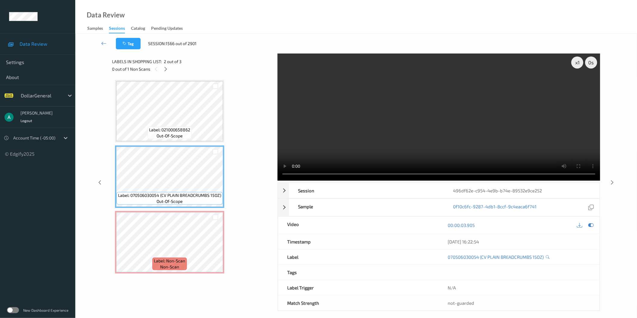
click at [370, 115] on video at bounding box center [439, 117] width 323 height 127
click at [163, 258] on span "Label: Non-Scan" at bounding box center [169, 261] width 31 height 6
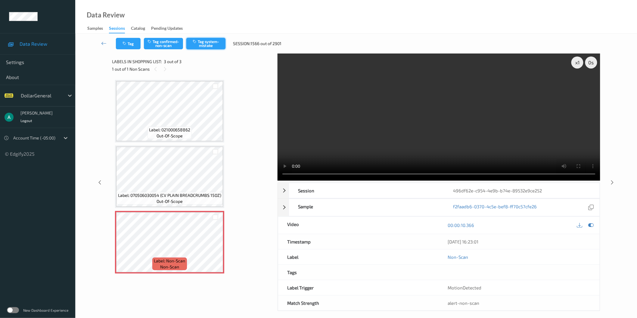
click at [216, 43] on button "Tag system-mistake" at bounding box center [205, 43] width 39 height 11
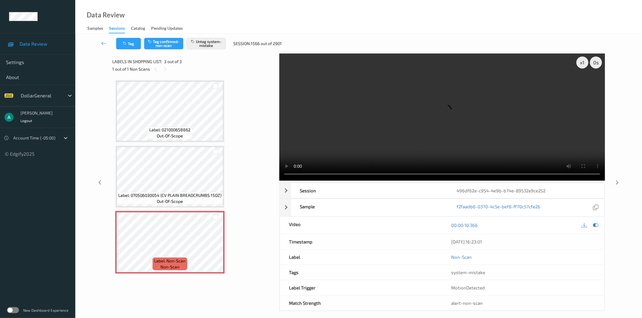
click at [596, 223] on icon at bounding box center [595, 225] width 5 height 5
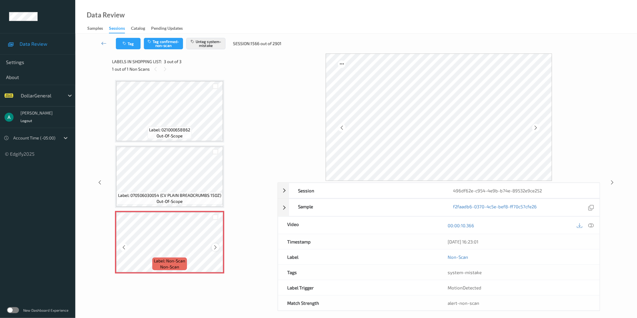
click at [213, 246] on icon at bounding box center [215, 247] width 5 height 5
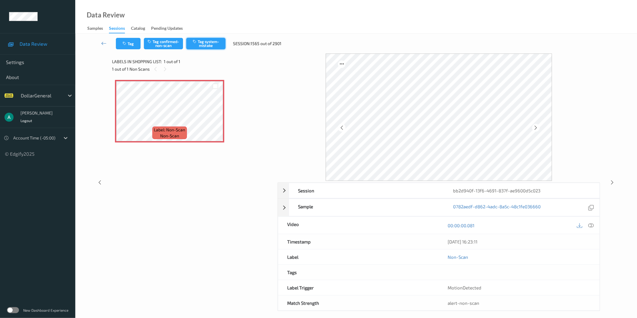
click at [208, 41] on button "Tag system-mistake" at bounding box center [205, 43] width 39 height 11
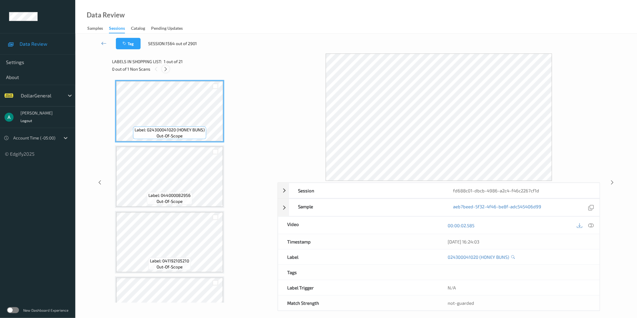
click at [166, 68] on icon at bounding box center [165, 69] width 5 height 5
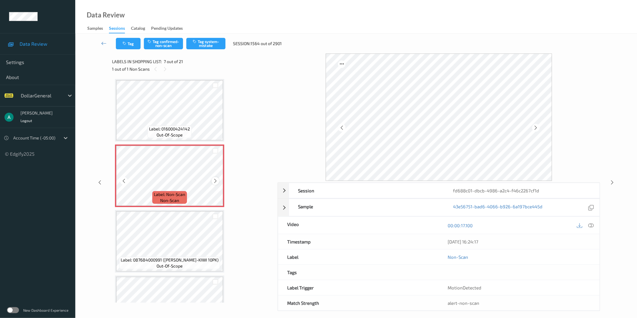
click at [215, 179] on icon at bounding box center [215, 181] width 5 height 5
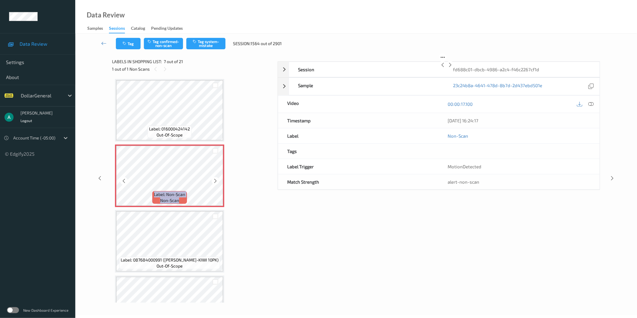
click at [215, 179] on icon at bounding box center [215, 181] width 5 height 5
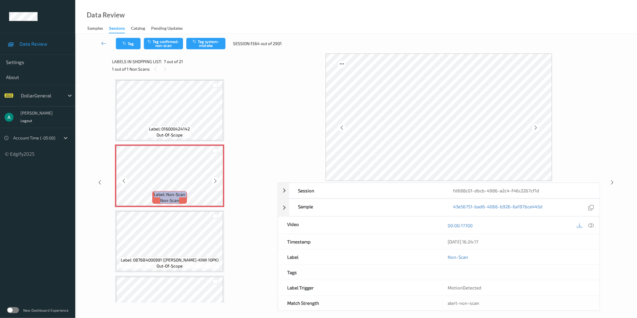
click at [215, 179] on icon at bounding box center [215, 181] width 5 height 5
click at [171, 132] on span "out-of-scope" at bounding box center [170, 135] width 26 height 6
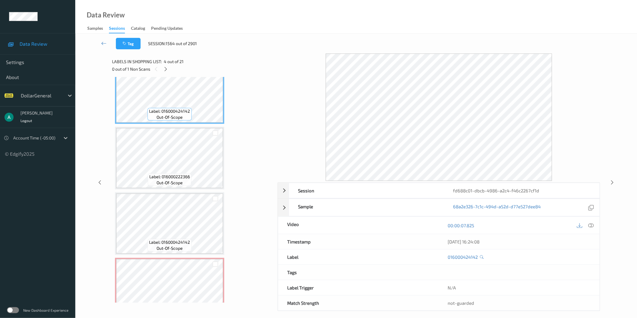
scroll to position [229, 0]
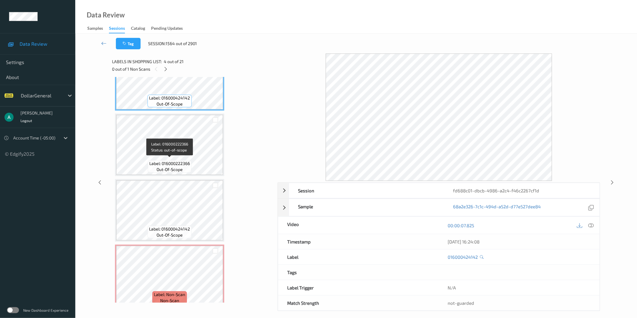
click at [167, 168] on span "out-of-scope" at bounding box center [170, 170] width 26 height 6
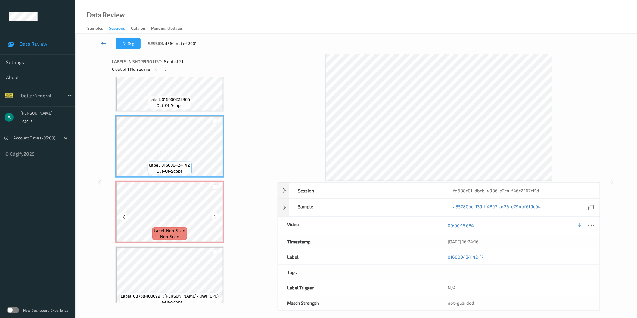
scroll to position [296, 0]
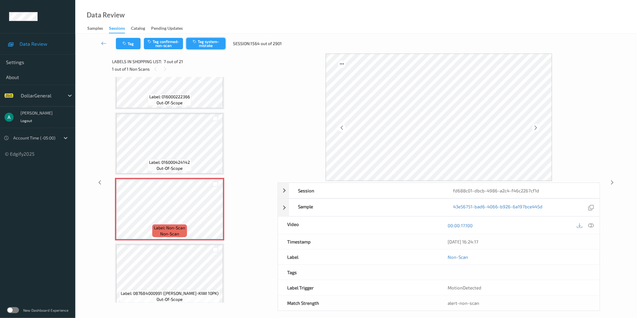
click at [210, 44] on button "Tag system-mistake" at bounding box center [205, 43] width 39 height 11
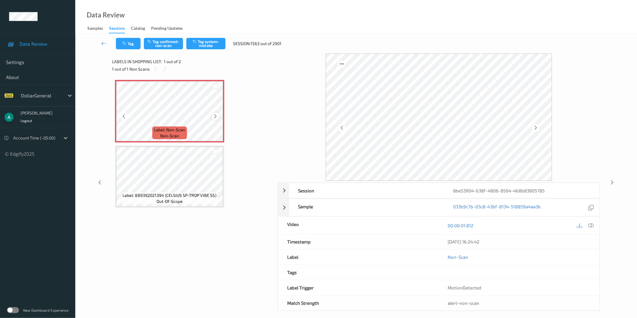
click at [215, 117] on icon at bounding box center [215, 116] width 5 height 5
click at [590, 227] on icon at bounding box center [590, 225] width 5 height 5
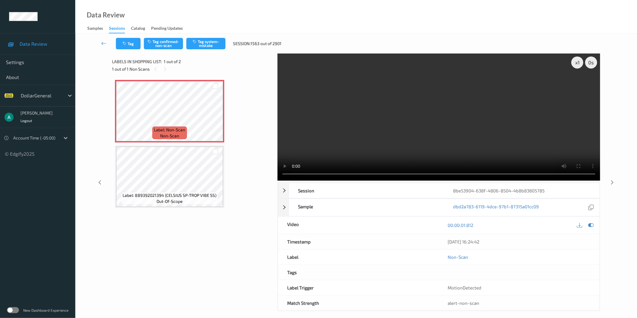
click at [373, 118] on video at bounding box center [439, 117] width 323 height 127
click at [384, 112] on video at bounding box center [439, 117] width 323 height 127
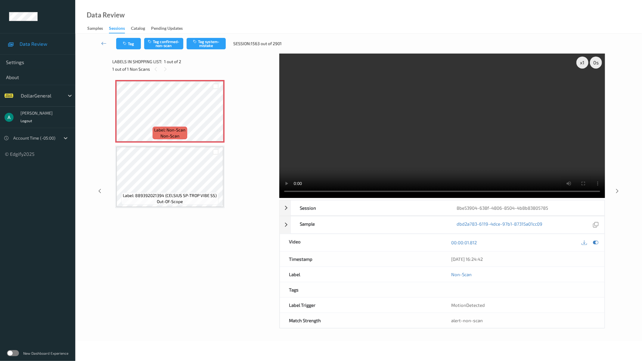
click at [328, 136] on video at bounding box center [442, 126] width 326 height 144
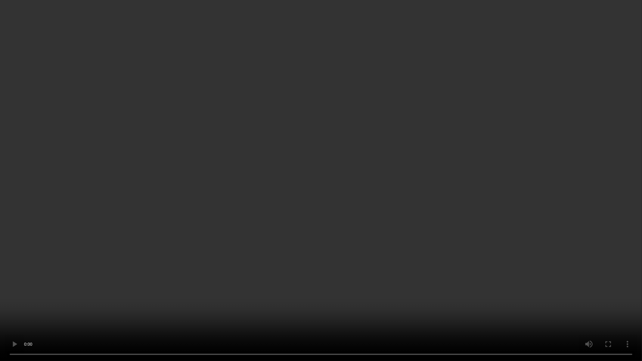
click at [328, 136] on video at bounding box center [321, 180] width 642 height 361
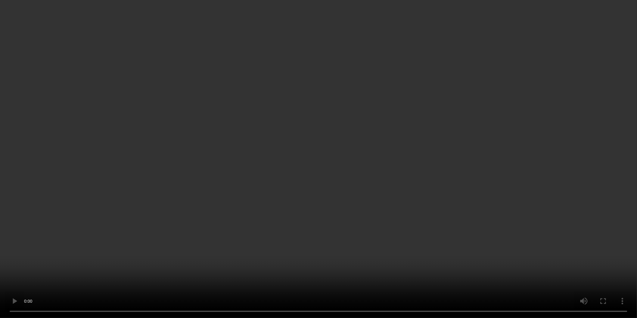
click at [575, 63] on div "x 1" at bounding box center [577, 63] width 12 height 12
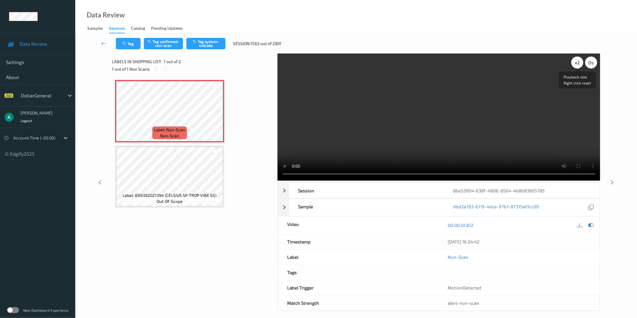
click at [575, 63] on div "x 2" at bounding box center [577, 63] width 12 height 12
click at [575, 63] on div "x 4" at bounding box center [577, 63] width 12 height 12
click at [456, 106] on video at bounding box center [439, 117] width 323 height 127
click at [455, 106] on video at bounding box center [439, 117] width 323 height 127
click at [575, 63] on div "x 1" at bounding box center [577, 63] width 12 height 12
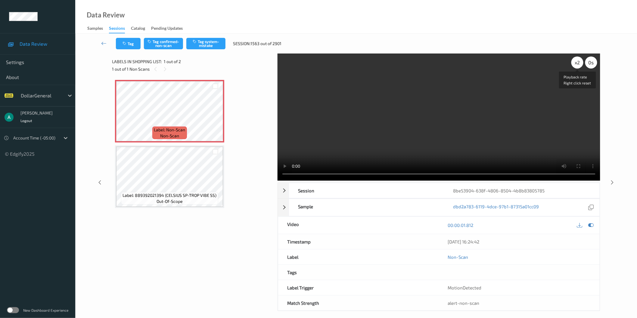
click at [575, 63] on div "x 2" at bounding box center [577, 63] width 12 height 12
click at [593, 225] on icon at bounding box center [590, 225] width 5 height 5
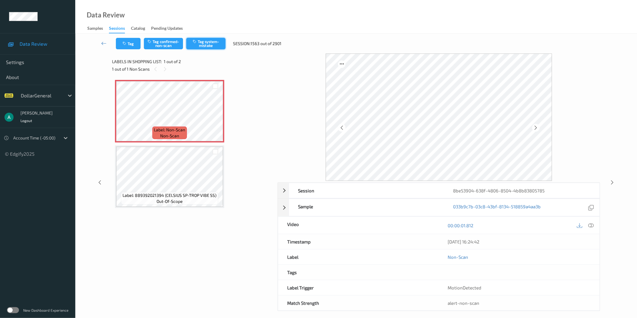
click at [211, 39] on button "Tag system-mistake" at bounding box center [205, 43] width 39 height 11
click at [218, 115] on div at bounding box center [216, 117] width 8 height 8
click at [203, 40] on button "Tag system-mistake" at bounding box center [205, 43] width 39 height 11
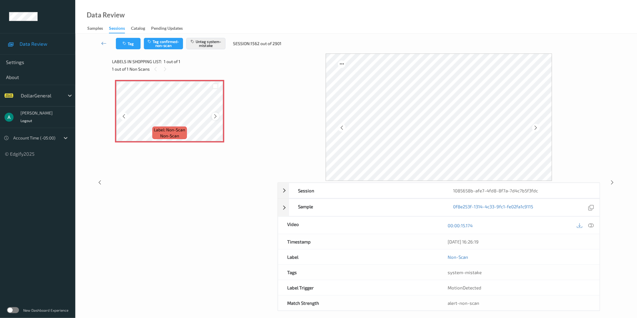
click at [215, 114] on icon at bounding box center [215, 116] width 5 height 5
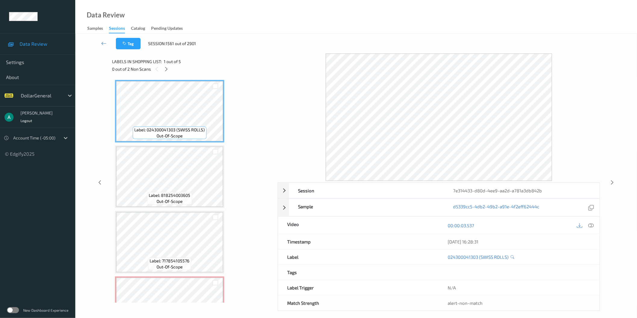
click at [169, 74] on div "Labels in shopping list: 1 out of 5 0 out of 2 Non Scans" at bounding box center [192, 65] width 161 height 23
click at [166, 70] on icon at bounding box center [166, 69] width 5 height 5
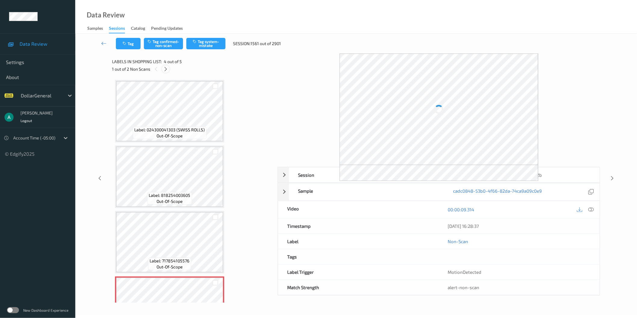
scroll to position [103, 0]
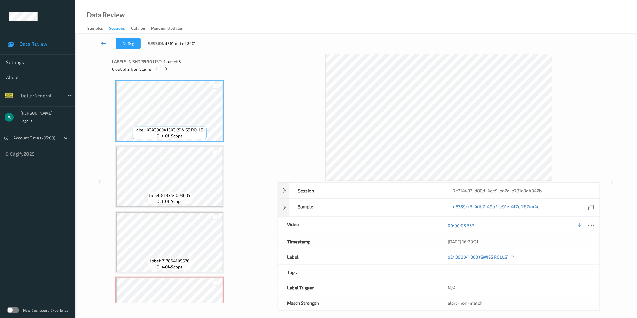
click at [169, 73] on div "0 out of 2 Non Scans" at bounding box center [192, 69] width 161 height 8
click at [168, 70] on icon at bounding box center [166, 69] width 5 height 5
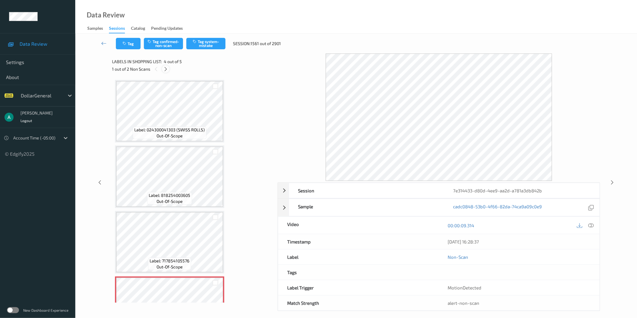
scroll to position [103, 0]
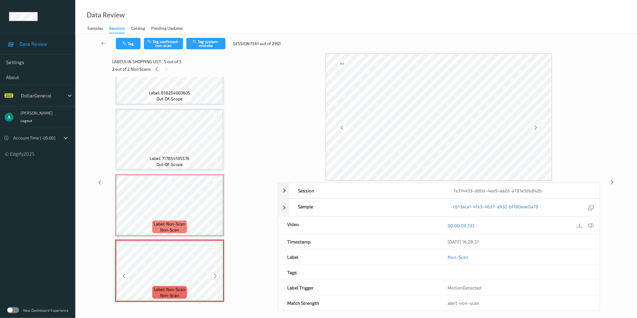
click at [218, 272] on div at bounding box center [216, 276] width 8 height 8
click at [218, 275] on icon at bounding box center [215, 276] width 5 height 5
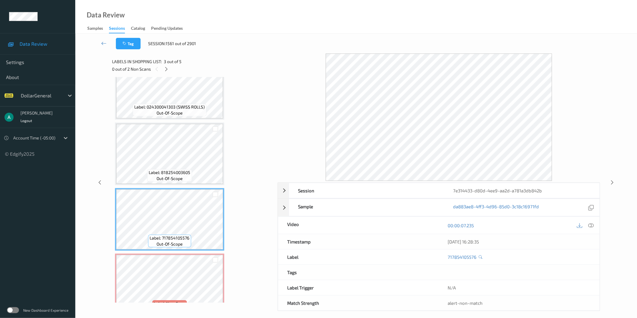
scroll to position [33, 0]
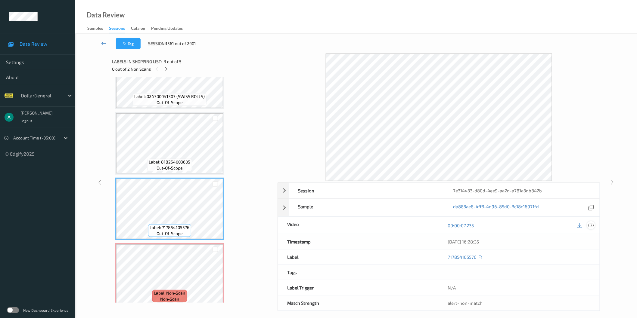
click at [591, 226] on icon at bounding box center [590, 225] width 5 height 5
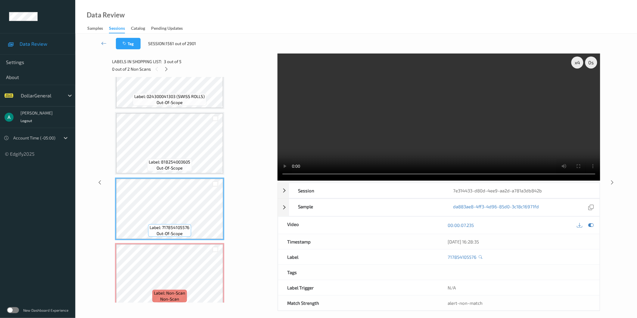
click at [382, 113] on video at bounding box center [439, 117] width 323 height 127
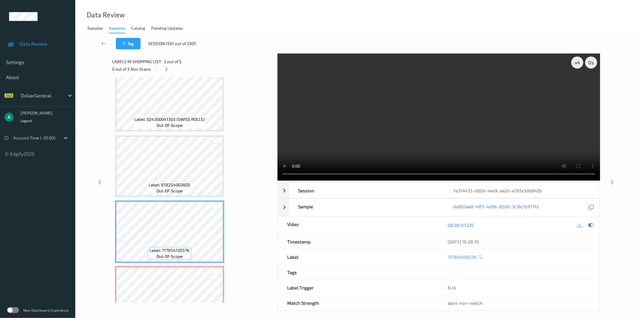
scroll to position [0, 0]
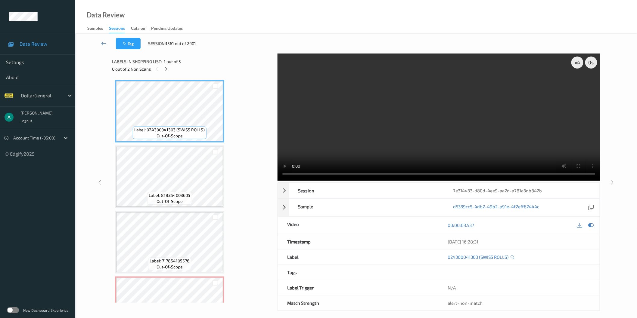
click at [413, 120] on video at bounding box center [439, 117] width 323 height 127
click at [415, 120] on video at bounding box center [439, 117] width 323 height 127
click at [350, 175] on video at bounding box center [439, 117] width 323 height 127
click at [429, 128] on video at bounding box center [439, 117] width 323 height 127
click at [589, 224] on icon at bounding box center [590, 225] width 5 height 5
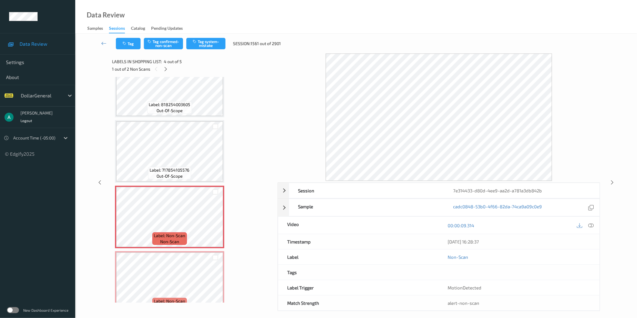
scroll to position [103, 0]
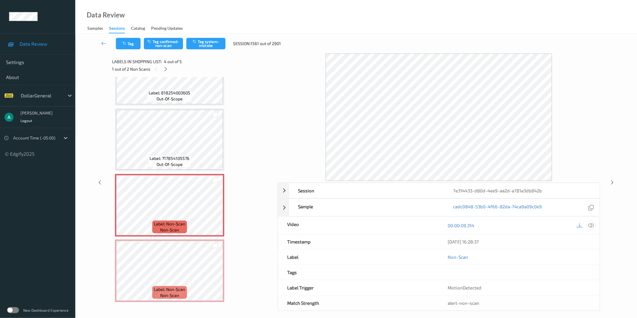
click at [593, 225] on icon at bounding box center [590, 225] width 5 height 5
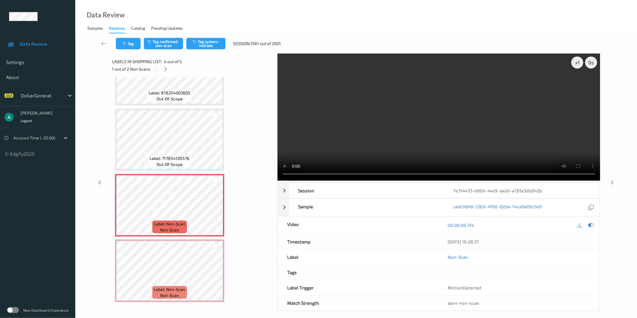
click at [383, 118] on video at bounding box center [439, 117] width 323 height 127
click at [395, 110] on video at bounding box center [439, 117] width 323 height 127
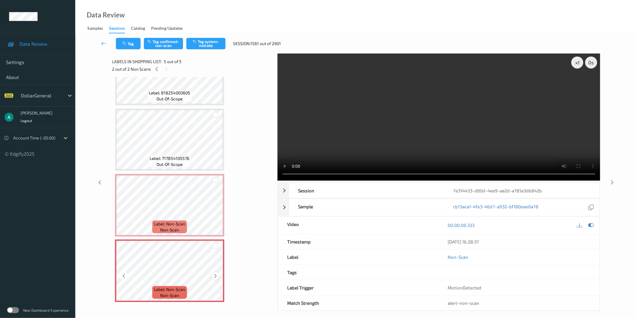
click at [218, 276] on icon at bounding box center [215, 276] width 5 height 5
click at [591, 222] on div at bounding box center [591, 226] width 8 height 8
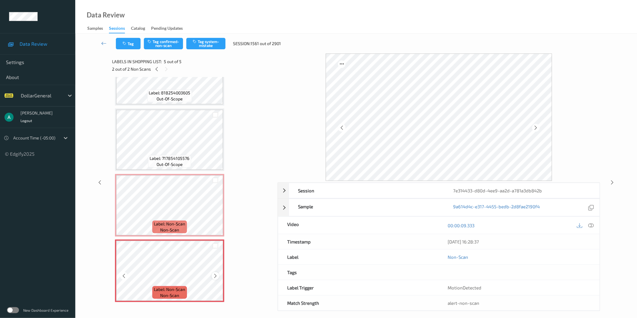
click at [215, 274] on icon at bounding box center [215, 276] width 5 height 5
click at [218, 274] on div at bounding box center [216, 276] width 8 height 8
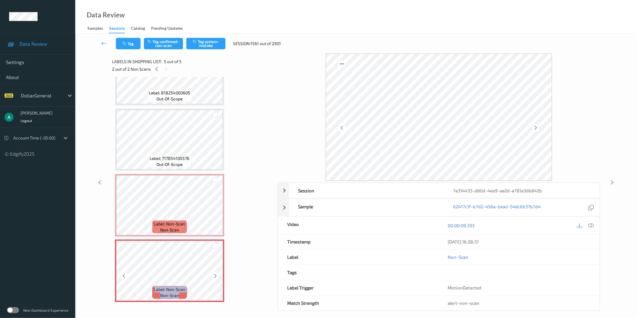
click at [218, 274] on div at bounding box center [216, 276] width 8 height 8
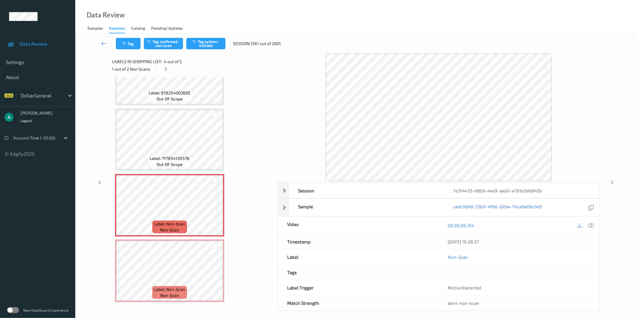
click at [99, 41] on link at bounding box center [104, 43] width 24 height 11
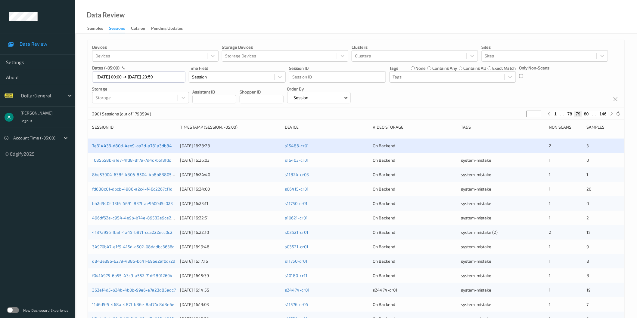
click at [152, 144] on link "7e314433-d80d-4ee9-aa2d-a781a3db842b" at bounding box center [134, 145] width 85 height 5
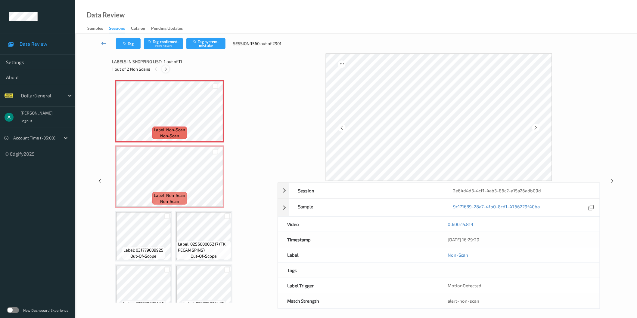
click at [164, 70] on icon at bounding box center [165, 69] width 5 height 5
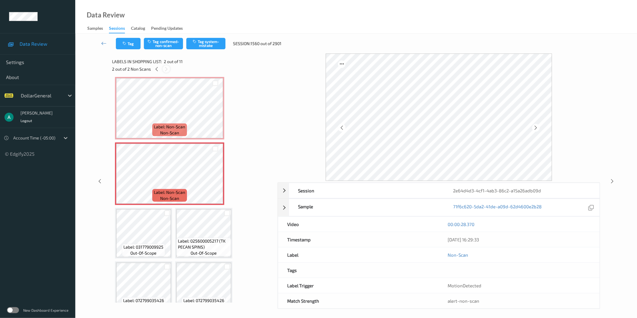
click at [164, 70] on icon at bounding box center [166, 69] width 5 height 5
click at [155, 64] on span "Labels in shopping list:" at bounding box center [137, 62] width 50 height 6
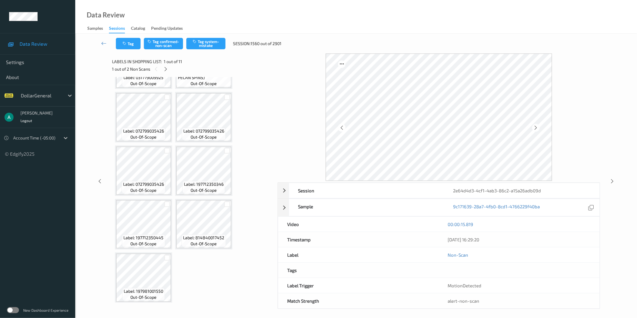
scroll to position [0, 0]
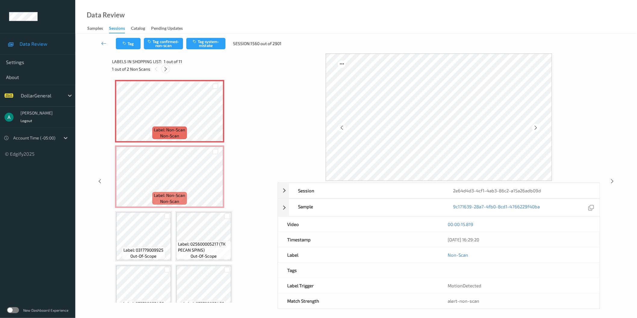
click at [165, 71] on icon at bounding box center [165, 69] width 5 height 5
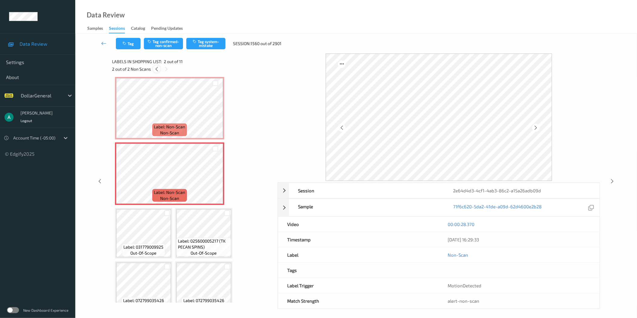
click at [160, 70] on div at bounding box center [157, 69] width 8 height 8
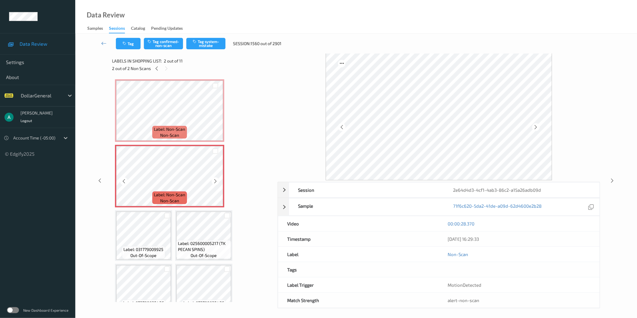
scroll to position [0, 0]
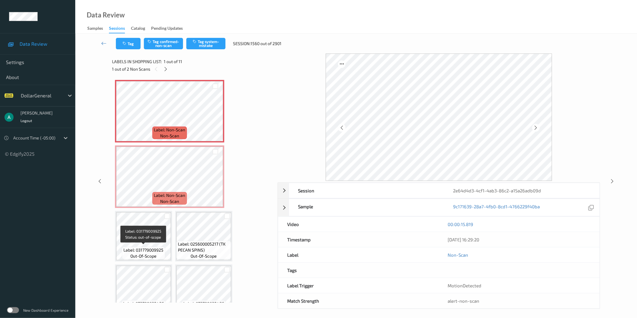
click at [150, 249] on span "Label: 031779009925" at bounding box center [144, 250] width 40 height 6
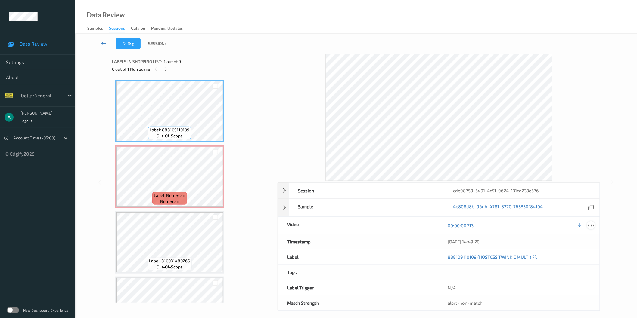
click at [590, 227] on icon at bounding box center [590, 225] width 5 height 5
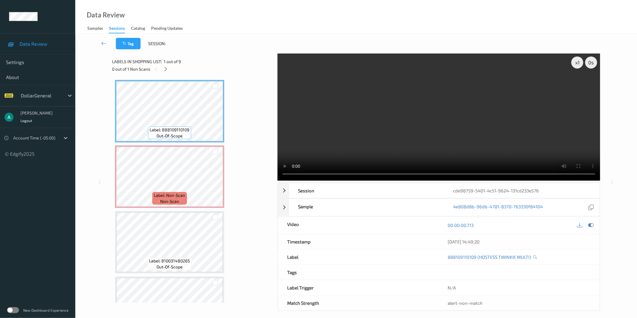
click at [422, 111] on video at bounding box center [439, 117] width 323 height 127
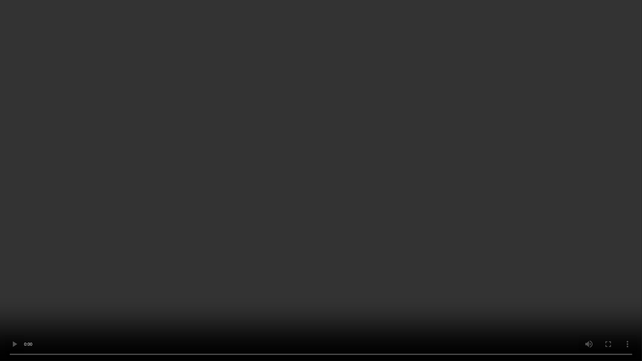
click at [330, 166] on video at bounding box center [321, 180] width 642 height 361
click at [365, 179] on video at bounding box center [321, 180] width 642 height 361
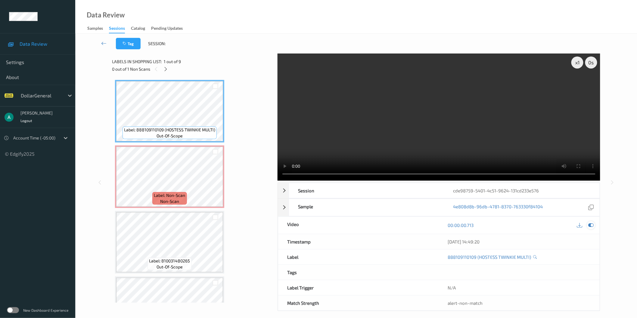
click at [592, 226] on icon at bounding box center [590, 225] width 5 height 5
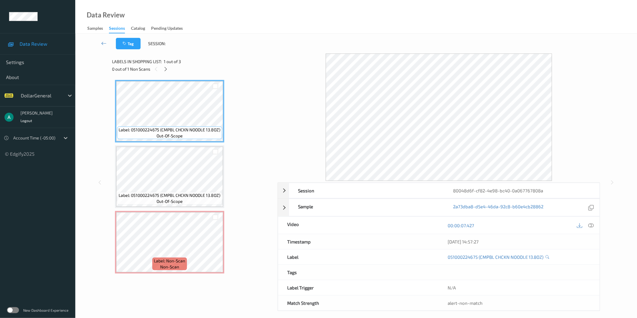
click at [594, 224] on div at bounding box center [591, 226] width 8 height 8
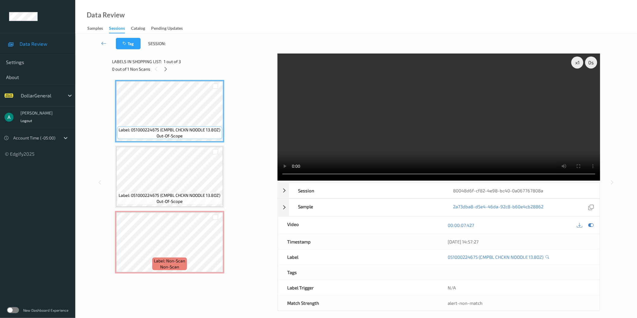
click at [383, 120] on video at bounding box center [439, 117] width 323 height 127
click at [591, 225] on icon at bounding box center [590, 225] width 5 height 5
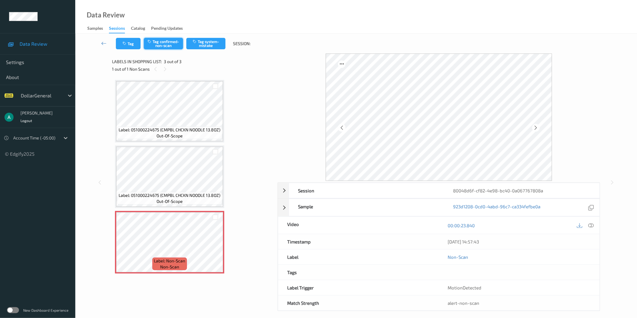
click at [163, 41] on button "Tag confirmed-non-scan" at bounding box center [163, 43] width 39 height 11
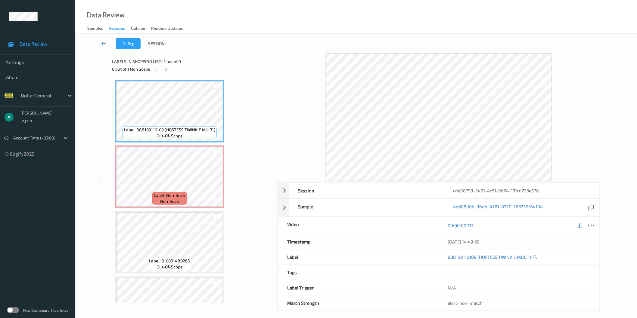
click at [588, 222] on div at bounding box center [586, 226] width 20 height 8
click at [591, 225] on icon at bounding box center [590, 225] width 5 height 5
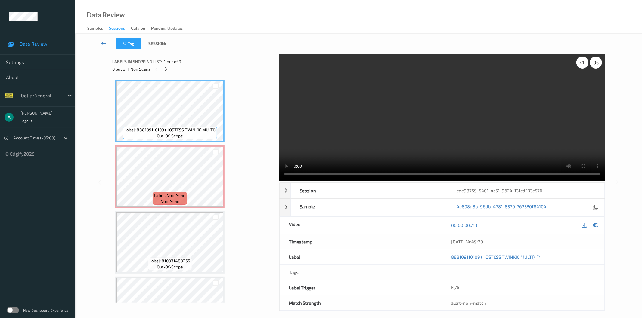
click at [582, 65] on div "x 1" at bounding box center [582, 63] width 12 height 12
click at [581, 61] on div "x 2" at bounding box center [582, 63] width 12 height 12
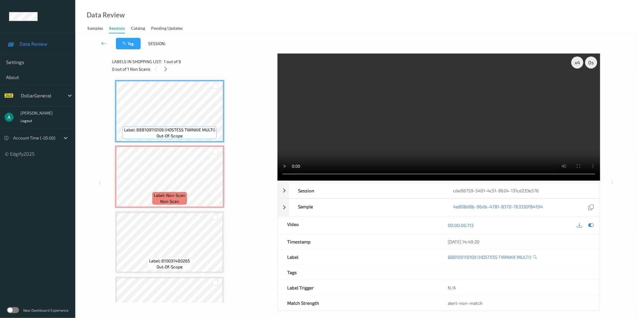
click at [412, 125] on video at bounding box center [439, 117] width 323 height 127
click at [452, 97] on video at bounding box center [439, 117] width 323 height 127
click at [407, 118] on video at bounding box center [439, 117] width 323 height 127
click at [459, 95] on video at bounding box center [439, 117] width 323 height 127
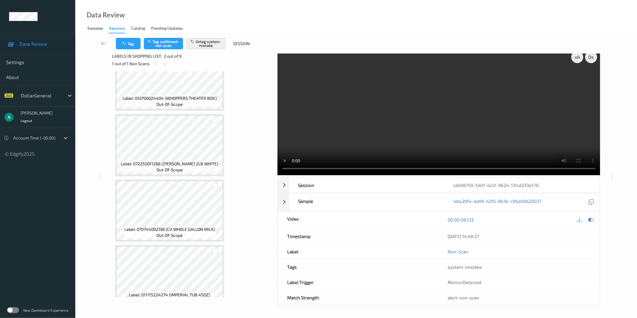
scroll to position [363, 0]
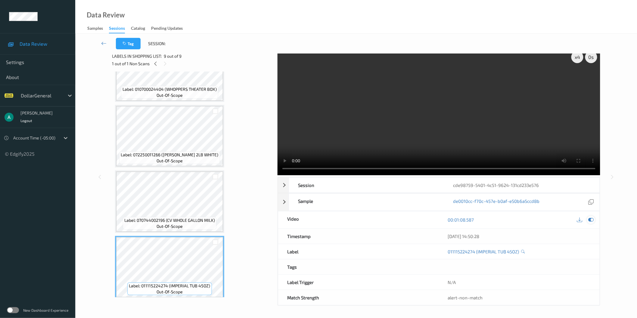
click at [592, 219] on icon at bounding box center [590, 219] width 5 height 5
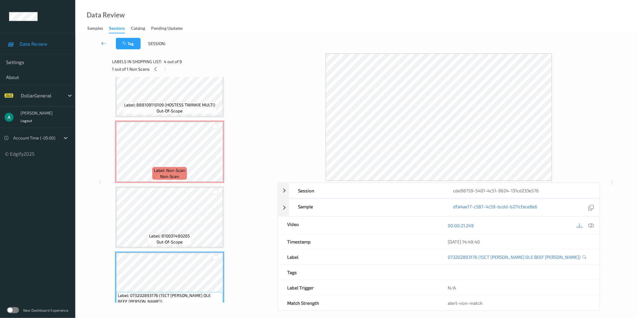
scroll to position [0, 0]
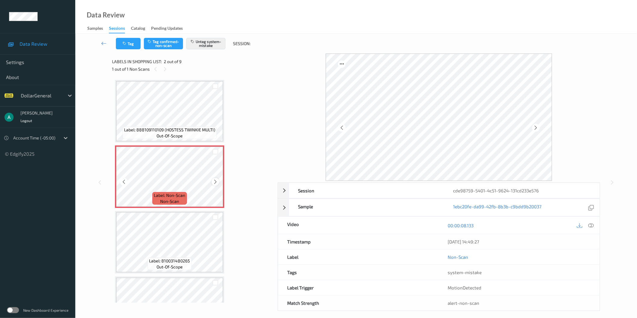
click at [215, 178] on div at bounding box center [216, 182] width 8 height 8
drag, startPoint x: 224, startPoint y: 175, endPoint x: 216, endPoint y: 179, distance: 9.2
click at [216, 179] on icon at bounding box center [215, 181] width 5 height 5
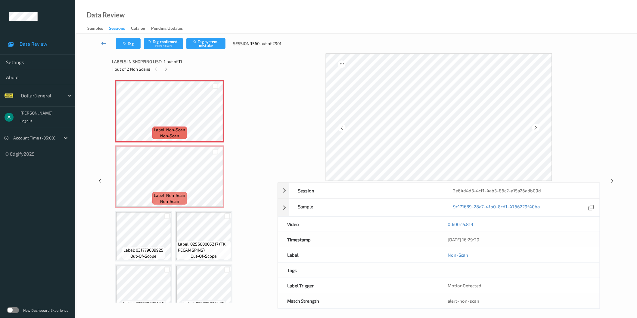
click at [243, 121] on div "Label: Non-Scan non-scan Label: Non-Scan non-scan Label: Non-Scan non-scan Labe…" at bounding box center [192, 278] width 155 height 396
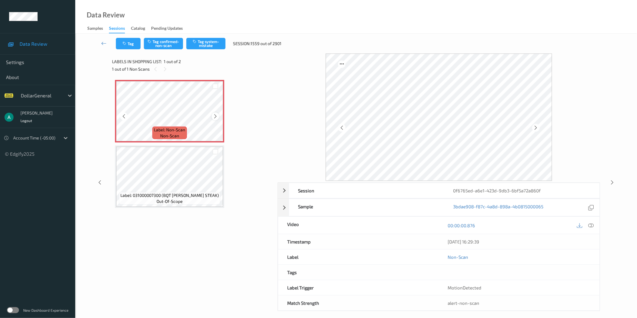
click at [215, 113] on div at bounding box center [216, 117] width 8 height 8
click at [211, 47] on button "Tag system-mistake" at bounding box center [205, 43] width 39 height 11
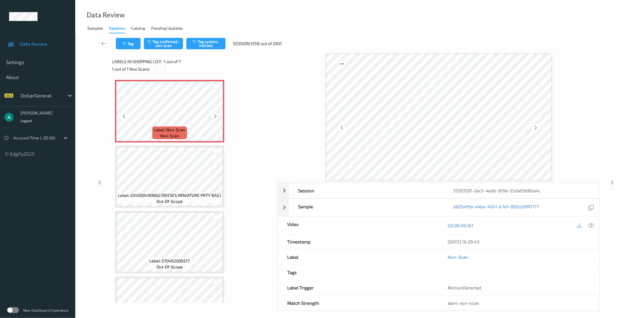
click at [214, 116] on icon at bounding box center [215, 116] width 5 height 5
click at [208, 43] on button "Tag system-mistake" at bounding box center [205, 43] width 39 height 11
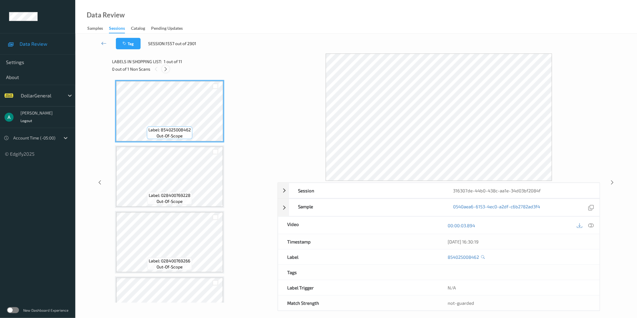
click at [166, 68] on icon at bounding box center [165, 69] width 5 height 5
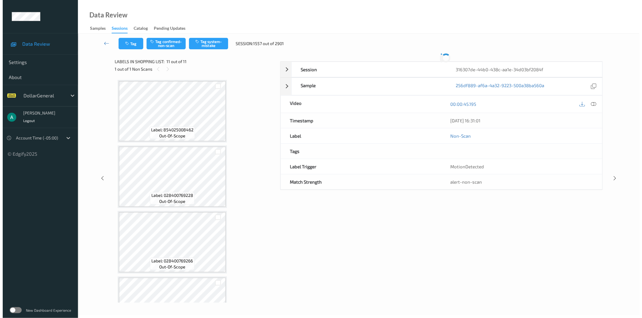
scroll to position [494, 0]
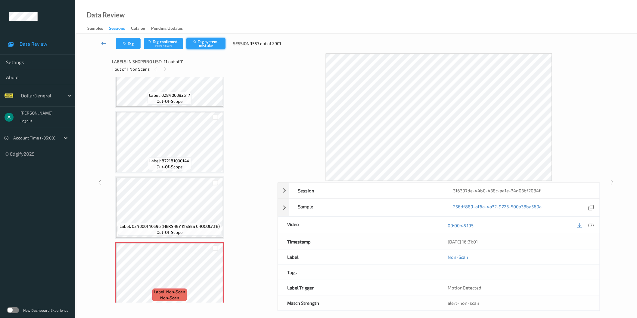
click at [208, 45] on button "Tag system-mistake" at bounding box center [205, 43] width 39 height 11
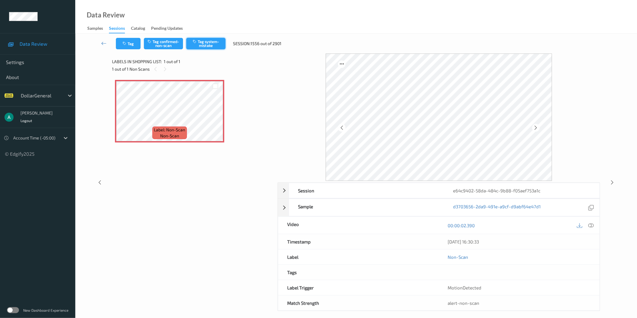
click at [217, 45] on button "Tag system-mistake" at bounding box center [205, 43] width 39 height 11
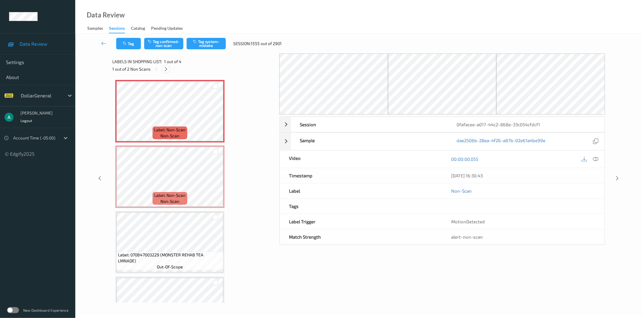
click at [167, 67] on icon at bounding box center [165, 69] width 5 height 5
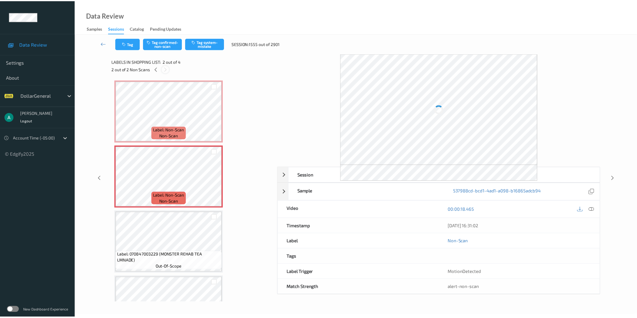
scroll to position [3, 0]
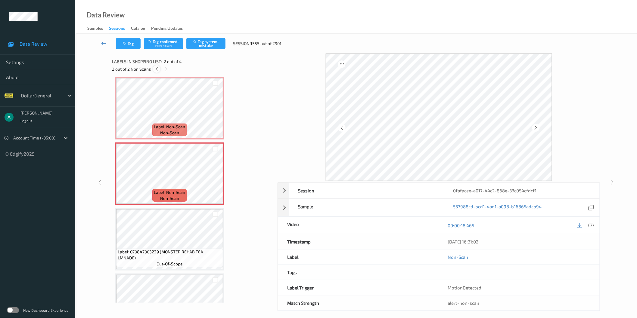
click at [155, 70] on icon at bounding box center [156, 69] width 5 height 5
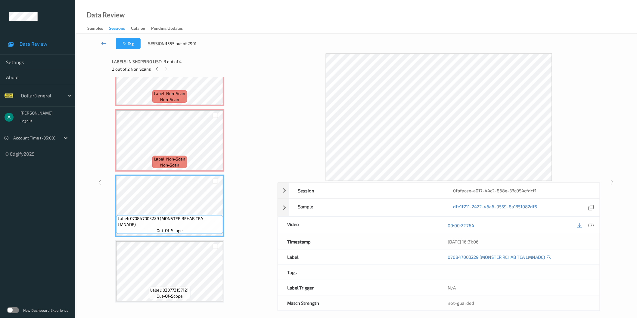
scroll to position [0, 0]
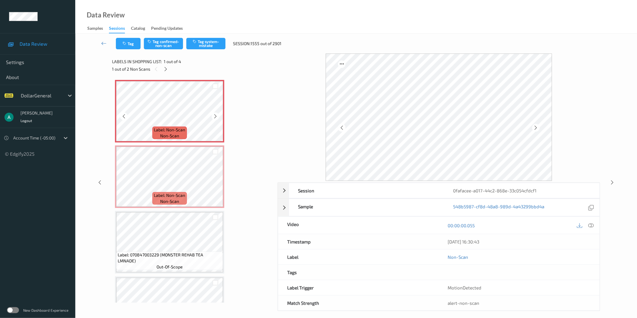
click at [216, 82] on div at bounding box center [215, 86] width 15 height 10
click at [216, 85] on div at bounding box center [216, 87] width 6 height 6
click at [215, 151] on div at bounding box center [216, 152] width 6 height 6
click at [203, 42] on button "Tag system-mistake" at bounding box center [205, 43] width 39 height 11
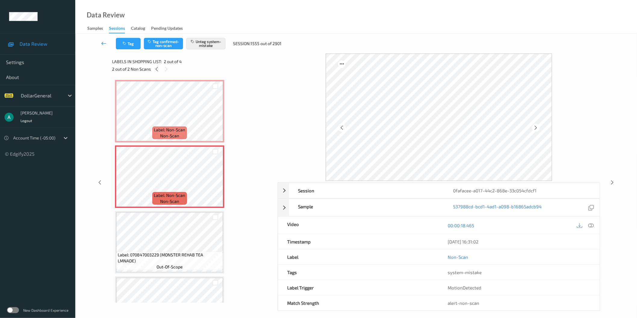
click at [106, 44] on icon at bounding box center [103, 43] width 5 height 6
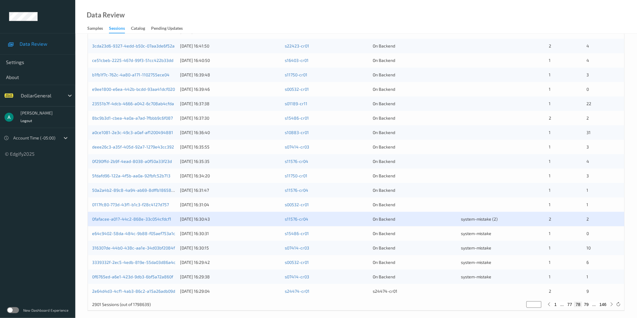
scroll to position [134, 0]
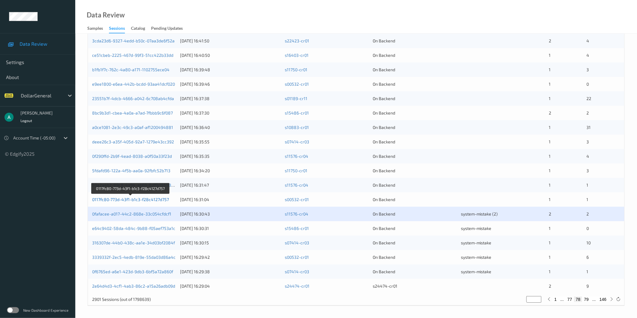
click at [135, 201] on link "0117fc80-773d-43f1-b1c3-f28c4127d757" at bounding box center [130, 199] width 77 height 5
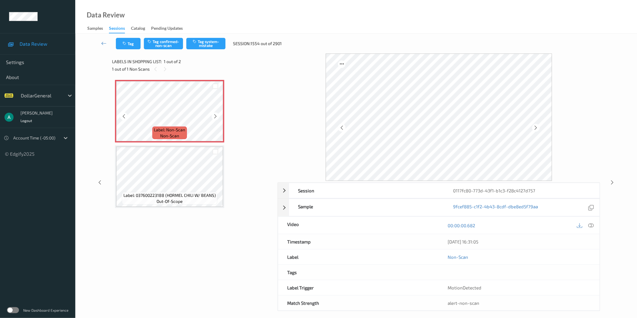
click at [214, 115] on icon at bounding box center [215, 116] width 5 height 5
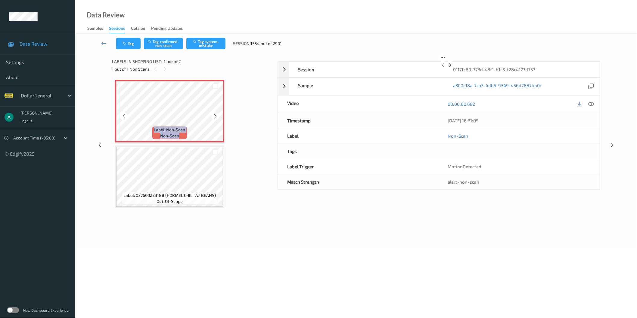
click at [214, 115] on icon at bounding box center [215, 116] width 5 height 5
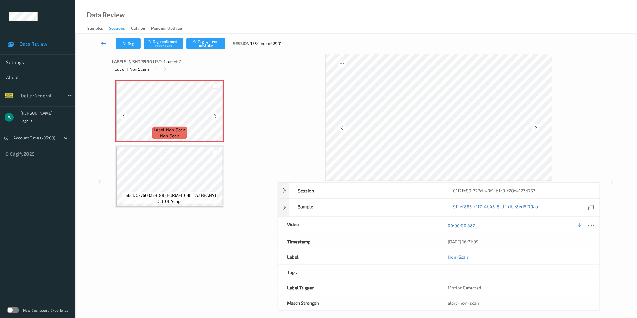
click at [214, 115] on icon at bounding box center [215, 116] width 5 height 5
click at [214, 44] on button "Tag system-mistake" at bounding box center [205, 43] width 39 height 11
click at [215, 114] on icon at bounding box center [215, 116] width 5 height 5
click at [216, 114] on icon at bounding box center [215, 116] width 5 height 5
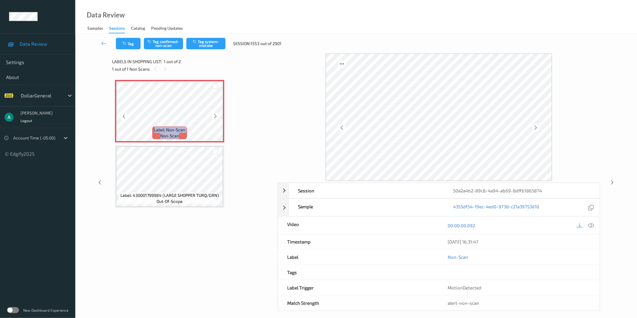
click at [216, 114] on icon at bounding box center [215, 116] width 5 height 5
click at [213, 39] on button "Tag system-mistake" at bounding box center [205, 43] width 39 height 11
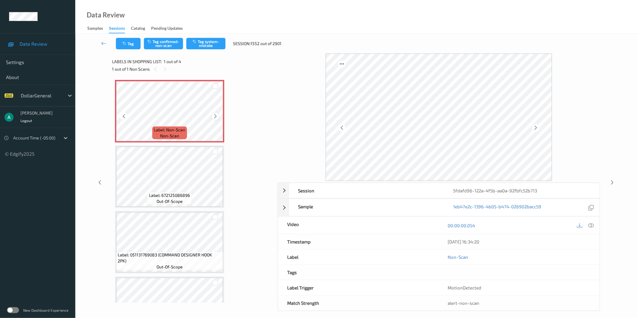
click at [215, 114] on icon at bounding box center [215, 116] width 5 height 5
click at [196, 44] on button "Tag system-mistake" at bounding box center [205, 43] width 39 height 11
click at [207, 47] on button "Tag system-mistake" at bounding box center [205, 43] width 39 height 11
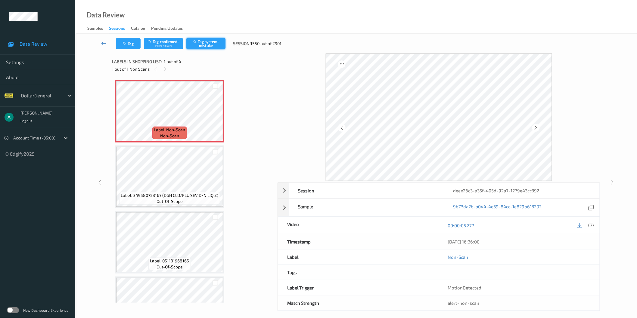
click at [216, 41] on button "Tag system-mistake" at bounding box center [205, 43] width 39 height 11
click at [216, 114] on icon at bounding box center [215, 116] width 5 height 5
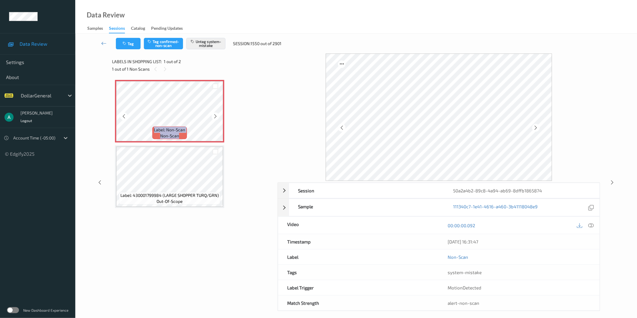
click at [216, 114] on icon at bounding box center [215, 116] width 5 height 5
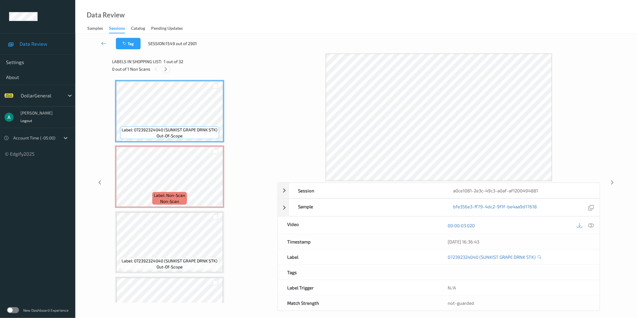
click at [167, 69] on icon at bounding box center [165, 69] width 5 height 5
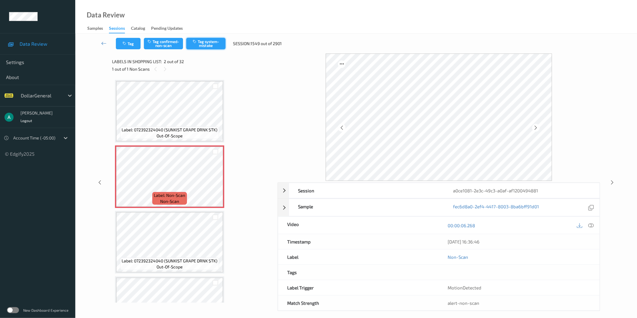
click at [203, 39] on button "Tag system-mistake" at bounding box center [205, 43] width 39 height 11
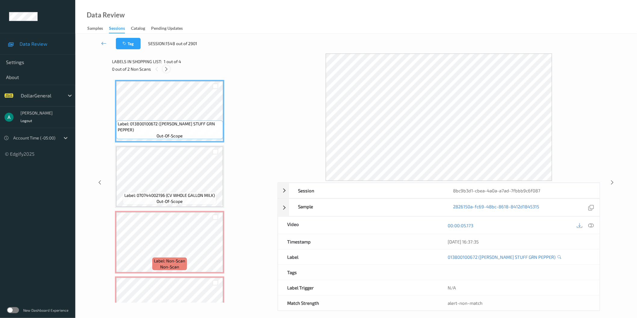
click at [168, 71] on icon at bounding box center [166, 69] width 5 height 5
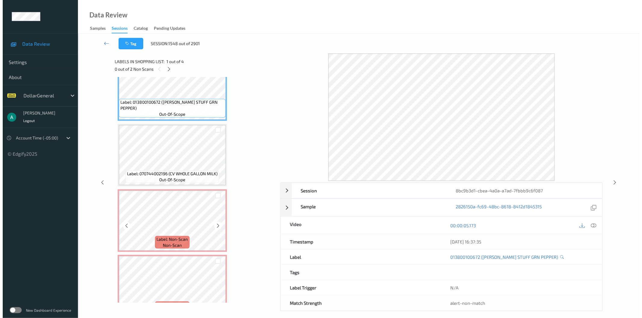
scroll to position [37, 0]
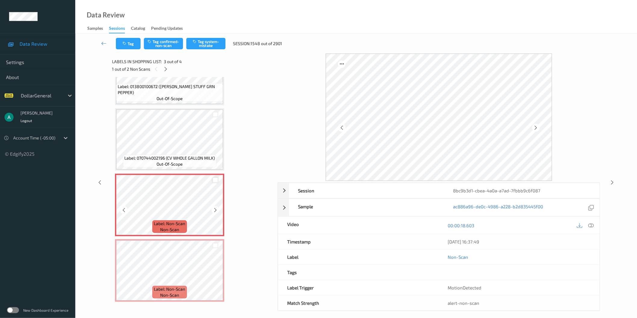
click at [217, 178] on div at bounding box center [216, 181] width 6 height 6
click at [216, 243] on div at bounding box center [216, 246] width 6 height 6
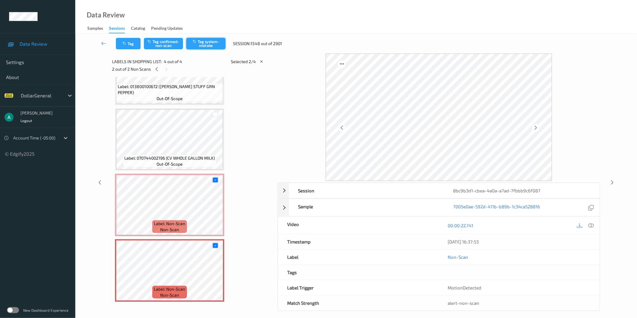
click at [212, 46] on button "Tag system-mistake" at bounding box center [205, 43] width 39 height 11
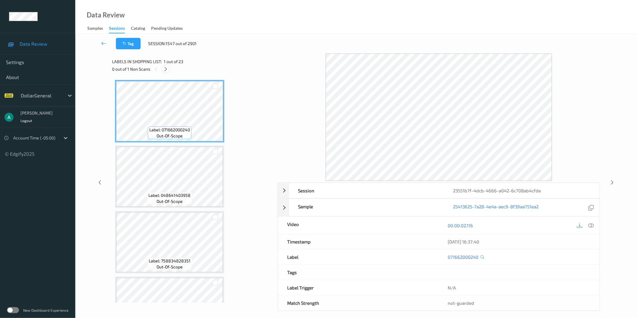
click at [168, 68] on icon at bounding box center [165, 69] width 5 height 5
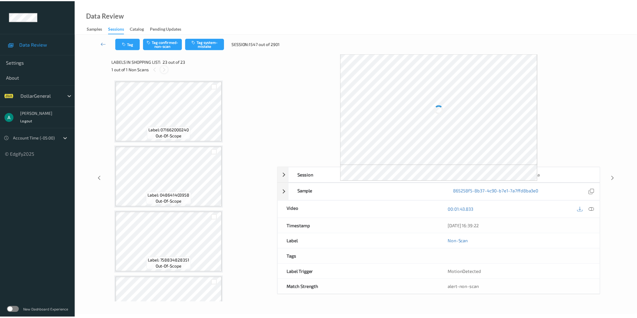
scroll to position [1277, 0]
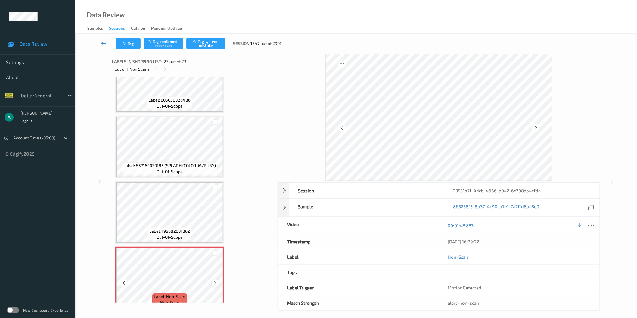
click at [216, 281] on icon at bounding box center [215, 283] width 5 height 5
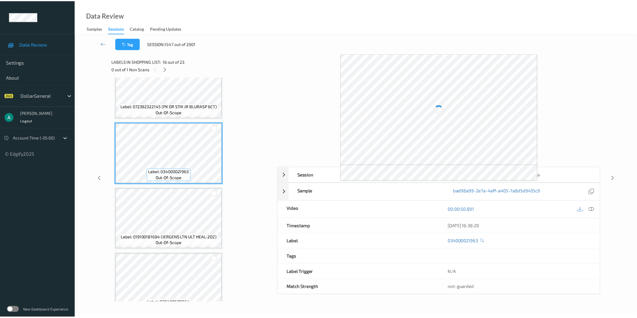
scroll to position [875, 0]
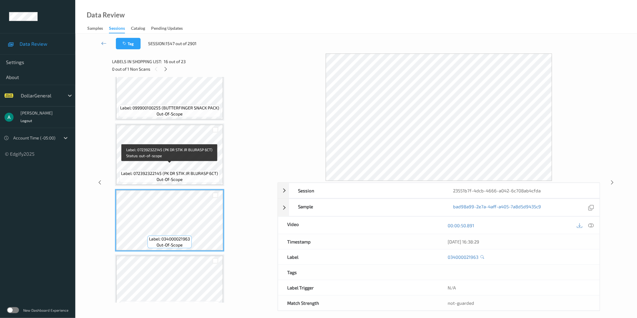
click at [176, 177] on span "out-of-scope" at bounding box center [170, 180] width 26 height 6
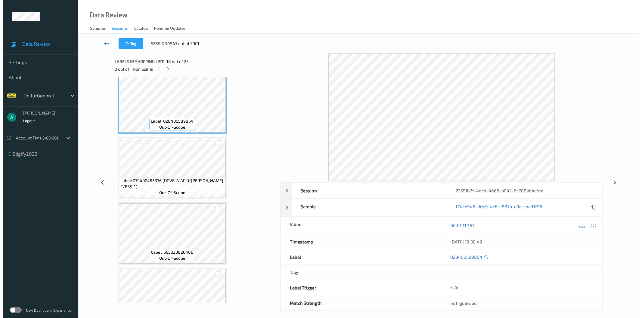
scroll to position [1277, 0]
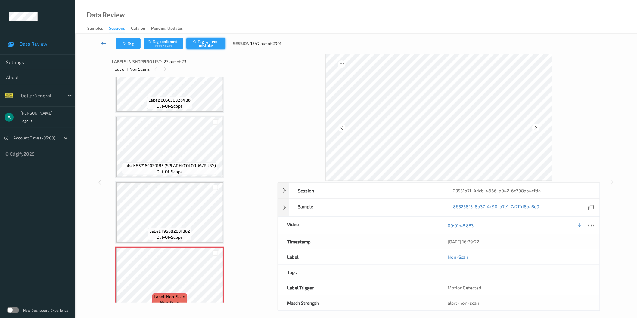
click at [209, 47] on button "Tag system-mistake" at bounding box center [205, 43] width 39 height 11
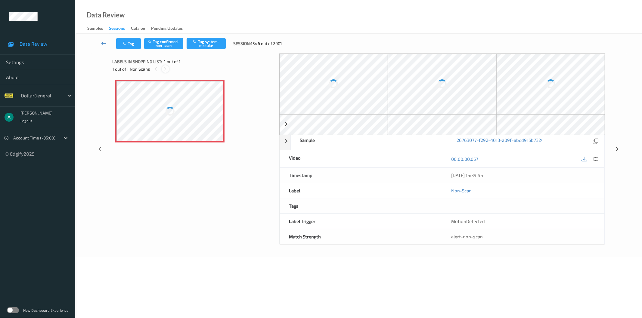
click at [165, 70] on icon at bounding box center [165, 69] width 5 height 5
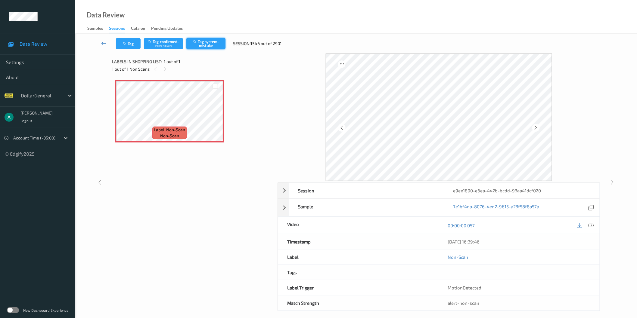
click at [210, 44] on button "Tag system-mistake" at bounding box center [205, 43] width 39 height 11
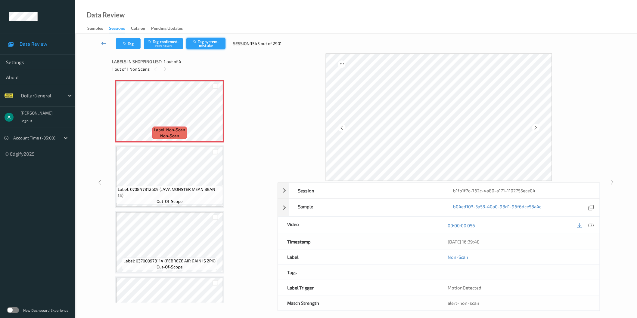
click at [212, 48] on button "Tag system-mistake" at bounding box center [205, 43] width 39 height 11
click at [215, 115] on icon at bounding box center [215, 116] width 5 height 5
click at [212, 38] on button "Tag system-mistake" at bounding box center [205, 43] width 39 height 11
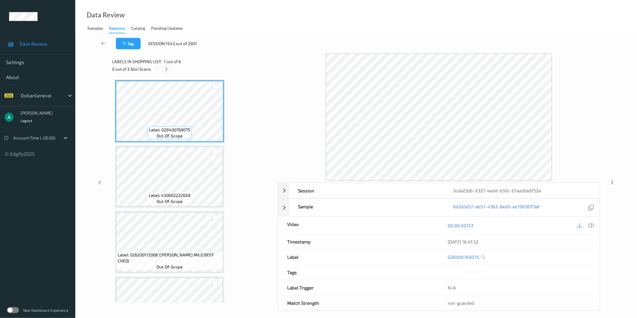
click at [165, 71] on icon at bounding box center [166, 69] width 5 height 5
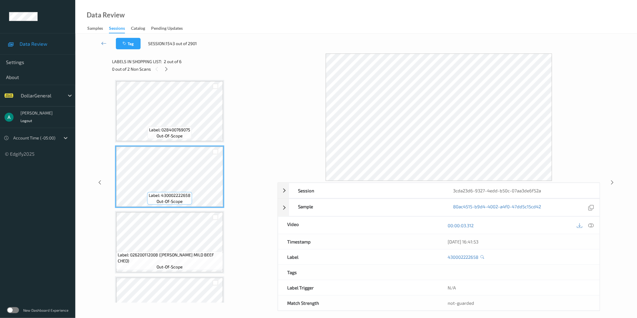
click at [167, 142] on div "Label: 028400769075 out-of-scope Label: 430002222658 out-of-scope Label: 026200…" at bounding box center [192, 275] width 155 height 391
click at [170, 127] on span "Label: 028400769075" at bounding box center [169, 130] width 41 height 6
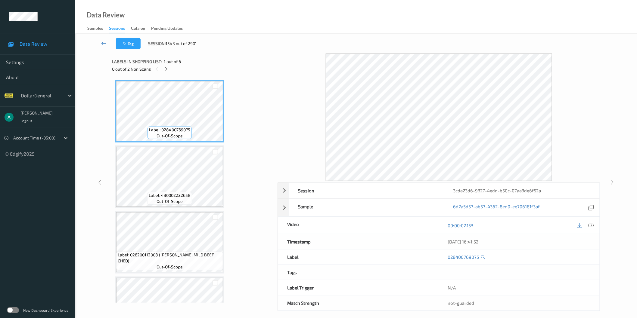
drag, startPoint x: 589, startPoint y: 225, endPoint x: 585, endPoint y: 222, distance: 4.5
click at [589, 224] on icon at bounding box center [590, 225] width 5 height 5
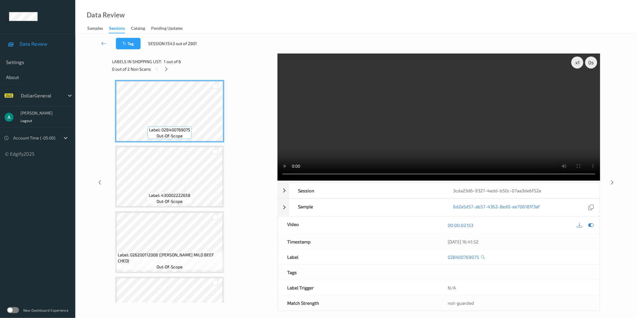
drag, startPoint x: 623, startPoint y: 187, endPoint x: 594, endPoint y: 168, distance: 34.6
click at [623, 187] on div "x 1 0 s Session 3cda23d6-9327-4edd-b50c-07aa3de6f52a Session ID 3cda23d6-9327-4…" at bounding box center [356, 183] width 537 height 258
click at [464, 110] on video at bounding box center [439, 117] width 323 height 127
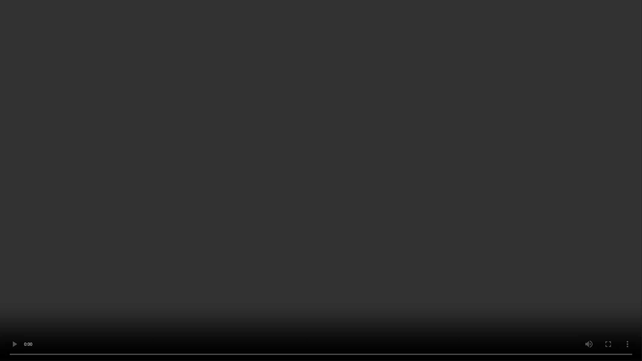
click at [326, 166] on video at bounding box center [321, 180] width 642 height 361
click at [129, 257] on video at bounding box center [321, 180] width 642 height 361
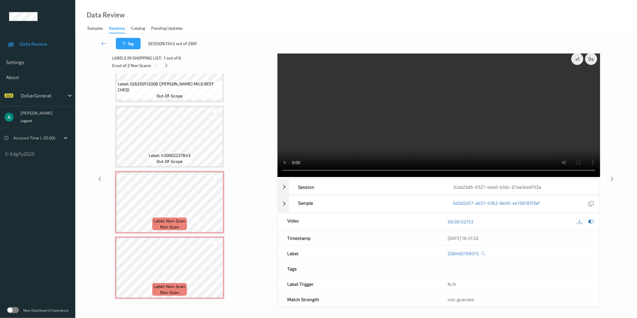
scroll to position [5, 0]
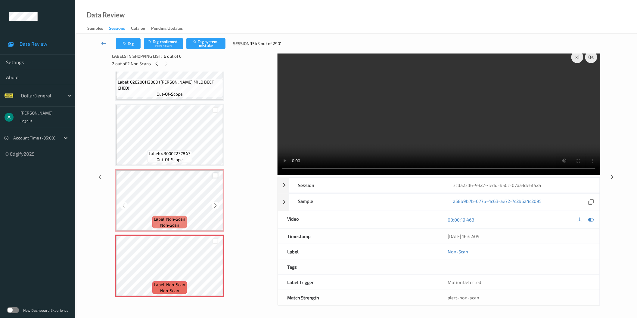
click at [215, 173] on div at bounding box center [216, 176] width 6 height 6
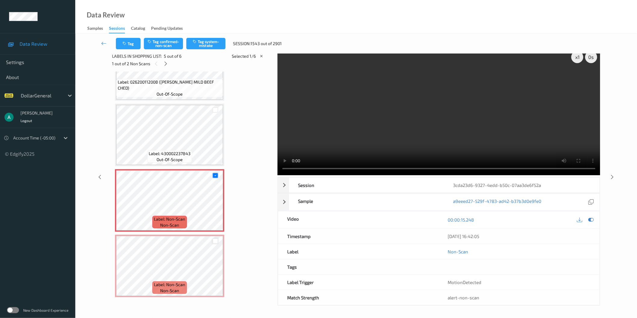
click at [215, 239] on div at bounding box center [216, 242] width 6 height 6
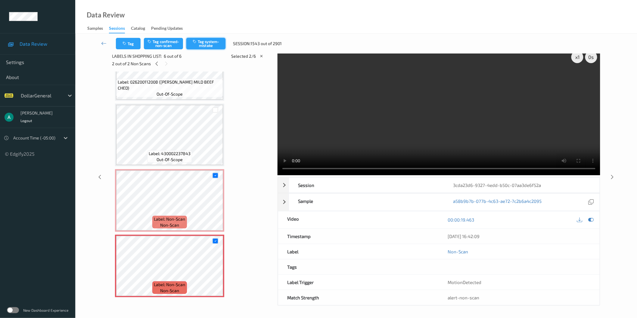
click at [213, 42] on button "Tag system-mistake" at bounding box center [205, 43] width 39 height 11
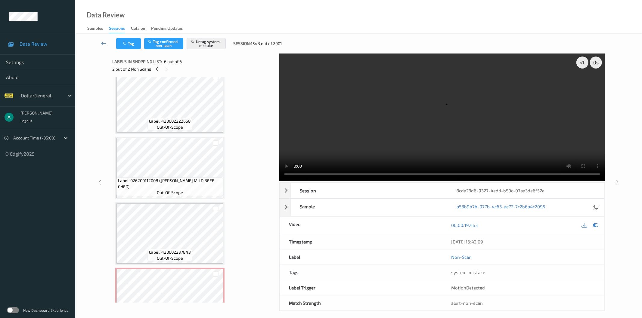
scroll to position [0, 0]
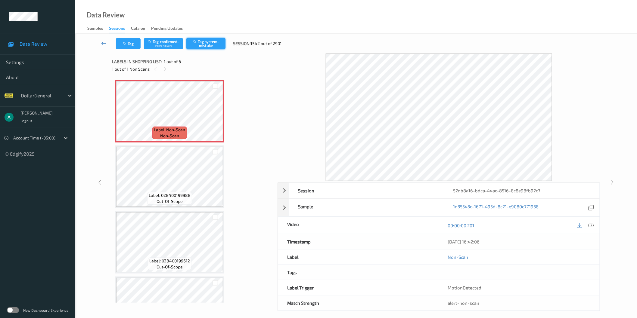
click at [211, 42] on button "Tag system-mistake" at bounding box center [205, 43] width 39 height 11
click at [215, 42] on button "Tag system-mistake" at bounding box center [205, 43] width 39 height 11
click at [168, 71] on div at bounding box center [165, 69] width 8 height 8
click at [212, 43] on button "Tag system-mistake" at bounding box center [205, 43] width 39 height 11
click at [211, 41] on button "Tag system-mistake" at bounding box center [205, 43] width 39 height 11
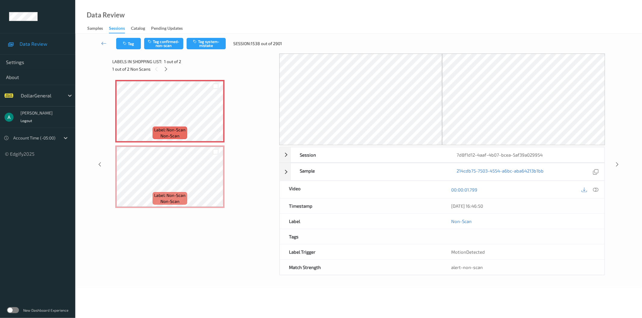
click at [168, 68] on icon at bounding box center [165, 69] width 5 height 5
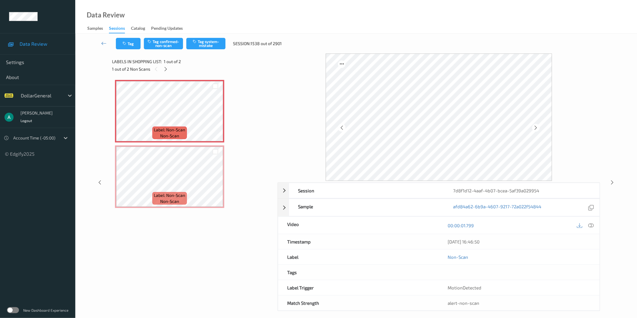
click at [168, 192] on div "Label: Non-Scan non-scan" at bounding box center [169, 198] width 34 height 13
click at [217, 82] on div at bounding box center [215, 86] width 15 height 10
click at [215, 86] on div at bounding box center [216, 87] width 6 height 6
click at [214, 152] on div at bounding box center [216, 152] width 6 height 6
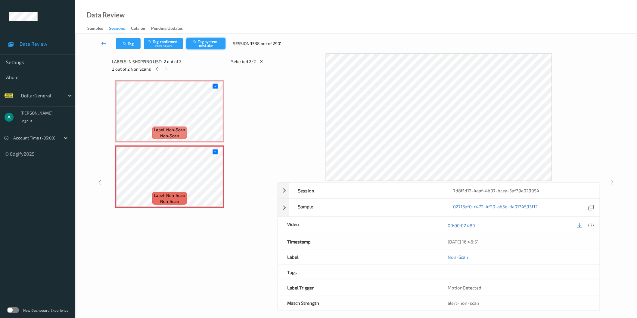
click at [216, 43] on button "Tag system-mistake" at bounding box center [205, 43] width 39 height 11
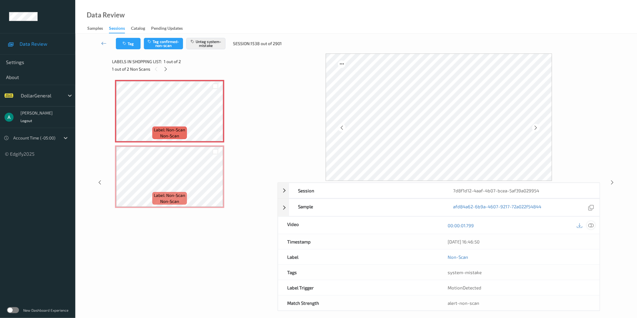
click at [590, 223] on div at bounding box center [591, 226] width 8 height 8
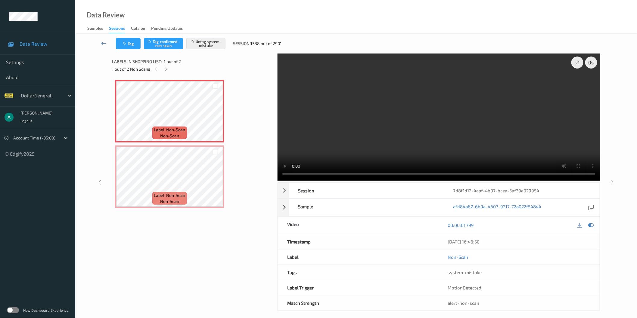
click at [350, 142] on video at bounding box center [439, 117] width 323 height 127
click at [384, 111] on video at bounding box center [439, 117] width 323 height 127
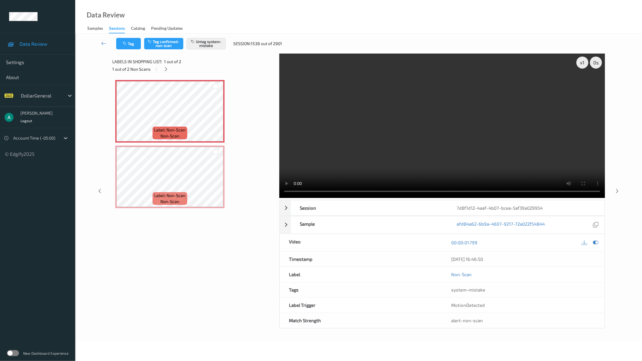
click at [339, 131] on video at bounding box center [442, 126] width 326 height 144
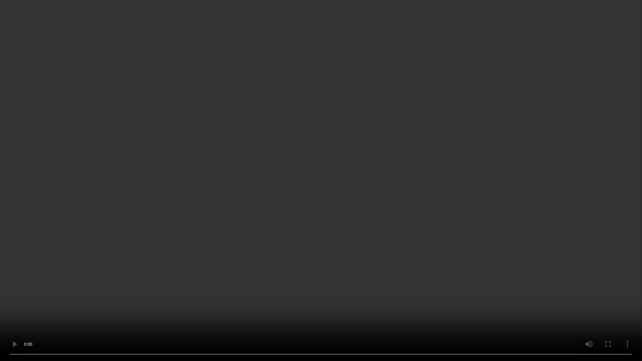
click at [339, 131] on video at bounding box center [321, 180] width 642 height 361
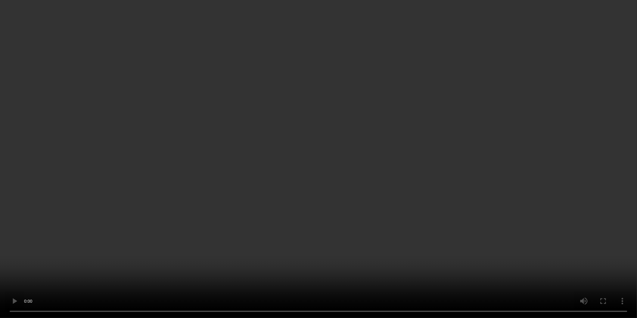
click at [586, 102] on div at bounding box center [586, 98] width 20 height 8
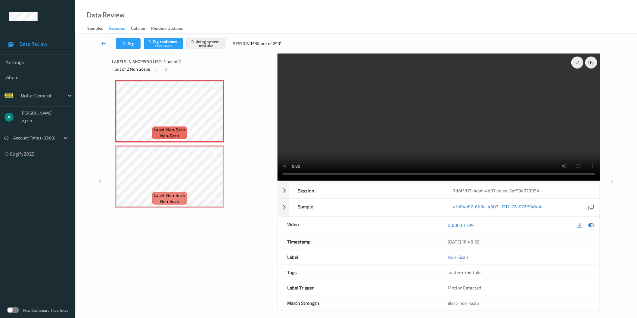
click at [590, 225] on icon at bounding box center [590, 225] width 5 height 5
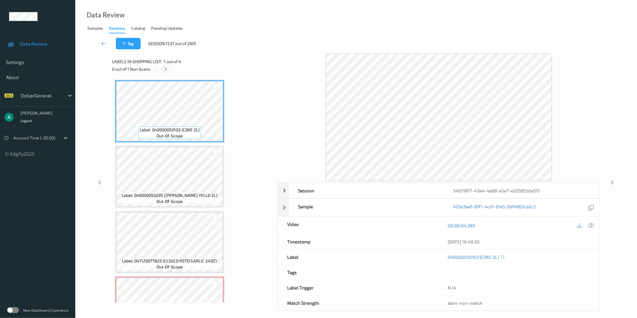
click at [167, 68] on icon at bounding box center [165, 69] width 5 height 5
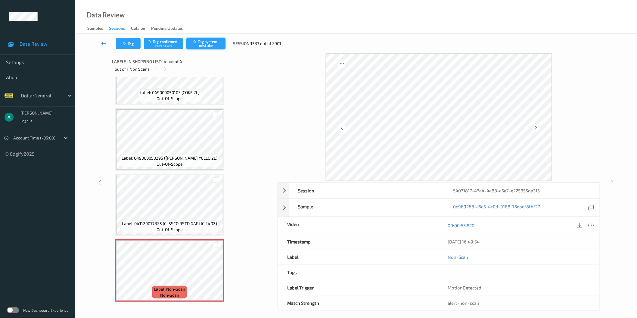
click at [211, 46] on button "Tag system-mistake" at bounding box center [205, 43] width 39 height 11
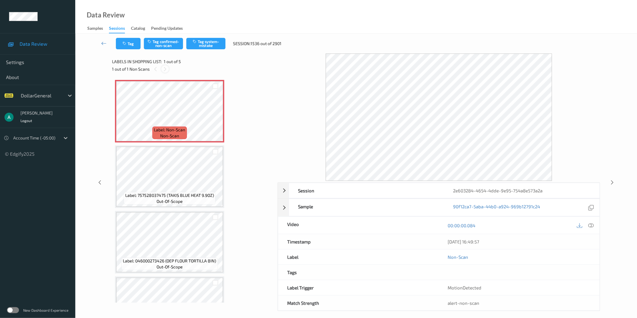
click at [165, 69] on icon at bounding box center [165, 69] width 5 height 5
click at [217, 41] on button "Tag system-mistake" at bounding box center [205, 43] width 39 height 11
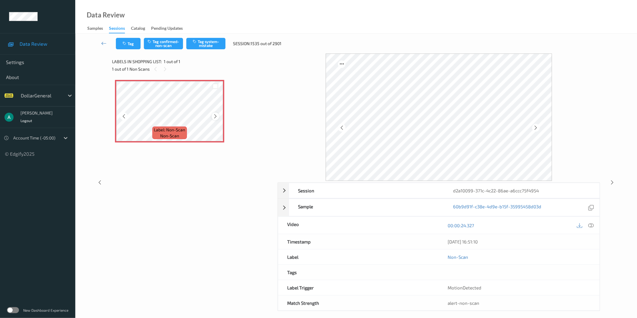
click at [215, 116] on icon at bounding box center [215, 116] width 5 height 5
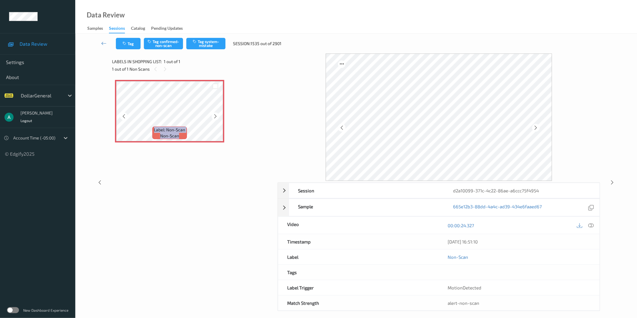
click at [215, 116] on icon at bounding box center [215, 116] width 5 height 5
click at [216, 44] on button "Tag system-mistake" at bounding box center [205, 43] width 39 height 11
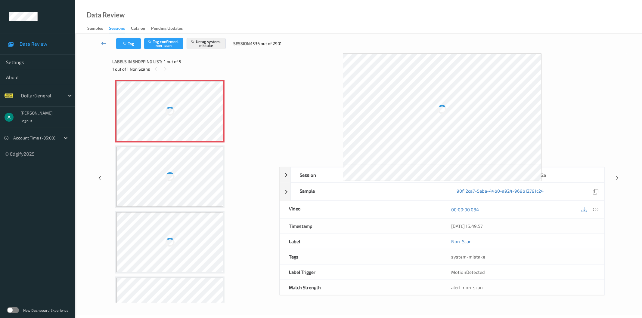
click at [250, 102] on div "Label: Non-Scan non-scan Label: 757528037475 (TAKIS BLUE HEAT 9.9OZ) out-of-sco…" at bounding box center [193, 242] width 157 height 325
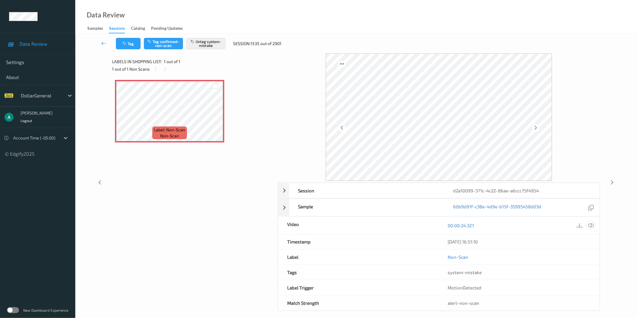
click at [590, 225] on icon at bounding box center [590, 225] width 5 height 5
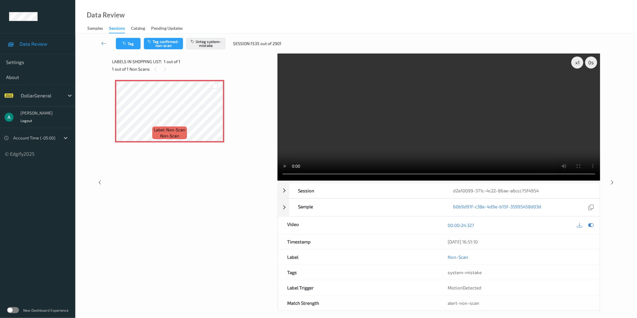
click at [356, 85] on video at bounding box center [439, 117] width 323 height 127
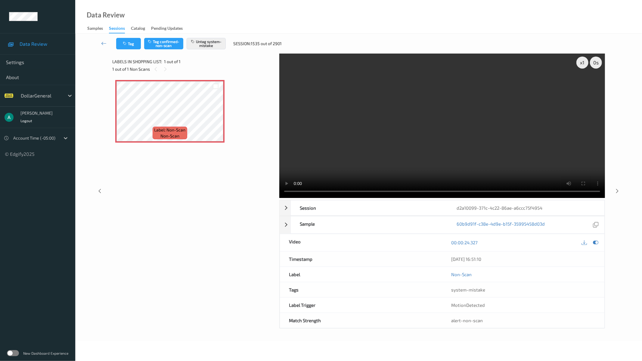
click at [356, 114] on video at bounding box center [442, 126] width 326 height 144
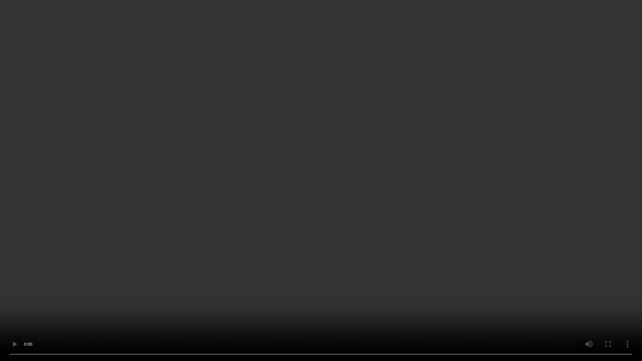
click at [268, 245] on video at bounding box center [321, 180] width 642 height 361
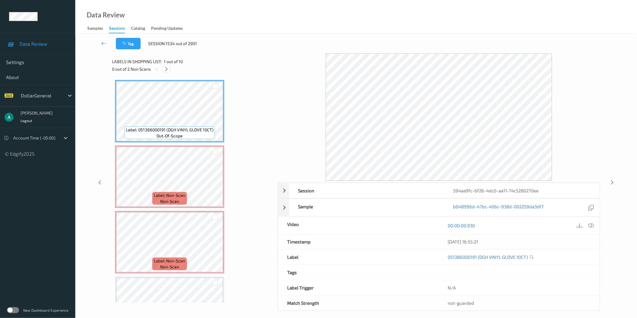
click at [166, 70] on icon at bounding box center [166, 69] width 5 height 5
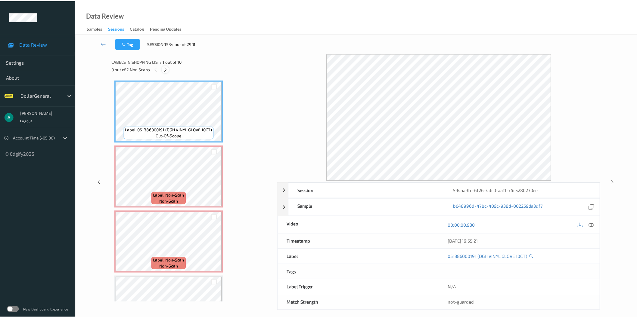
scroll to position [3, 0]
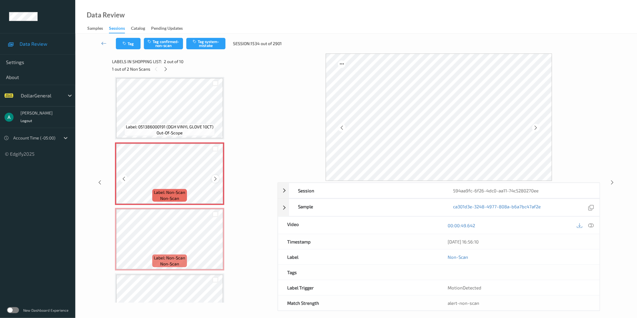
click at [214, 176] on icon at bounding box center [215, 178] width 5 height 5
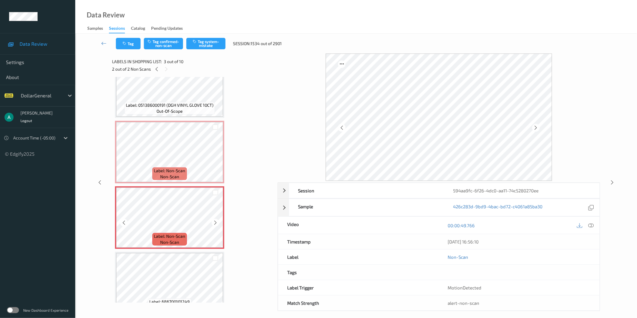
scroll to position [36, 0]
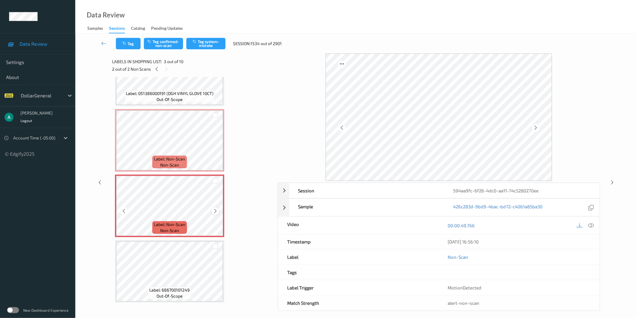
click at [216, 209] on icon at bounding box center [215, 211] width 5 height 5
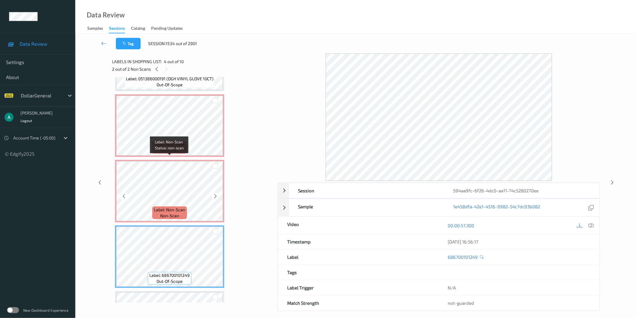
scroll to position [0, 0]
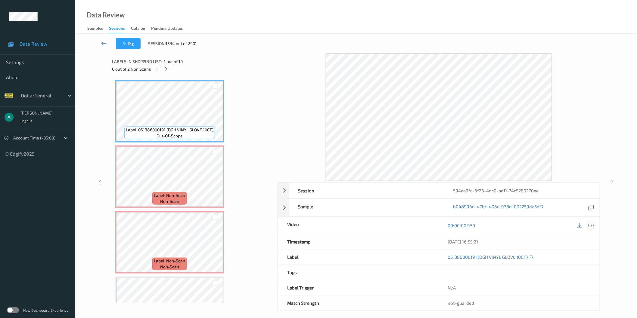
click at [592, 226] on icon at bounding box center [590, 225] width 5 height 5
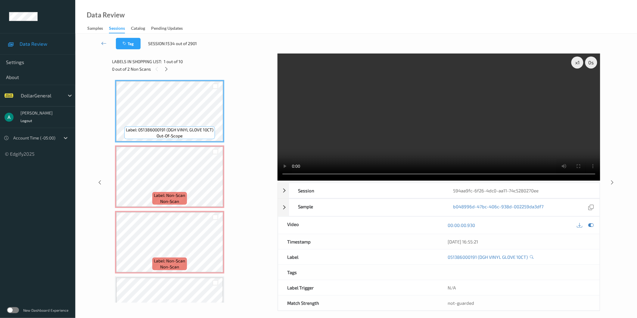
click at [394, 116] on video at bounding box center [439, 117] width 323 height 127
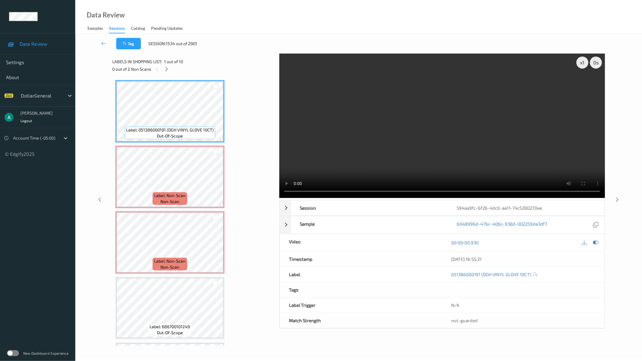
drag, startPoint x: 288, startPoint y: 218, endPoint x: 285, endPoint y: 217, distance: 3.7
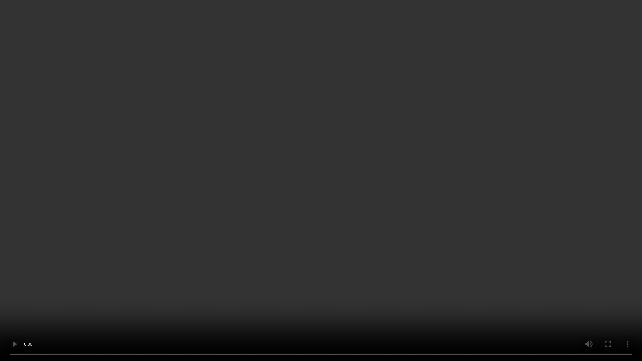
click at [288, 218] on video at bounding box center [321, 180] width 642 height 361
click at [296, 178] on video at bounding box center [321, 180] width 642 height 361
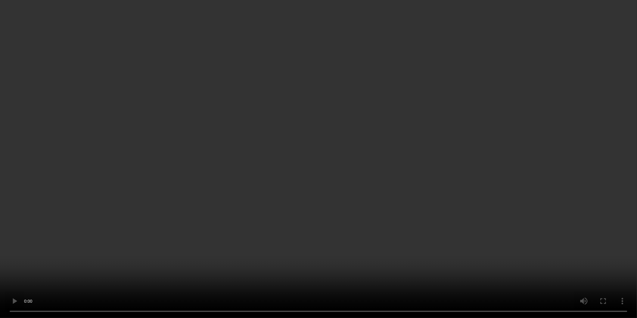
click at [593, 101] on icon at bounding box center [590, 97] width 5 height 5
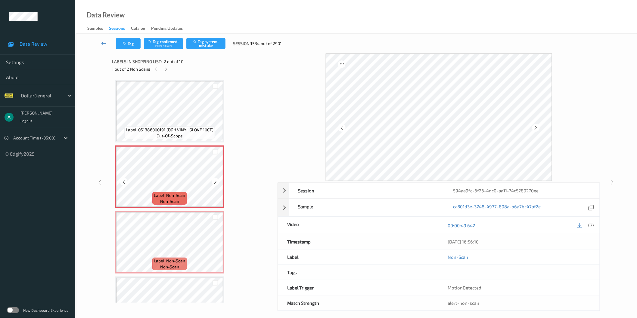
click at [214, 154] on div at bounding box center [215, 152] width 15 height 10
click at [214, 154] on div at bounding box center [216, 152] width 6 height 6
click at [215, 217] on div at bounding box center [216, 218] width 6 height 6
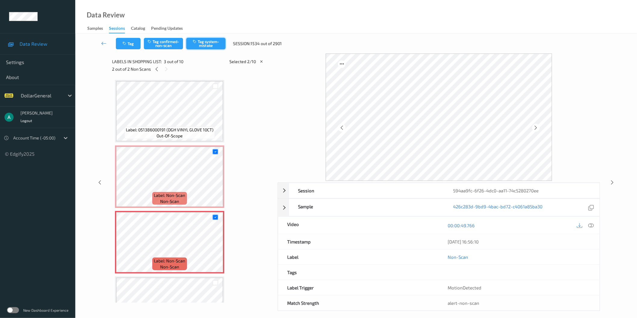
click at [208, 48] on button "Tag system-mistake" at bounding box center [205, 43] width 39 height 11
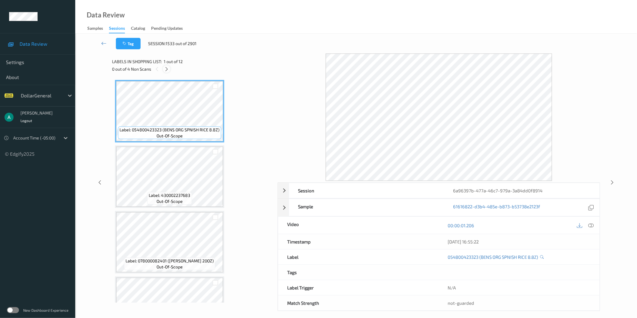
click at [169, 68] on icon at bounding box center [166, 69] width 5 height 5
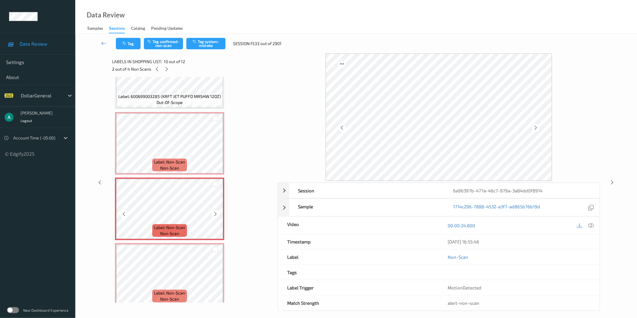
scroll to position [526, 0]
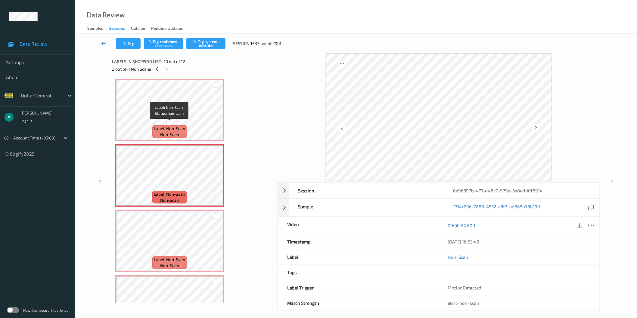
click at [174, 126] on span "Label: Non-Scan" at bounding box center [169, 129] width 31 height 6
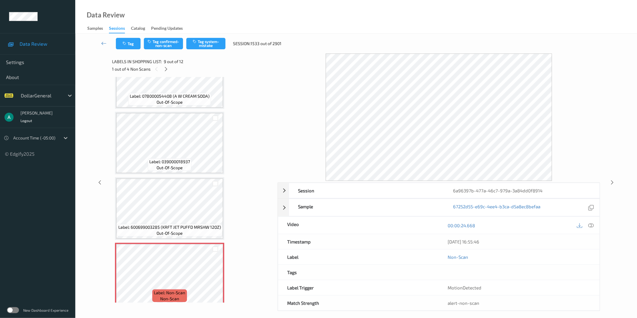
scroll to position [359, 0]
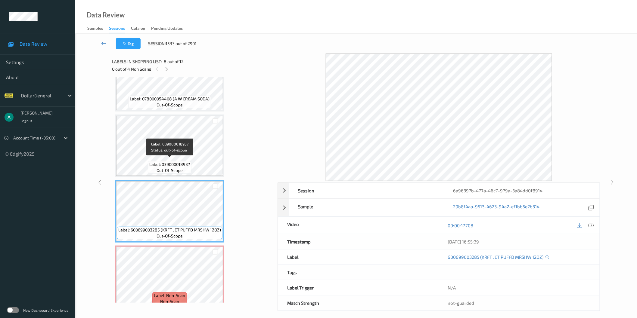
click at [176, 164] on span "Label: 039000018937" at bounding box center [169, 165] width 41 height 6
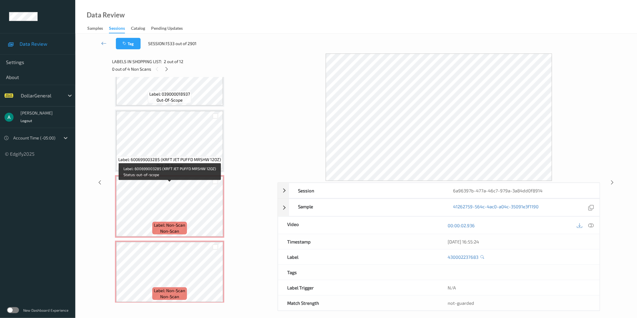
scroll to position [435, 0]
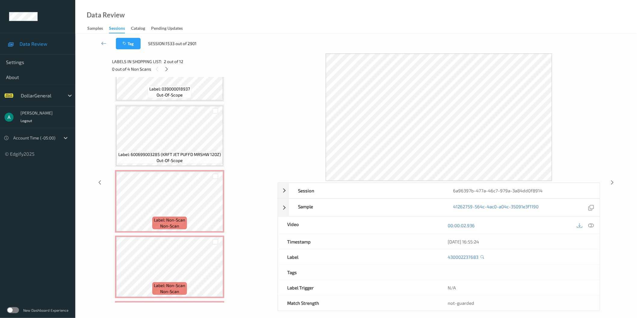
click at [173, 217] on span "Label: Non-Scan" at bounding box center [169, 220] width 31 height 6
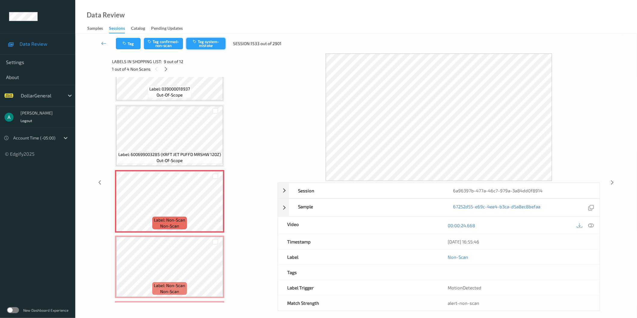
click at [214, 40] on button "Tag system-mistake" at bounding box center [205, 43] width 39 height 11
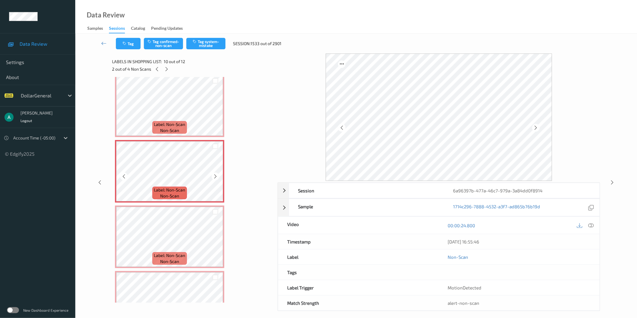
scroll to position [559, 0]
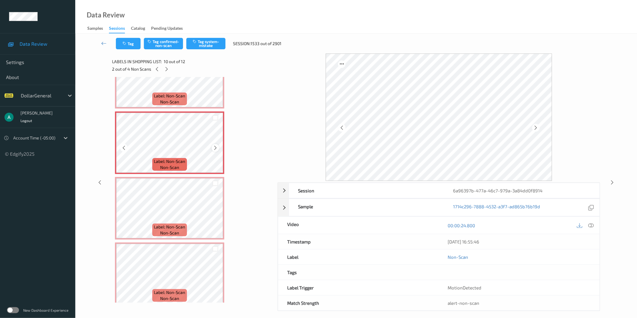
click at [215, 145] on icon at bounding box center [215, 147] width 5 height 5
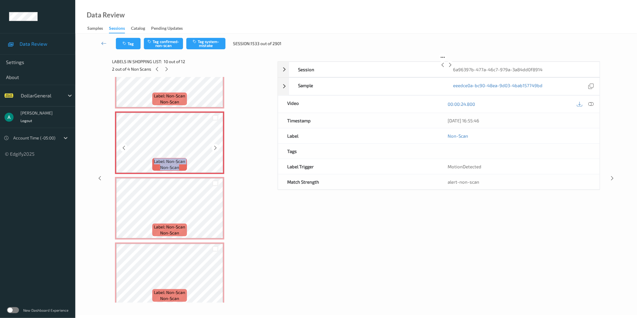
click at [215, 145] on icon at bounding box center [215, 147] width 5 height 5
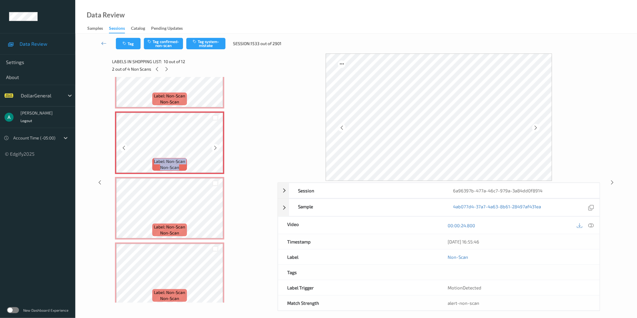
click at [215, 145] on icon at bounding box center [215, 147] width 5 height 5
click at [212, 40] on button "Tag system-mistake" at bounding box center [205, 43] width 39 height 11
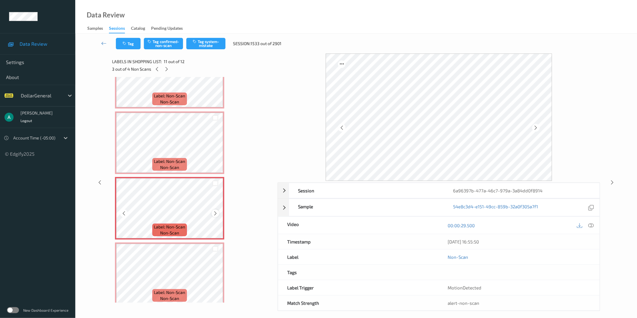
click at [217, 211] on icon at bounding box center [215, 213] width 5 height 5
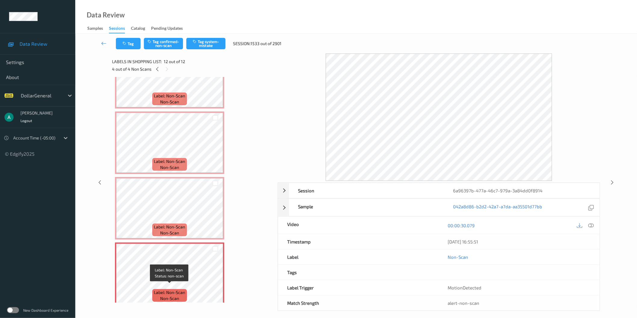
click at [173, 290] on span "Label: Non-Scan" at bounding box center [169, 293] width 31 height 6
click at [178, 224] on span "Label: Non-Scan" at bounding box center [169, 227] width 31 height 6
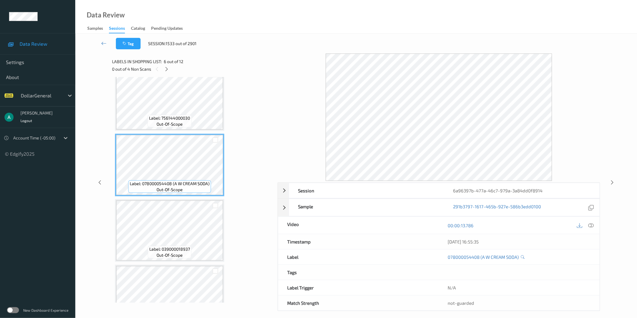
scroll to position [258, 0]
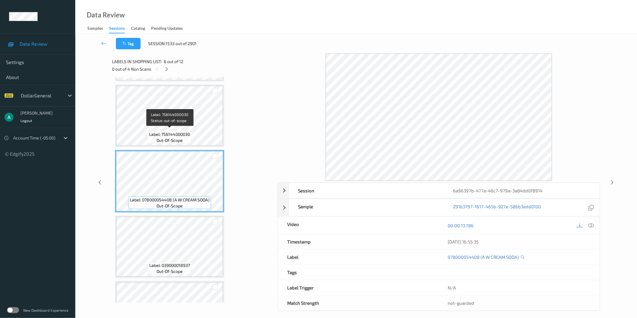
click at [177, 138] on span "out-of-scope" at bounding box center [170, 141] width 26 height 6
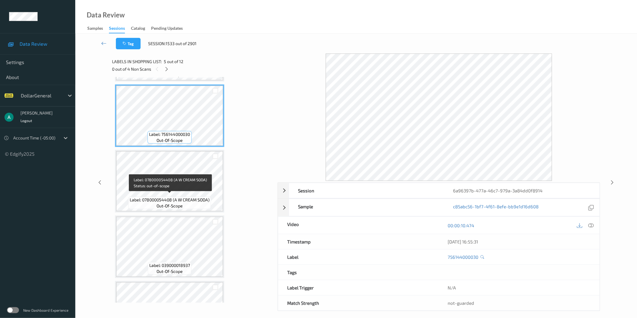
click at [172, 197] on div "Label: 078000054408 (A W CREAM SODA) out-of-scope" at bounding box center [169, 203] width 83 height 13
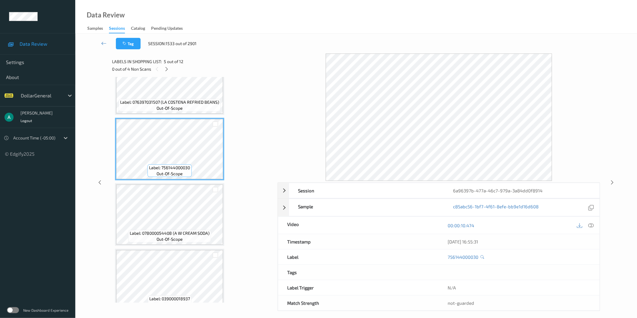
scroll to position [191, 0]
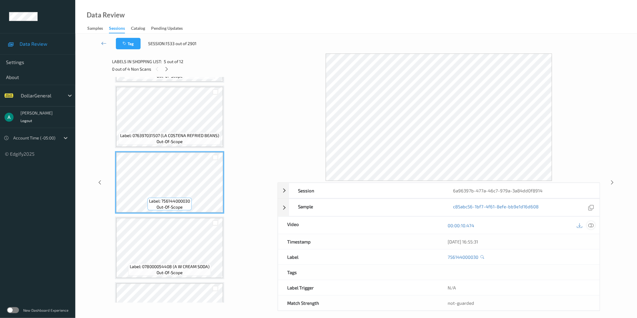
click at [593, 222] on div at bounding box center [591, 226] width 8 height 8
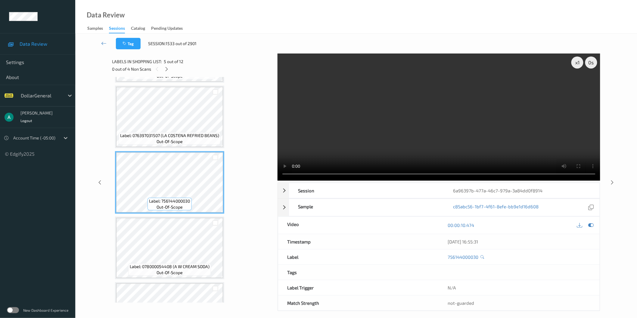
click at [395, 114] on video at bounding box center [439, 117] width 323 height 127
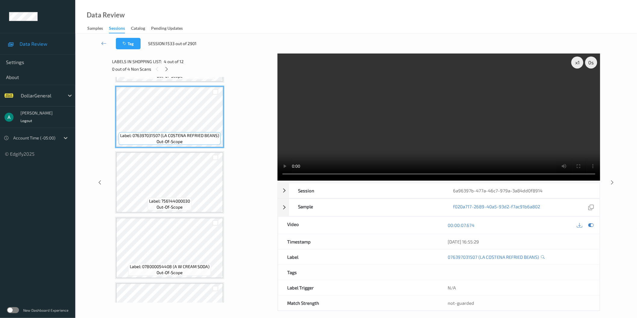
drag, startPoint x: 592, startPoint y: 226, endPoint x: 578, endPoint y: 218, distance: 16.7
click at [592, 226] on icon at bounding box center [590, 225] width 5 height 5
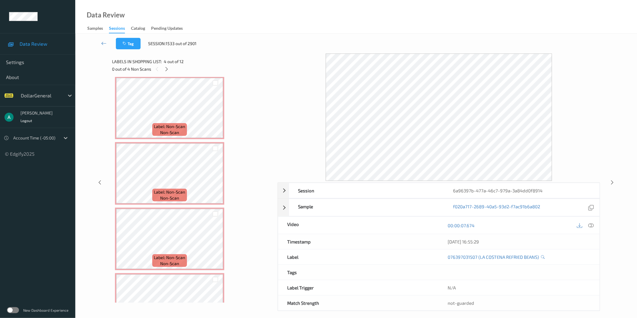
scroll to position [559, 0]
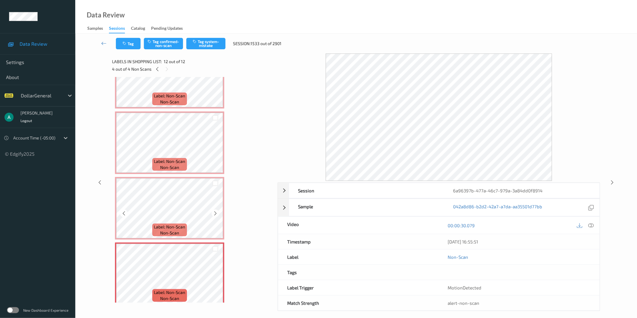
click at [212, 180] on div at bounding box center [215, 184] width 15 height 10
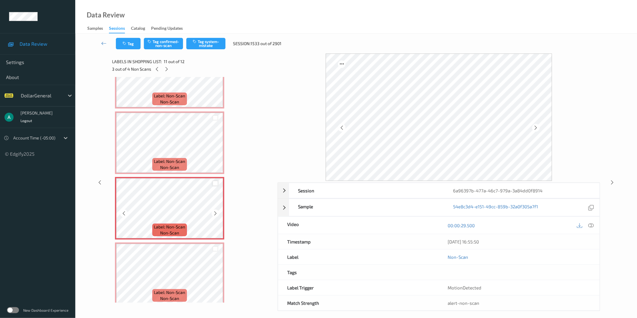
click at [216, 181] on div at bounding box center [216, 184] width 6 height 6
click at [213, 247] on div at bounding box center [216, 250] width 6 height 6
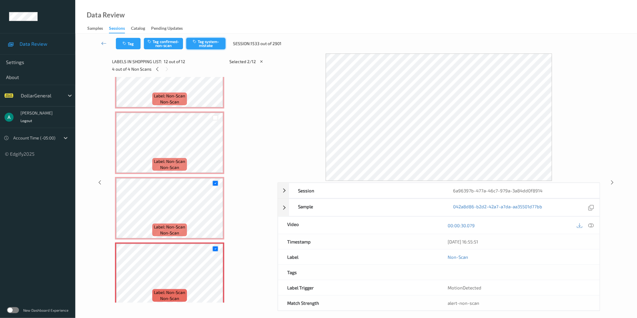
click at [211, 40] on button "Tag system-mistake" at bounding box center [205, 43] width 39 height 11
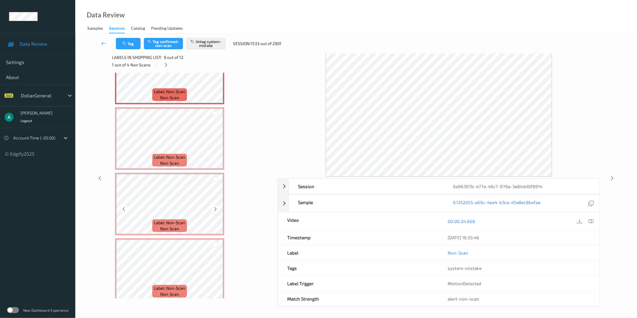
scroll to position [5, 0]
click at [167, 63] on icon at bounding box center [165, 63] width 5 height 5
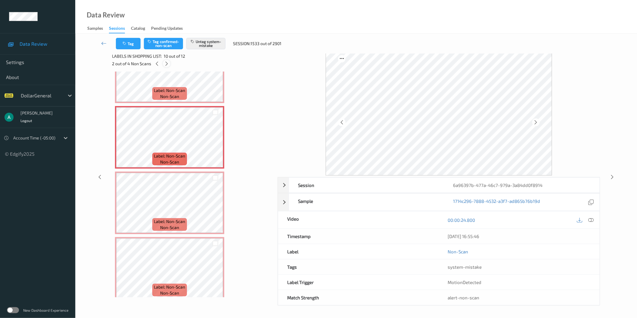
scroll to position [525, 0]
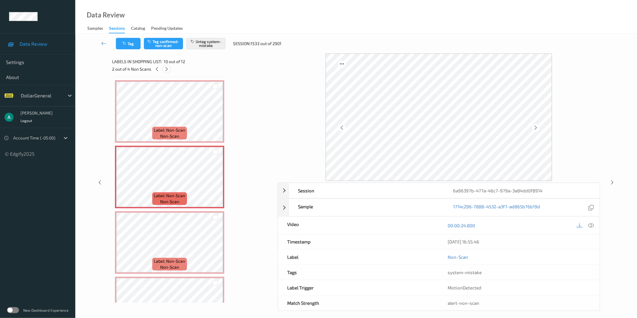
click at [167, 63] on span "10 out of 12" at bounding box center [174, 62] width 21 height 6
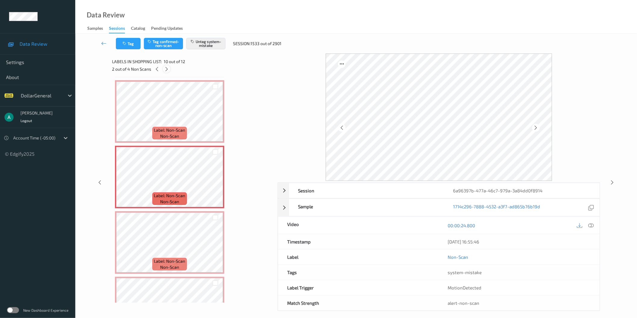
click at [166, 69] on icon at bounding box center [166, 69] width 5 height 5
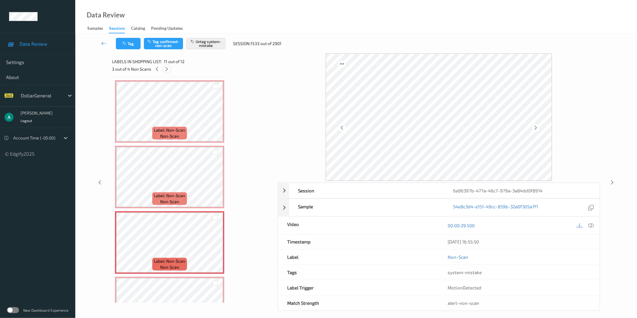
scroll to position [559, 0]
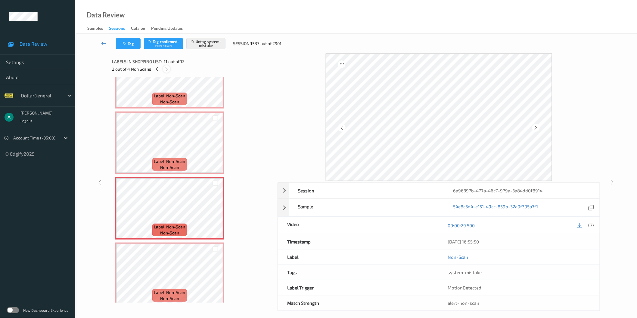
click at [166, 69] on icon at bounding box center [166, 69] width 5 height 5
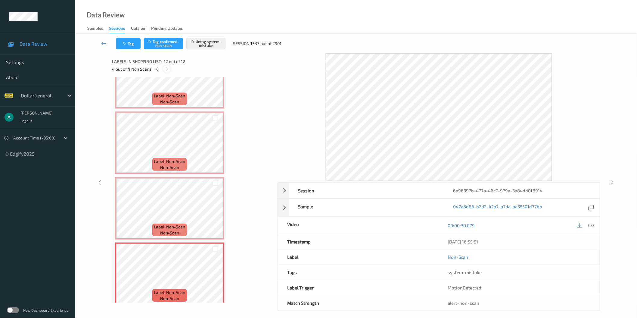
click at [166, 69] on icon at bounding box center [166, 69] width 5 height 5
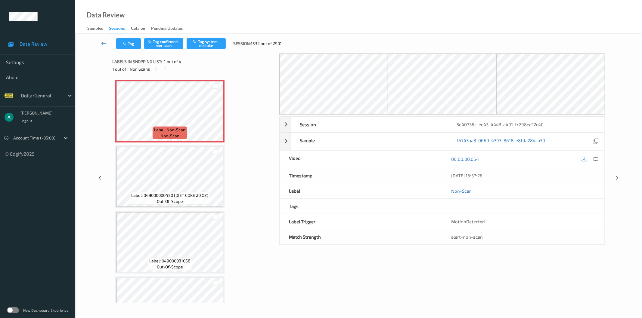
click at [166, 69] on icon at bounding box center [165, 69] width 5 height 5
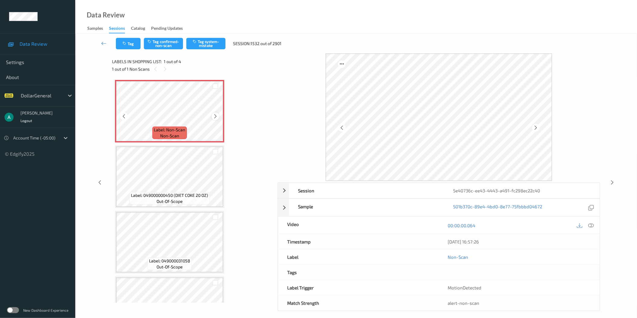
click at [215, 116] on icon at bounding box center [215, 116] width 5 height 5
click at [207, 40] on button "Tag system-mistake" at bounding box center [205, 43] width 39 height 11
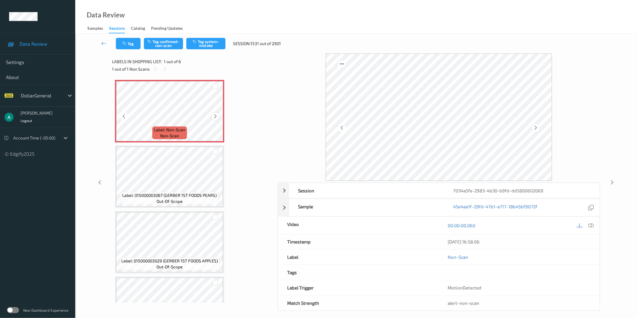
click at [215, 113] on div at bounding box center [216, 117] width 8 height 8
click at [203, 45] on button "Tag system-mistake" at bounding box center [205, 43] width 39 height 11
click at [216, 116] on icon at bounding box center [215, 116] width 5 height 5
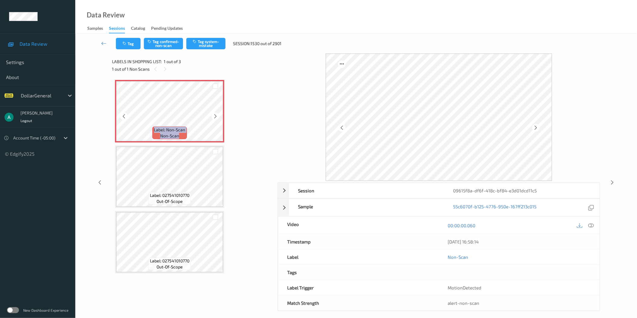
click at [216, 116] on icon at bounding box center [215, 116] width 5 height 5
click at [209, 44] on button "Tag system-mistake" at bounding box center [205, 43] width 39 height 11
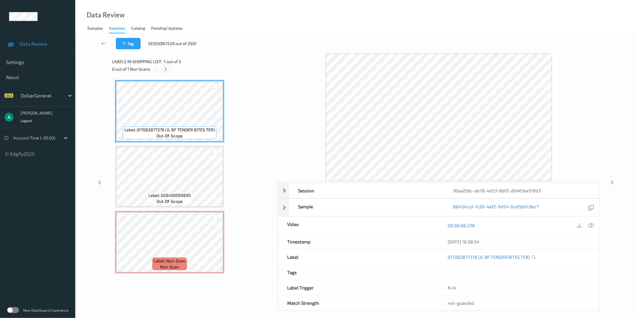
click at [167, 70] on icon at bounding box center [165, 69] width 5 height 5
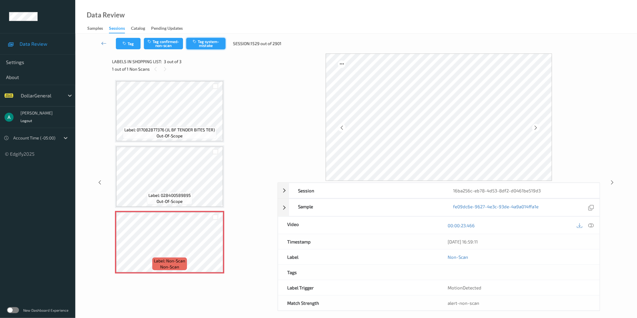
click at [204, 41] on button "Tag system-mistake" at bounding box center [205, 43] width 39 height 11
click at [99, 43] on link at bounding box center [104, 43] width 24 height 11
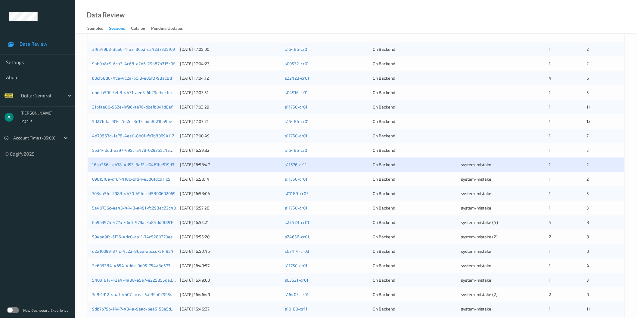
scroll to position [100, 0]
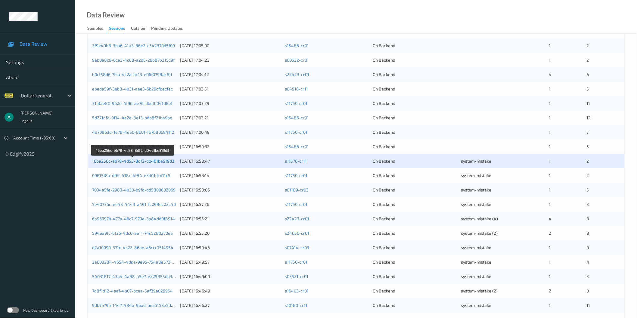
click at [136, 162] on link "16ba256c-eb78-4d53-8df2-d0461be519d3" at bounding box center [133, 161] width 82 height 5
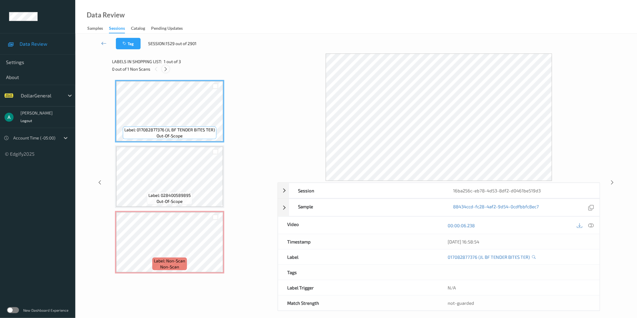
click at [165, 70] on icon at bounding box center [165, 69] width 5 height 5
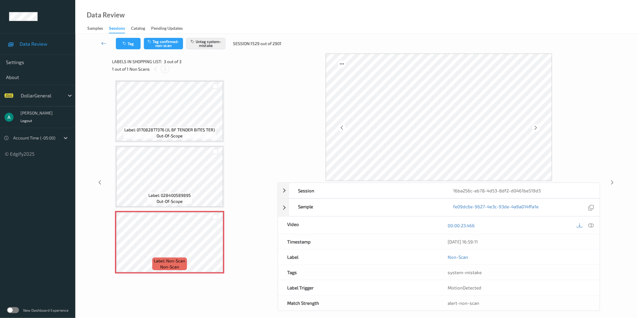
click at [165, 70] on icon at bounding box center [165, 69] width 5 height 5
click at [157, 65] on div at bounding box center [156, 69] width 8 height 8
click at [162, 67] on div at bounding box center [165, 69] width 8 height 8
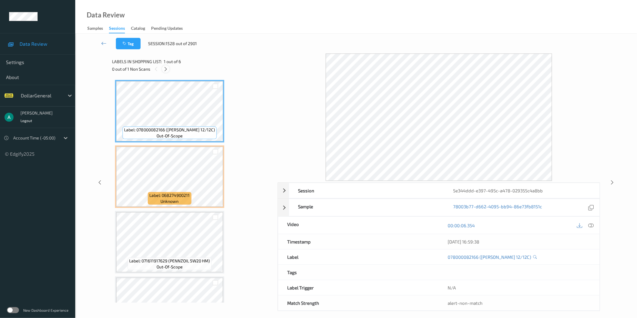
click at [167, 71] on icon at bounding box center [165, 69] width 5 height 5
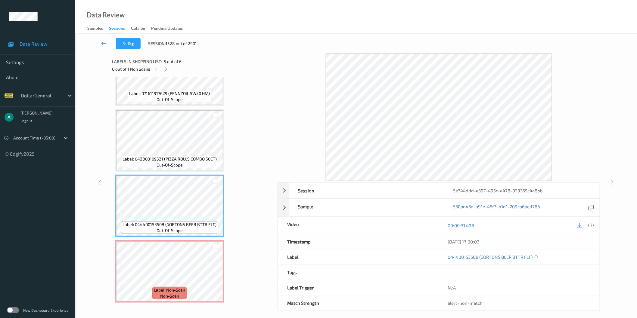
click at [188, 238] on div "Label: 078000082166 (DR PEPPER 12/12C) out-of-scope Label: 068274900211 unknown…" at bounding box center [192, 107] width 155 height 391
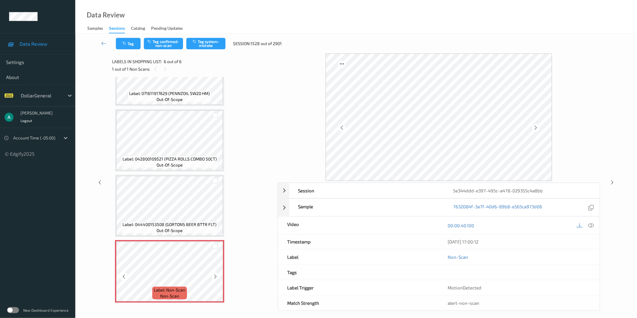
click at [213, 274] on icon at bounding box center [215, 276] width 5 height 5
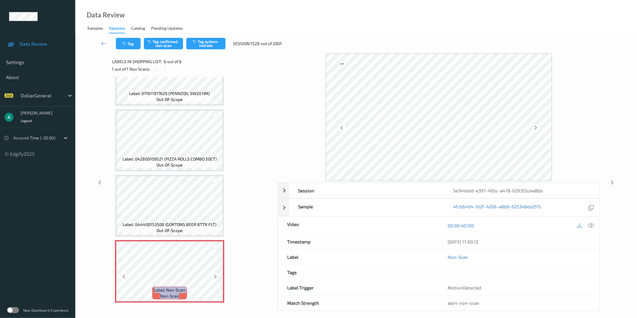
click at [213, 274] on icon at bounding box center [215, 276] width 5 height 5
click at [212, 273] on div at bounding box center [216, 277] width 8 height 8
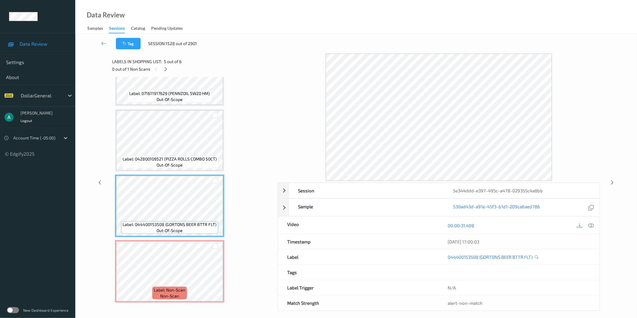
click at [166, 234] on div "Label: 044400153508 (GORTONS BEER BTTR FLT) out-of-scope" at bounding box center [169, 206] width 109 height 63
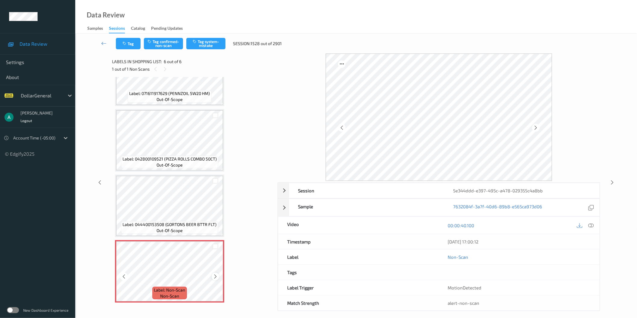
click at [217, 274] on icon at bounding box center [215, 276] width 5 height 5
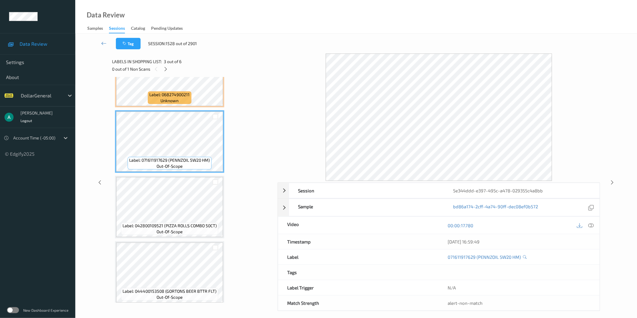
scroll to position [134, 0]
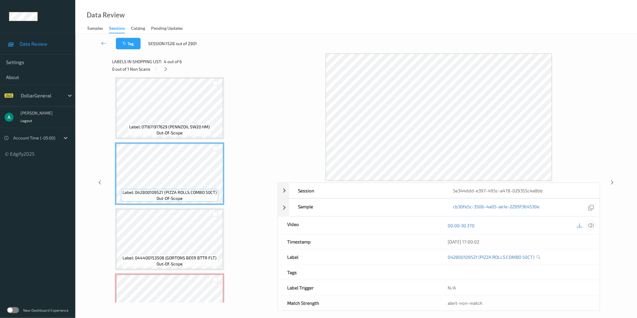
click at [592, 225] on icon at bounding box center [590, 225] width 5 height 5
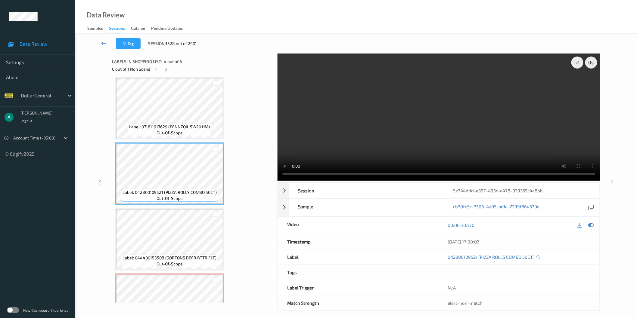
click at [374, 144] on video at bounding box center [439, 117] width 323 height 127
click at [593, 228] on icon at bounding box center [590, 225] width 5 height 5
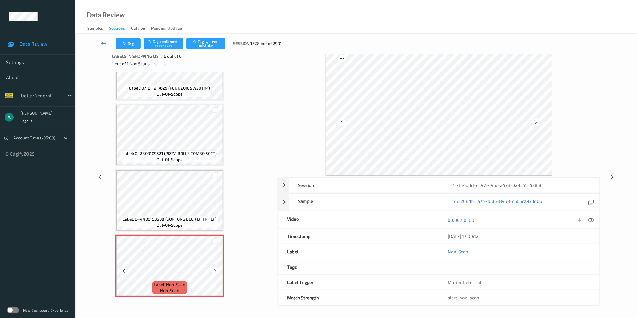
scroll to position [0, 0]
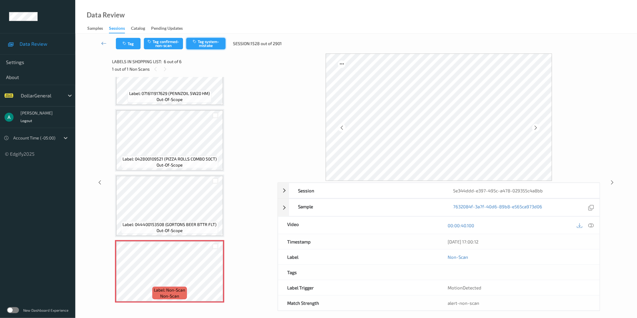
click at [202, 40] on button "Tag system-mistake" at bounding box center [205, 43] width 39 height 11
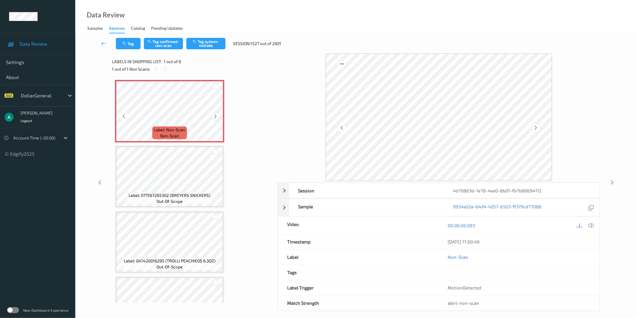
click at [216, 115] on icon at bounding box center [215, 116] width 5 height 5
click at [223, 40] on button "Tag system-mistake" at bounding box center [205, 43] width 39 height 11
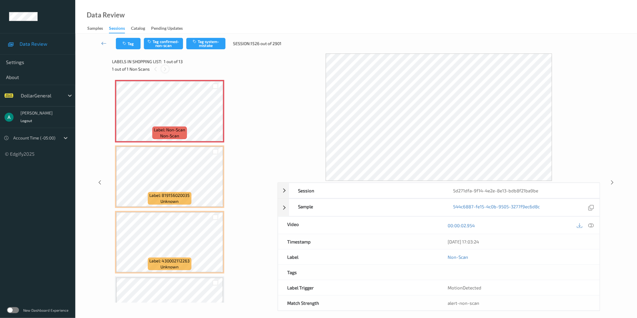
click at [166, 69] on icon at bounding box center [165, 69] width 5 height 5
click at [593, 224] on icon at bounding box center [590, 225] width 5 height 5
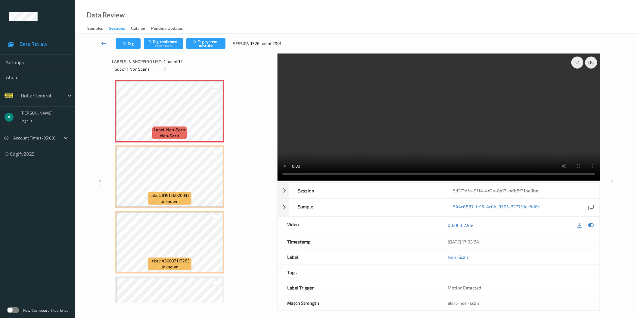
click at [392, 103] on video at bounding box center [439, 117] width 323 height 127
click at [369, 127] on video at bounding box center [439, 117] width 323 height 127
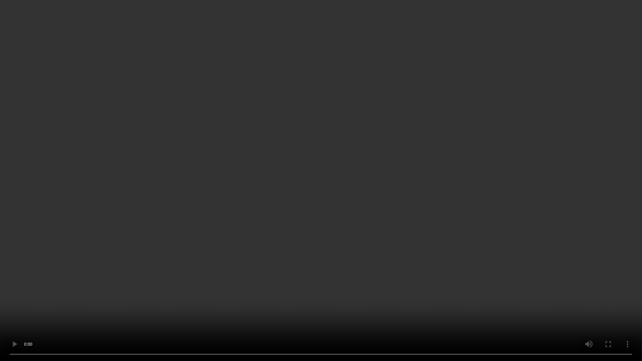
click at [200, 178] on video at bounding box center [321, 180] width 642 height 361
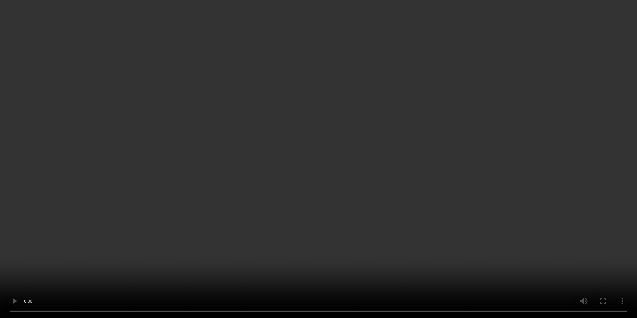
click at [585, 102] on div at bounding box center [586, 98] width 20 height 8
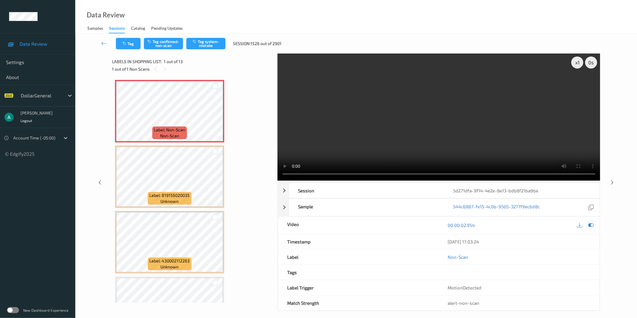
click at [588, 227] on icon at bounding box center [590, 225] width 5 height 5
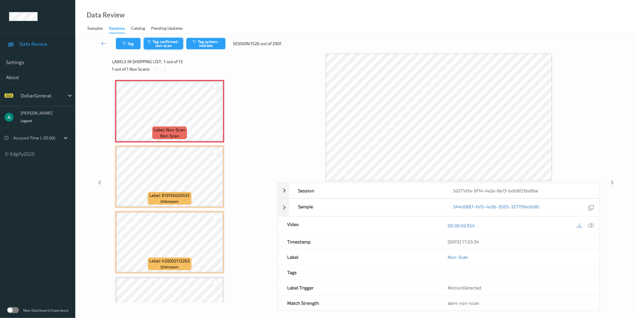
click at [169, 42] on button "Tag confirmed-non-scan" at bounding box center [163, 43] width 39 height 11
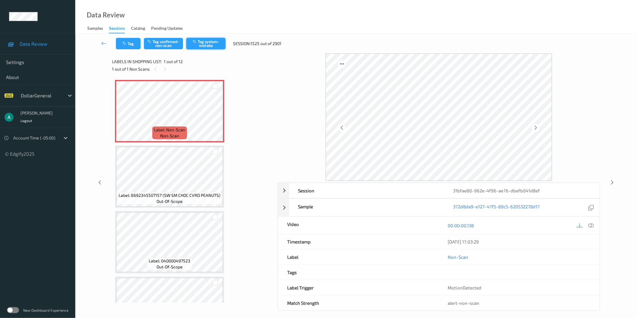
click at [210, 45] on button "Tag system-mistake" at bounding box center [205, 43] width 39 height 11
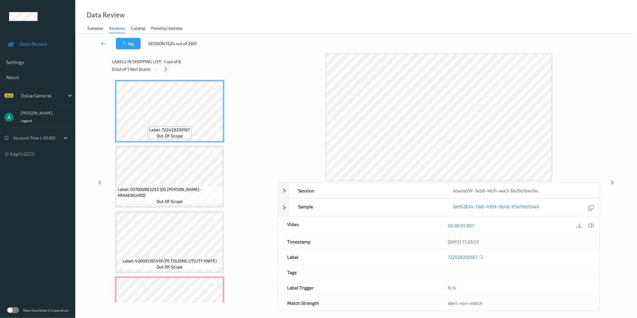
click at [164, 68] on icon at bounding box center [165, 69] width 5 height 5
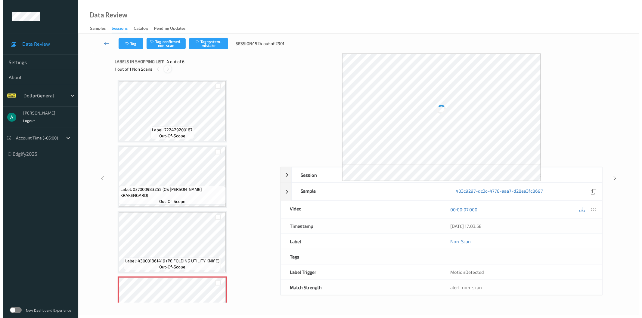
scroll to position [133, 0]
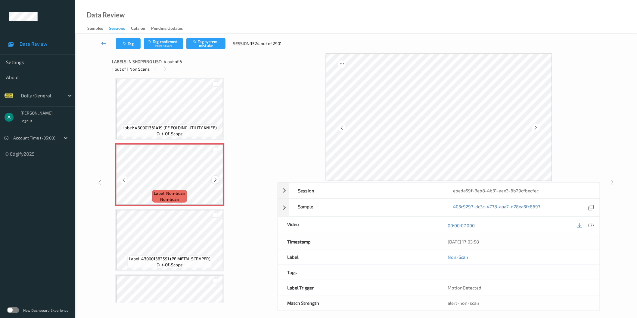
click at [215, 177] on icon at bounding box center [215, 179] width 5 height 5
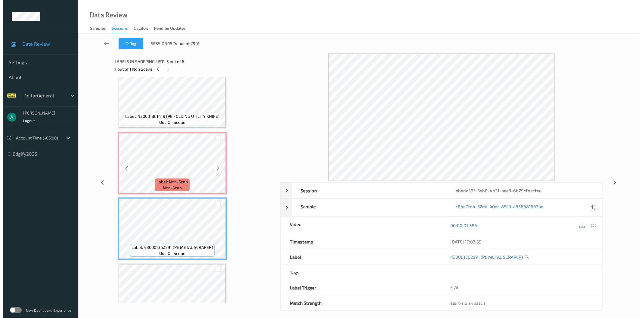
scroll to position [67, 0]
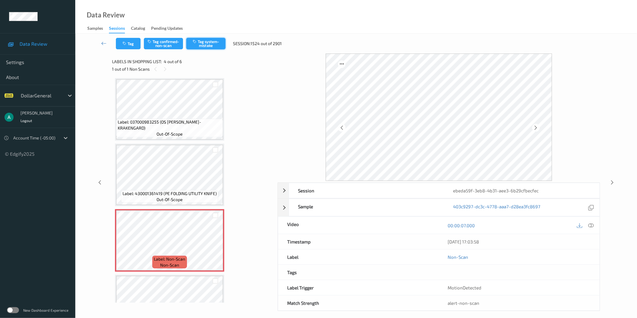
click at [211, 39] on button "Tag system-mistake" at bounding box center [205, 43] width 39 height 11
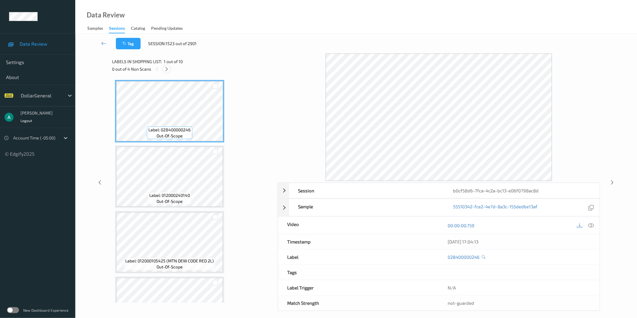
click at [170, 68] on div at bounding box center [167, 69] width 8 height 8
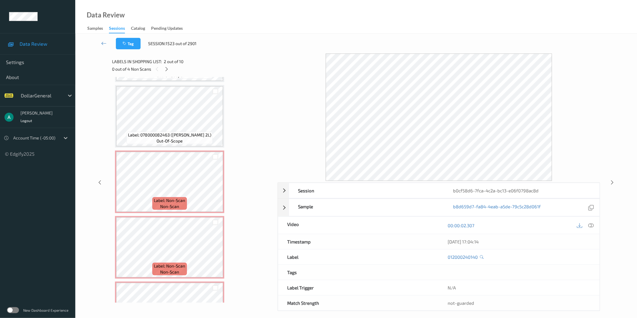
scroll to position [301, 0]
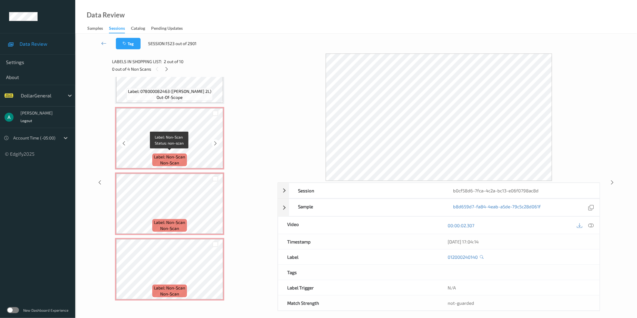
click at [178, 154] on span "Label: Non-Scan" at bounding box center [169, 157] width 31 height 6
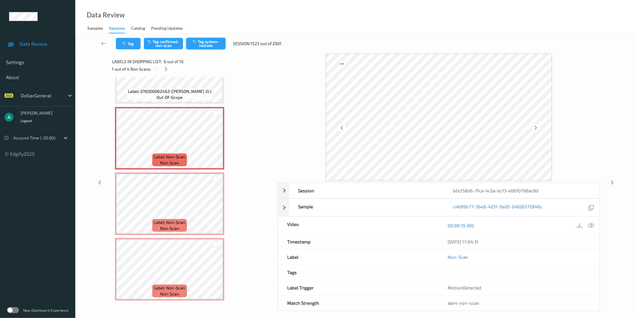
click at [209, 44] on button "Tag system-mistake" at bounding box center [205, 43] width 39 height 11
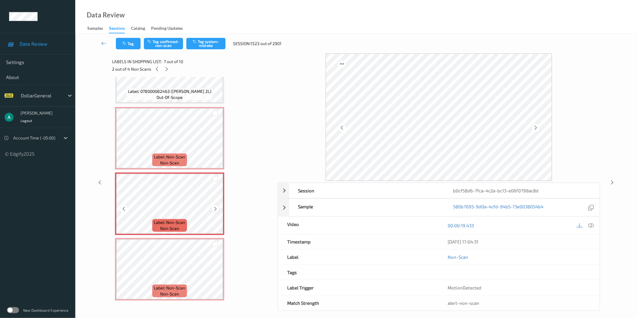
click at [215, 205] on div at bounding box center [216, 209] width 8 height 8
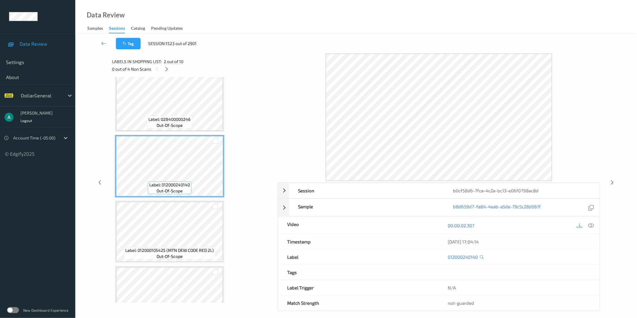
scroll to position [0, 0]
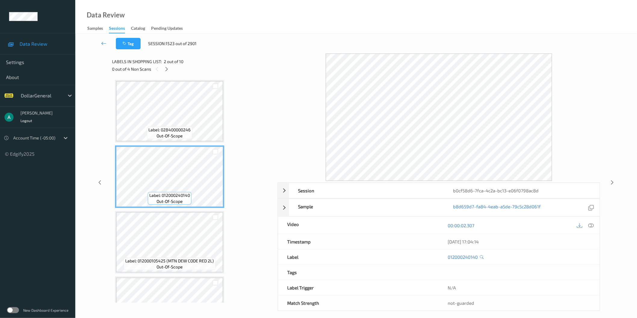
click at [176, 134] on span "out-of-scope" at bounding box center [170, 136] width 26 height 6
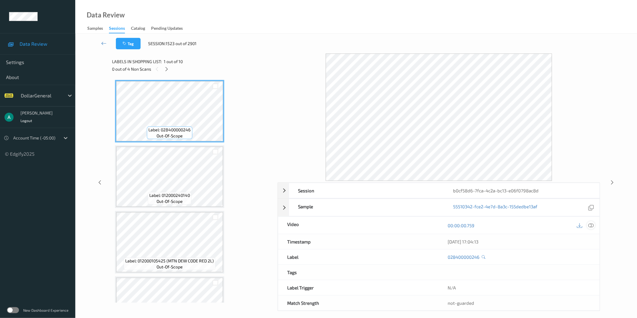
click at [591, 226] on icon at bounding box center [590, 225] width 5 height 5
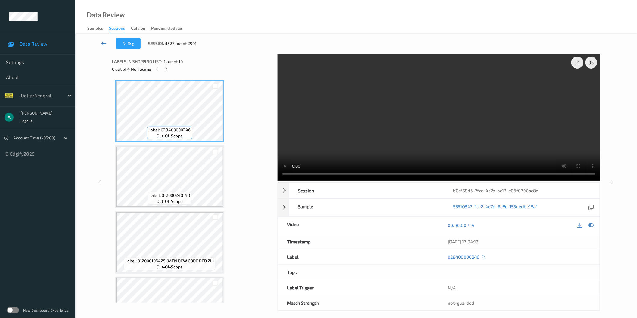
click at [355, 134] on video at bounding box center [439, 117] width 323 height 127
click at [365, 115] on video at bounding box center [439, 117] width 323 height 127
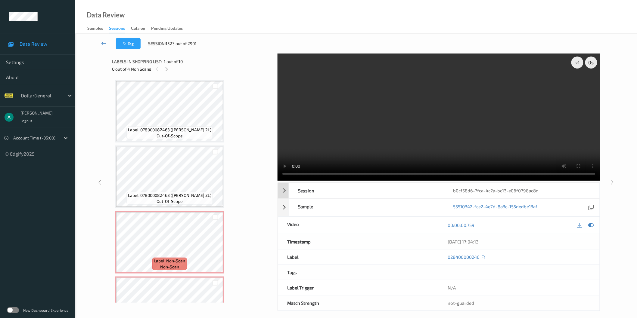
scroll to position [200, 0]
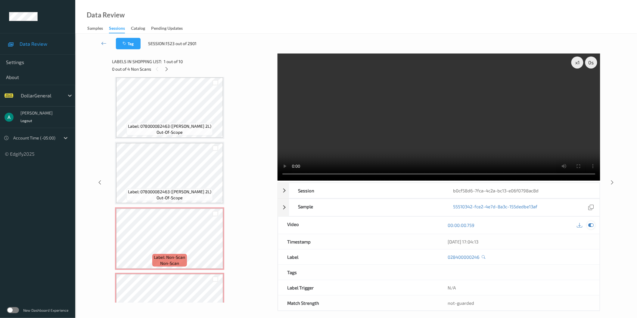
click at [592, 227] on icon at bounding box center [590, 225] width 5 height 5
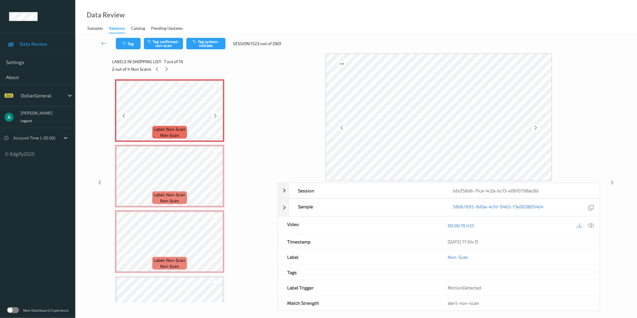
scroll to position [395, 0]
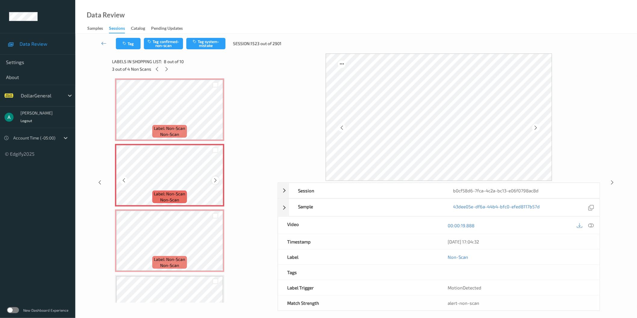
click at [212, 177] on div at bounding box center [216, 181] width 8 height 8
click at [215, 178] on icon at bounding box center [215, 180] width 5 height 5
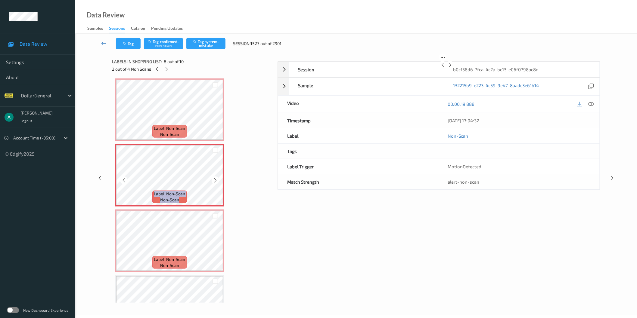
click at [215, 178] on icon at bounding box center [215, 180] width 5 height 5
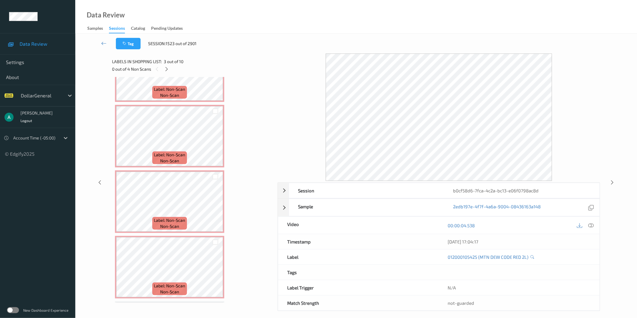
scroll to position [429, 0]
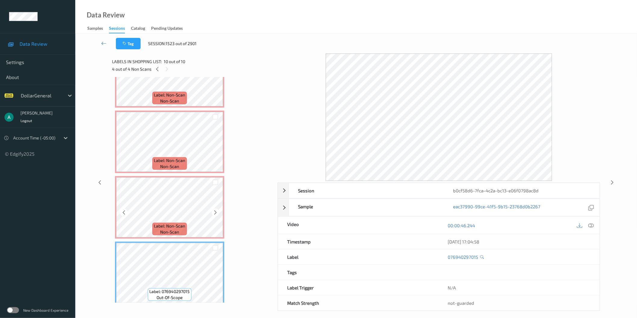
click at [169, 169] on div "Label: Non-Scan non-scan" at bounding box center [169, 142] width 109 height 63
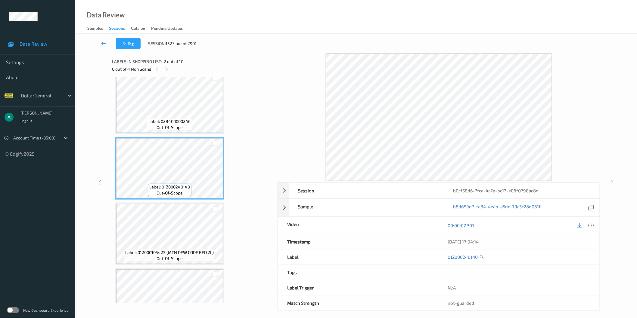
scroll to position [0, 0]
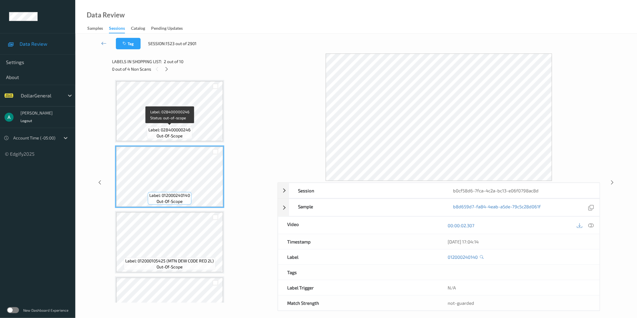
click at [180, 132] on span "Label: 028400000246" at bounding box center [170, 130] width 42 height 6
click at [173, 211] on div "Label: 012000105425 (MTN DEW CODE RED 2L) out-of-scope" at bounding box center [169, 242] width 109 height 63
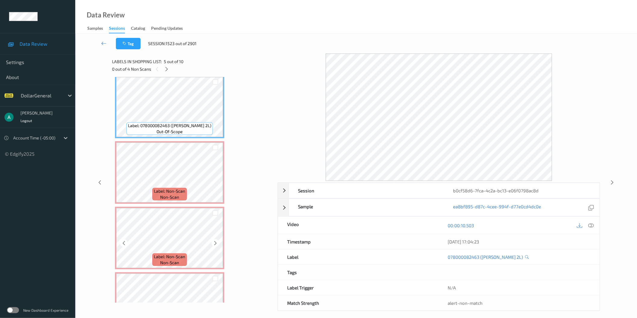
scroll to position [267, 0]
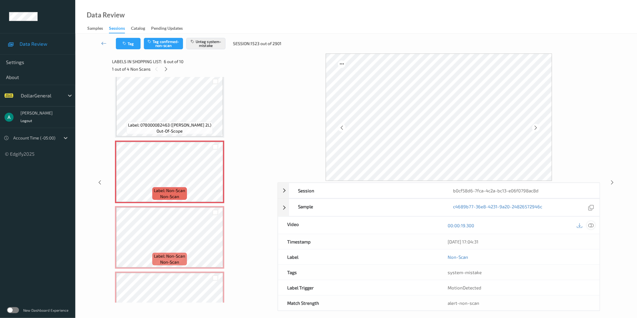
click at [595, 226] on div at bounding box center [591, 226] width 8 height 8
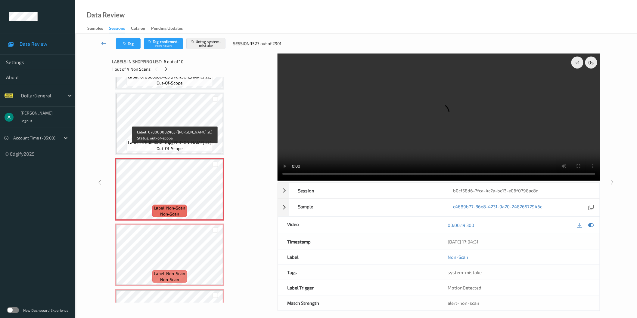
scroll to position [234, 0]
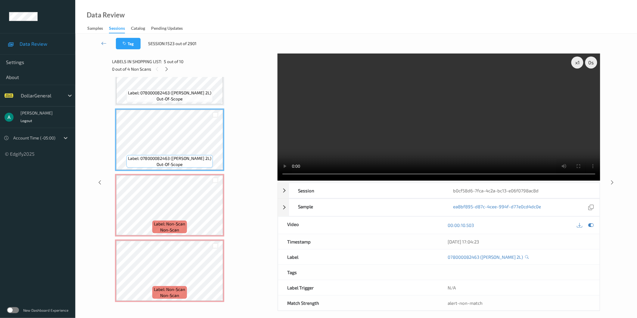
click at [319, 123] on video at bounding box center [439, 117] width 323 height 127
click at [573, 64] on div "x 1" at bounding box center [577, 63] width 12 height 12
click at [575, 65] on div "x 2" at bounding box center [577, 63] width 12 height 12
click at [593, 225] on icon at bounding box center [590, 225] width 5 height 5
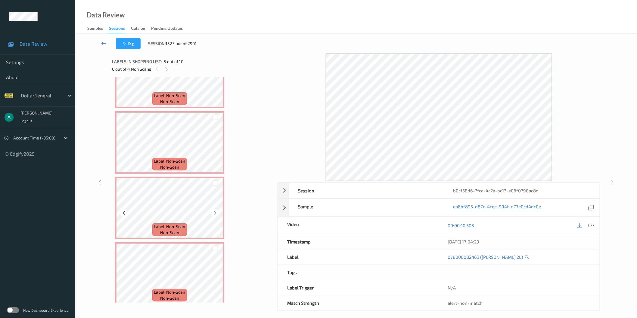
scroll to position [368, 0]
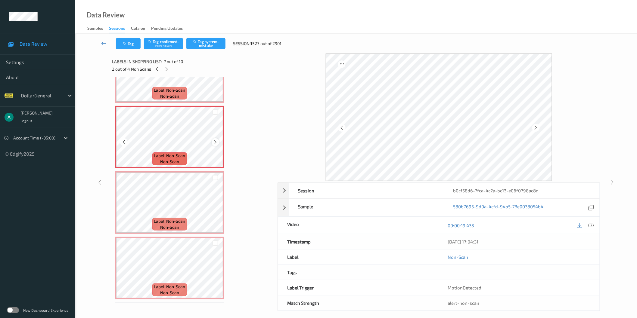
click at [214, 140] on icon at bounding box center [215, 142] width 5 height 5
click at [200, 32] on div "Data Review Samples Sessions Catalog Pending Updates" at bounding box center [356, 17] width 562 height 34
click at [206, 39] on button "Tag system-mistake" at bounding box center [205, 43] width 39 height 11
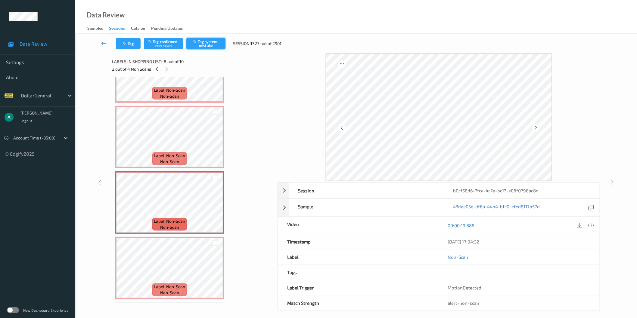
click at [219, 43] on button "Tag system-mistake" at bounding box center [205, 43] width 39 height 11
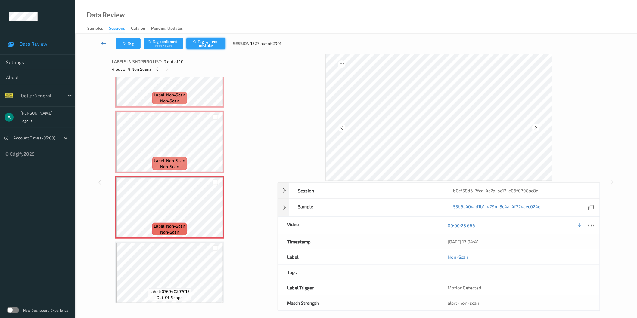
click at [210, 43] on button "Tag system-mistake" at bounding box center [205, 43] width 39 height 11
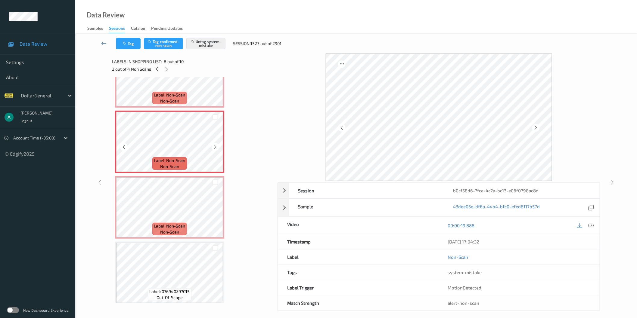
scroll to position [395, 0]
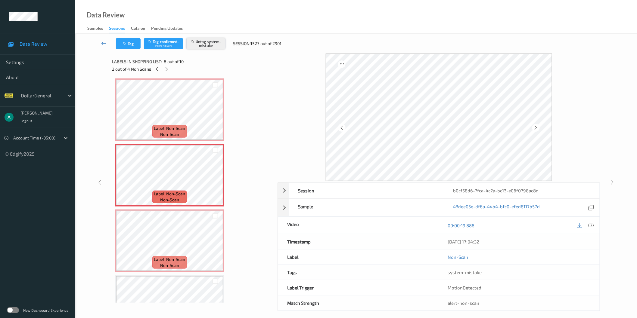
click at [199, 44] on button "Untag system-mistake" at bounding box center [205, 43] width 39 height 11
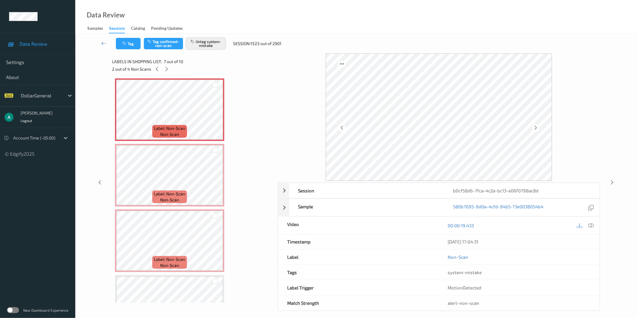
click at [205, 42] on button "Untag system-mistake" at bounding box center [205, 43] width 39 height 11
drag, startPoint x: 244, startPoint y: 120, endPoint x: 231, endPoint y: 110, distance: 17.1
click at [244, 120] on div "Label: 028400000246 out-of-scope Label: 012000240140 out-of-scope Label: 012000…" at bounding box center [192, 11] width 155 height 653
click at [169, 67] on icon at bounding box center [166, 69] width 5 height 5
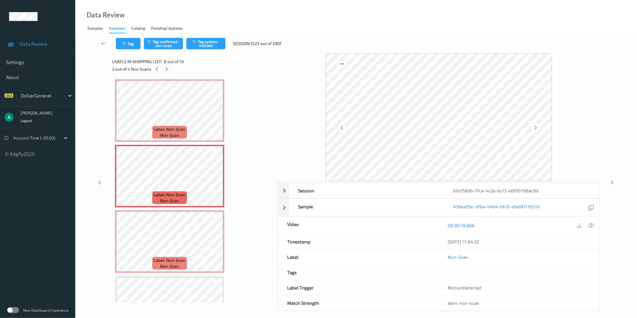
click at [169, 67] on icon at bounding box center [166, 69] width 5 height 5
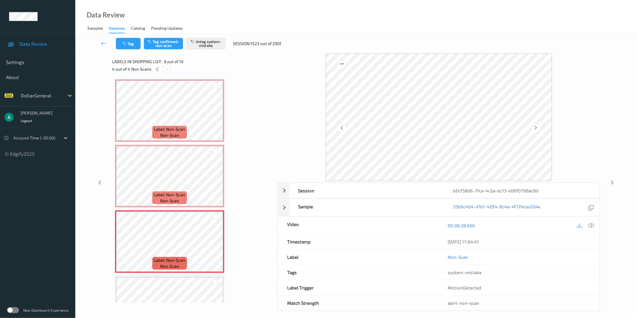
scroll to position [429, 0]
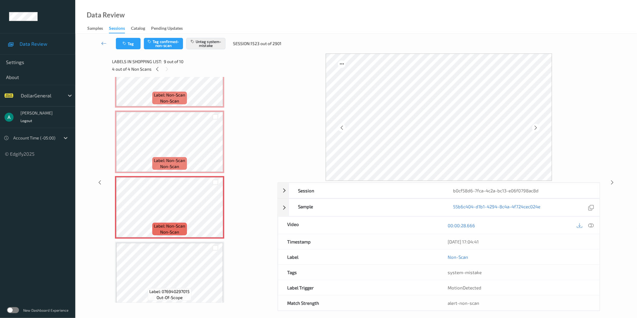
click at [153, 68] on div "4 out of 4 Non Scans" at bounding box center [192, 69] width 161 height 8
click at [155, 70] on icon at bounding box center [157, 69] width 5 height 5
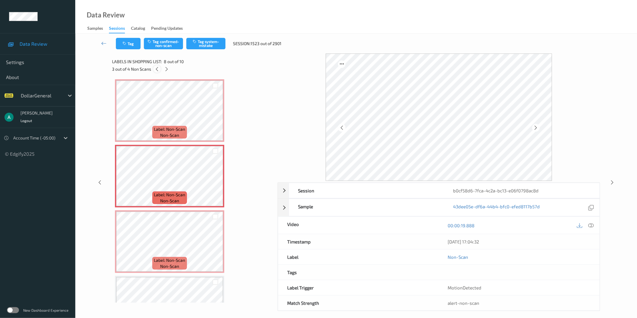
click at [156, 70] on icon at bounding box center [156, 69] width 5 height 5
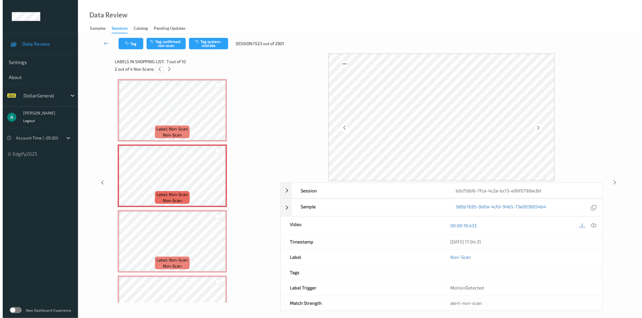
scroll to position [264, 0]
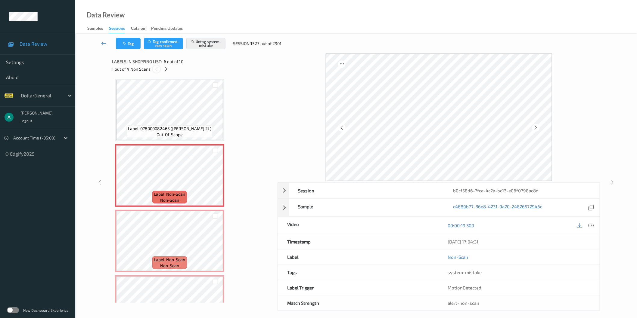
click at [156, 70] on icon at bounding box center [156, 69] width 5 height 5
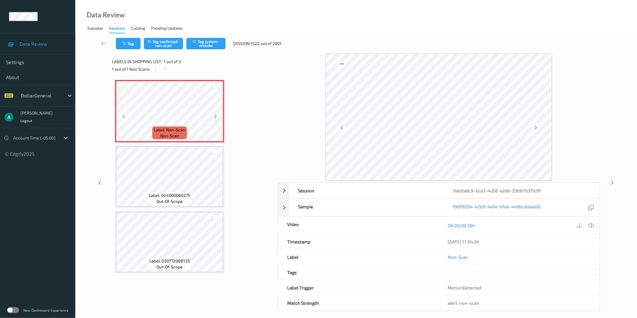
click at [214, 116] on icon at bounding box center [215, 116] width 5 height 5
click at [201, 42] on button "Tag system-mistake" at bounding box center [205, 43] width 39 height 11
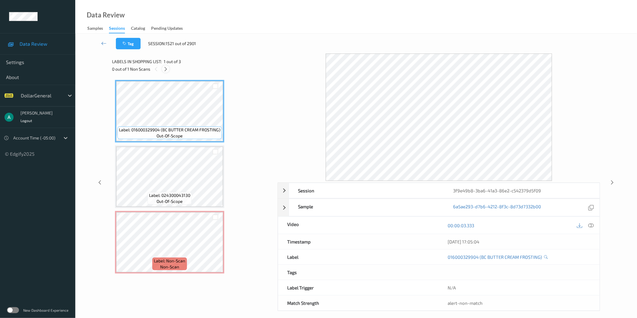
click at [167, 68] on icon at bounding box center [165, 69] width 5 height 5
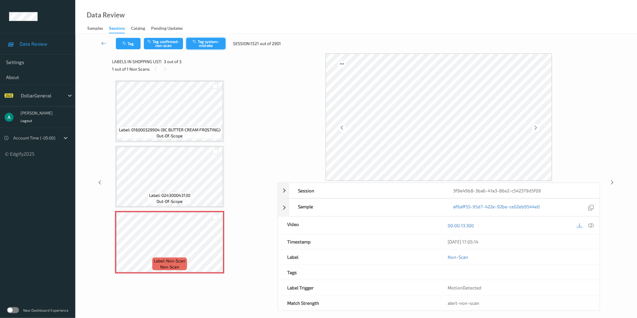
click at [213, 41] on button "Tag system-mistake" at bounding box center [205, 43] width 39 height 11
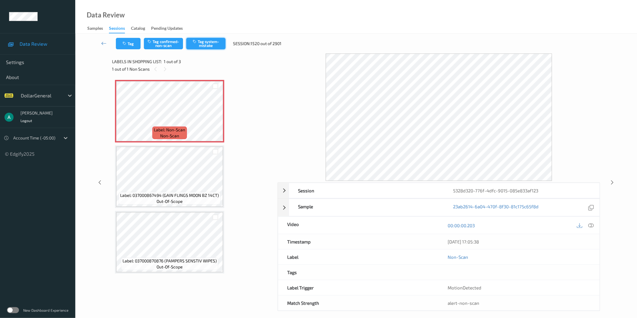
click at [215, 43] on button "Tag system-mistake" at bounding box center [205, 43] width 39 height 11
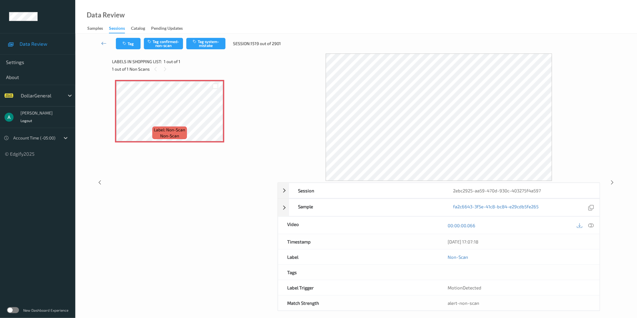
click at [211, 37] on div "Tag Tag confirmed-non-scan Tag system-mistake Session: 1519 out of 2901" at bounding box center [356, 44] width 537 height 20
click at [212, 47] on button "Tag system-mistake" at bounding box center [205, 43] width 39 height 11
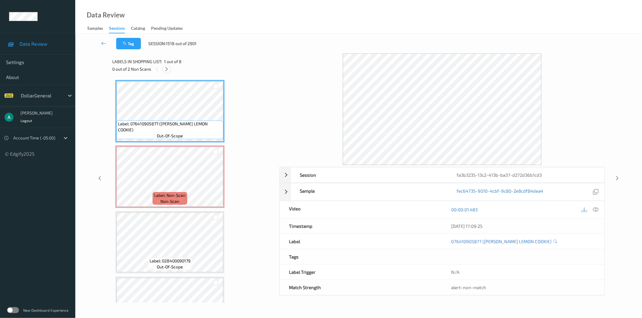
click at [168, 73] on div at bounding box center [167, 69] width 8 height 8
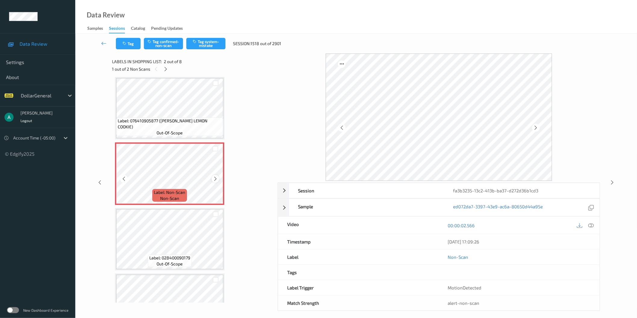
click at [217, 178] on icon at bounding box center [215, 178] width 5 height 5
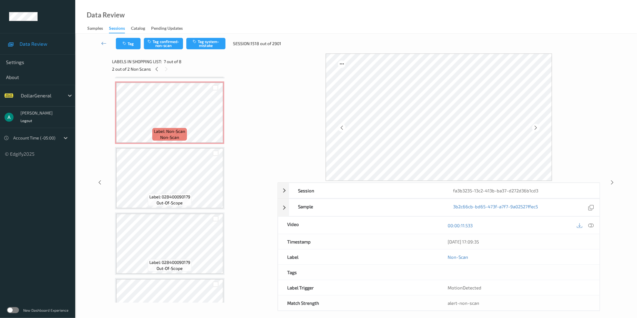
scroll to position [0, 0]
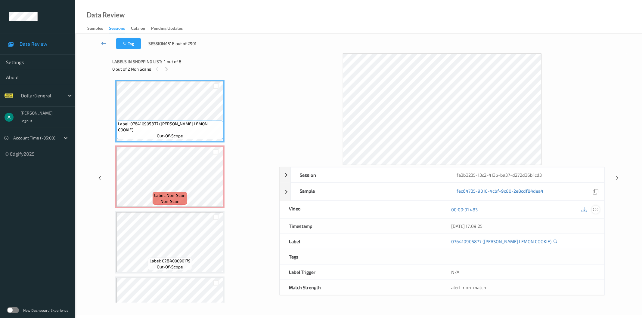
click at [598, 210] on icon at bounding box center [595, 209] width 5 height 5
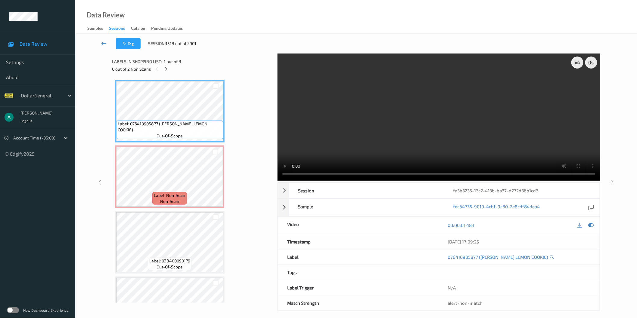
click at [440, 130] on video at bounding box center [439, 117] width 323 height 127
click at [453, 123] on video at bounding box center [439, 117] width 323 height 127
click at [592, 223] on icon at bounding box center [590, 225] width 5 height 5
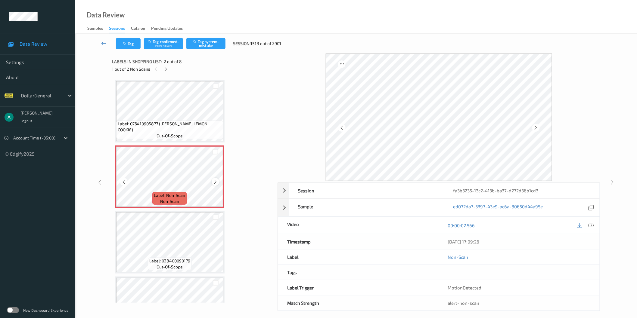
click at [213, 183] on icon at bounding box center [215, 181] width 5 height 5
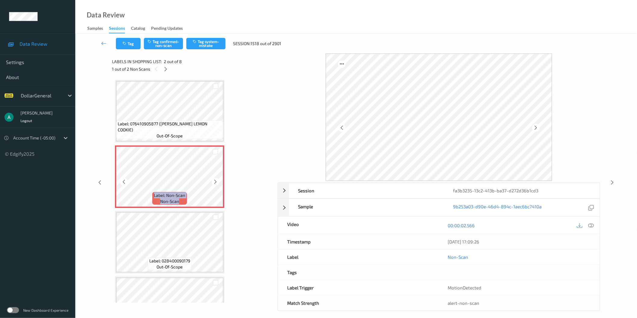
click at [213, 183] on icon at bounding box center [215, 181] width 5 height 5
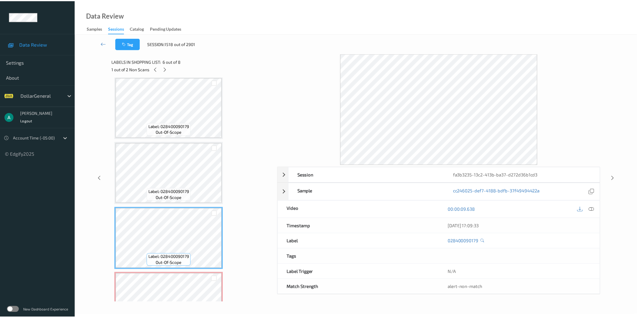
scroll to position [298, 0]
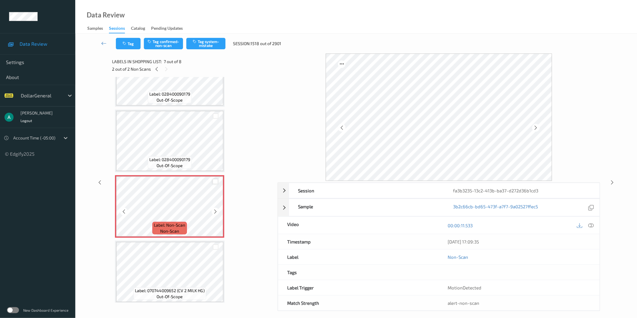
click at [216, 181] on div at bounding box center [216, 182] width 6 height 6
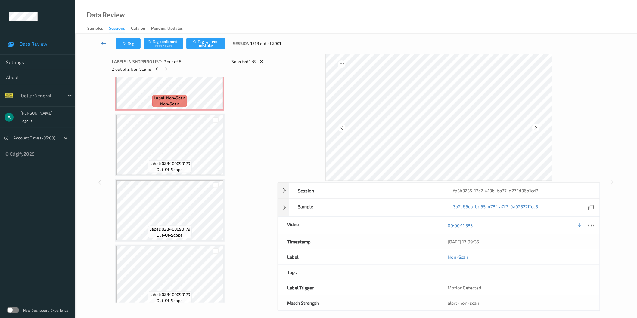
scroll to position [31, 0]
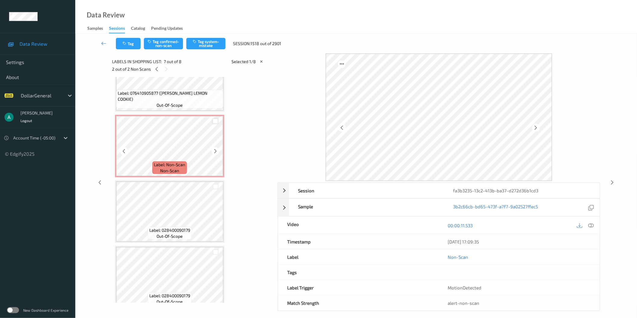
click at [215, 122] on div at bounding box center [216, 122] width 6 height 6
click at [199, 41] on button "Tag system-mistake" at bounding box center [205, 43] width 39 height 11
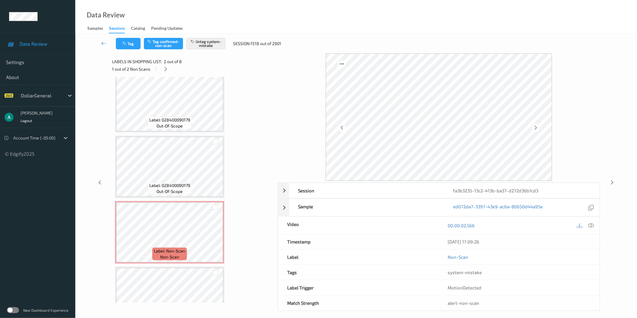
scroll to position [298, 0]
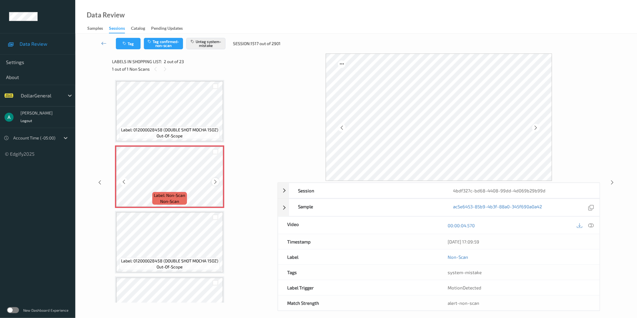
click at [216, 178] on div at bounding box center [216, 182] width 8 height 8
click at [169, 130] on span "Label: 012000028458 (DOUBLE SHOT MOCHA 15OZ)" at bounding box center [169, 130] width 97 height 6
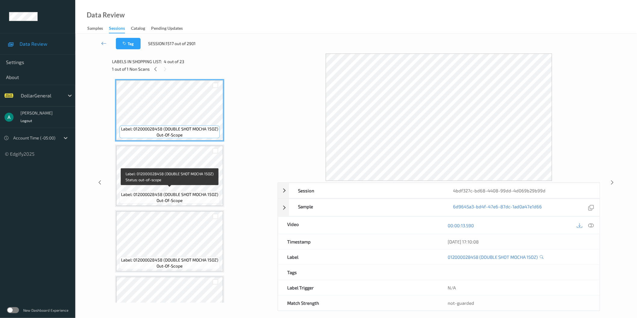
scroll to position [200, 0]
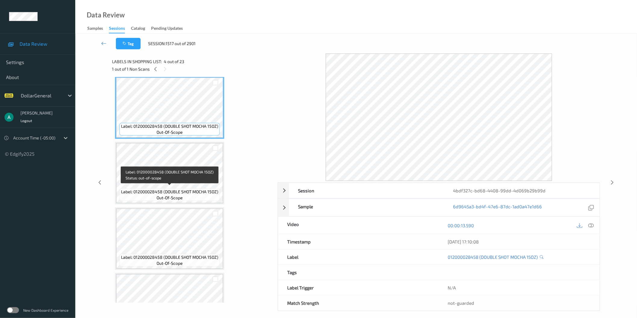
click at [172, 197] on span "out-of-scope" at bounding box center [170, 198] width 26 height 6
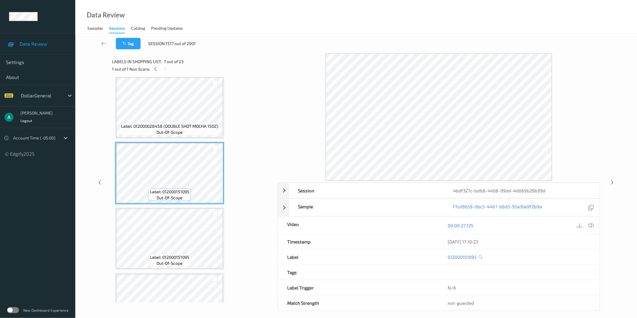
scroll to position [334, 0]
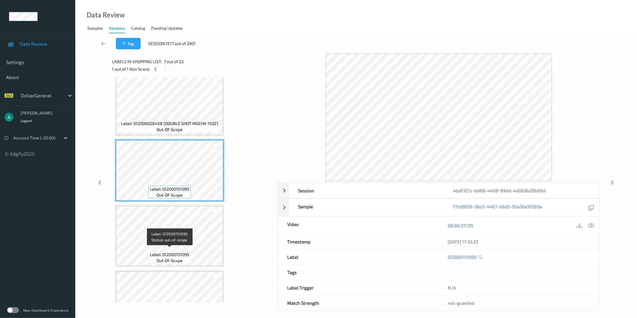
click at [182, 252] on span "Label: 012000151095" at bounding box center [169, 255] width 39 height 6
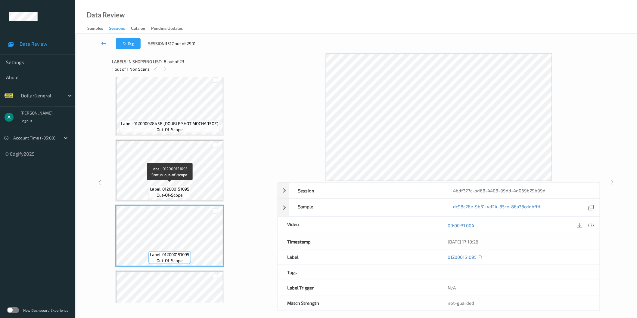
click at [172, 192] on span "out-of-scope" at bounding box center [170, 195] width 26 height 6
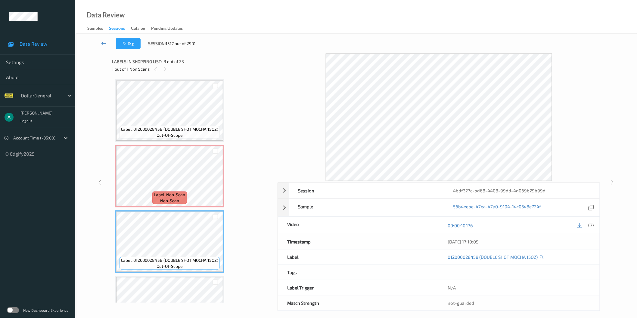
scroll to position [0, 0]
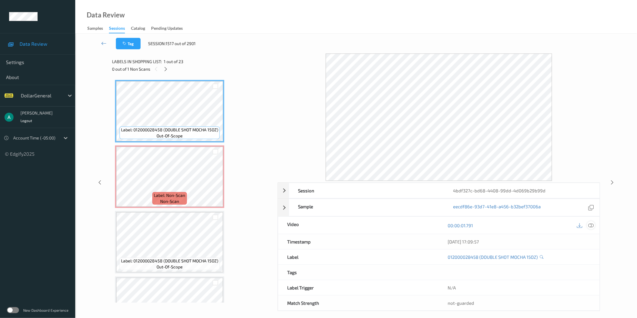
click at [590, 224] on icon at bounding box center [590, 225] width 5 height 5
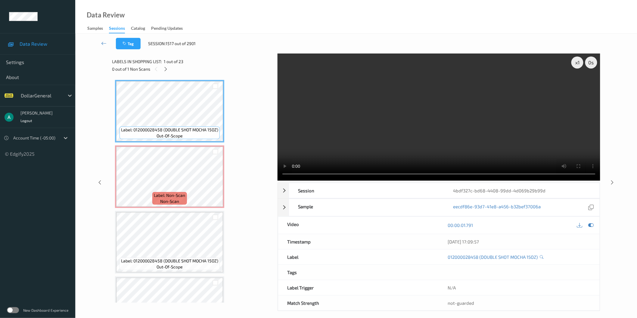
click at [385, 122] on video at bounding box center [439, 117] width 323 height 127
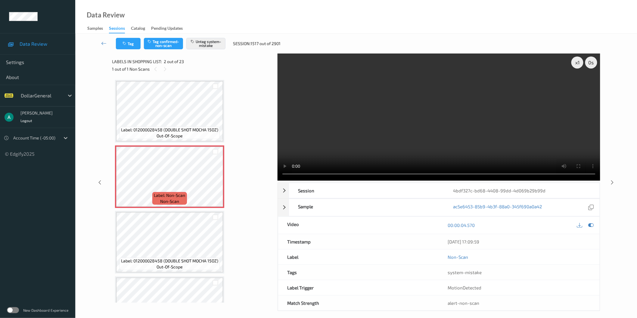
click at [594, 227] on div at bounding box center [591, 226] width 8 height 8
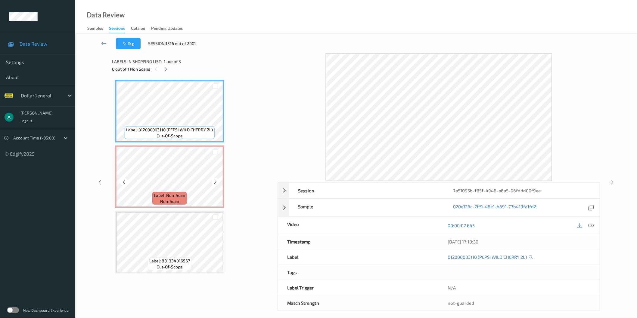
click at [175, 193] on span "Label: Non-Scan" at bounding box center [169, 196] width 31 height 6
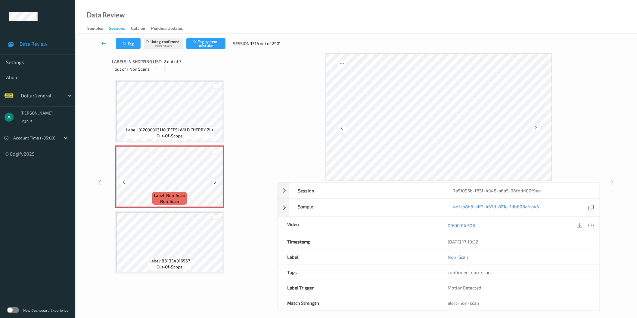
click at [217, 180] on icon at bounding box center [215, 181] width 5 height 5
click at [215, 184] on icon at bounding box center [215, 181] width 5 height 5
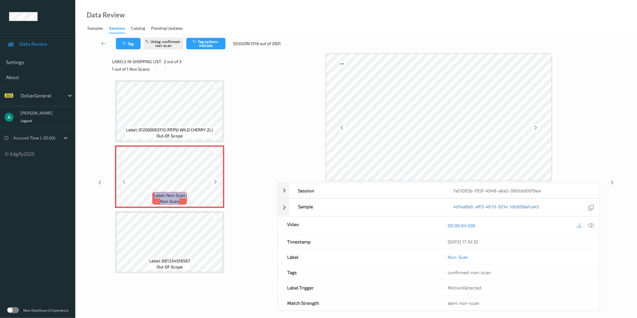
click at [215, 184] on icon at bounding box center [215, 181] width 5 height 5
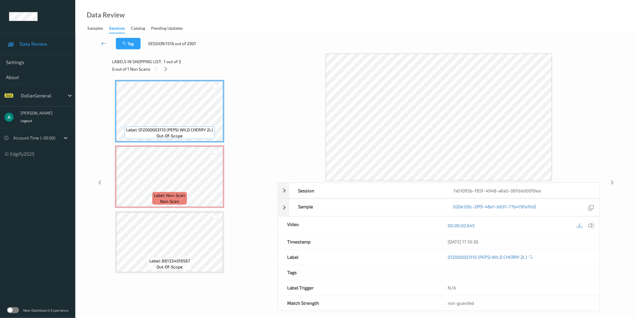
click at [592, 226] on icon at bounding box center [590, 225] width 5 height 5
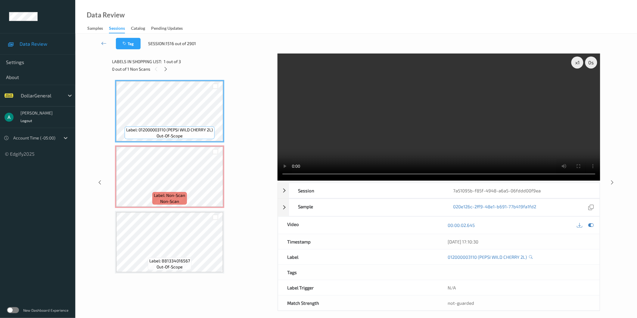
click at [368, 141] on video at bounding box center [439, 117] width 323 height 127
click at [225, 169] on div "Label: 012000003110 (PEPSI WILD CHERRY 2L) out-of-scope Label: Non-Scan non-sca…" at bounding box center [192, 177] width 155 height 194
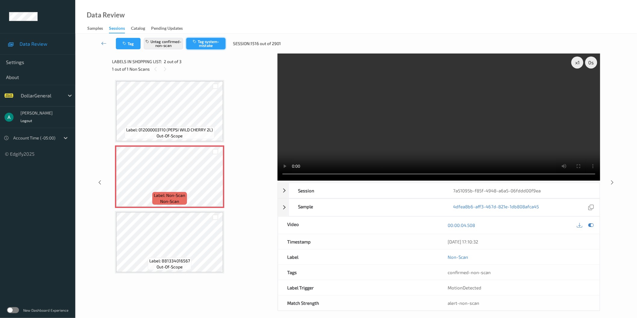
click at [205, 45] on button "Tag system-mistake" at bounding box center [205, 43] width 39 height 11
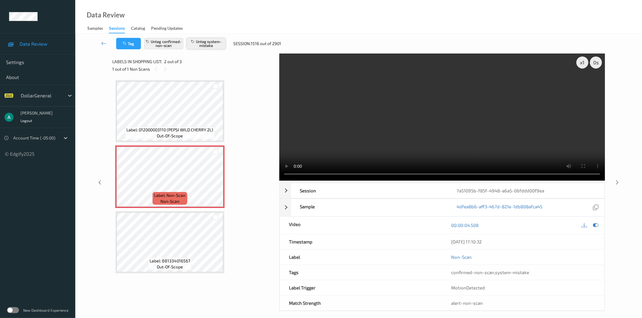
click at [202, 47] on button "Untag system-mistake" at bounding box center [206, 43] width 39 height 11
click at [100, 44] on link at bounding box center [104, 43] width 24 height 11
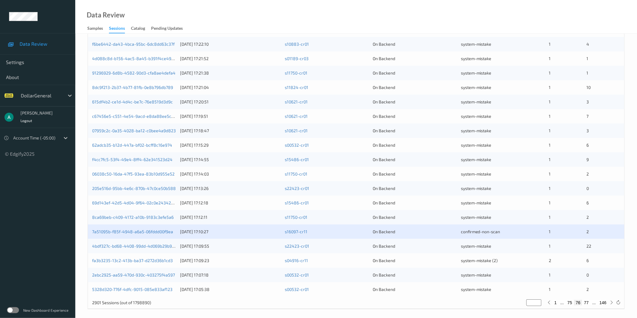
scroll to position [134, 0]
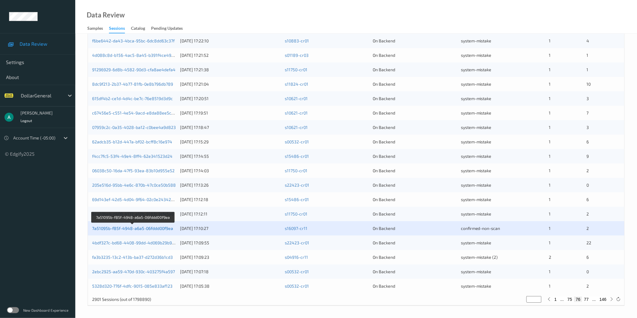
click at [149, 230] on link "7a51095b-f85f-4948-a6a5-06fddd00f9ea" at bounding box center [132, 228] width 81 height 5
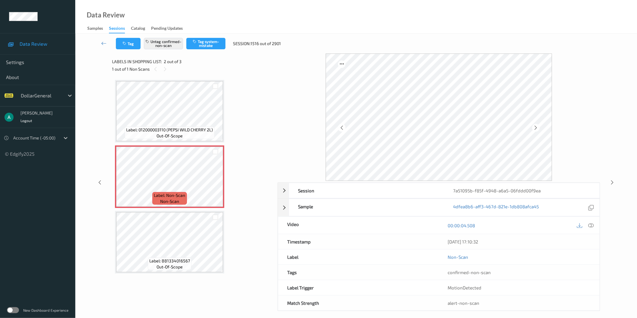
click at [252, 157] on div "Label: 012000003110 (PEPSI WILD CHERRY 2L) out-of-scope Label: Non-Scan non-sca…" at bounding box center [192, 177] width 155 height 194
click at [105, 43] on icon at bounding box center [103, 43] width 5 height 6
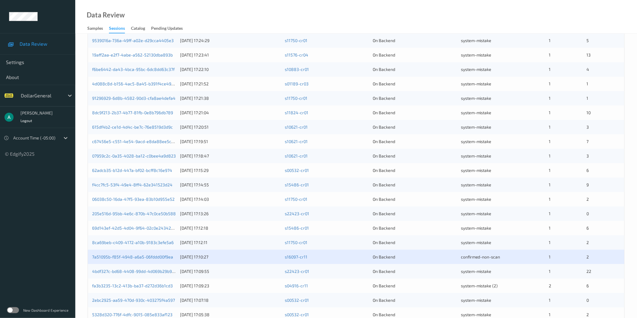
scroll to position [134, 0]
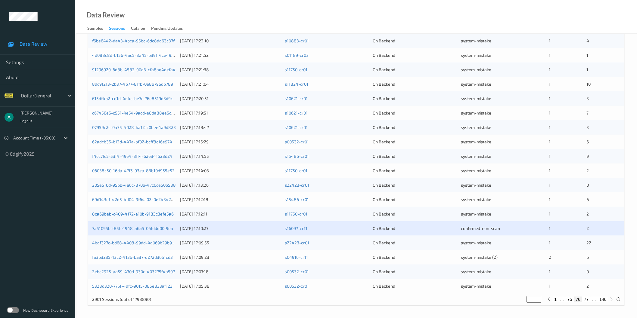
drag, startPoint x: 150, startPoint y: 222, endPoint x: 163, endPoint y: 214, distance: 15.4
click at [163, 214] on link "8ca69beb-c409-4172-a10b-9183c3efe5a6" at bounding box center [133, 214] width 82 height 5
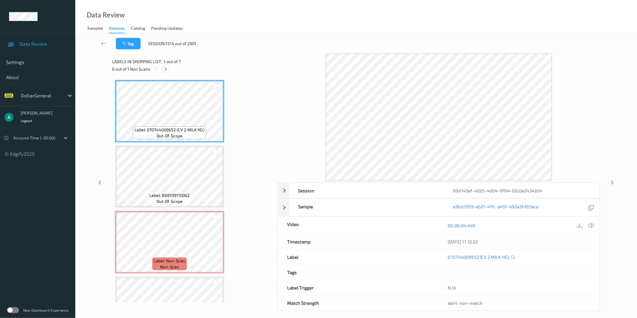
click at [163, 66] on div at bounding box center [166, 69] width 8 height 8
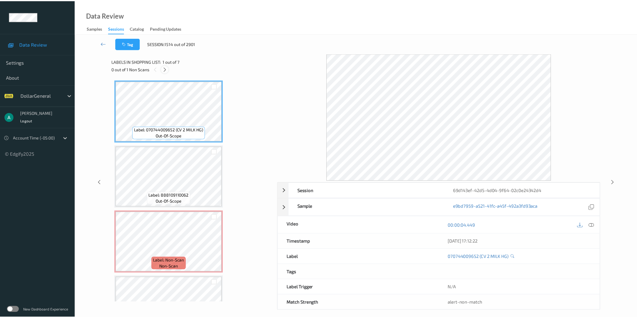
scroll to position [68, 0]
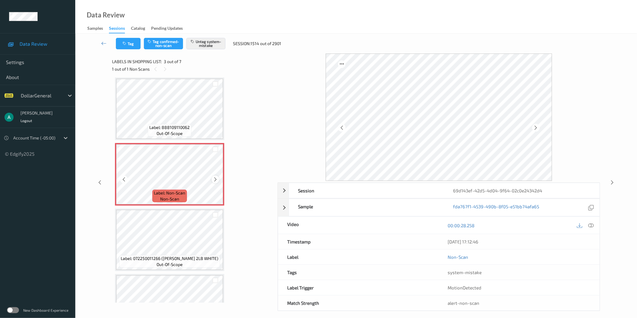
click at [215, 178] on icon at bounding box center [215, 179] width 5 height 5
click at [215, 177] on icon at bounding box center [215, 179] width 5 height 5
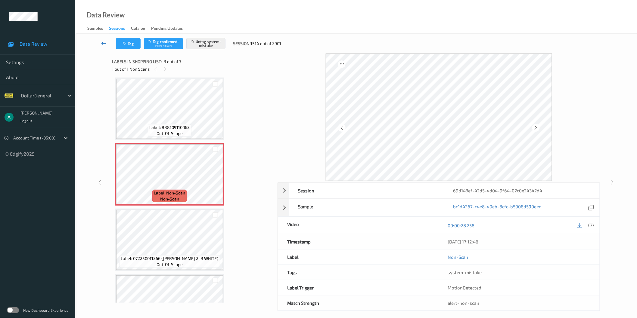
click at [103, 40] on link at bounding box center [104, 43] width 24 height 11
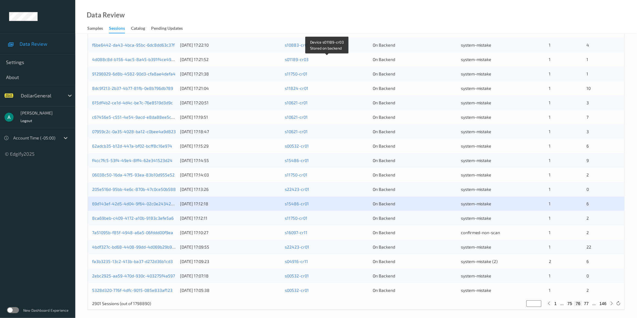
scroll to position [134, 0]
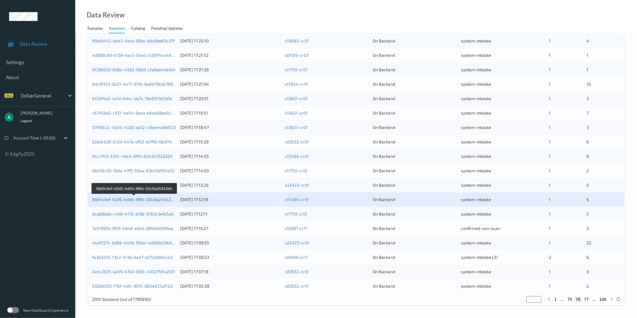
click at [138, 200] on link "69d143ef-42d5-4d04-9f64-02c0e24342d4" at bounding box center [134, 199] width 84 height 5
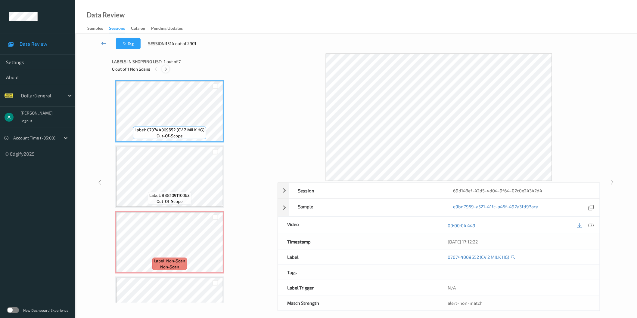
click at [163, 70] on icon at bounding box center [165, 69] width 5 height 5
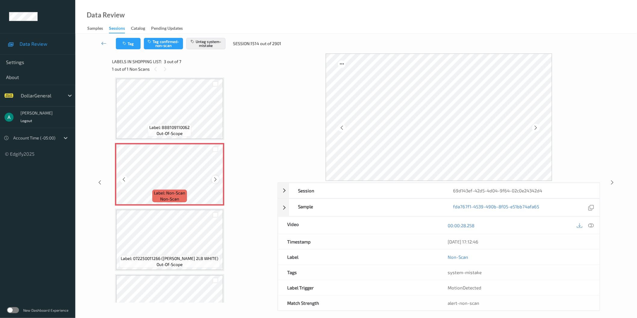
click at [214, 179] on icon at bounding box center [215, 179] width 5 height 5
click at [214, 177] on icon at bounding box center [215, 179] width 5 height 5
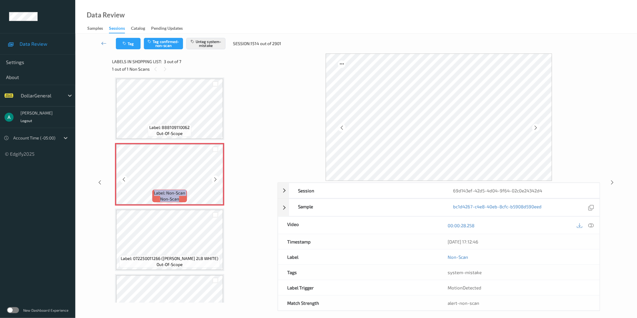
click at [214, 177] on icon at bounding box center [215, 179] width 5 height 5
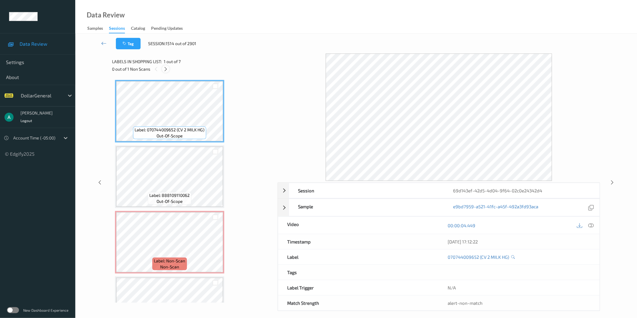
click at [167, 69] on icon at bounding box center [165, 69] width 5 height 5
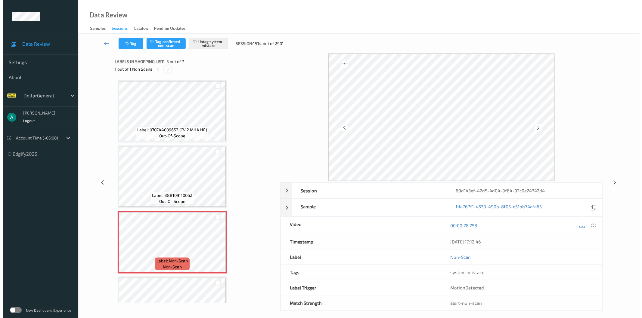
scroll to position [68, 0]
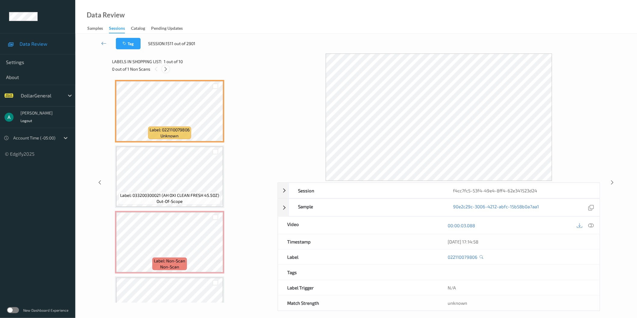
click at [165, 69] on icon at bounding box center [165, 69] width 5 height 5
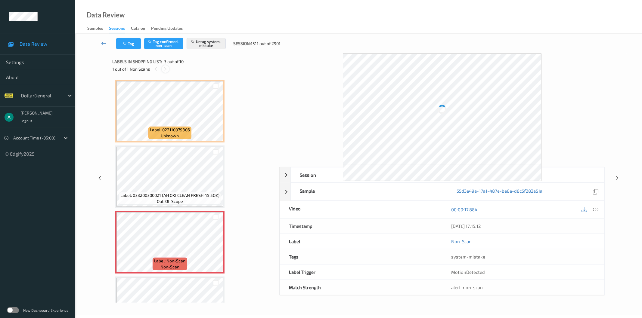
scroll to position [68, 0]
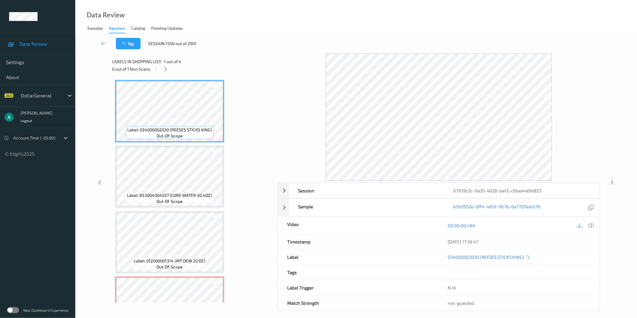
click at [170, 70] on div "0 out of 1 Non Scans" at bounding box center [192, 69] width 161 height 8
click at [167, 68] on icon at bounding box center [165, 69] width 5 height 5
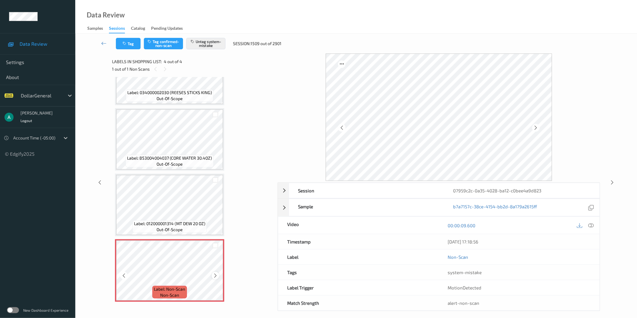
click at [217, 272] on div at bounding box center [216, 276] width 8 height 8
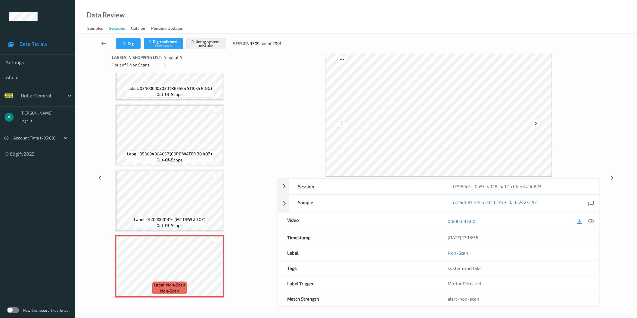
scroll to position [5, 0]
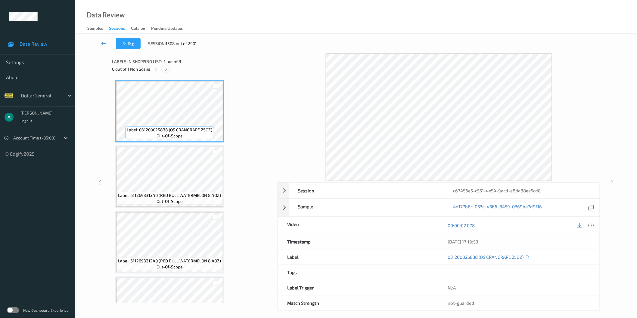
click at [166, 67] on icon at bounding box center [165, 69] width 5 height 5
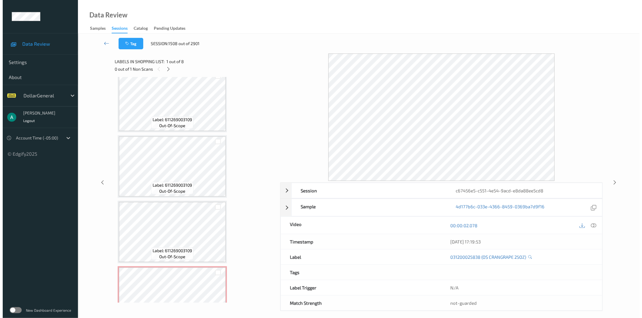
scroll to position [298, 0]
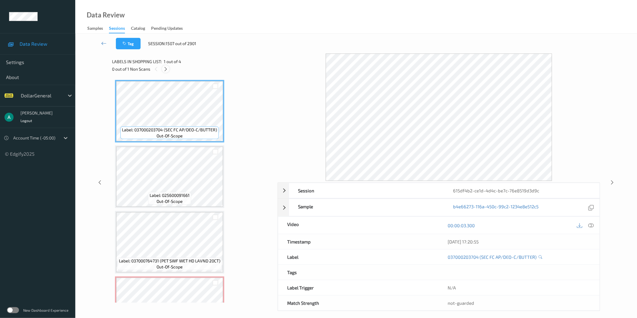
click at [166, 68] on icon at bounding box center [165, 69] width 5 height 5
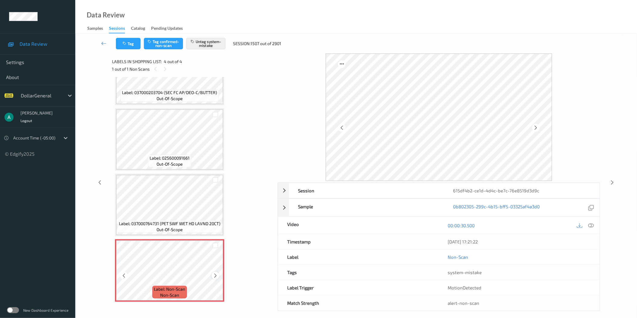
click at [216, 273] on icon at bounding box center [215, 275] width 5 height 5
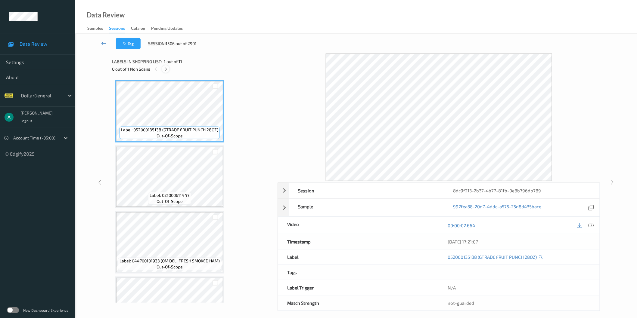
click at [167, 70] on icon at bounding box center [165, 69] width 5 height 5
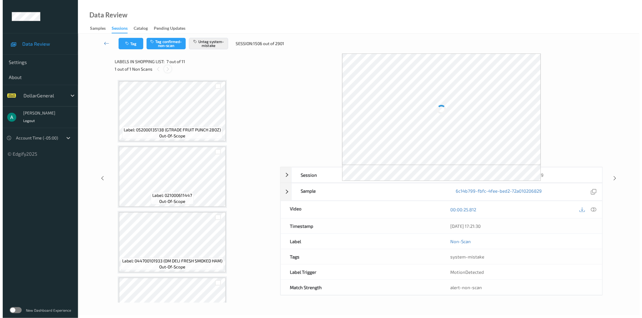
scroll to position [329, 0]
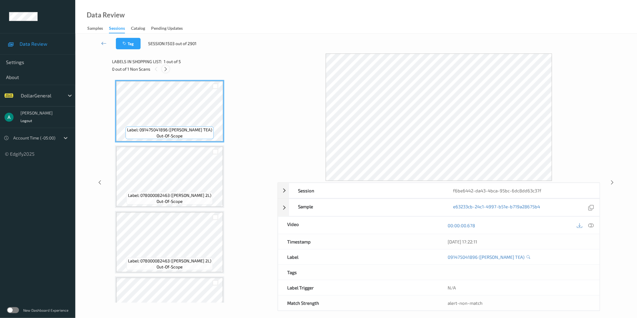
click at [169, 72] on div at bounding box center [166, 69] width 8 height 8
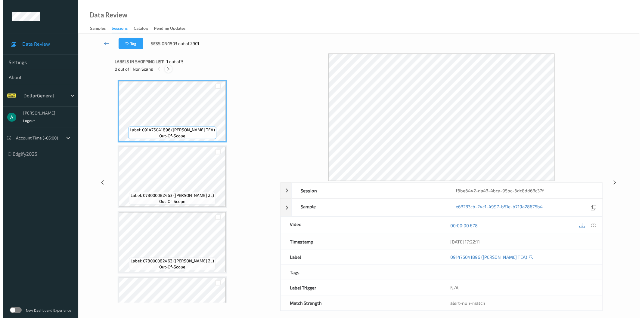
scroll to position [103, 0]
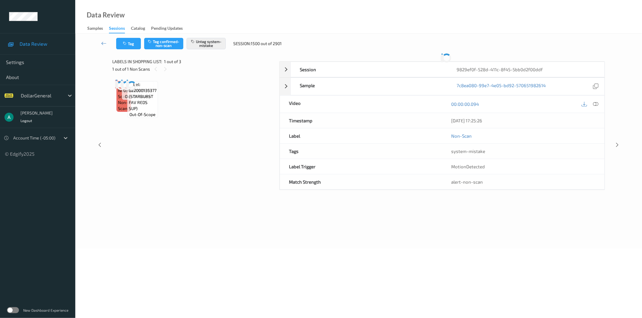
click at [116, 87] on div at bounding box center [116, 84] width 0 height 6
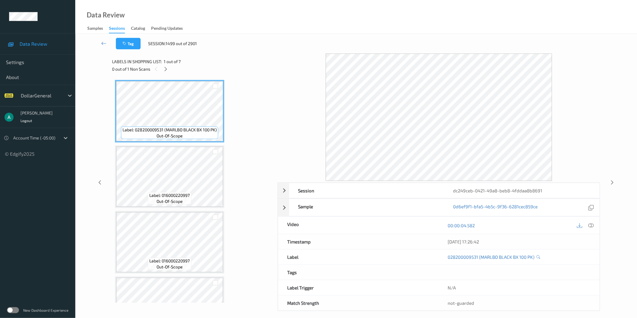
click at [163, 73] on div "0 out of 1 Non Scans" at bounding box center [192, 69] width 161 height 8
click at [165, 70] on icon at bounding box center [165, 69] width 5 height 5
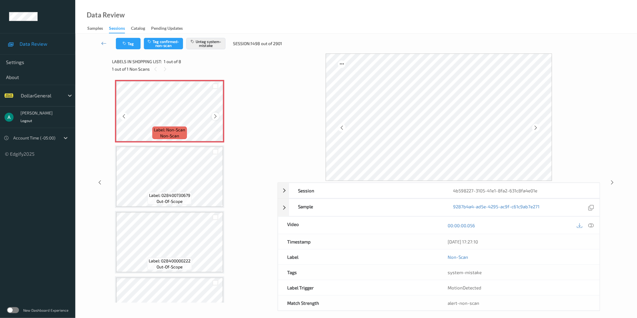
click at [216, 114] on icon at bounding box center [215, 116] width 5 height 5
click at [216, 113] on div at bounding box center [216, 117] width 8 height 8
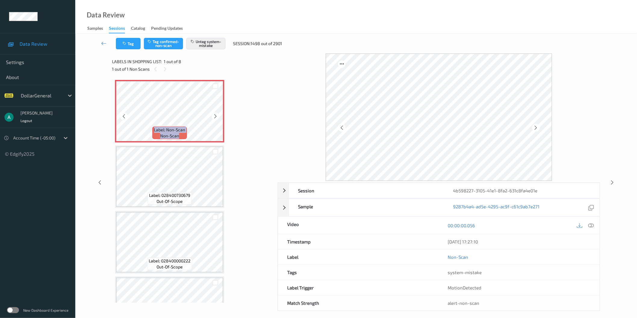
click at [216, 113] on div at bounding box center [216, 117] width 8 height 8
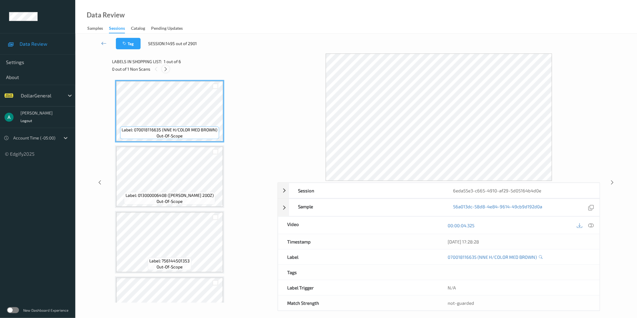
click at [163, 71] on icon at bounding box center [165, 69] width 5 height 5
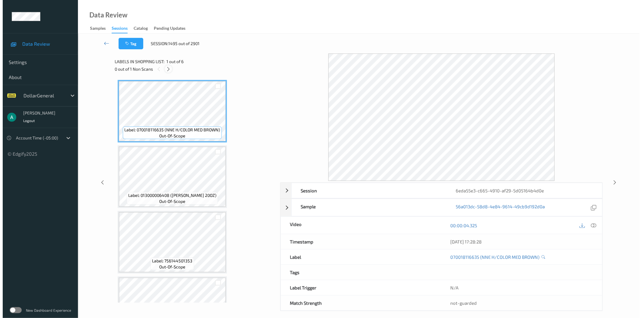
scroll to position [168, 0]
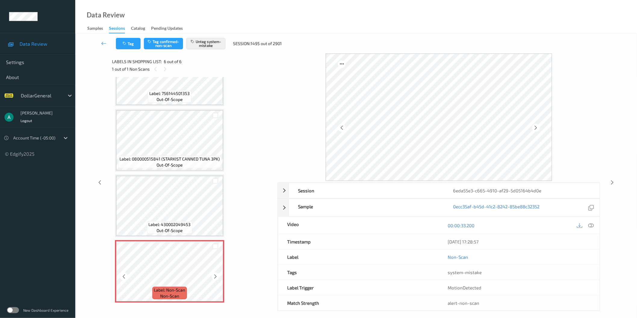
click at [179, 222] on span "Label: 430002049453" at bounding box center [170, 225] width 42 height 6
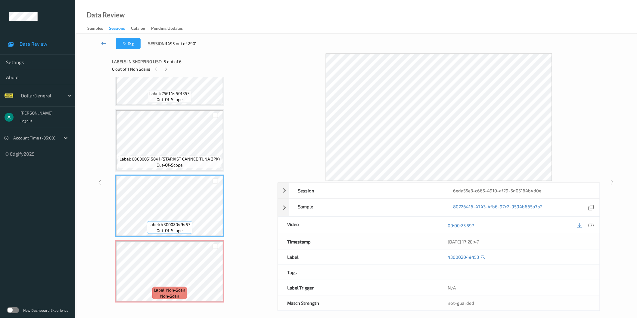
click at [180, 241] on div "Label: Non-Scan non-scan" at bounding box center [169, 272] width 109 height 63
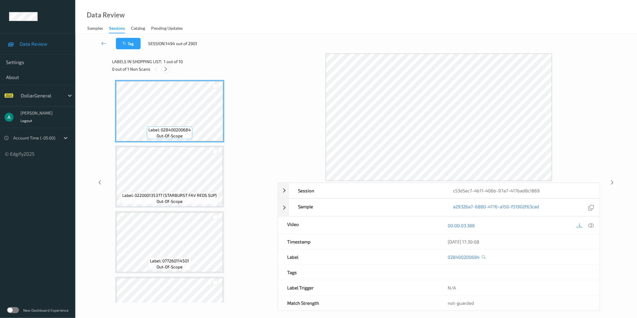
click at [166, 69] on icon at bounding box center [165, 69] width 5 height 5
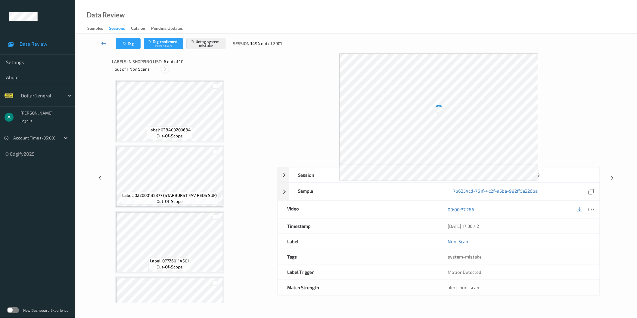
scroll to position [264, 0]
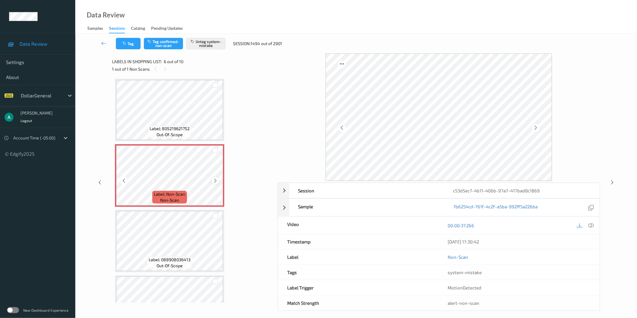
click at [216, 178] on icon at bounding box center [215, 180] width 5 height 5
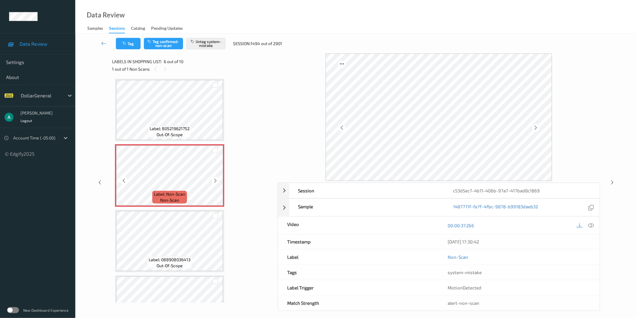
click at [216, 178] on icon at bounding box center [215, 180] width 5 height 5
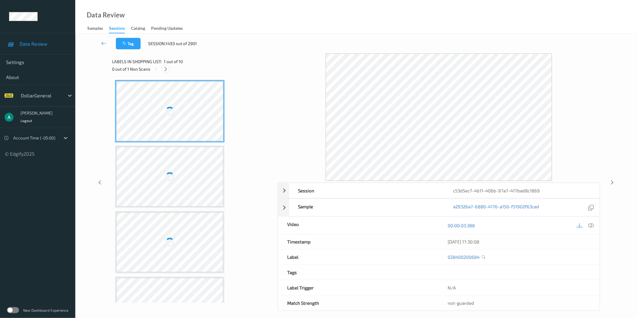
click at [167, 70] on icon at bounding box center [165, 69] width 5 height 5
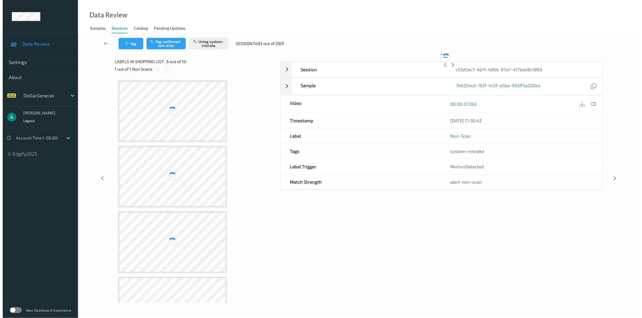
scroll to position [264, 0]
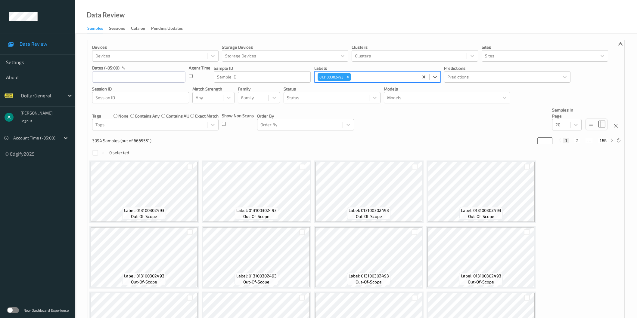
scroll to position [191, 0]
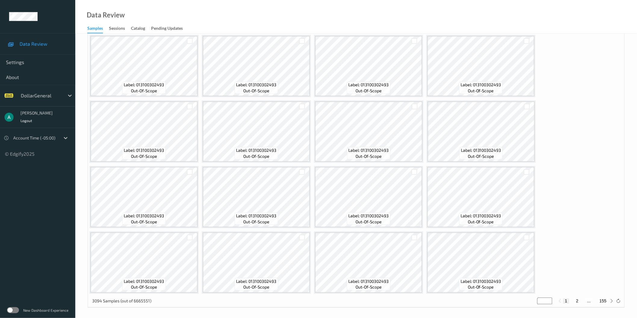
drag, startPoint x: 121, startPoint y: 26, endPoint x: 128, endPoint y: 23, distance: 8.2
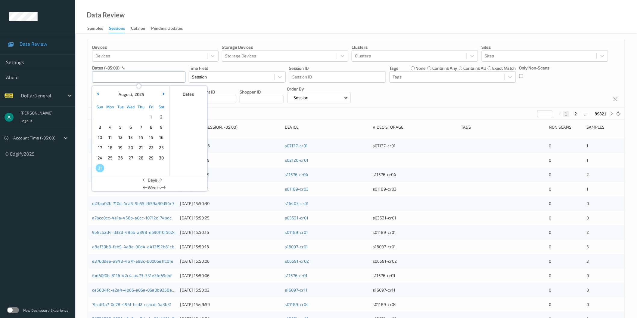
click at [127, 79] on input "text" at bounding box center [138, 76] width 93 height 11
click at [161, 94] on button "button" at bounding box center [163, 95] width 6 height 6
click at [141, 123] on div "11" at bounding box center [141, 127] width 10 height 10
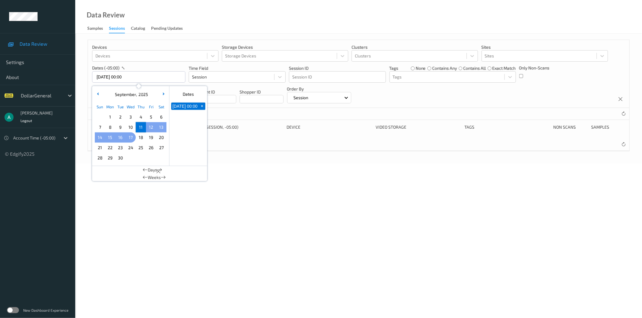
click at [131, 137] on span "17" at bounding box center [130, 137] width 8 height 8
type input "[DATE] 00:00 -> [DATE] 23:59"
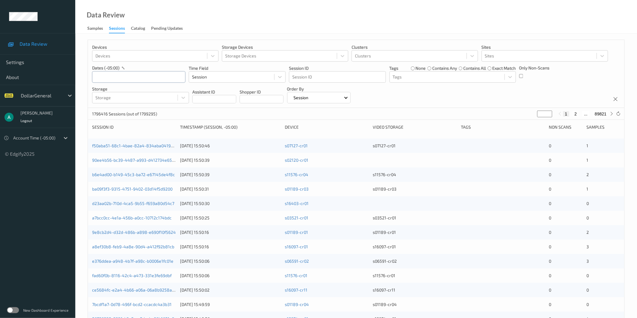
click at [152, 76] on input "text" at bounding box center [138, 76] width 93 height 11
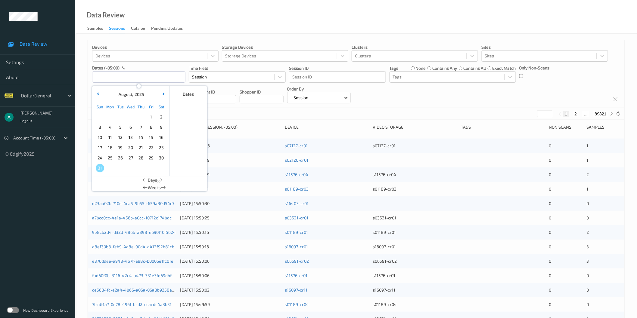
click at [109, 137] on span "11" at bounding box center [110, 137] width 8 height 8
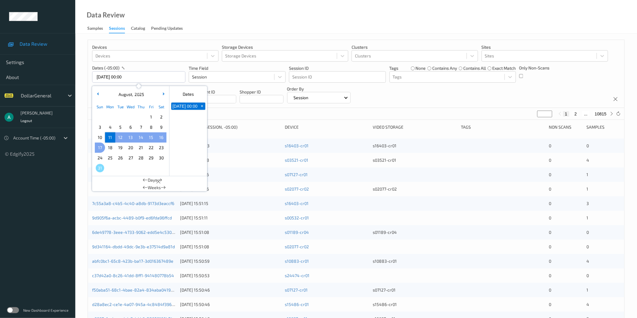
click at [101, 148] on span "17" at bounding box center [100, 148] width 8 height 8
type input "[DATE] 00:00 -> [DATE] 23:59"
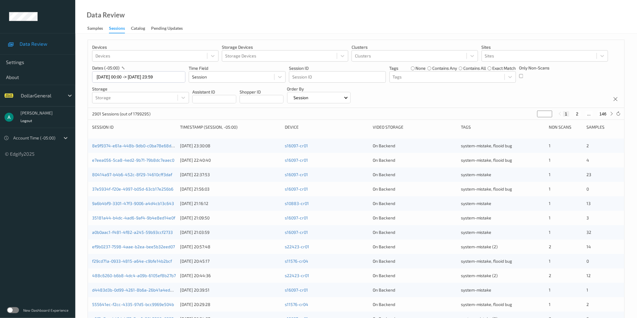
click at [543, 114] on input "*" at bounding box center [544, 114] width 15 height 7
drag, startPoint x: 541, startPoint y: 114, endPoint x: 533, endPoint y: 116, distance: 7.8
click at [533, 116] on div "2901 Sessions (out of 1799295) * 1 2 ... 146" at bounding box center [356, 114] width 536 height 12
type input "*"
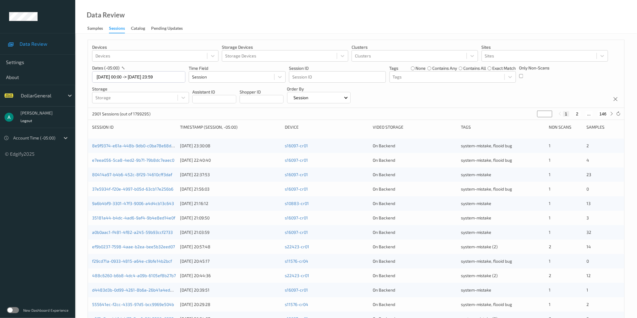
type input "*"
type input "**"
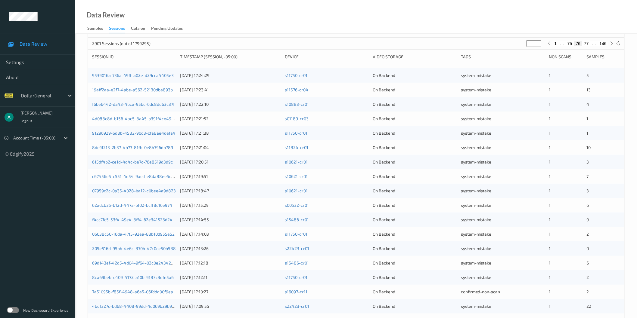
scroll to position [100, 0]
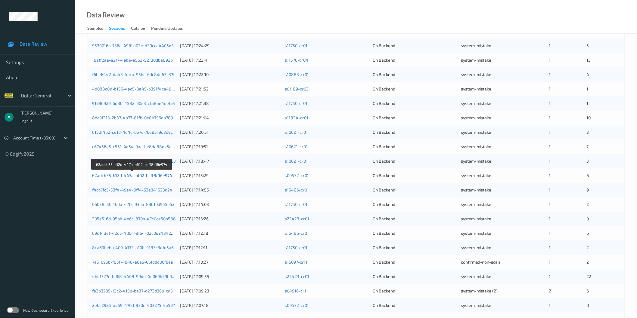
click at [123, 178] on link "62adcb35-b12d-447a-bf02-bcff8c16e974" at bounding box center [132, 175] width 80 height 5
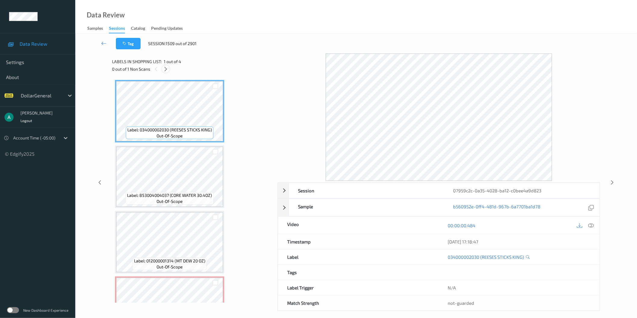
click at [164, 68] on icon at bounding box center [165, 69] width 5 height 5
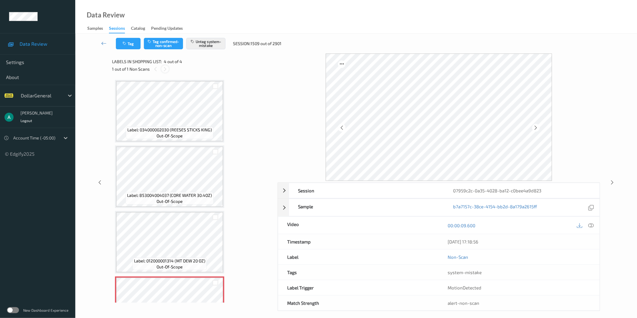
scroll to position [37, 0]
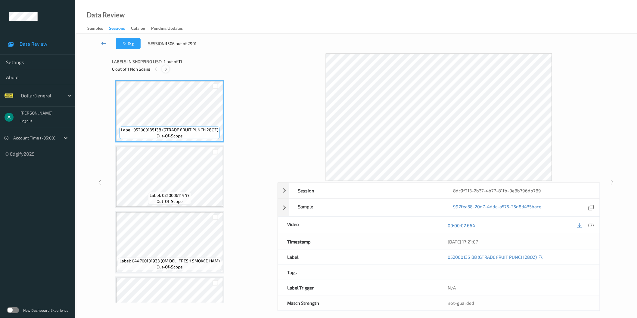
click at [167, 68] on icon at bounding box center [165, 69] width 5 height 5
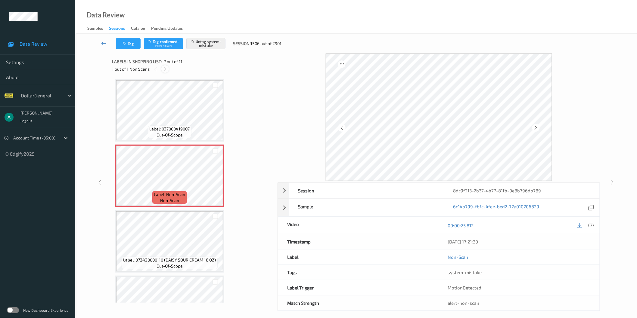
click at [167, 68] on icon at bounding box center [165, 69] width 5 height 5
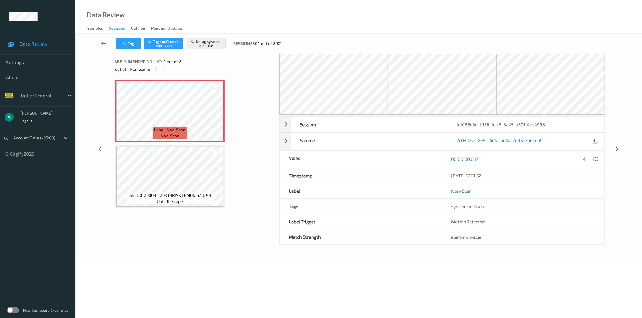
click at [167, 68] on icon at bounding box center [165, 69] width 5 height 5
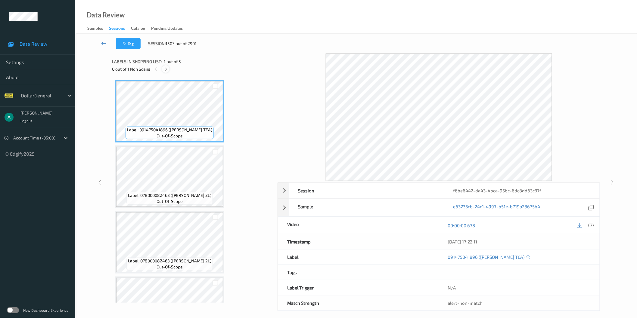
click at [166, 67] on icon at bounding box center [165, 69] width 5 height 5
click at [166, 69] on icon at bounding box center [165, 69] width 5 height 5
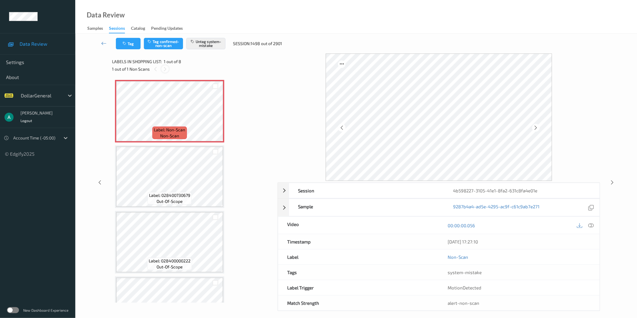
click at [162, 70] on div at bounding box center [165, 69] width 8 height 8
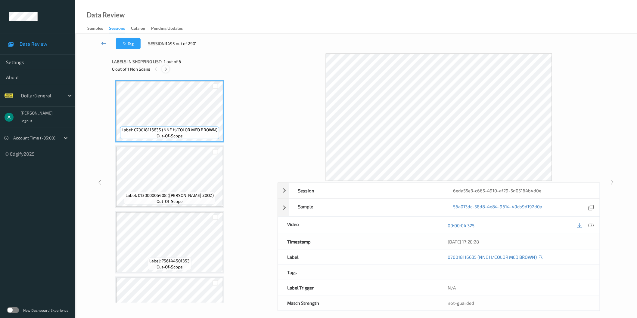
click at [167, 70] on icon at bounding box center [165, 69] width 5 height 5
click at [165, 72] on div at bounding box center [166, 69] width 8 height 8
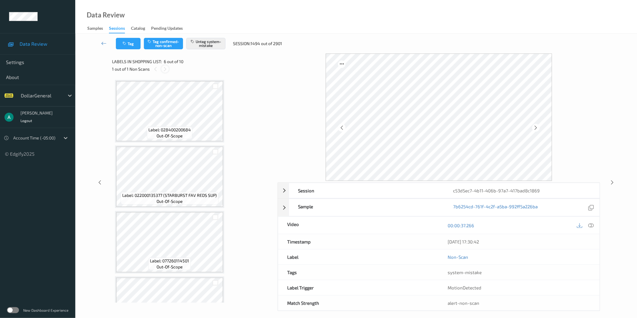
scroll to position [264, 0]
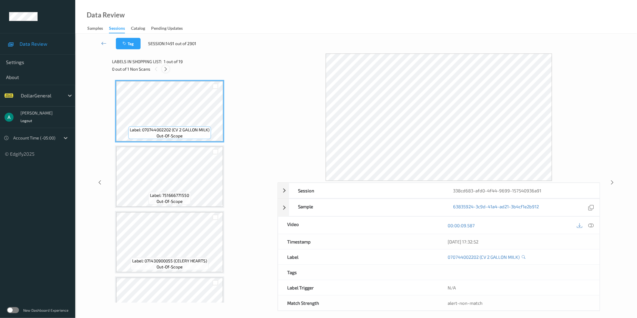
click at [166, 71] on icon at bounding box center [165, 69] width 5 height 5
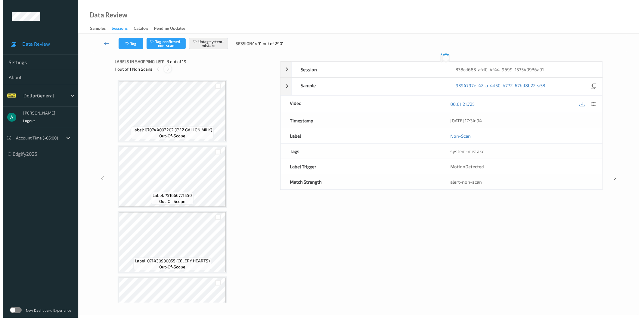
scroll to position [394, 0]
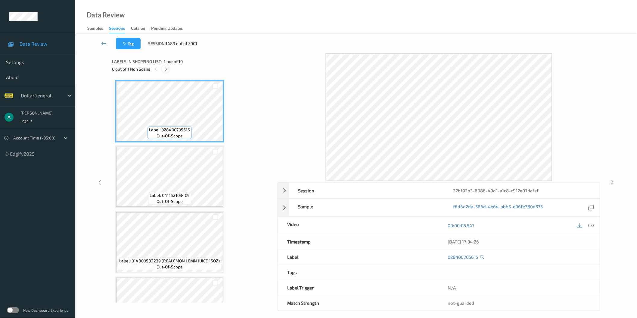
click at [166, 68] on icon at bounding box center [165, 69] width 5 height 5
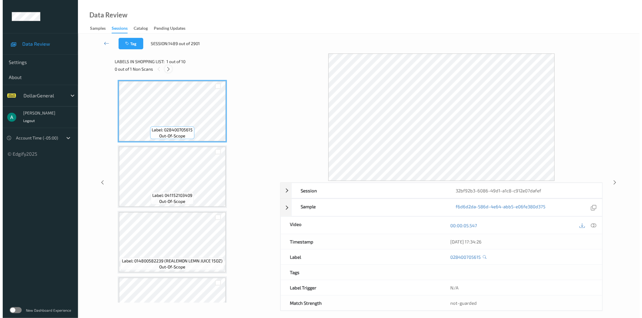
scroll to position [329, 0]
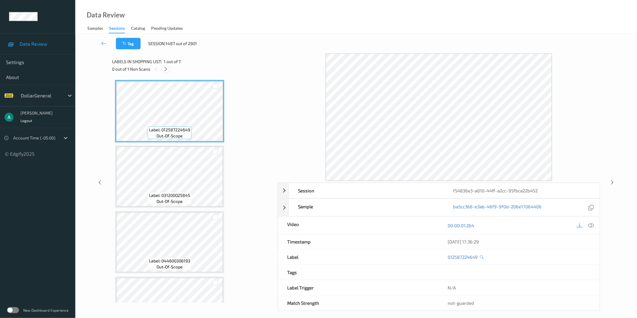
click at [166, 68] on icon at bounding box center [165, 69] width 5 height 5
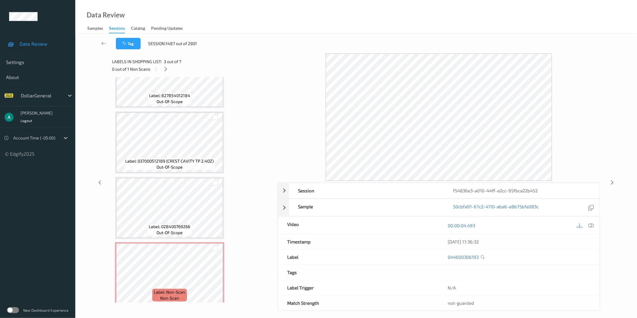
scroll to position [233, 0]
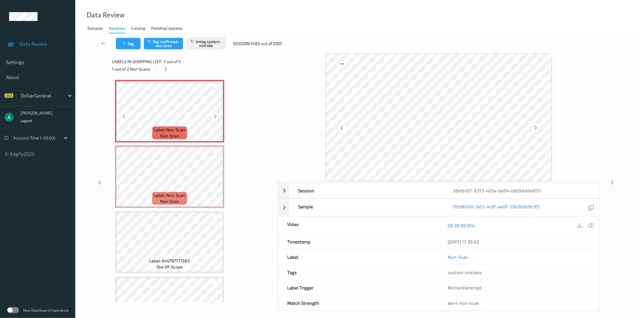
click at [213, 116] on icon at bounding box center [215, 116] width 5 height 5
click at [215, 116] on icon at bounding box center [215, 116] width 5 height 5
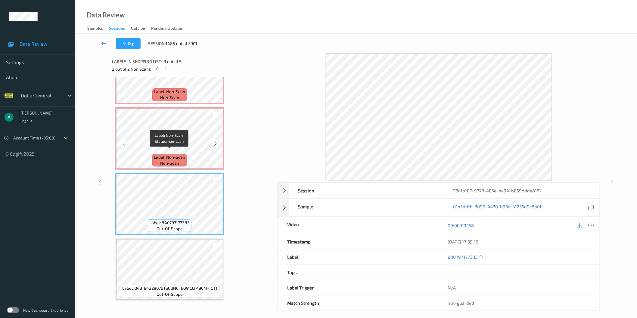
scroll to position [36, 0]
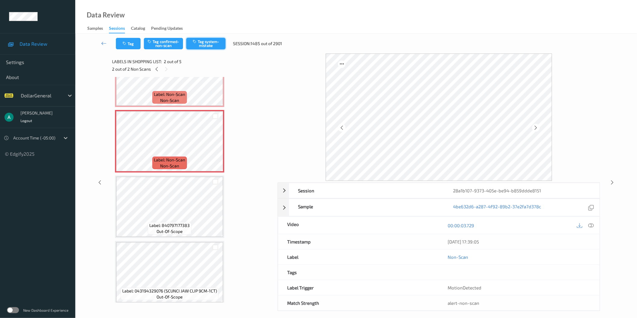
click at [202, 38] on button "Tag system-mistake" at bounding box center [205, 43] width 39 height 11
click at [215, 144] on icon at bounding box center [215, 146] width 5 height 5
click at [215, 143] on div at bounding box center [216, 147] width 8 height 8
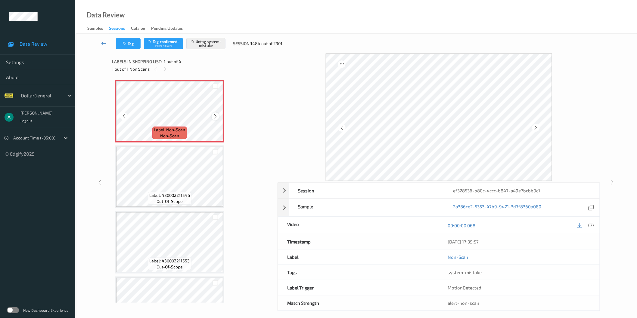
click at [214, 116] on icon at bounding box center [215, 116] width 5 height 5
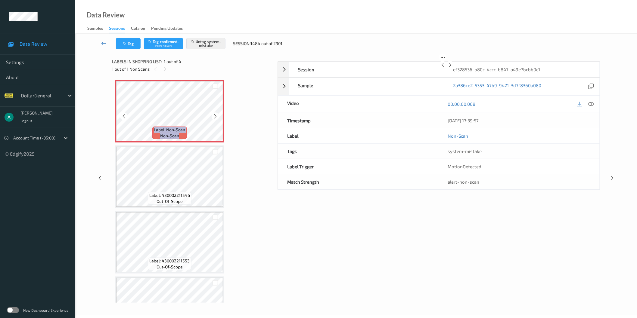
click at [214, 116] on icon at bounding box center [215, 116] width 5 height 5
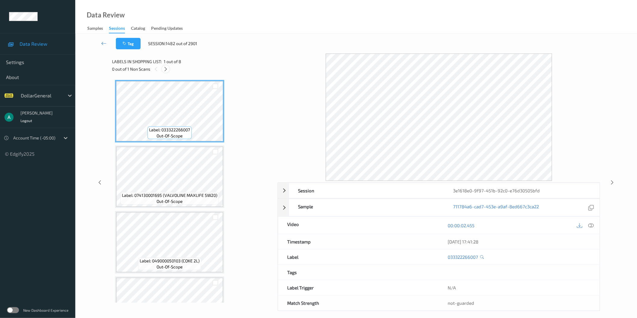
click at [168, 69] on icon at bounding box center [165, 69] width 5 height 5
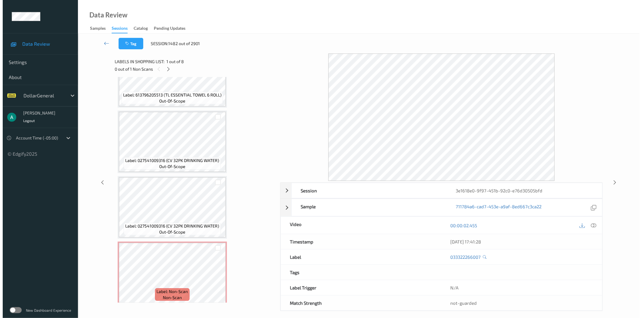
scroll to position [298, 0]
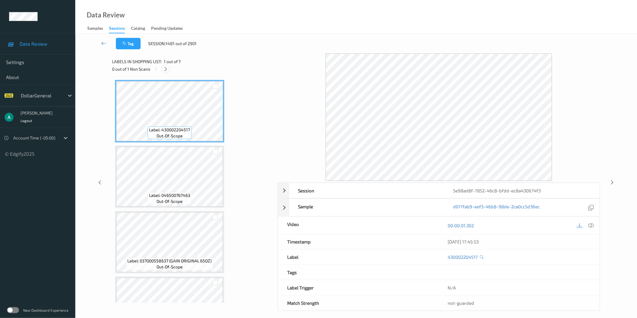
click at [167, 69] on icon at bounding box center [165, 69] width 5 height 5
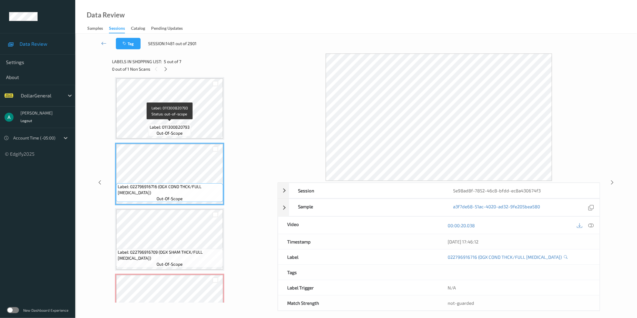
scroll to position [233, 0]
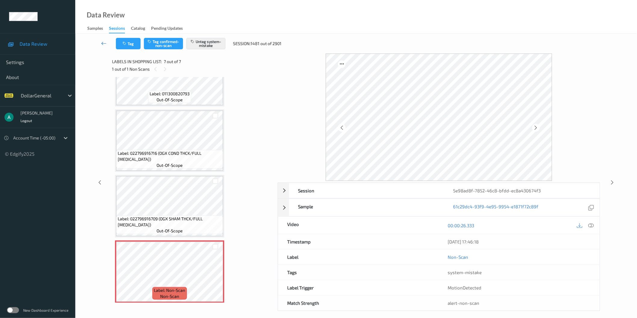
click at [103, 42] on icon at bounding box center [103, 43] width 5 height 6
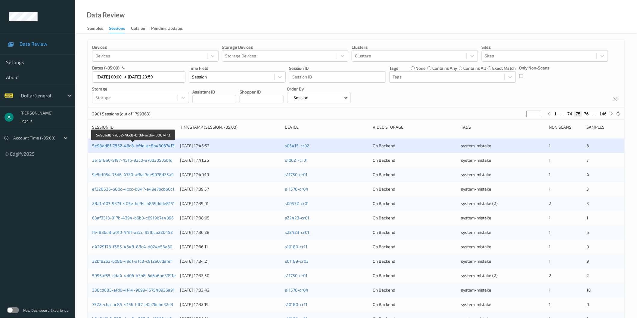
click at [147, 146] on link "5e98ad8f-7852-46c8-bfdd-ec8a430674f3" at bounding box center [133, 145] width 82 height 5
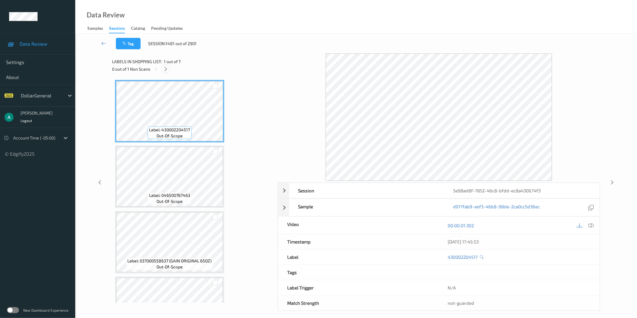
click at [163, 69] on div at bounding box center [166, 69] width 8 height 8
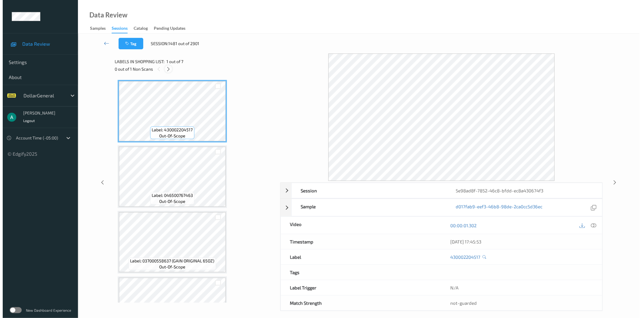
scroll to position [233, 0]
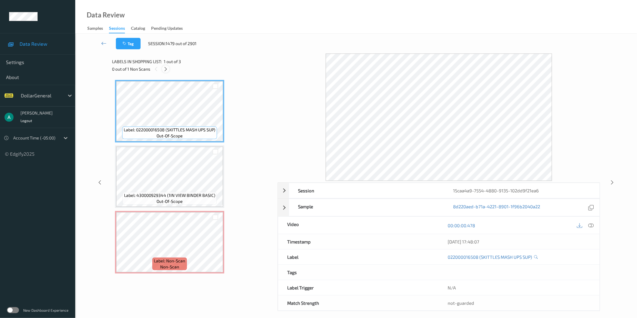
click at [165, 70] on icon at bounding box center [165, 69] width 5 height 5
click at [163, 70] on div at bounding box center [166, 69] width 8 height 8
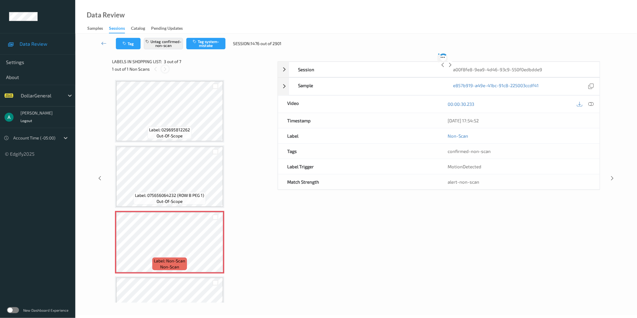
scroll to position [68, 0]
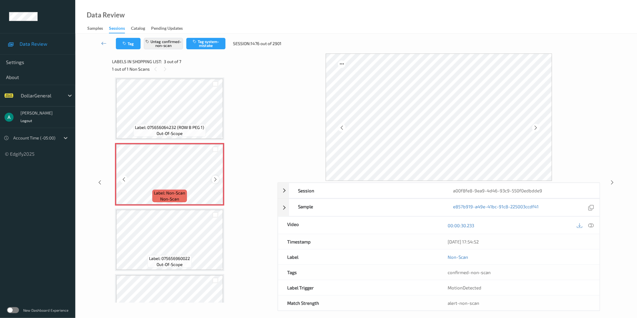
click at [217, 177] on icon at bounding box center [215, 179] width 5 height 5
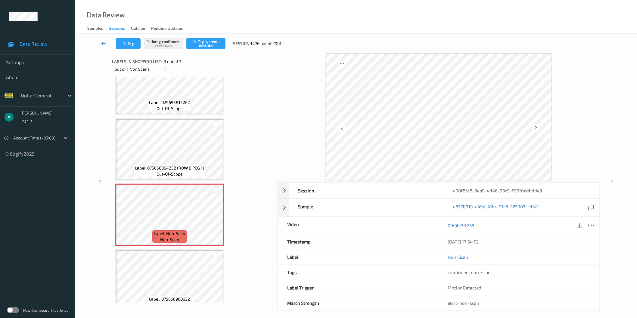
scroll to position [0, 0]
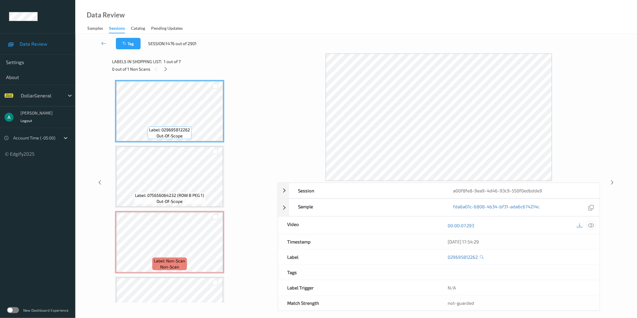
click at [591, 225] on icon at bounding box center [590, 225] width 5 height 5
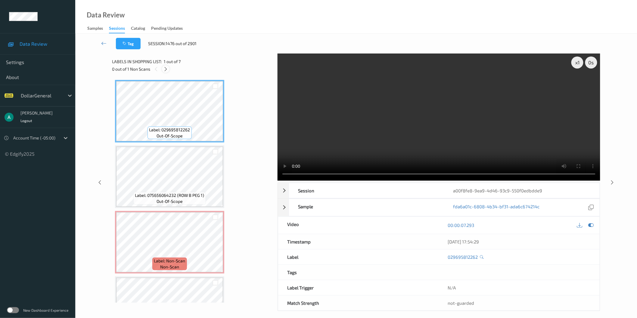
click at [164, 69] on icon at bounding box center [165, 69] width 5 height 5
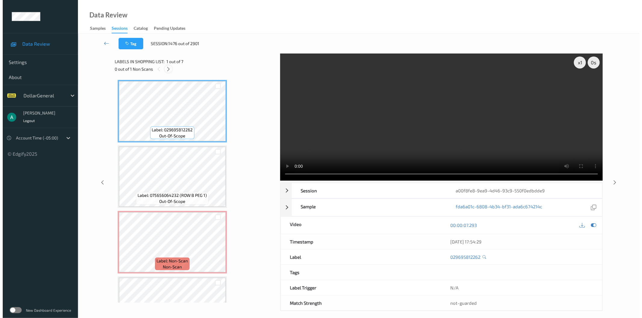
scroll to position [68, 0]
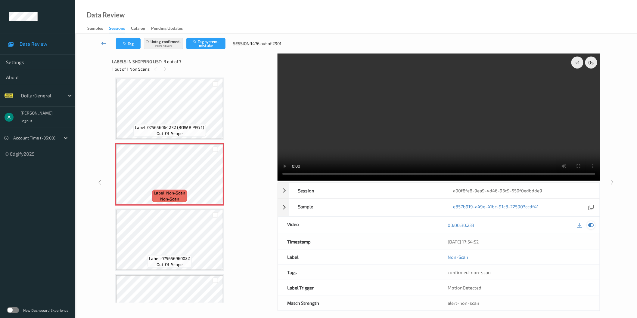
click at [590, 225] on icon at bounding box center [590, 225] width 5 height 5
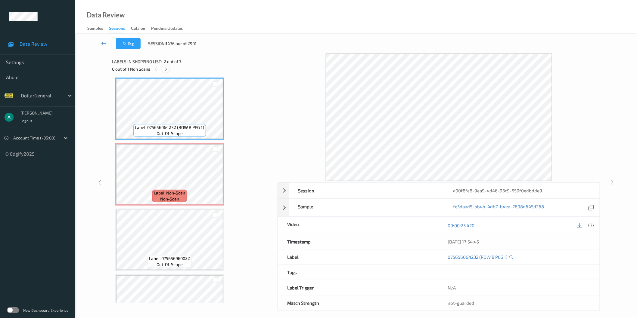
click at [164, 68] on icon at bounding box center [165, 69] width 5 height 5
click at [588, 221] on div "00:00:23.420" at bounding box center [519, 225] width 161 height 17
click at [589, 223] on div at bounding box center [591, 226] width 8 height 8
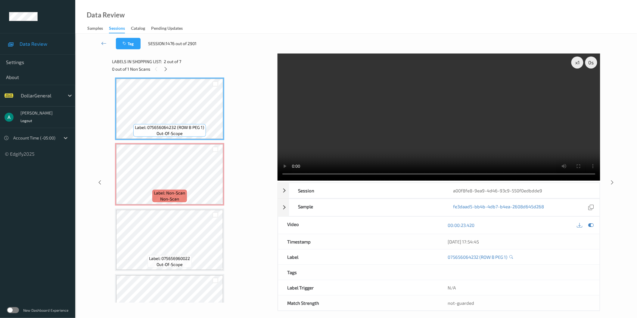
click at [374, 82] on video at bounding box center [439, 117] width 323 height 127
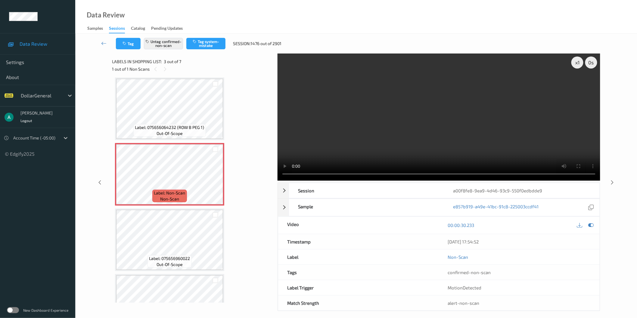
click at [386, 136] on video at bounding box center [439, 117] width 323 height 127
drag, startPoint x: 386, startPoint y: 136, endPoint x: 386, endPoint y: 164, distance: 28.6
click at [386, 135] on video at bounding box center [439, 117] width 323 height 127
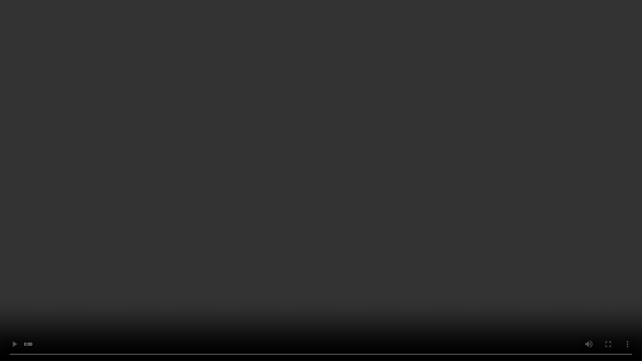
click at [297, 182] on video at bounding box center [321, 180] width 642 height 361
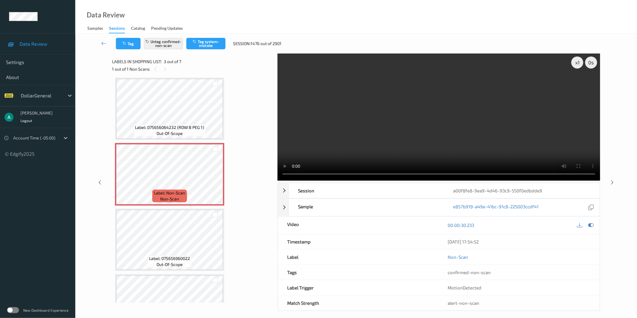
click at [253, 161] on div "Label: 029695812262 out-of-scope Label: 075656064232 (ROW B PEG 1) out-of-scope…" at bounding box center [192, 240] width 155 height 456
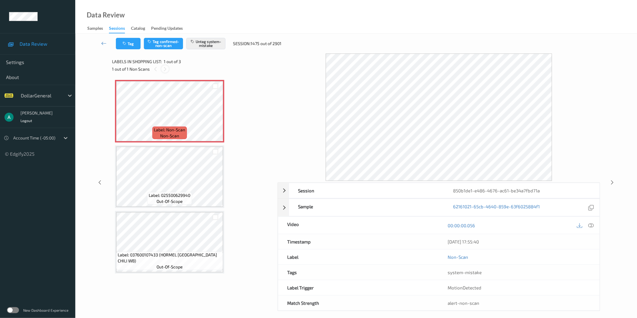
click at [165, 67] on icon at bounding box center [165, 69] width 5 height 5
click at [186, 128] on div "Label: Non-Scan non-scan" at bounding box center [169, 133] width 34 height 13
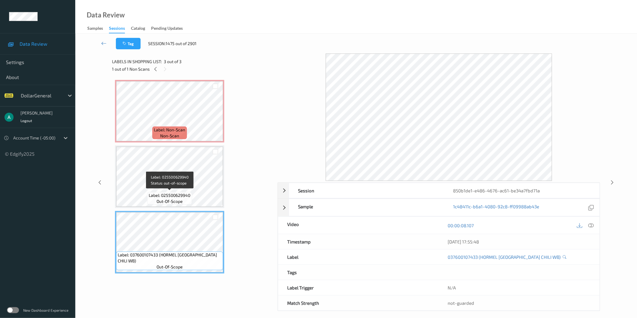
click at [176, 196] on span "Label: 025500629940" at bounding box center [170, 196] width 42 height 6
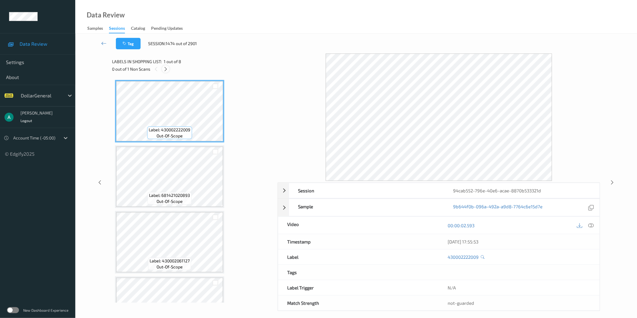
click at [167, 69] on icon at bounding box center [165, 69] width 5 height 5
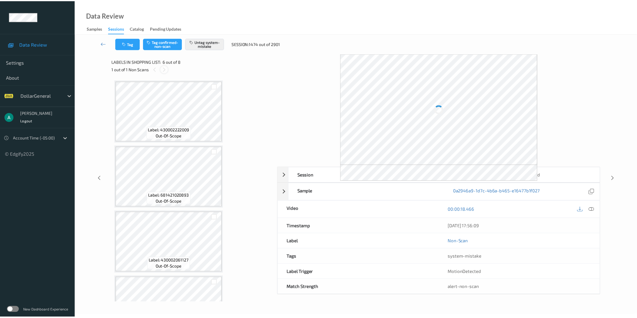
scroll to position [264, 0]
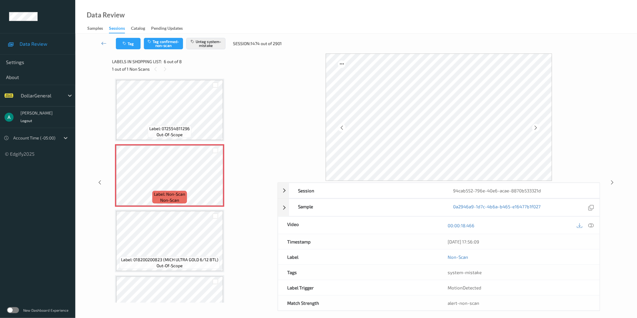
click at [175, 128] on span "Label: 072554811296" at bounding box center [170, 129] width 40 height 6
click at [218, 178] on icon at bounding box center [215, 180] width 5 height 5
click at [104, 42] on icon at bounding box center [103, 43] width 5 height 6
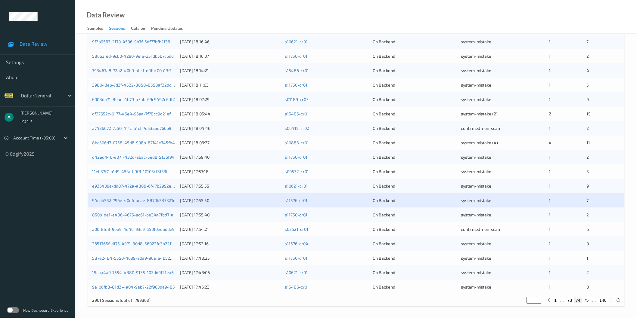
scroll to position [134, 0]
click at [155, 198] on link "94cab552-796e-40e6-acae-8870b533321d" at bounding box center [133, 199] width 83 height 5
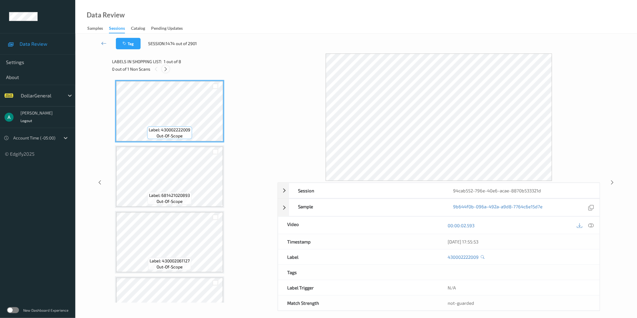
click at [166, 67] on icon at bounding box center [165, 69] width 5 height 5
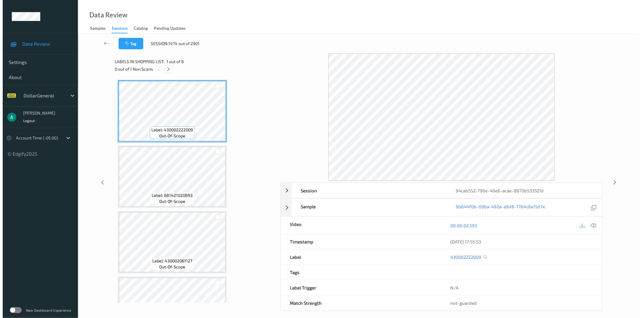
scroll to position [264, 0]
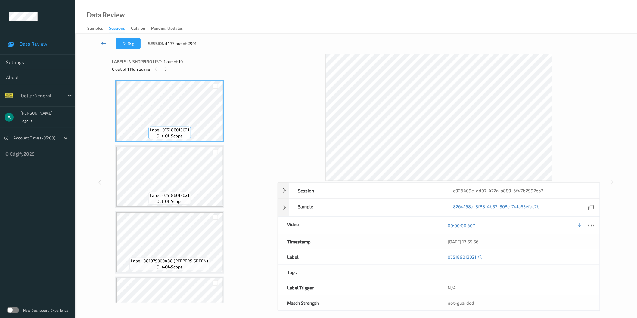
click at [166, 70] on icon at bounding box center [165, 69] width 5 height 5
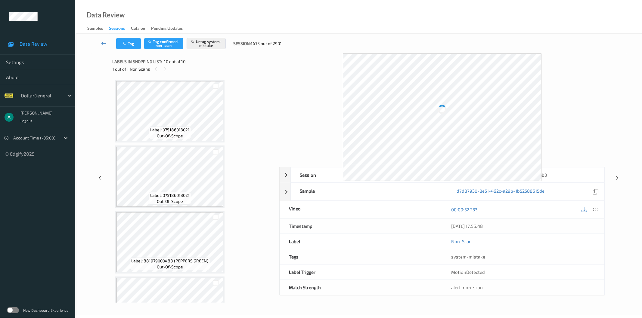
scroll to position [429, 0]
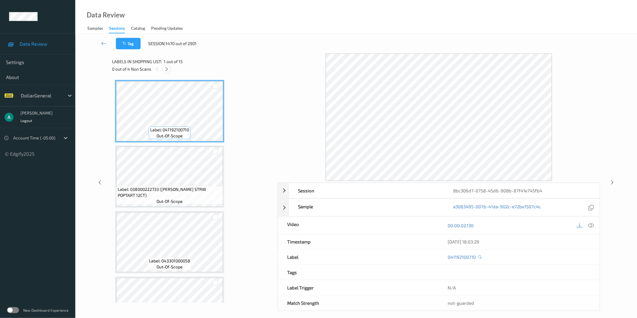
click at [163, 70] on div at bounding box center [167, 69] width 8 height 8
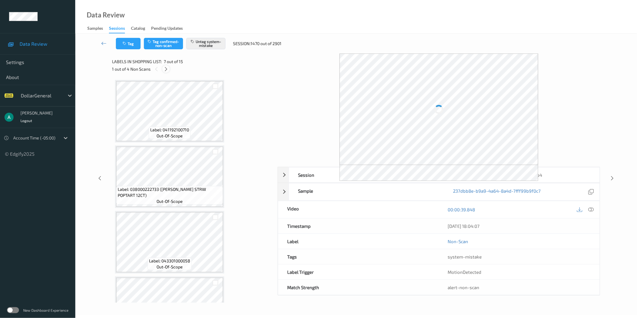
scroll to position [329, 0]
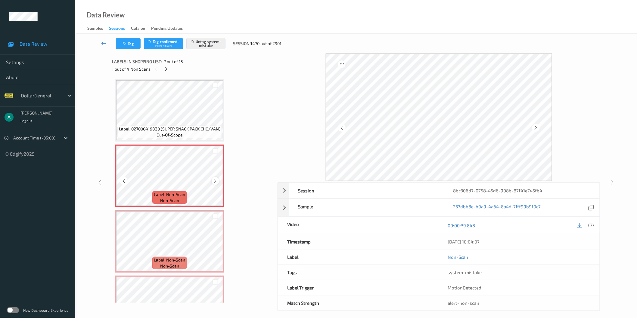
click at [215, 179] on icon at bounding box center [215, 181] width 5 height 5
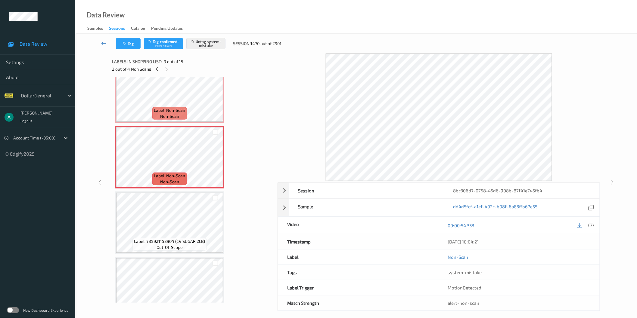
scroll to position [496, 0]
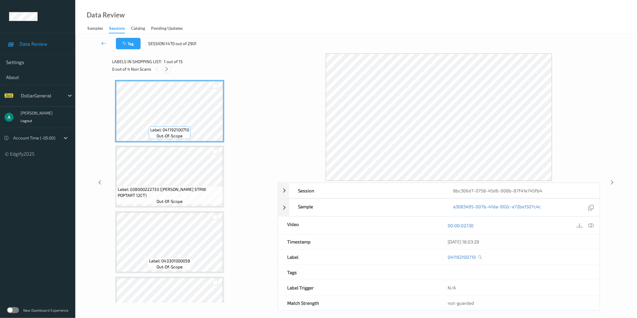
click at [166, 68] on icon at bounding box center [166, 69] width 5 height 5
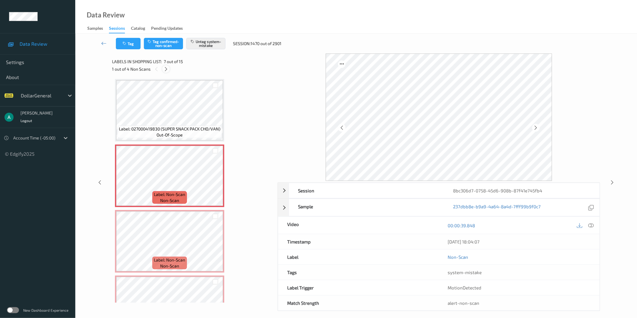
click at [166, 68] on icon at bounding box center [165, 69] width 5 height 5
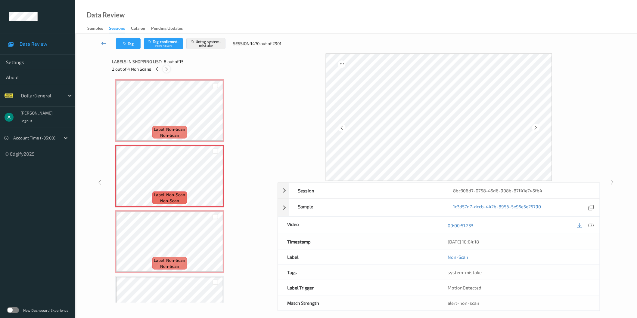
click at [166, 68] on icon at bounding box center [166, 69] width 5 height 5
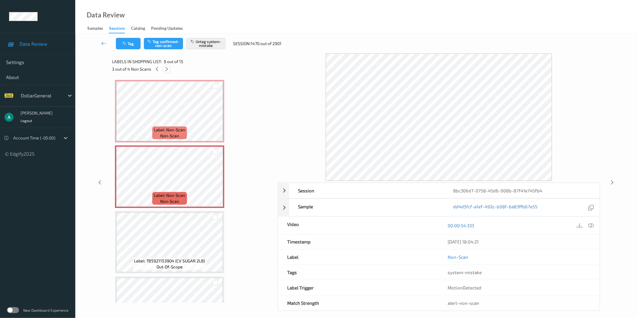
click at [166, 68] on icon at bounding box center [166, 69] width 5 height 5
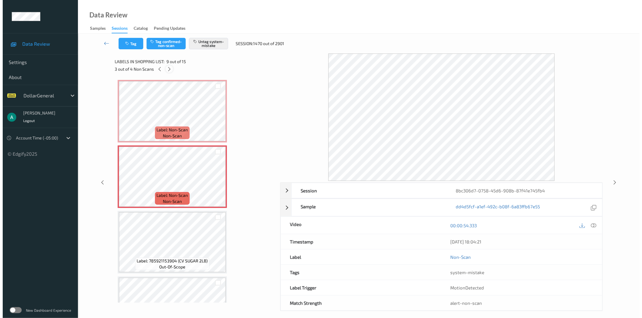
scroll to position [755, 0]
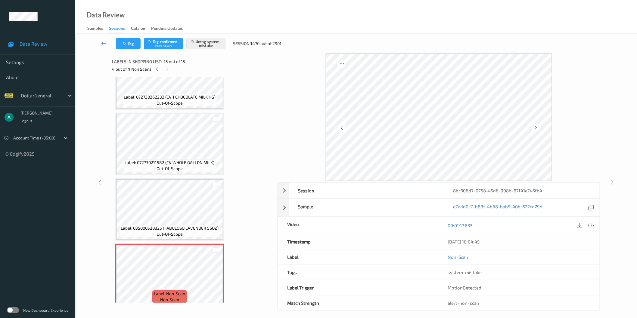
click at [184, 227] on div "Label: 035000530325 (FABULOSO LAVENDER 56OZ) out-of-scope" at bounding box center [169, 231] width 101 height 13
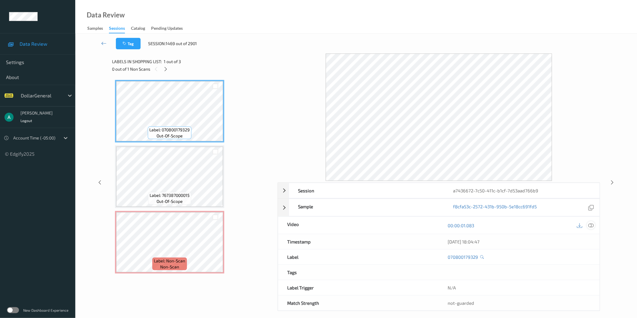
click at [591, 226] on icon at bounding box center [590, 225] width 5 height 5
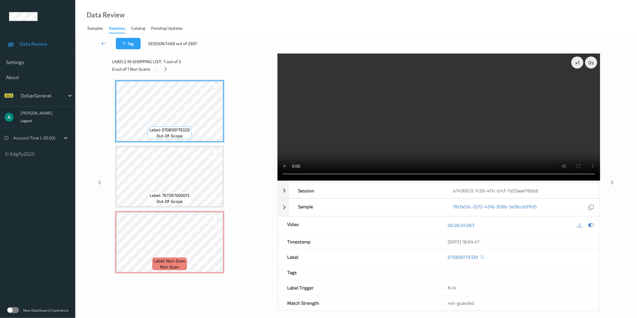
click at [331, 83] on video at bounding box center [439, 117] width 323 height 127
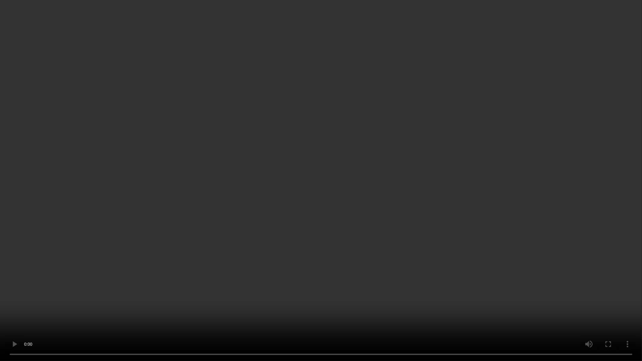
click at [331, 113] on video at bounding box center [321, 180] width 642 height 361
click at [245, 166] on video at bounding box center [321, 180] width 642 height 361
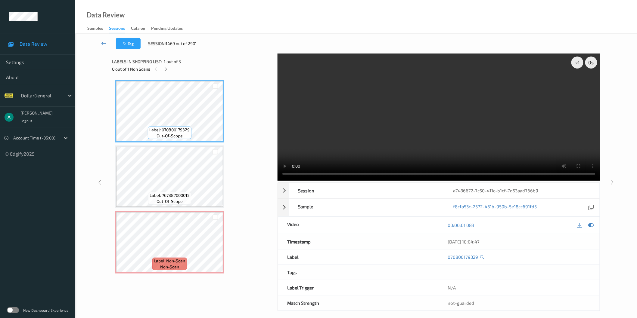
click at [379, 106] on video at bounding box center [439, 117] width 323 height 127
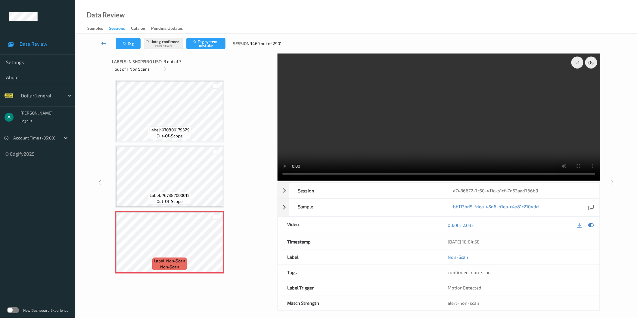
click at [267, 162] on div "Label: 070800179329 out-of-scope Label: 767387000015 out-of-scope Label: Non-Sc…" at bounding box center [192, 177] width 155 height 194
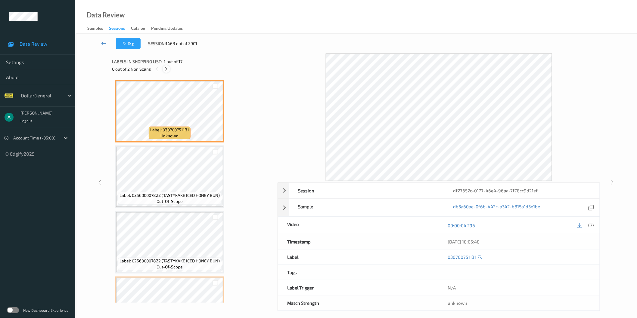
click at [166, 68] on icon at bounding box center [166, 69] width 5 height 5
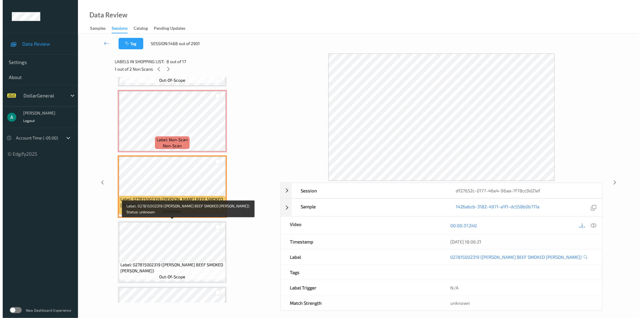
scroll to position [396, 0]
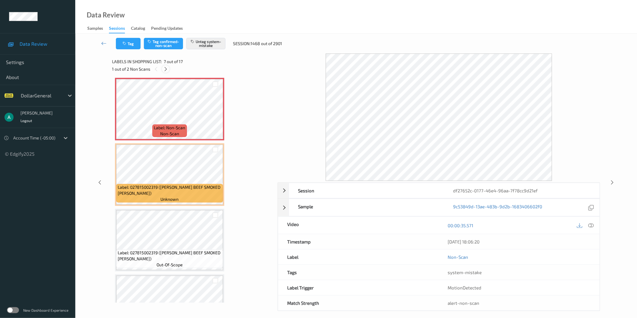
click at [166, 67] on icon at bounding box center [165, 69] width 5 height 5
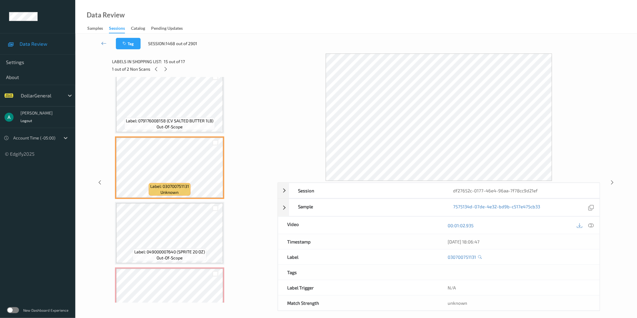
scroll to position [852, 0]
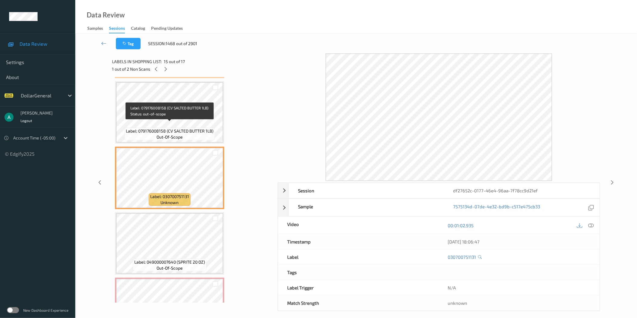
click at [177, 128] on span "Label: 079176008158 (CV SALTED BUTTER 1LB)" at bounding box center [170, 131] width 88 height 6
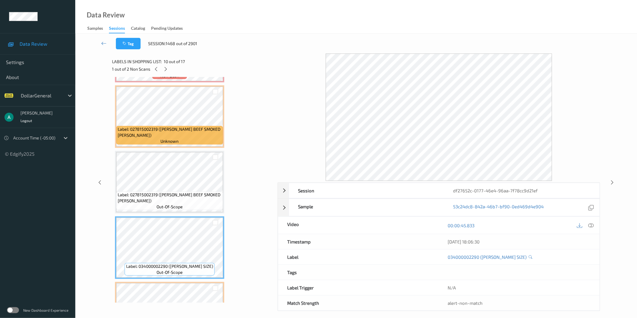
scroll to position [450, 0]
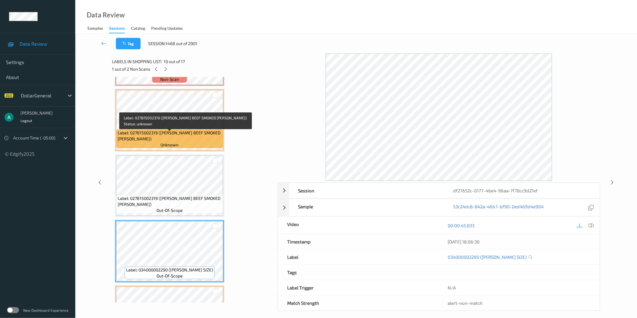
click at [177, 142] on span "unknown" at bounding box center [170, 145] width 18 height 6
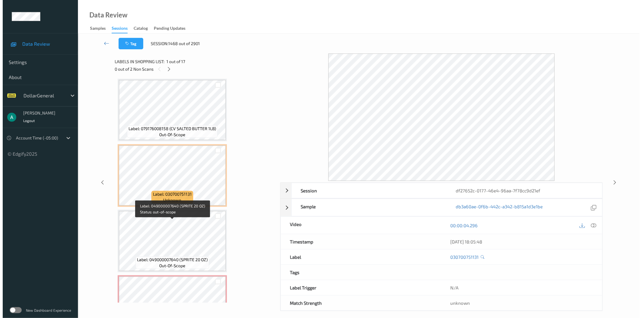
scroll to position [885, 0]
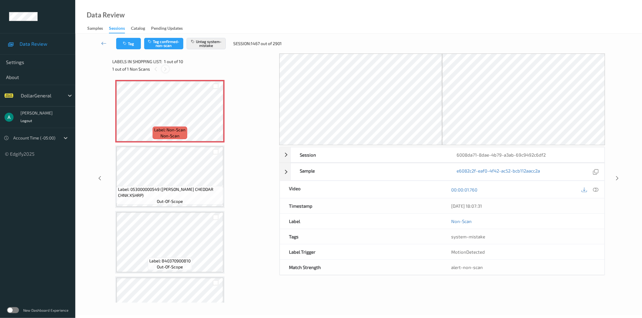
click at [165, 68] on icon at bounding box center [165, 69] width 5 height 5
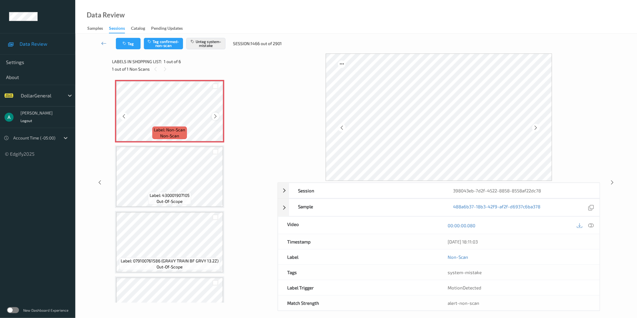
click at [217, 113] on div at bounding box center [216, 117] width 8 height 8
click at [216, 113] on div at bounding box center [216, 117] width 8 height 8
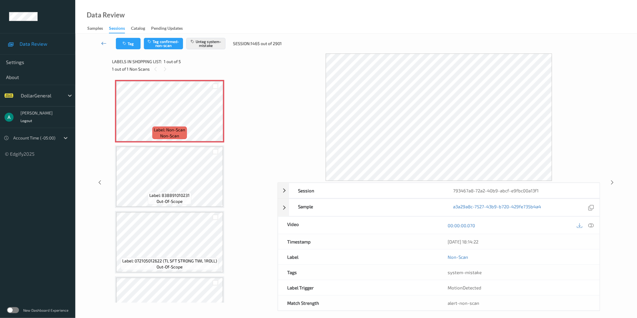
click at [104, 42] on icon at bounding box center [103, 43] width 5 height 6
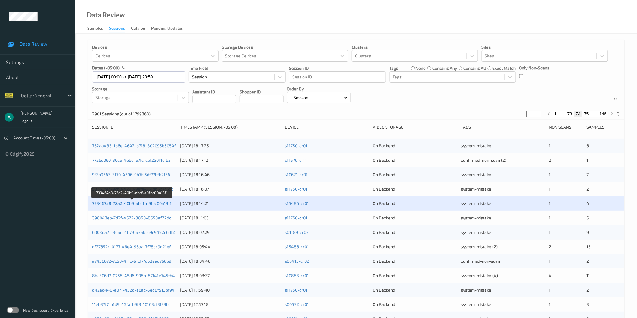
click at [136, 203] on link "793467a8-72a2-40b9-abcf-e9fbc00a13f1" at bounding box center [131, 203] width 79 height 5
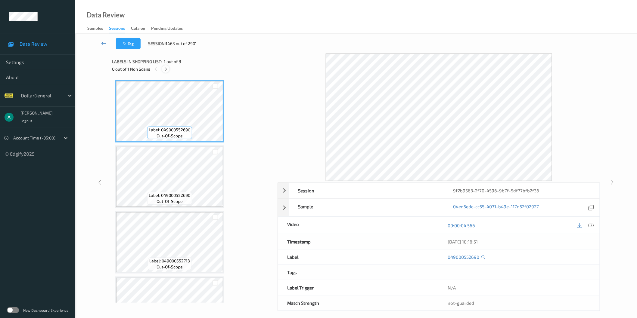
click at [167, 72] on div at bounding box center [166, 69] width 8 height 8
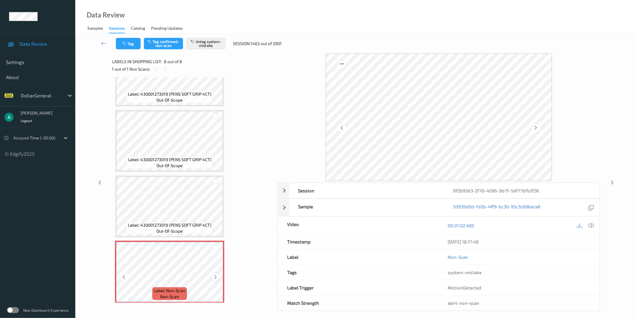
click at [217, 275] on icon at bounding box center [215, 277] width 5 height 5
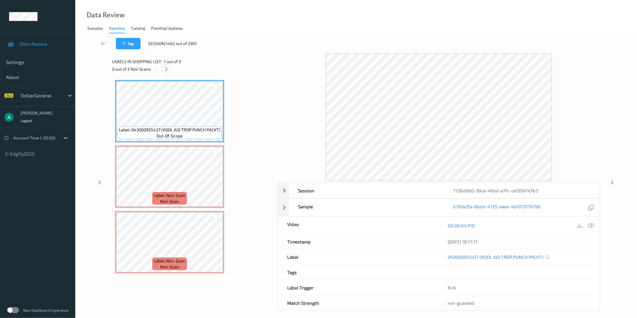
click at [167, 67] on icon at bounding box center [166, 69] width 5 height 5
click at [592, 226] on icon at bounding box center [590, 225] width 5 height 5
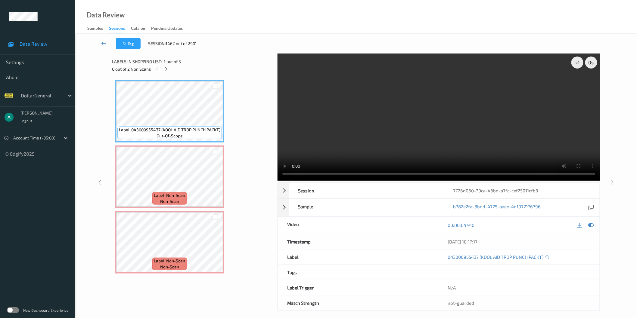
click at [327, 124] on video at bounding box center [439, 117] width 323 height 127
click at [575, 58] on div "x 1" at bounding box center [577, 63] width 12 height 12
click at [576, 59] on div "x 2" at bounding box center [577, 63] width 12 height 12
click at [442, 110] on video at bounding box center [439, 117] width 323 height 127
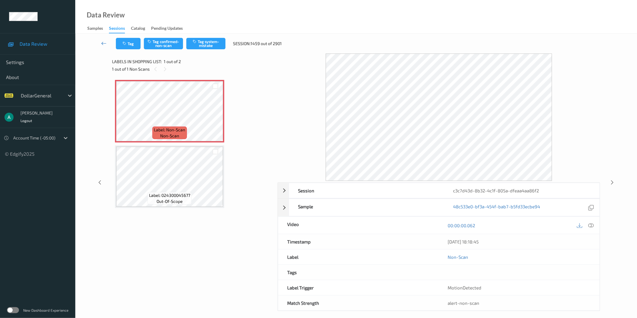
click at [106, 44] on icon at bounding box center [103, 43] width 5 height 6
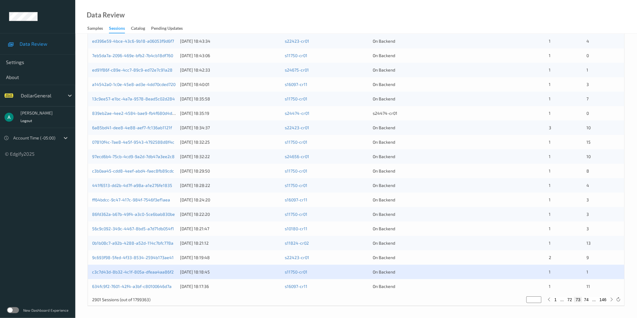
scroll to position [134, 0]
click at [132, 288] on link "634fc9f2-7601-42f4-a3bf-c80100646d7a" at bounding box center [131, 286] width 79 height 5
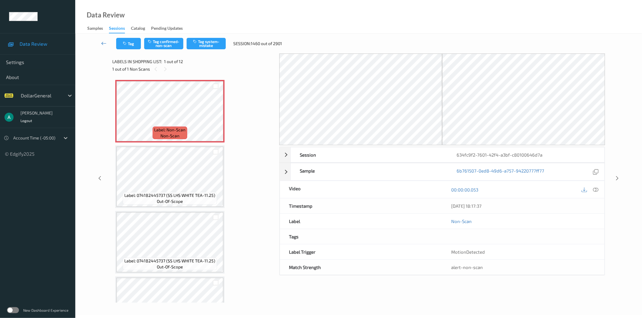
click at [103, 42] on icon at bounding box center [103, 43] width 5 height 6
